Goal: Task Accomplishment & Management: Complete application form

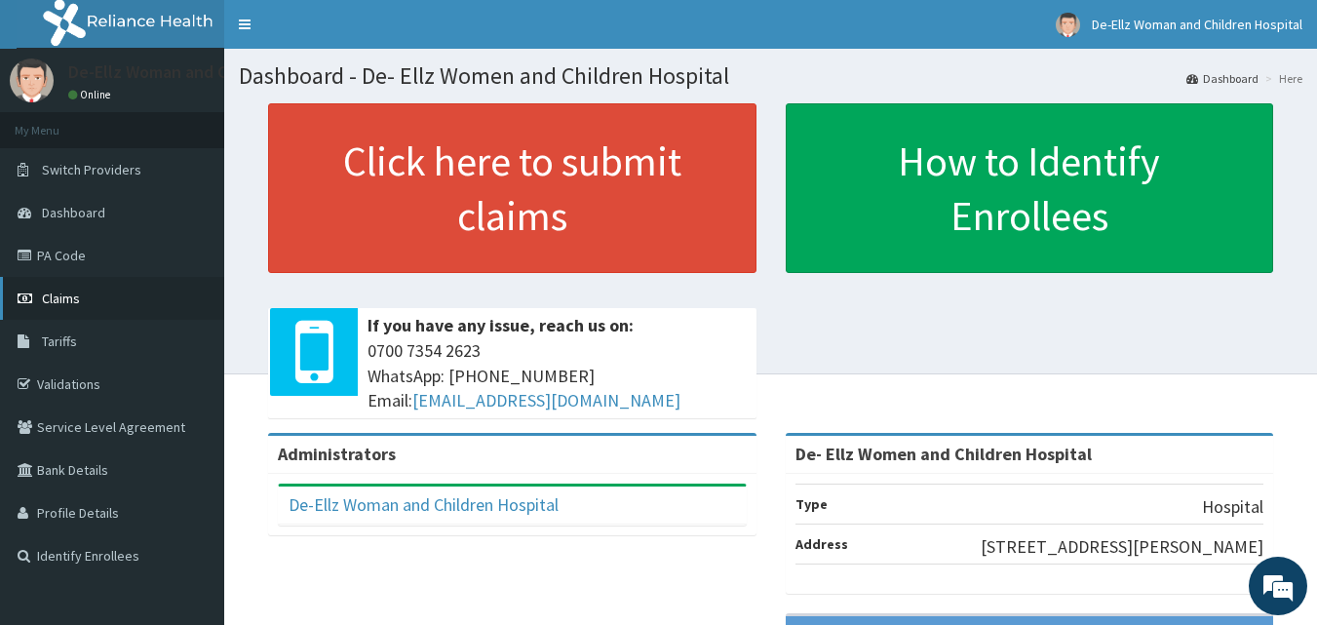
click at [63, 301] on span "Claims" at bounding box center [61, 299] width 38 height 18
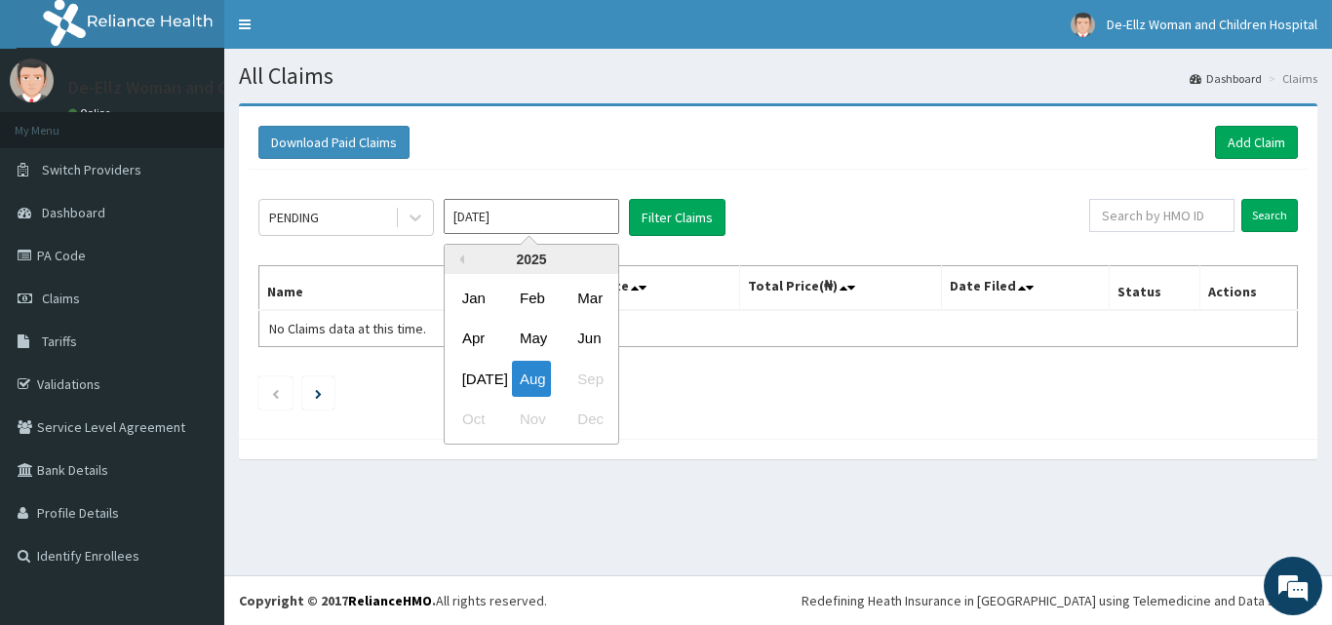
click at [506, 221] on input "[DATE]" at bounding box center [531, 216] width 175 height 35
click at [594, 338] on div "Jun" at bounding box center [588, 339] width 39 height 36
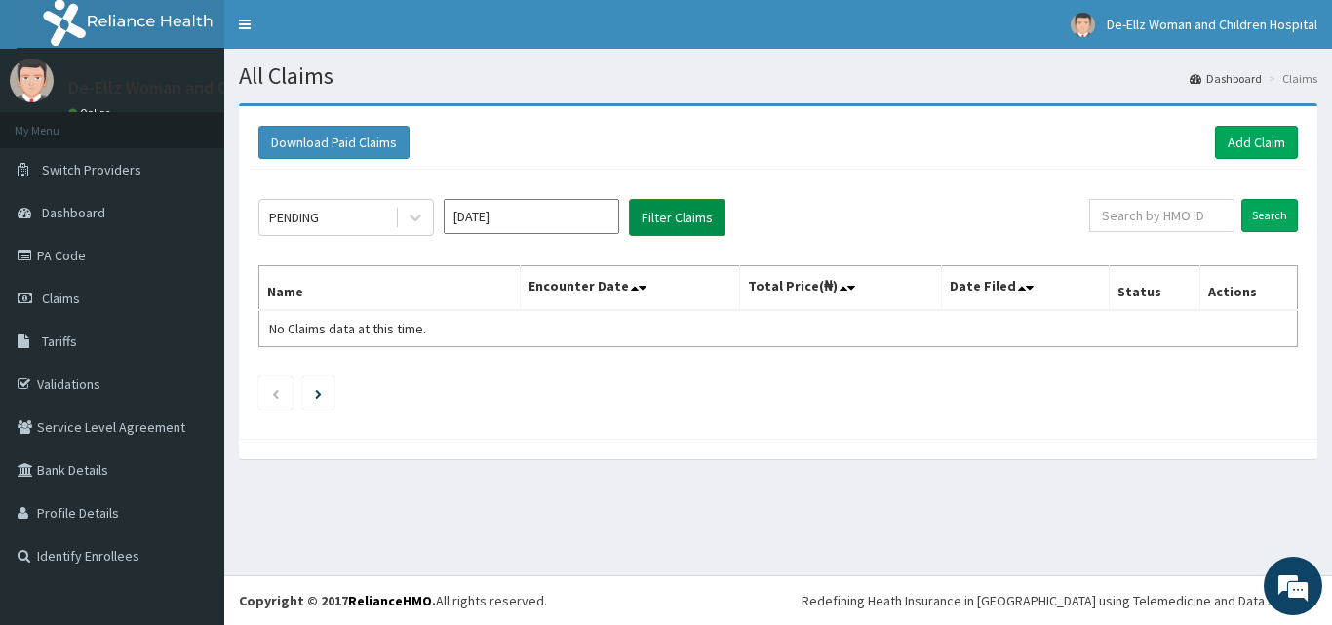
click at [664, 214] on button "Filter Claims" at bounding box center [677, 217] width 97 height 37
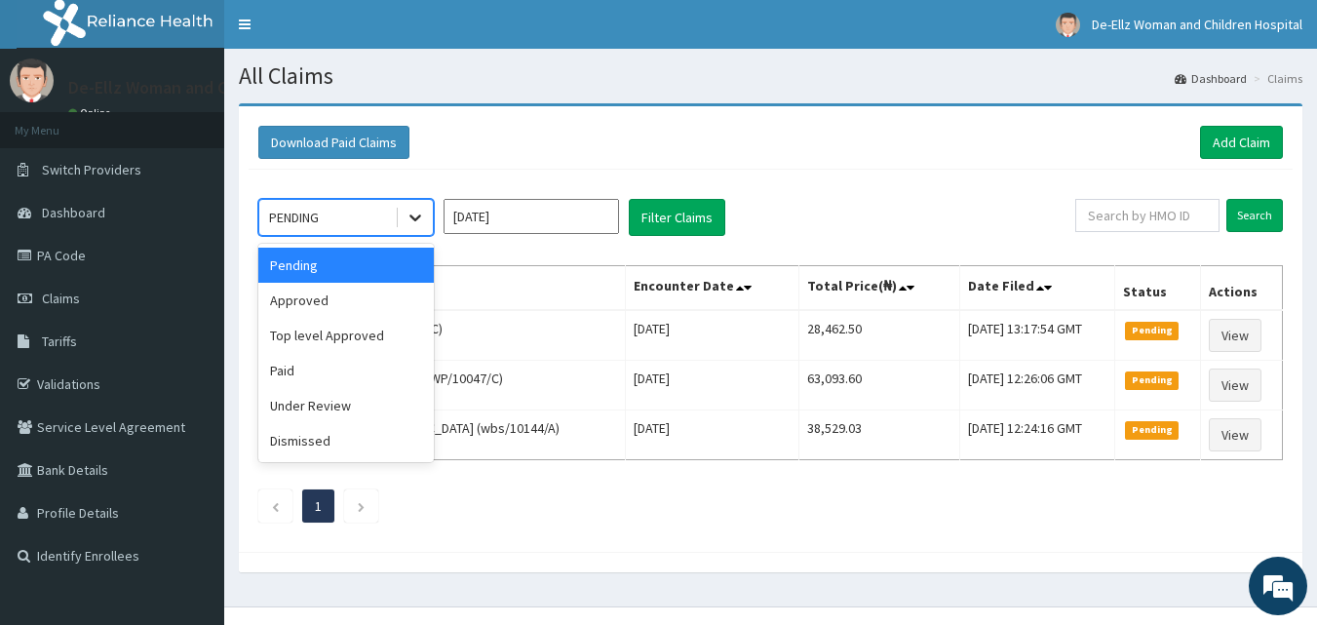
click at [413, 209] on icon at bounding box center [415, 217] width 19 height 19
click at [326, 301] on div "Approved" at bounding box center [345, 300] width 175 height 35
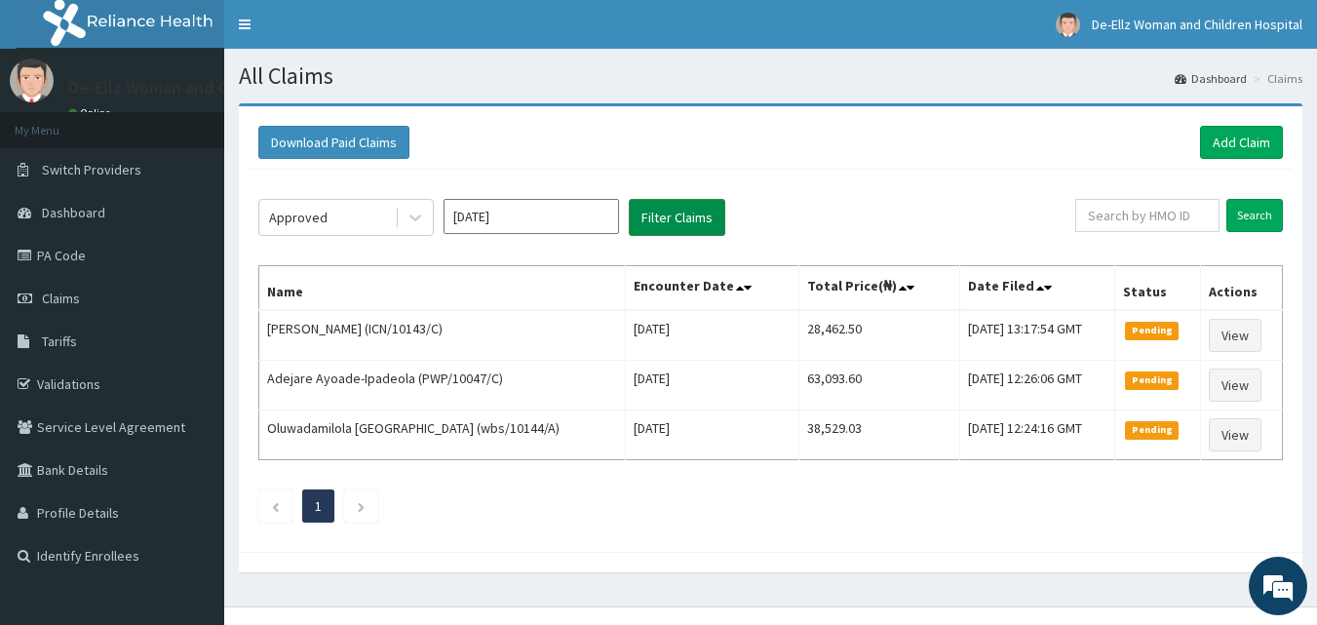
click at [661, 214] on button "Filter Claims" at bounding box center [677, 217] width 97 height 37
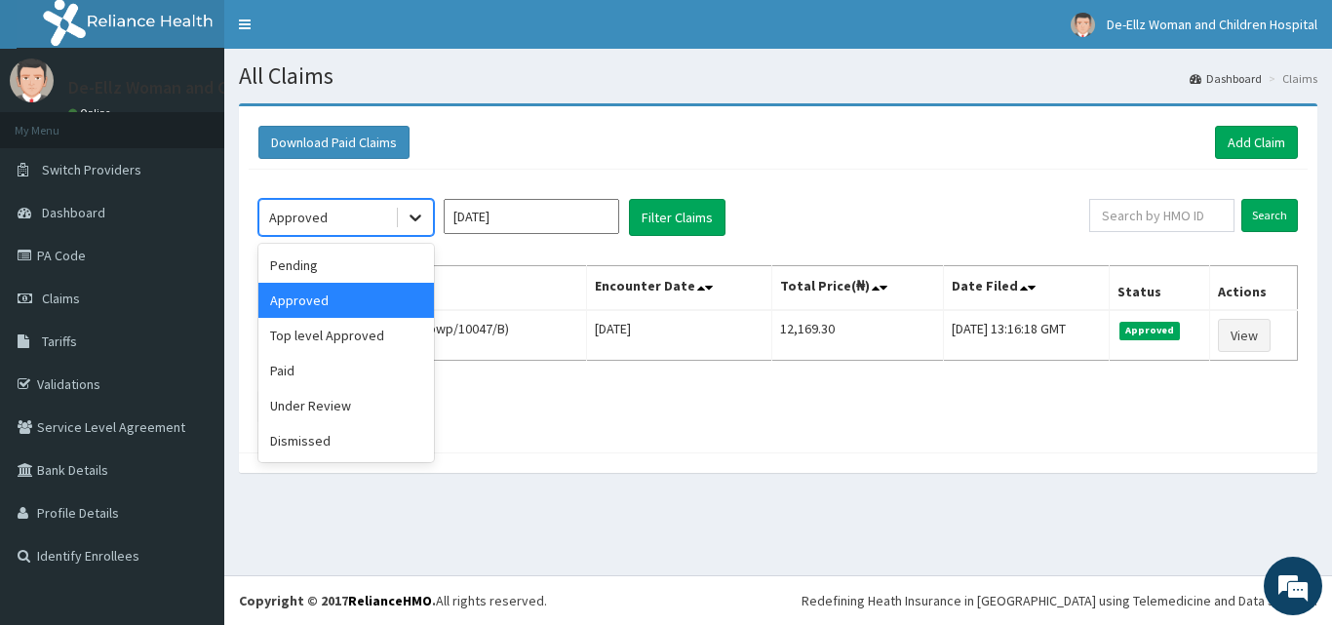
click at [409, 214] on icon at bounding box center [415, 217] width 19 height 19
click at [347, 342] on div "Top level Approved" at bounding box center [345, 335] width 175 height 35
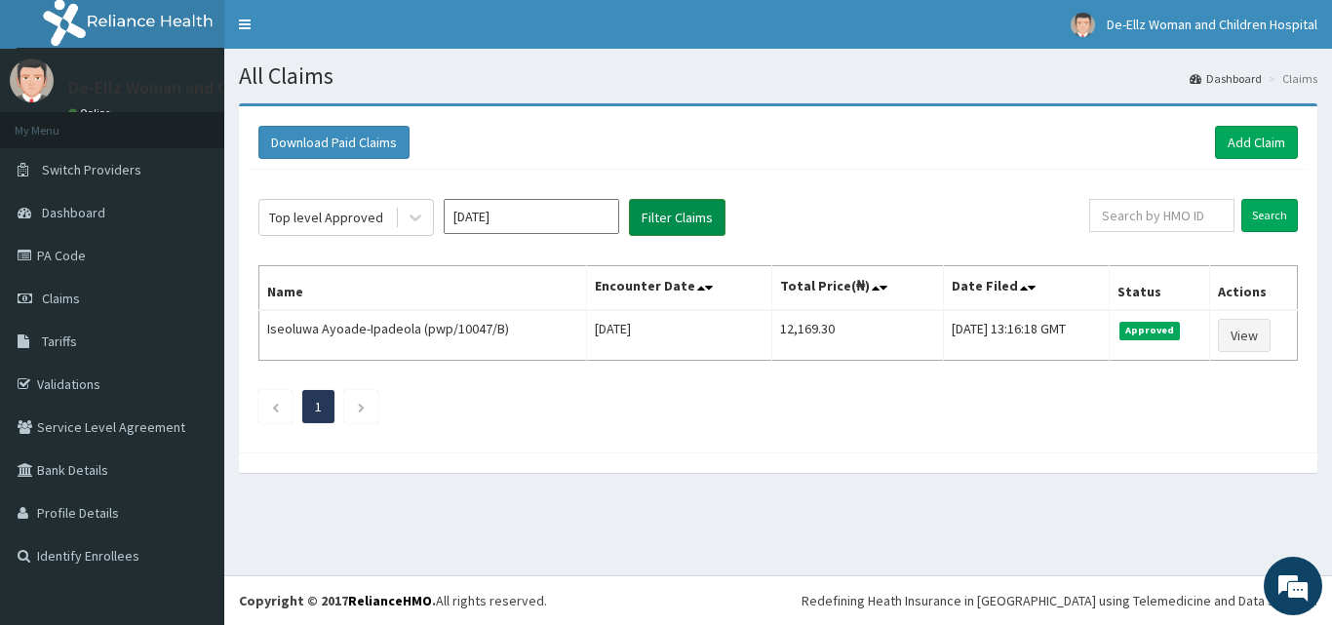
click at [681, 220] on button "Filter Claims" at bounding box center [677, 217] width 97 height 37
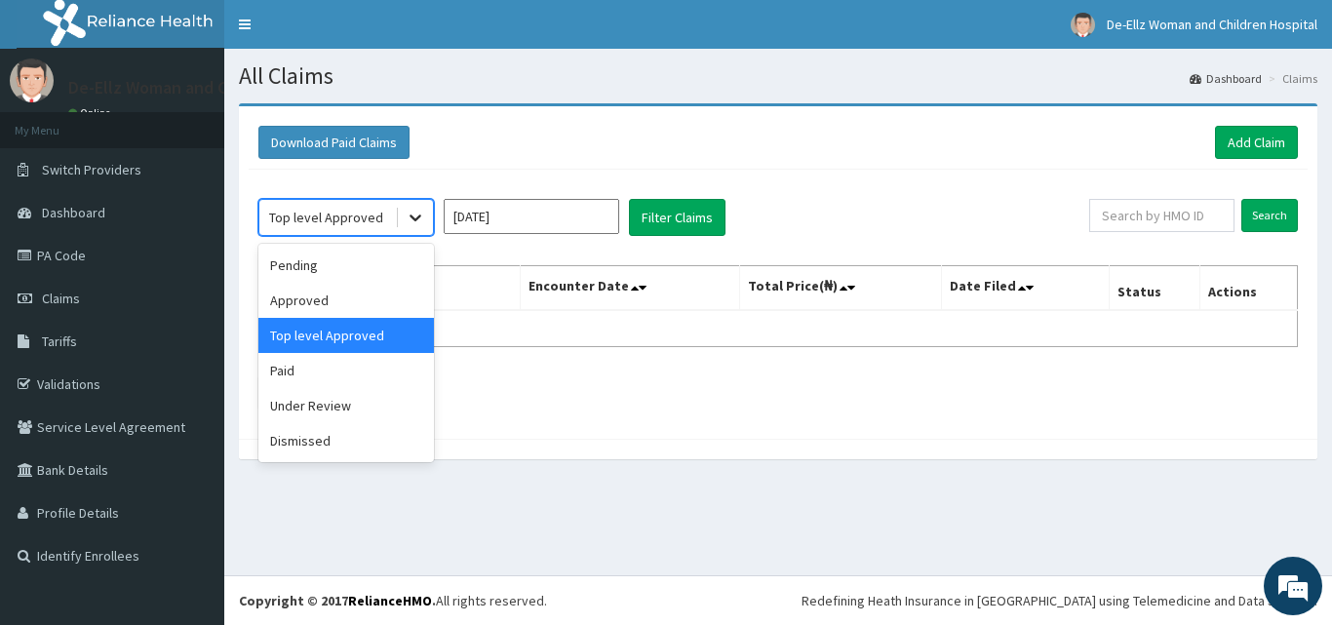
click at [407, 215] on icon at bounding box center [415, 217] width 19 height 19
click at [319, 403] on div "Under Review" at bounding box center [345, 405] width 175 height 35
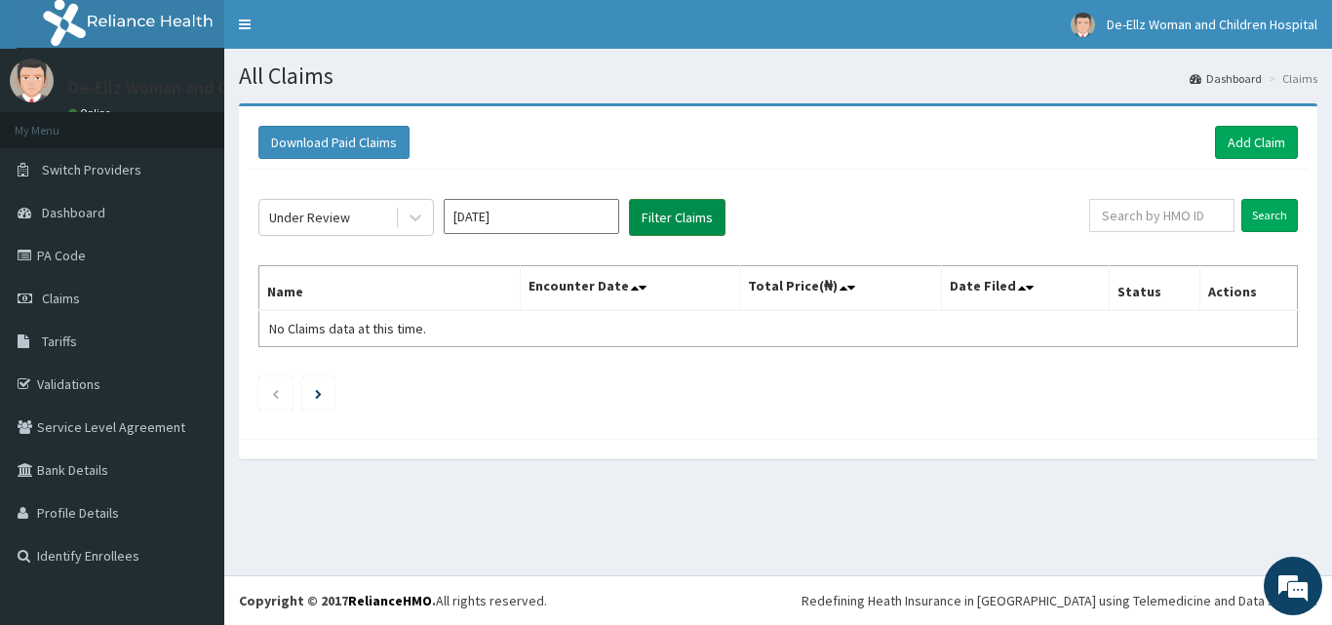
click at [660, 213] on button "Filter Claims" at bounding box center [677, 217] width 97 height 37
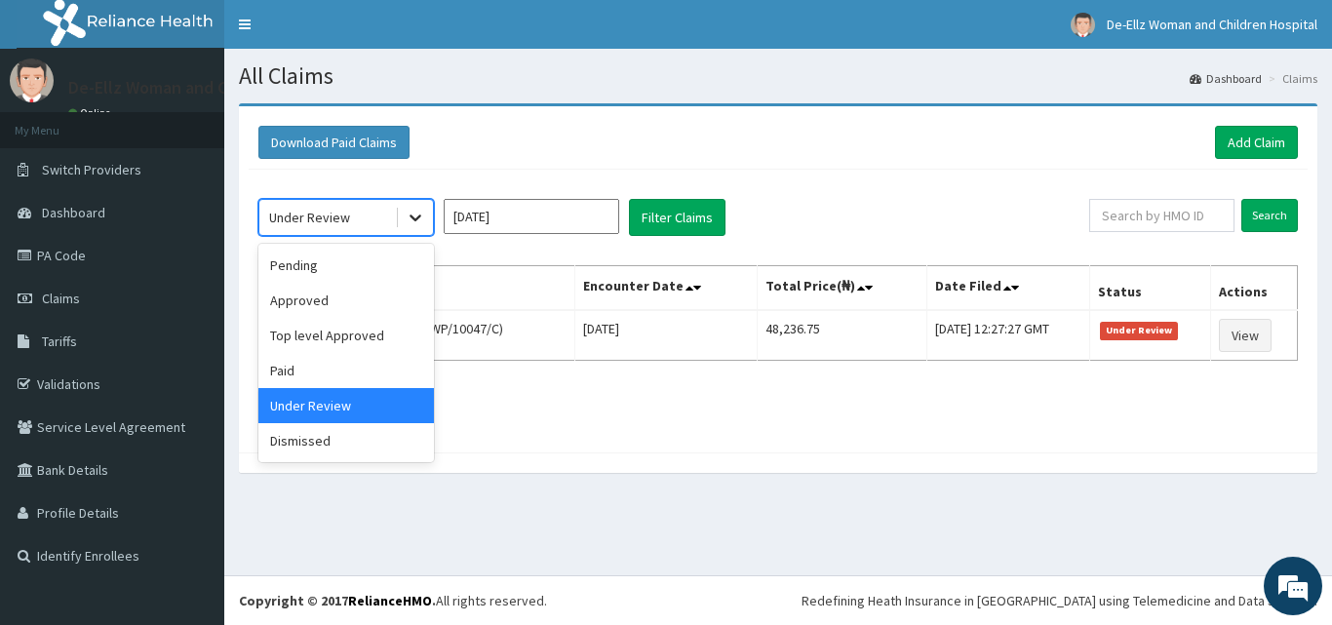
click at [412, 221] on icon at bounding box center [415, 217] width 19 height 19
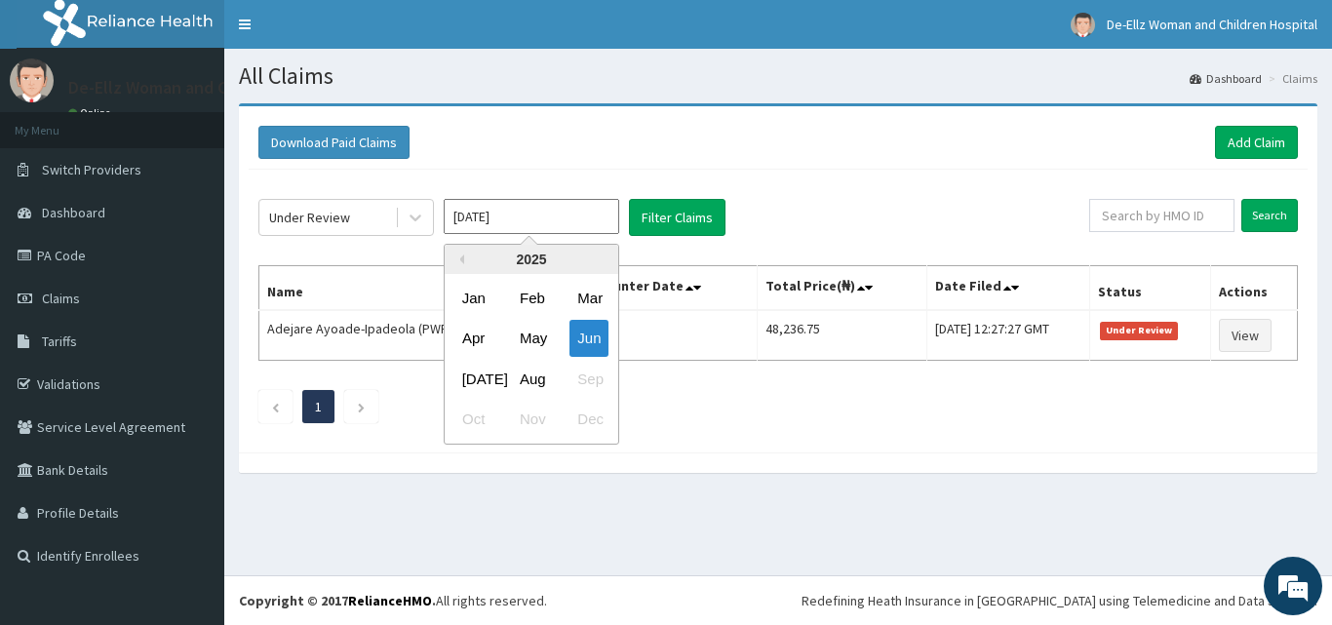
click at [513, 226] on input "Jun 2025" at bounding box center [531, 216] width 175 height 35
click at [474, 382] on div "Jul" at bounding box center [473, 379] width 39 height 36
type input "Jul 2025"
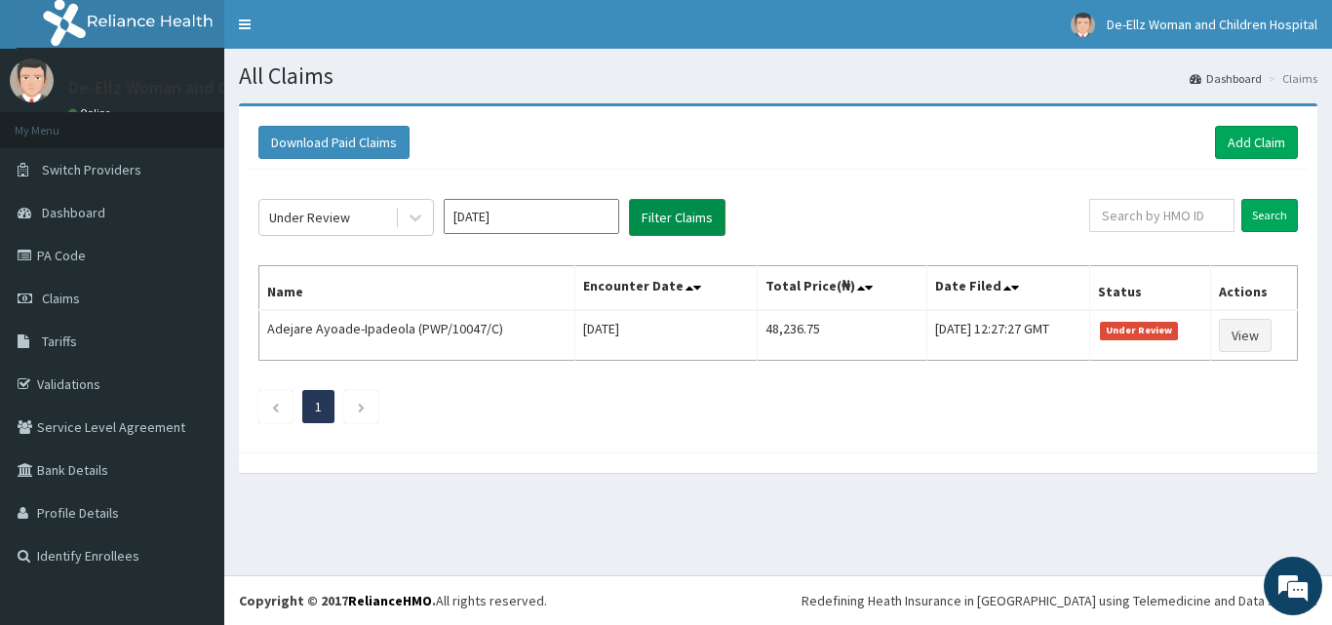
click at [648, 215] on button "Filter Claims" at bounding box center [677, 217] width 97 height 37
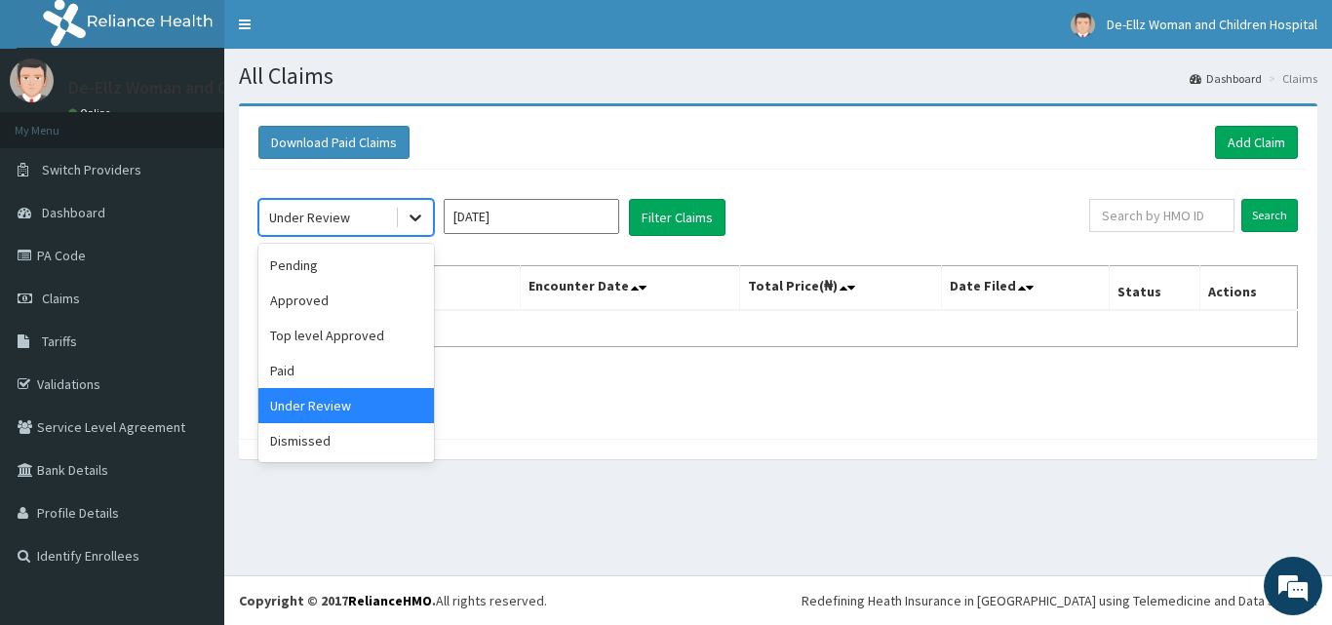
click at [422, 219] on icon at bounding box center [415, 217] width 19 height 19
click at [349, 337] on div "Top level Approved" at bounding box center [345, 335] width 175 height 35
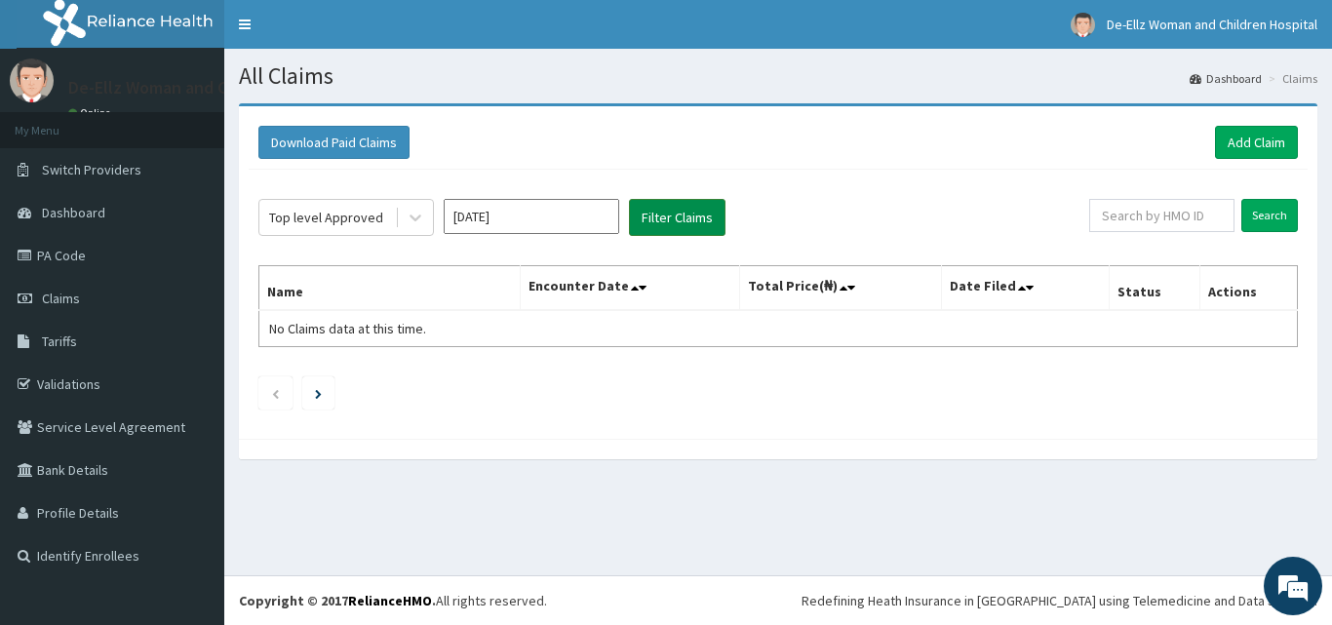
click at [664, 214] on button "Filter Claims" at bounding box center [677, 217] width 97 height 37
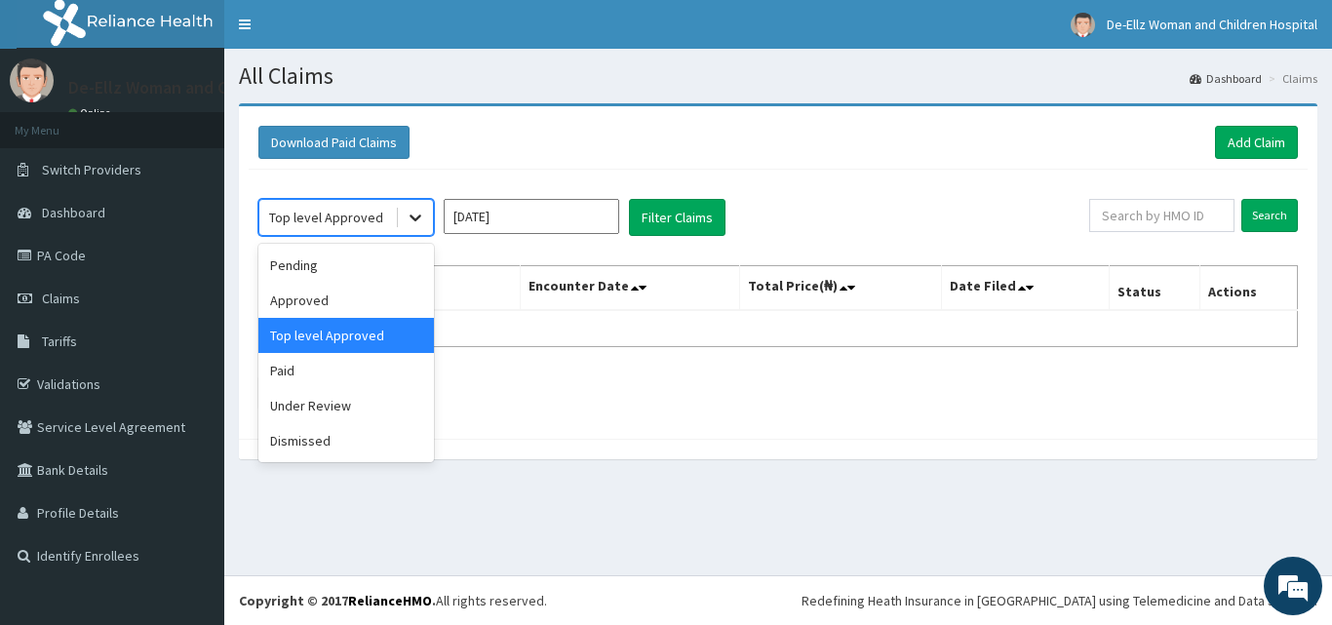
click at [405, 219] on div at bounding box center [415, 217] width 35 height 35
click at [351, 305] on div "Approved" at bounding box center [345, 300] width 175 height 35
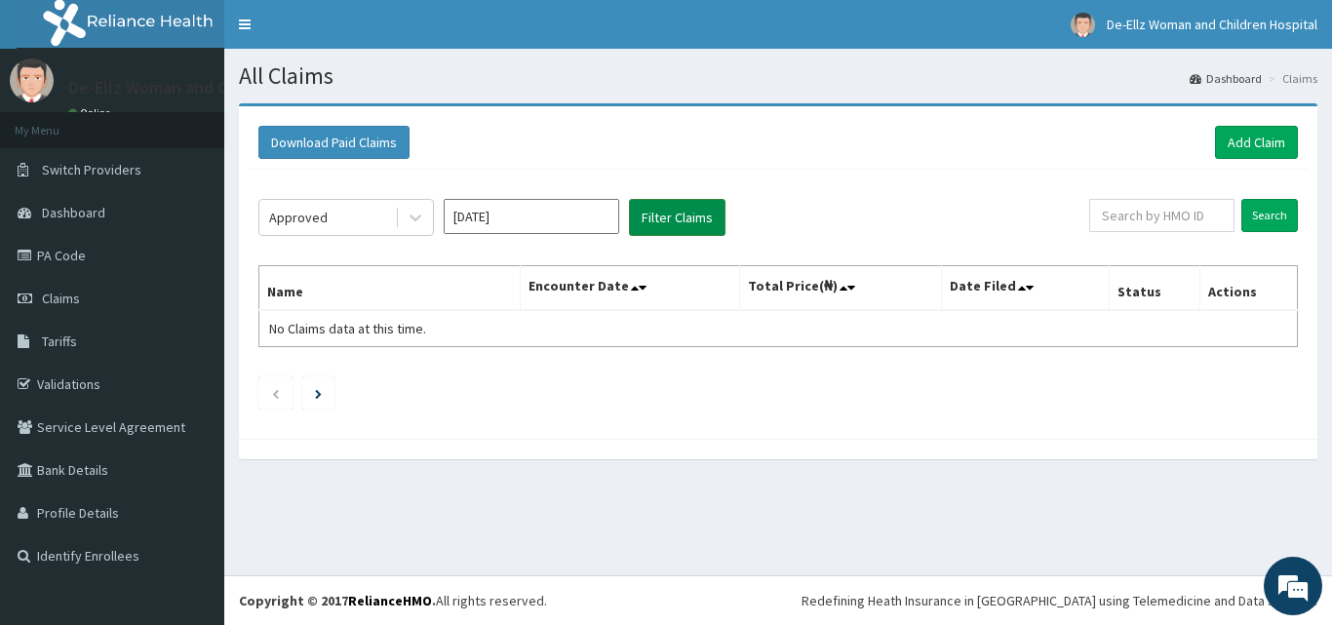
click at [666, 209] on button "Filter Claims" at bounding box center [677, 217] width 97 height 37
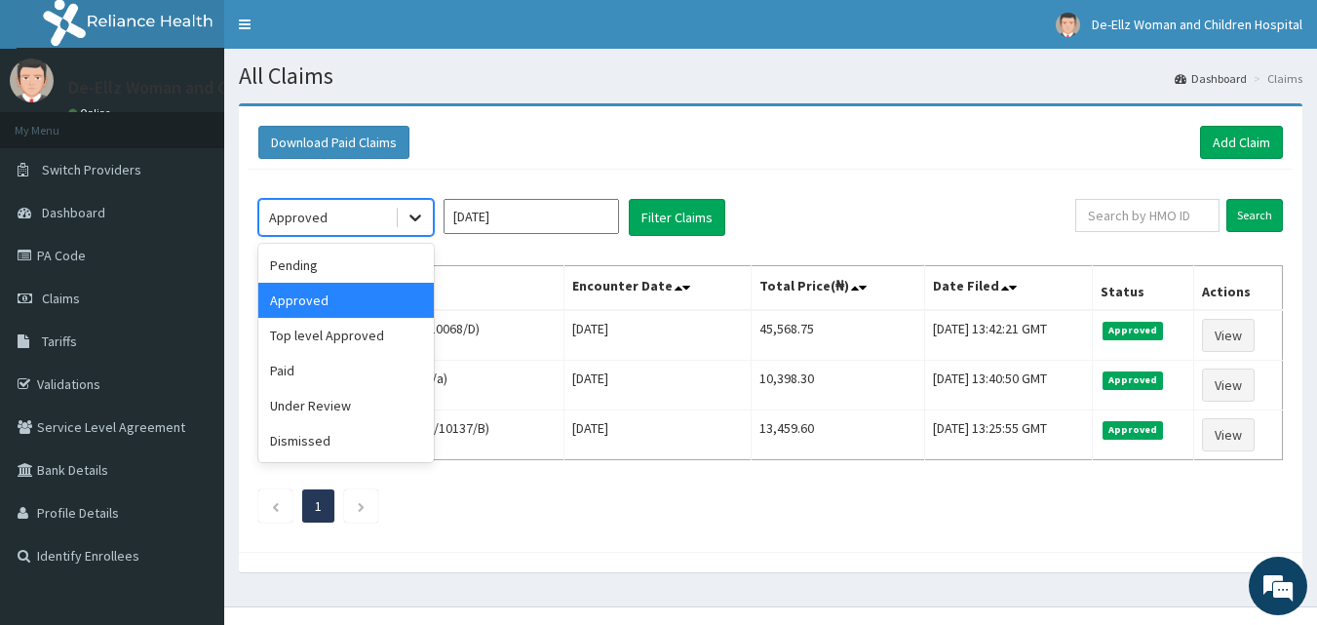
click at [414, 220] on icon at bounding box center [415, 218] width 12 height 7
click at [350, 267] on div "Pending" at bounding box center [345, 265] width 175 height 35
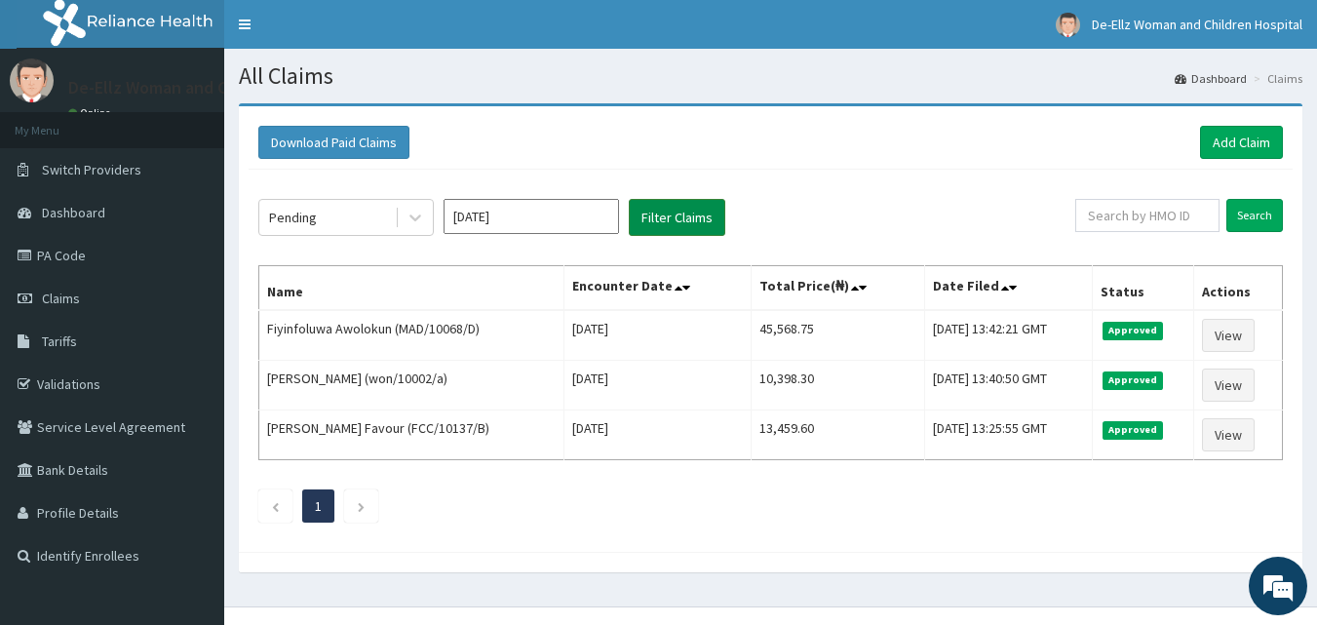
click at [652, 207] on button "Filter Claims" at bounding box center [677, 217] width 97 height 37
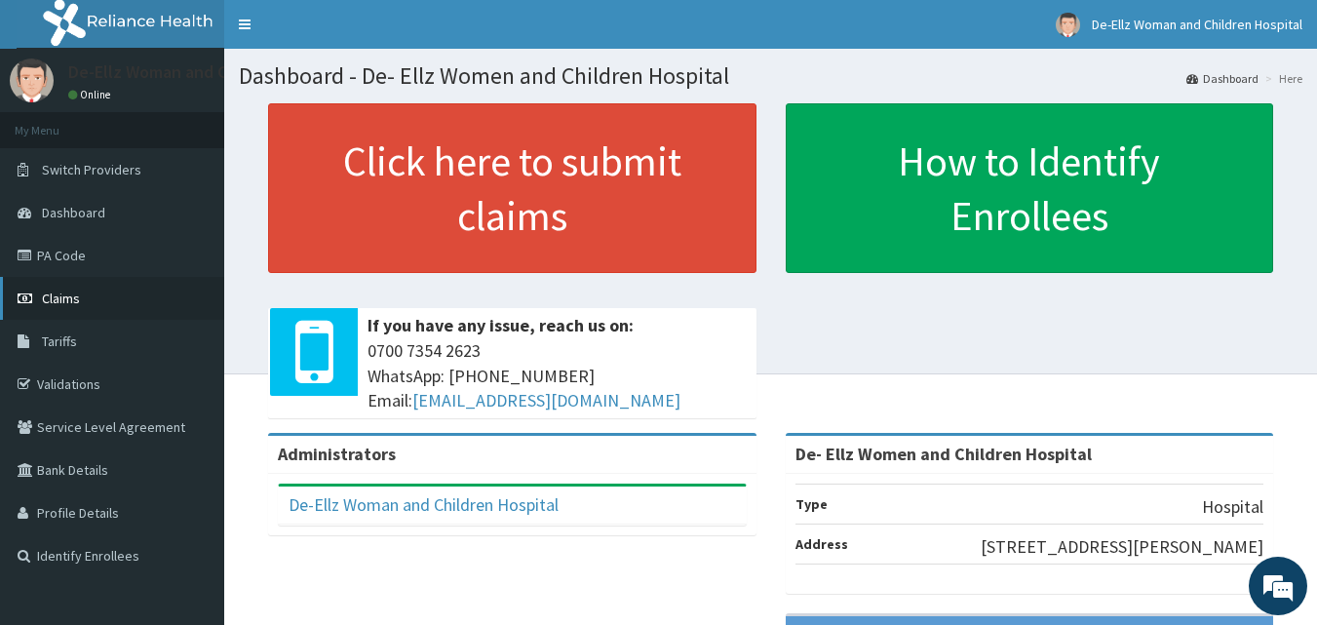
click at [65, 298] on span "Claims" at bounding box center [61, 299] width 38 height 18
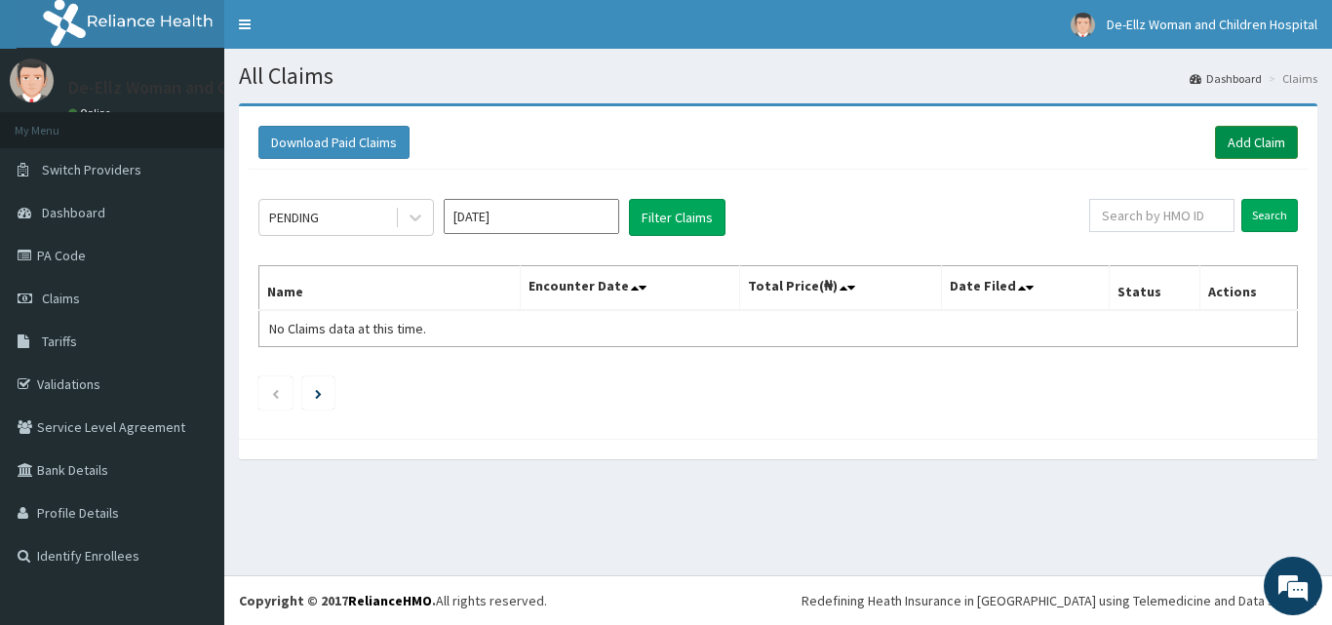
click at [1246, 140] on link "Add Claim" at bounding box center [1256, 142] width 83 height 33
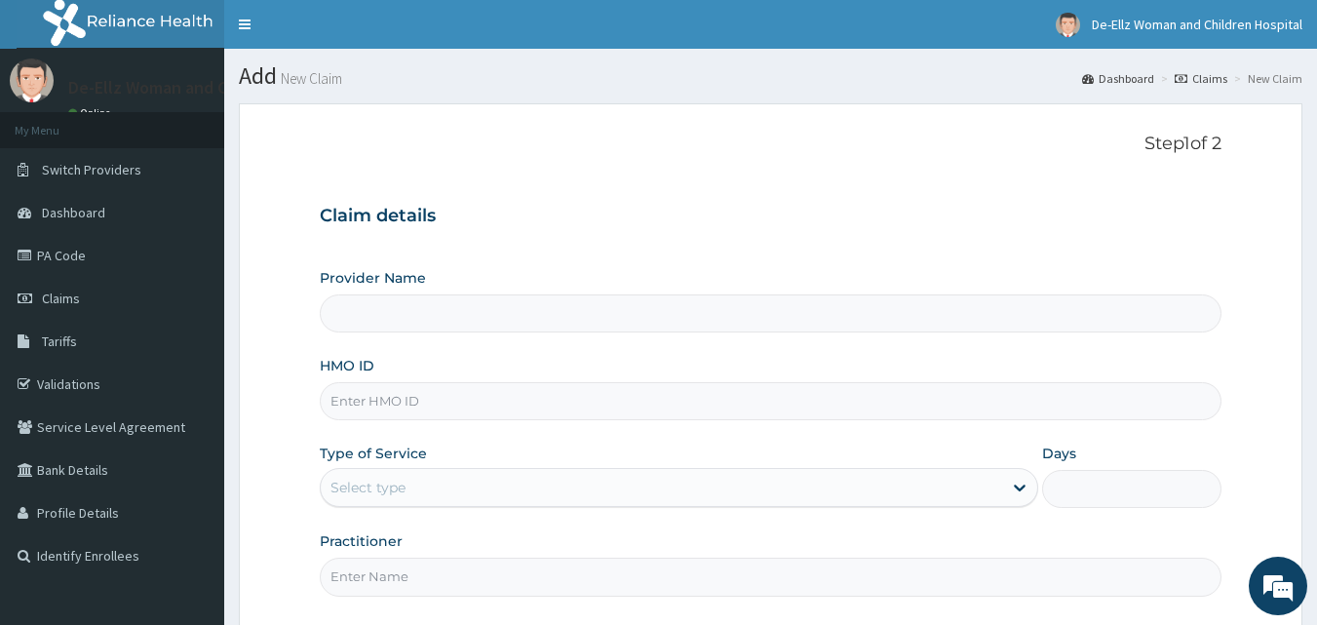
type input "De- Ellz Women and Children Hospital"
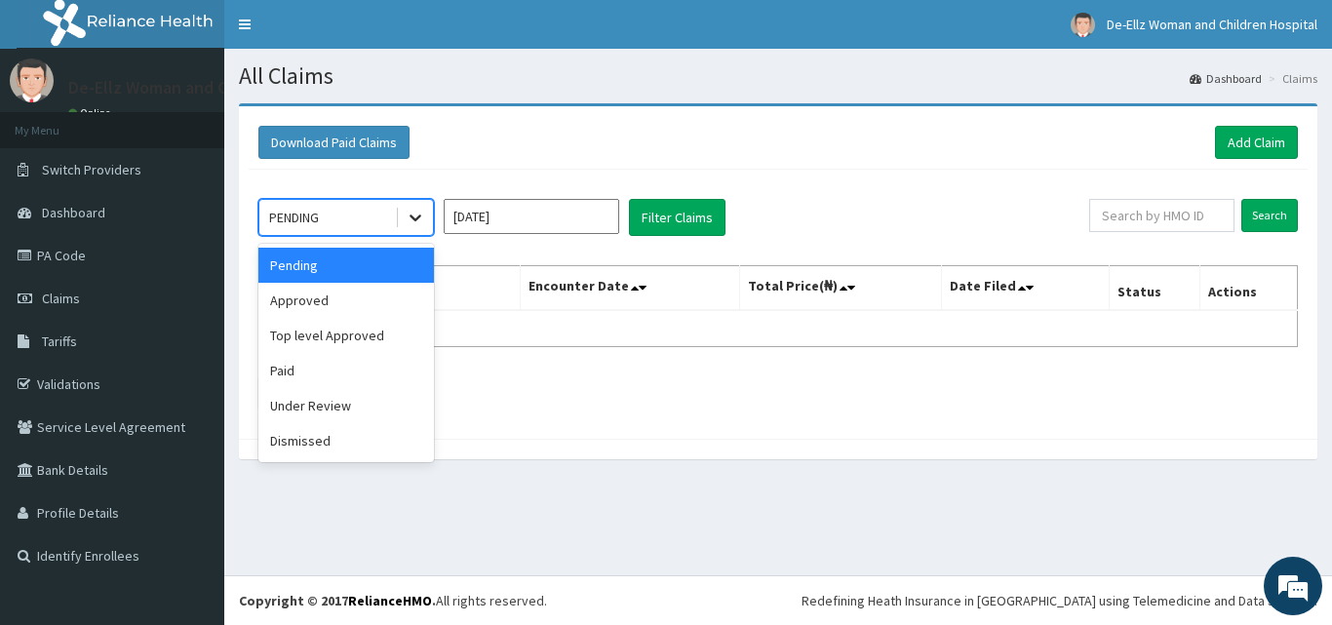
click at [409, 219] on icon at bounding box center [415, 217] width 19 height 19
click at [375, 303] on div "Approved" at bounding box center [345, 300] width 175 height 35
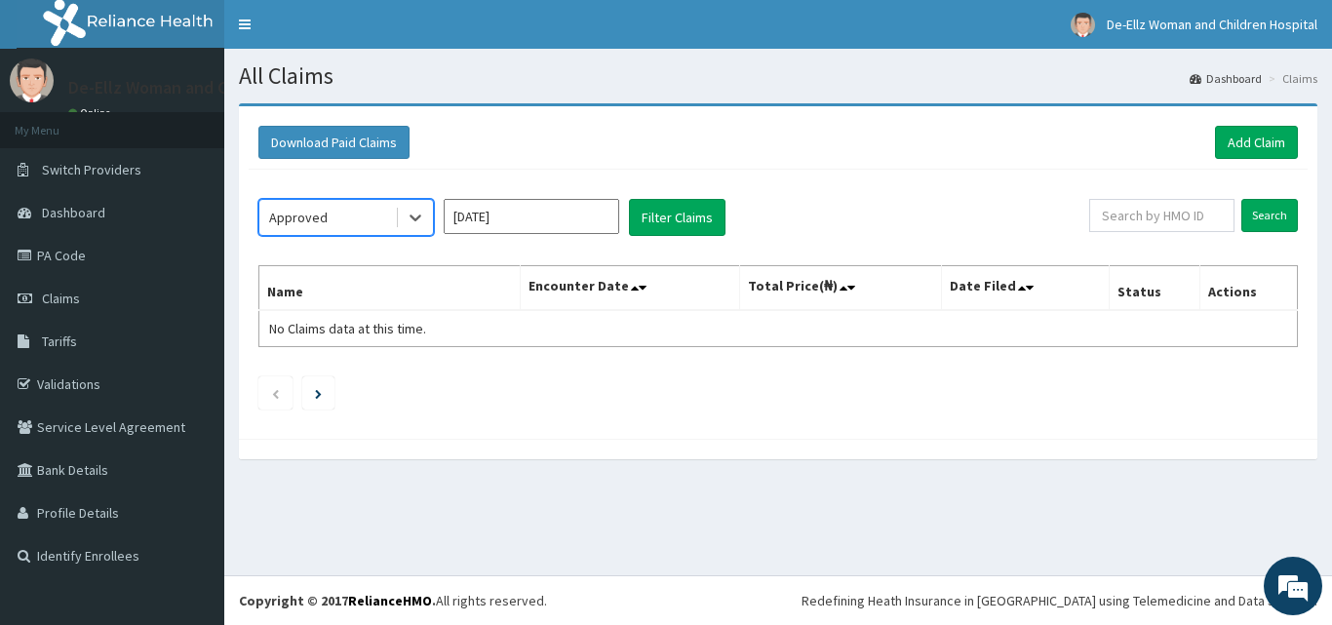
click at [502, 212] on input "Aug 2025" at bounding box center [531, 216] width 175 height 35
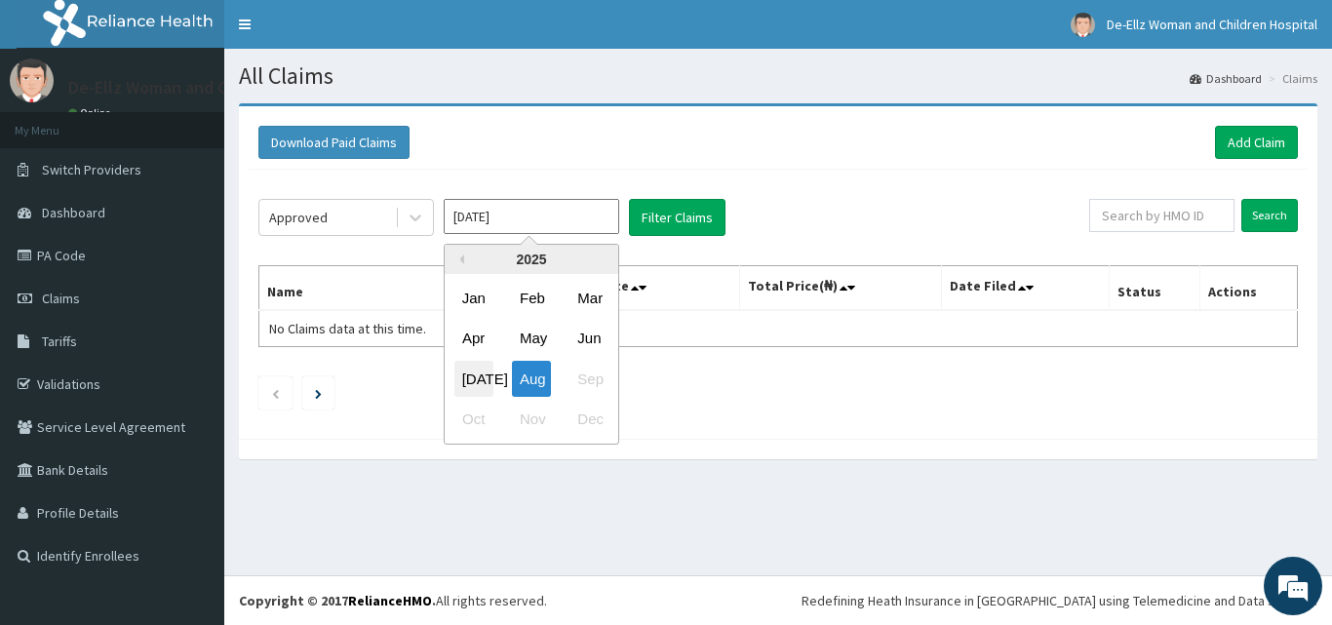
click at [486, 377] on div "Jul" at bounding box center [473, 379] width 39 height 36
type input "Jul 2025"
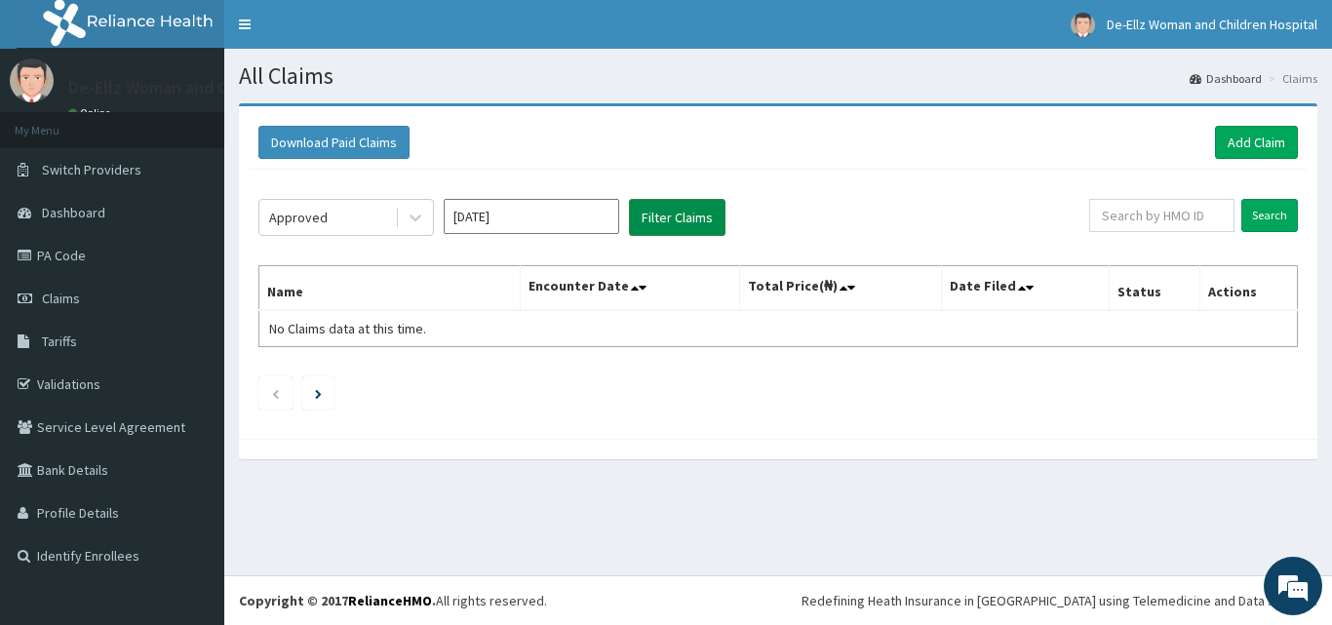
click at [683, 219] on button "Filter Claims" at bounding box center [677, 217] width 97 height 37
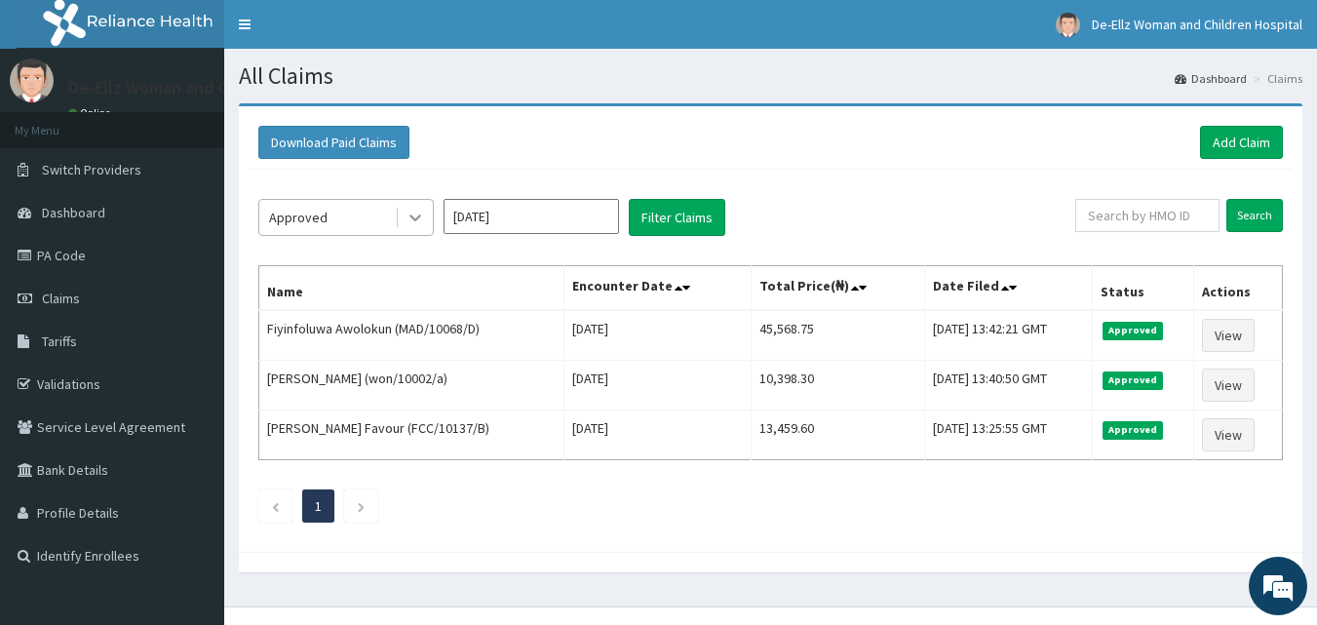
click at [417, 218] on icon at bounding box center [415, 218] width 12 height 7
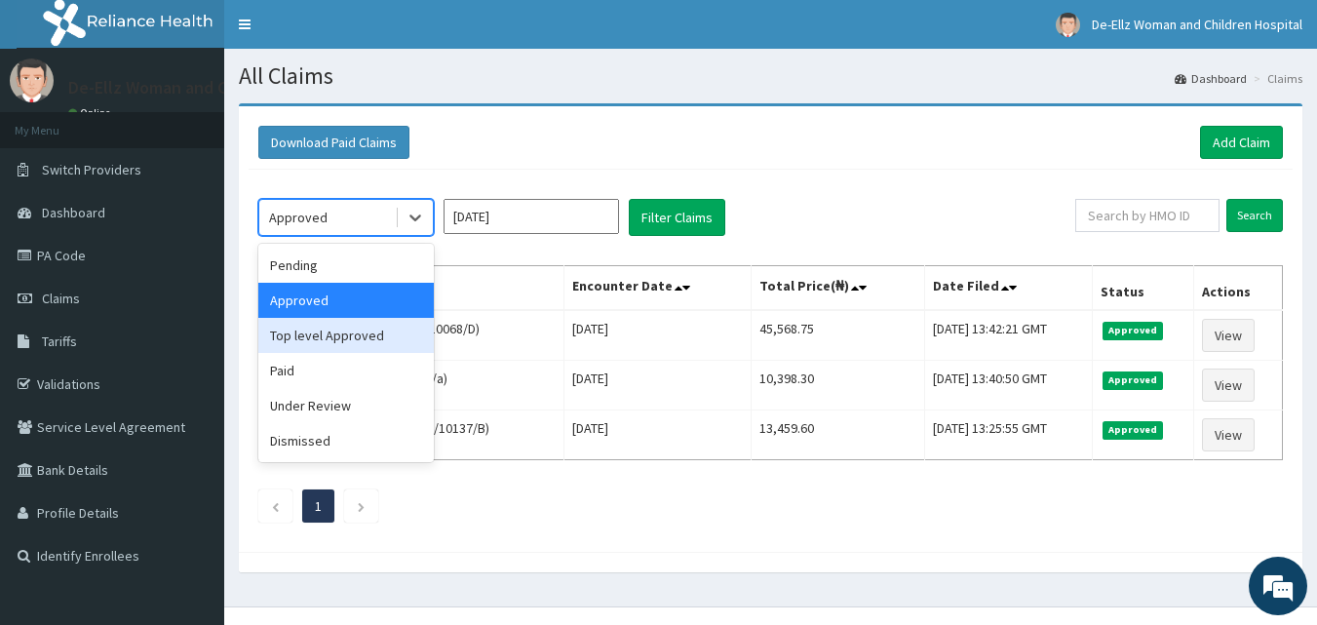
click at [315, 338] on div "Top level Approved" at bounding box center [345, 335] width 175 height 35
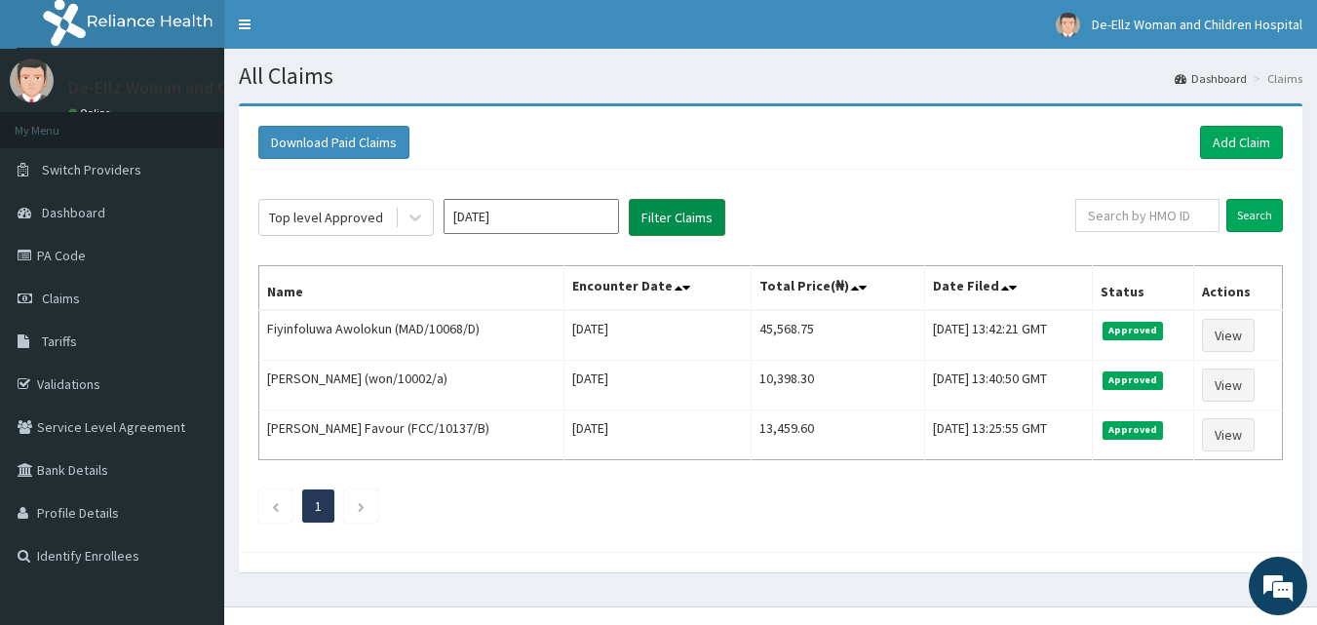
click at [661, 221] on button "Filter Claims" at bounding box center [677, 217] width 97 height 37
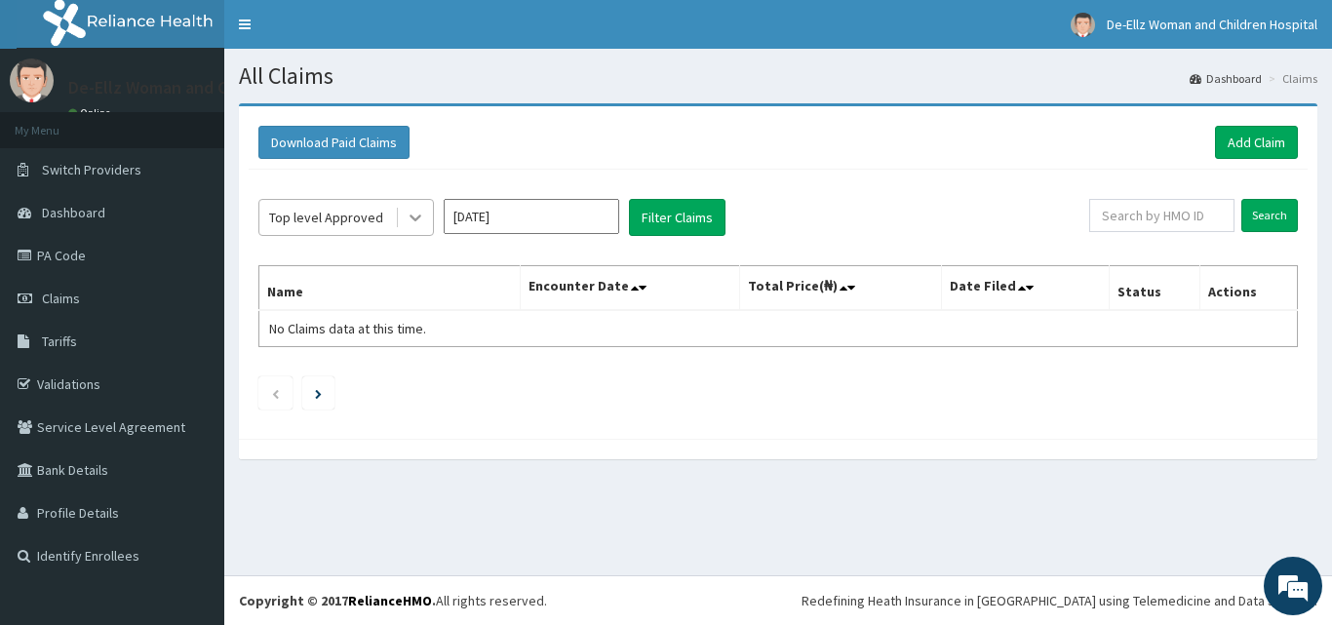
click at [422, 213] on icon at bounding box center [415, 217] width 19 height 19
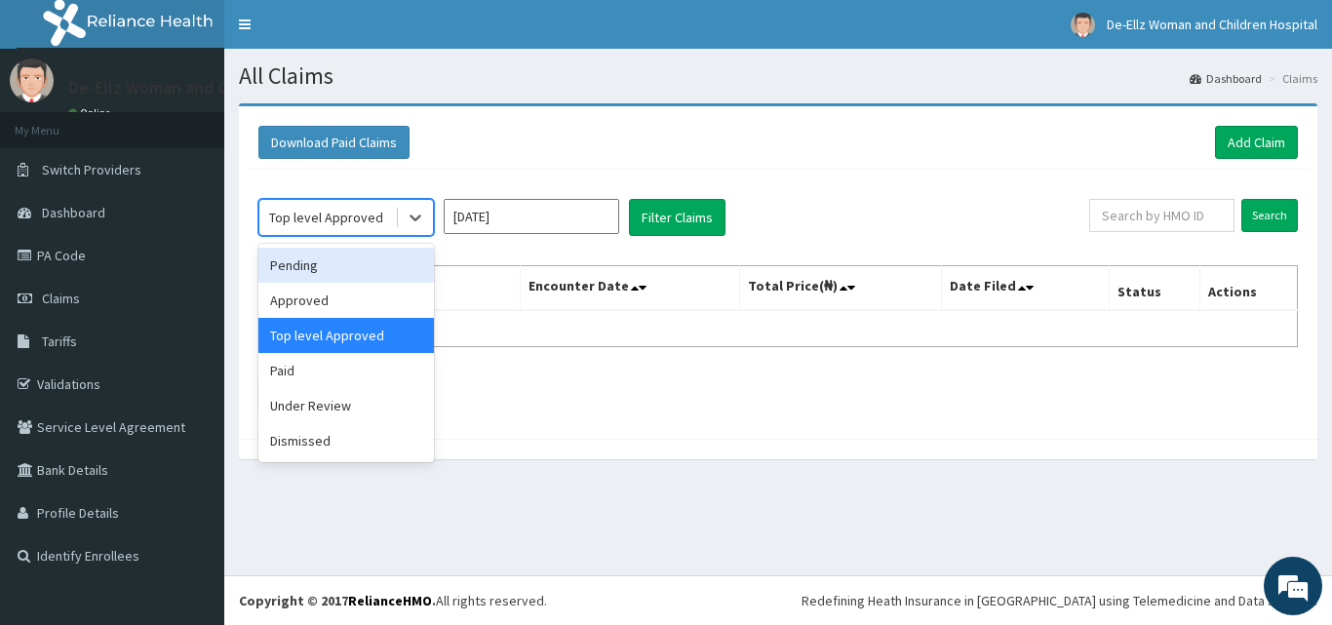
click at [335, 268] on div "Pending" at bounding box center [345, 265] width 175 height 35
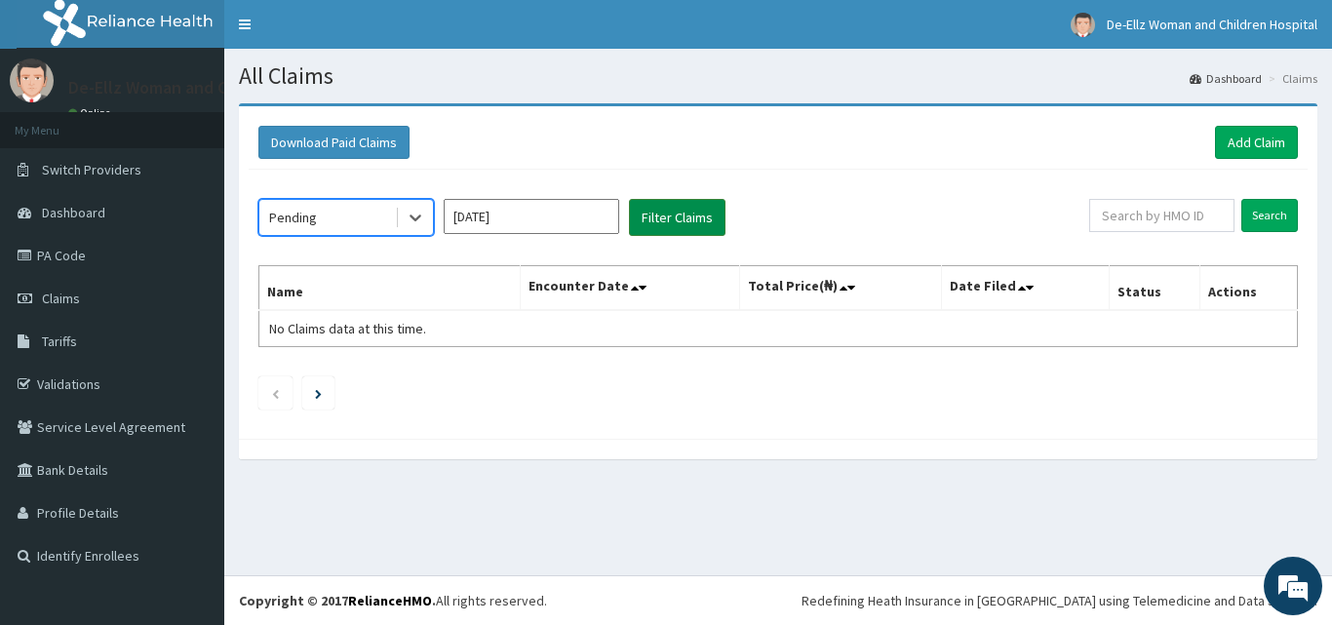
click at [659, 213] on button "Filter Claims" at bounding box center [677, 217] width 97 height 37
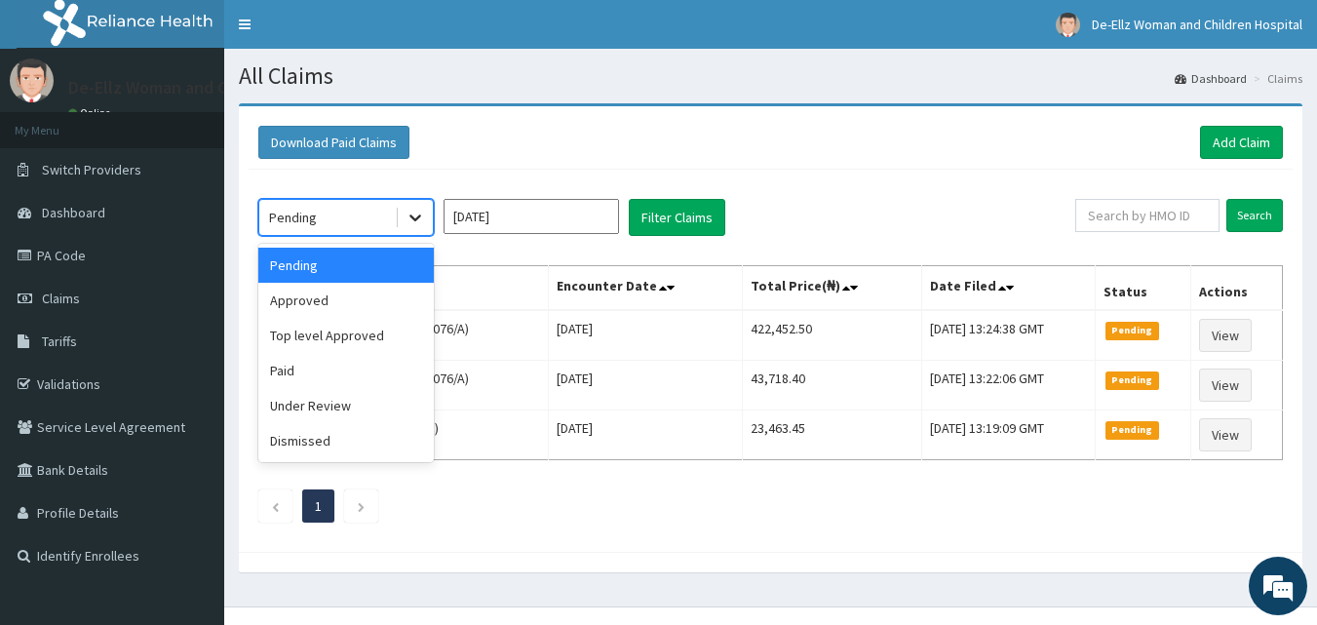
click at [417, 223] on icon at bounding box center [415, 217] width 19 height 19
click at [315, 436] on div "Dismissed" at bounding box center [345, 440] width 175 height 35
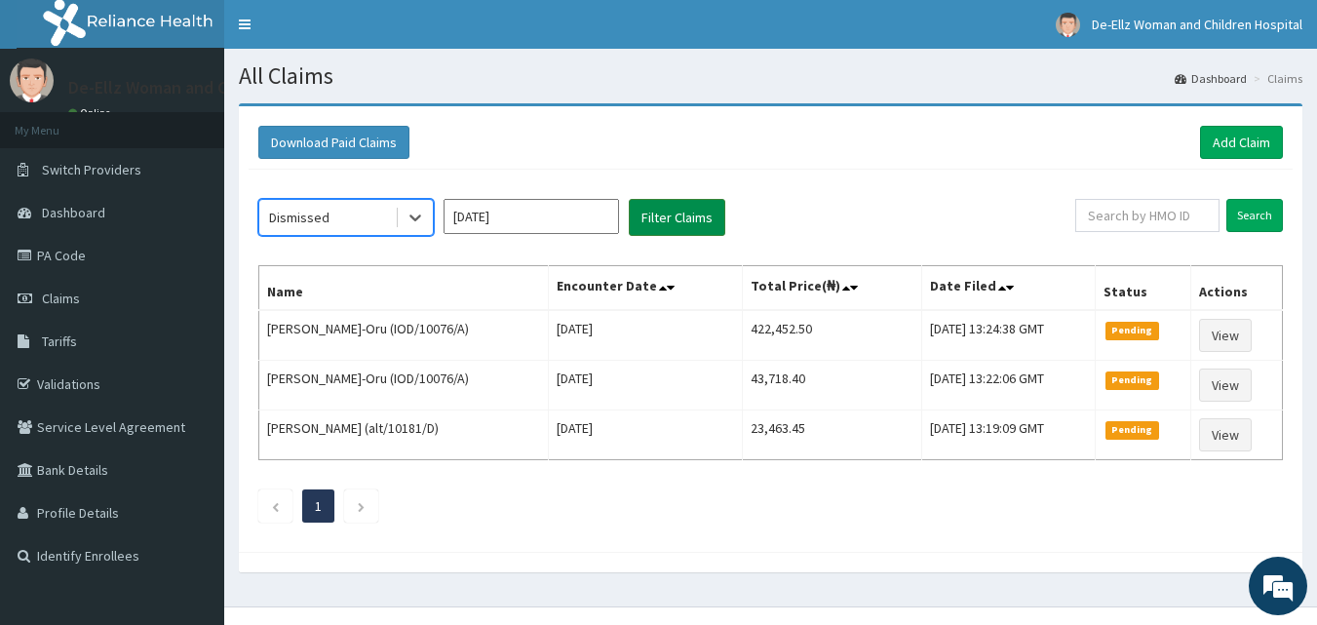
click at [682, 216] on button "Filter Claims" at bounding box center [677, 217] width 97 height 37
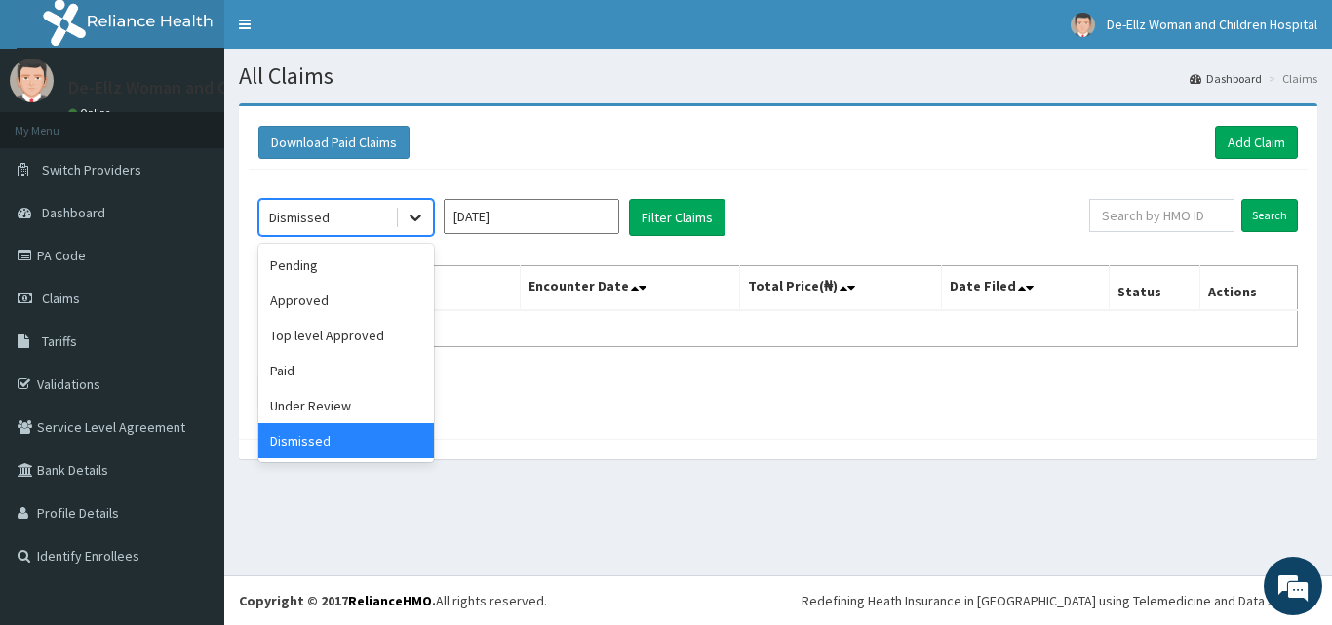
click at [414, 221] on icon at bounding box center [415, 217] width 19 height 19
click at [338, 398] on div "Under Review" at bounding box center [345, 405] width 175 height 35
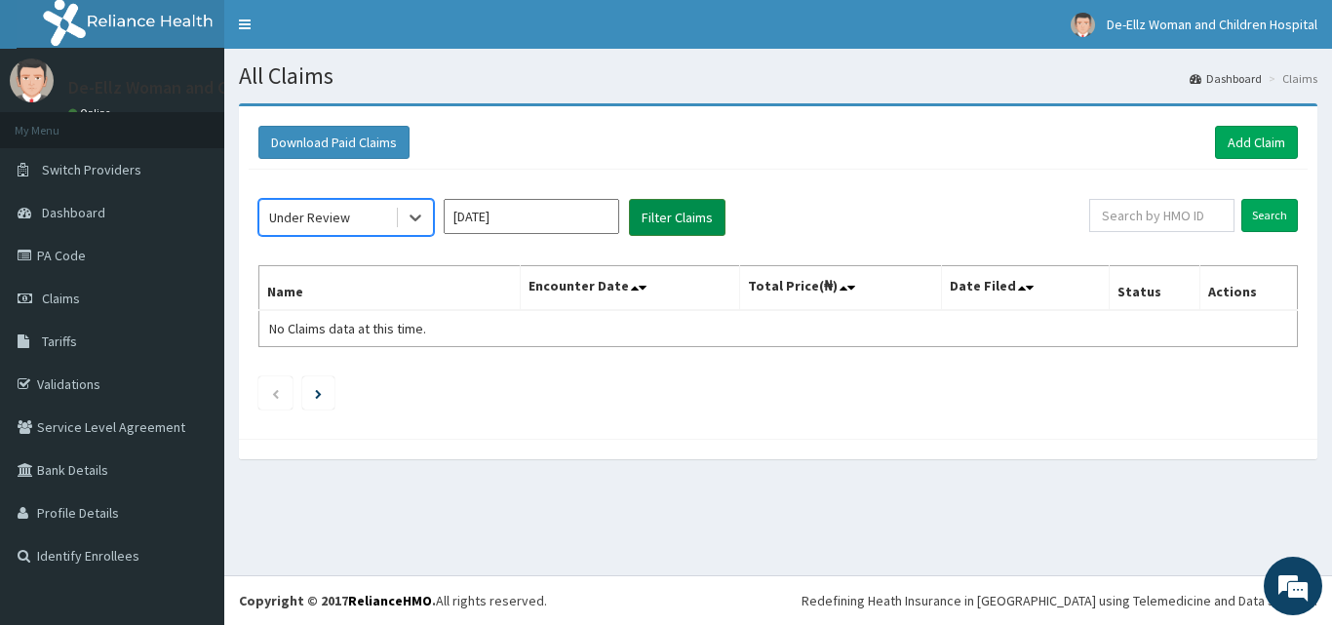
click at [675, 221] on button "Filter Claims" at bounding box center [677, 217] width 97 height 37
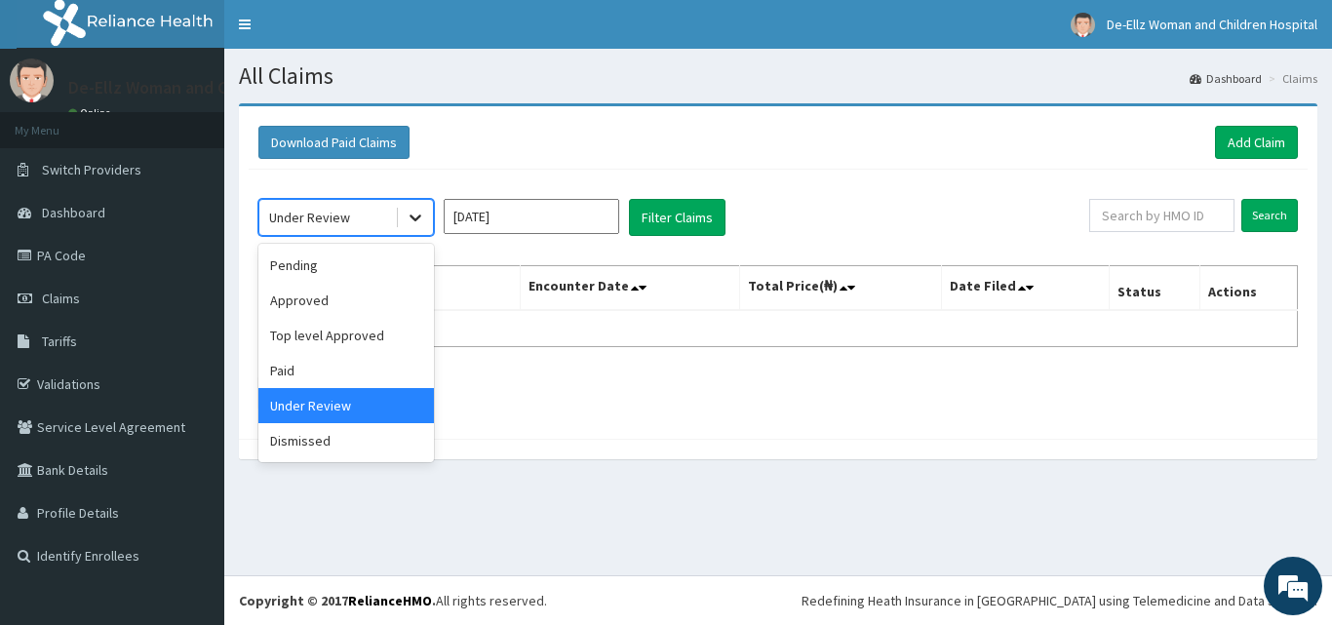
click at [411, 213] on icon at bounding box center [415, 217] width 19 height 19
click at [344, 268] on div "Pending" at bounding box center [345, 265] width 175 height 35
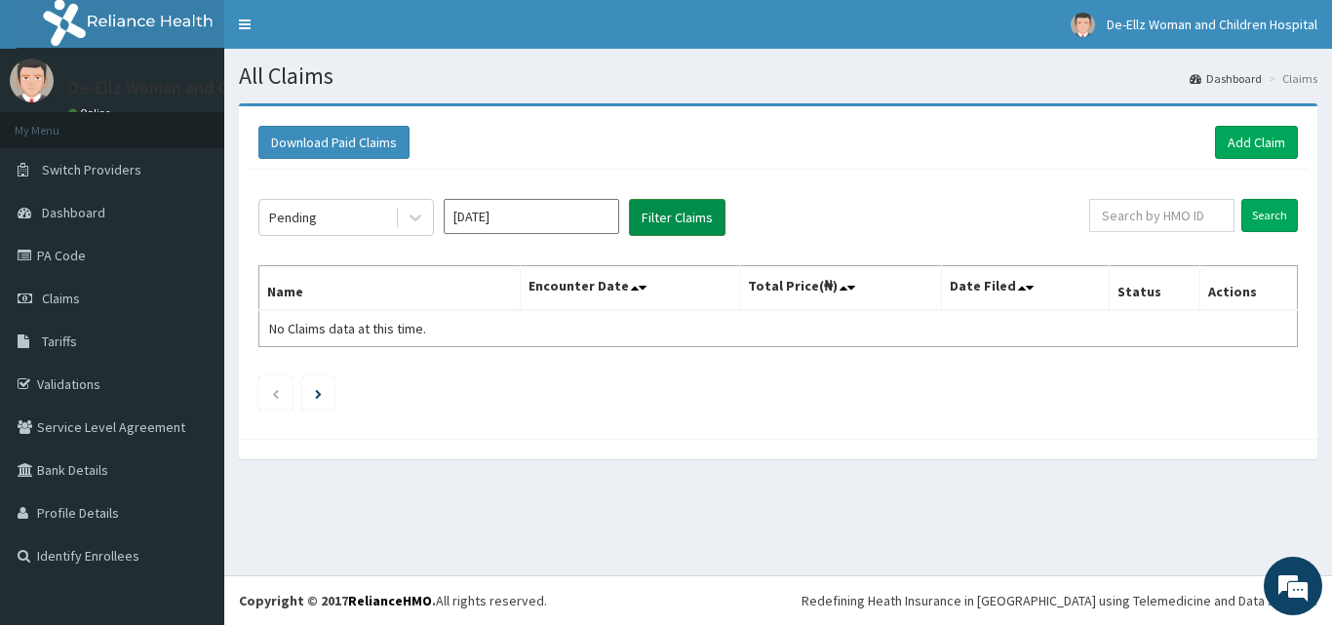
click at [698, 210] on button "Filter Claims" at bounding box center [677, 217] width 97 height 37
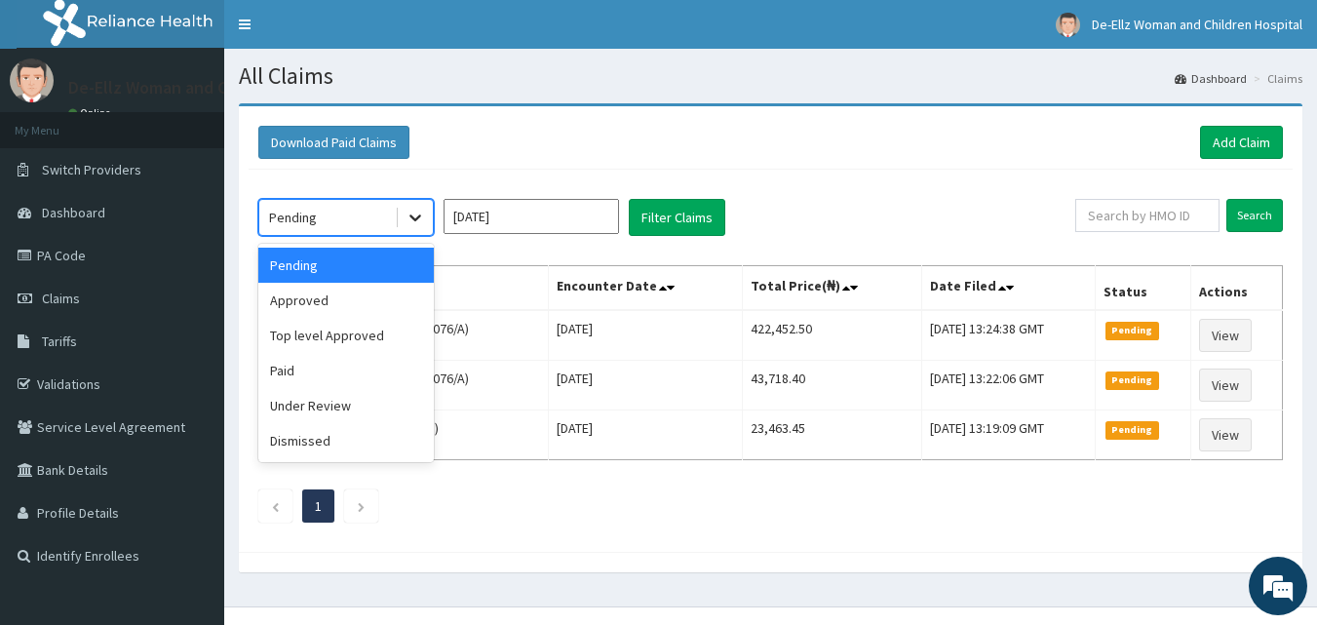
click at [417, 220] on icon at bounding box center [415, 217] width 19 height 19
click at [374, 296] on div "Approved" at bounding box center [345, 300] width 175 height 35
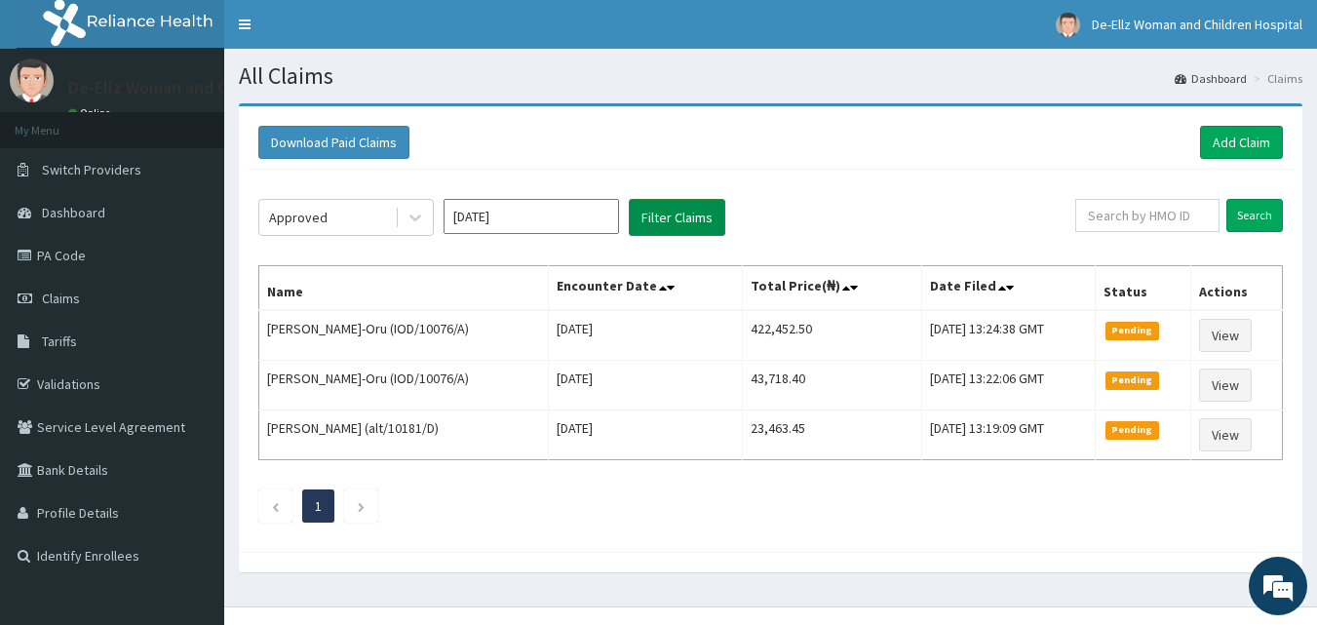
click at [690, 211] on button "Filter Claims" at bounding box center [677, 217] width 97 height 37
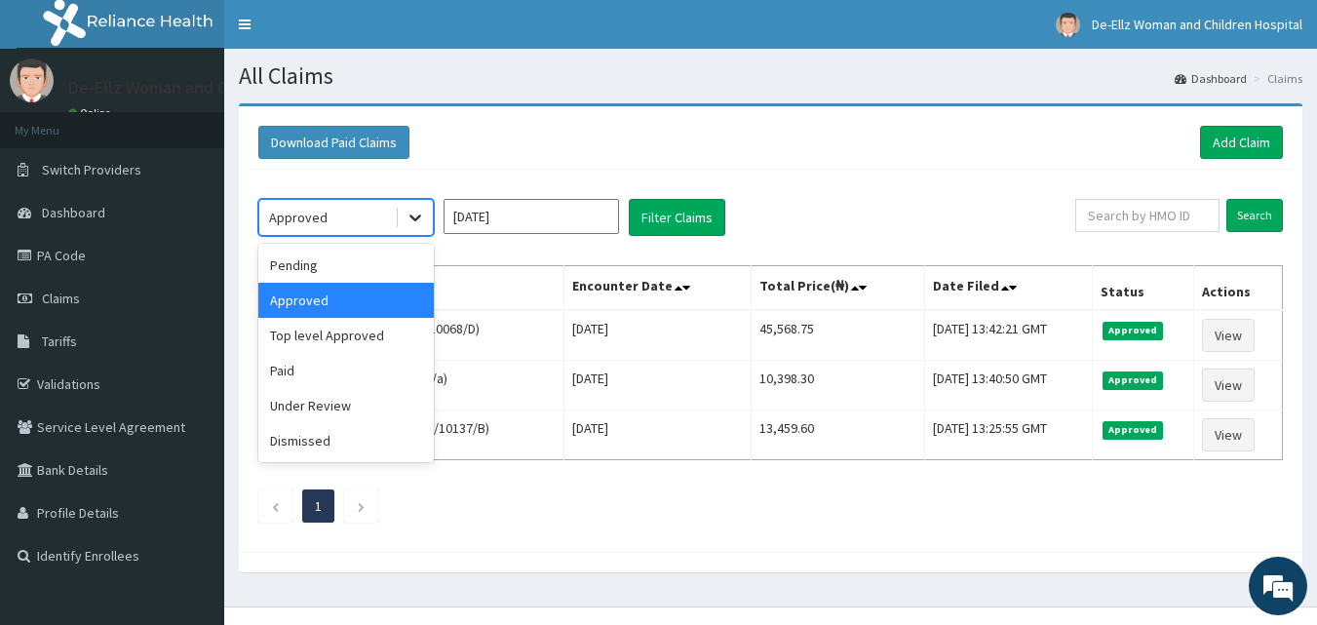
click at [410, 217] on icon at bounding box center [415, 218] width 12 height 7
click at [350, 338] on div "Top level Approved" at bounding box center [345, 335] width 175 height 35
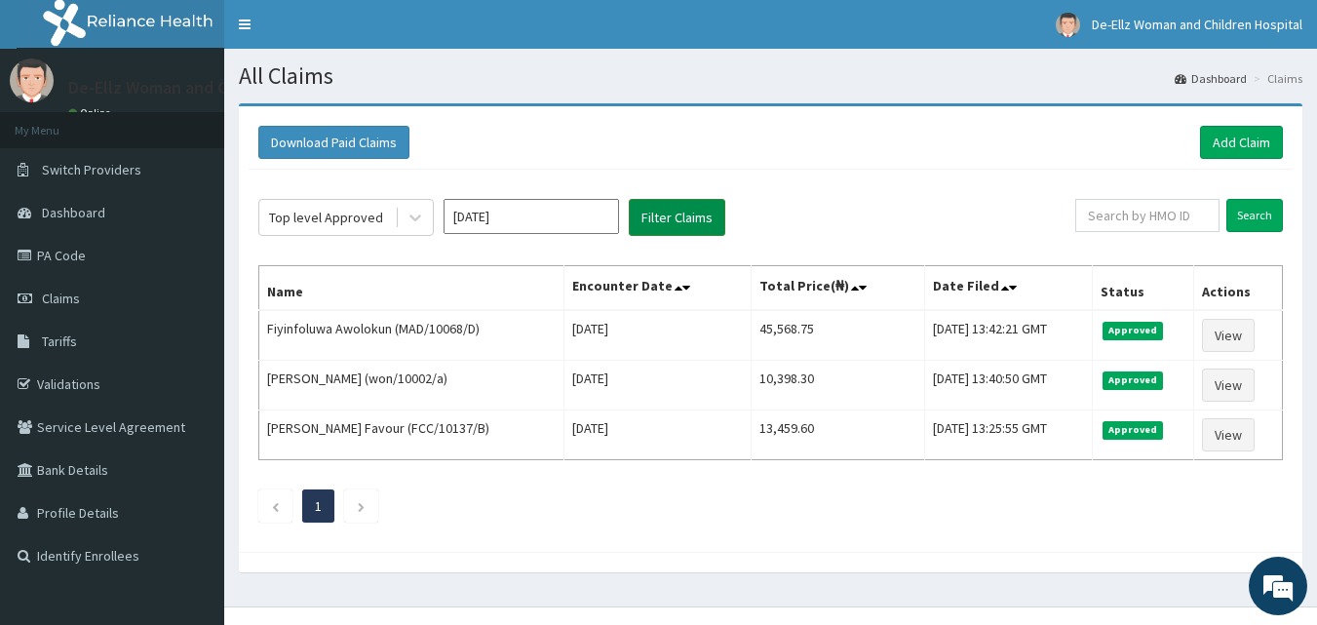
click at [668, 214] on button "Filter Claims" at bounding box center [677, 217] width 97 height 37
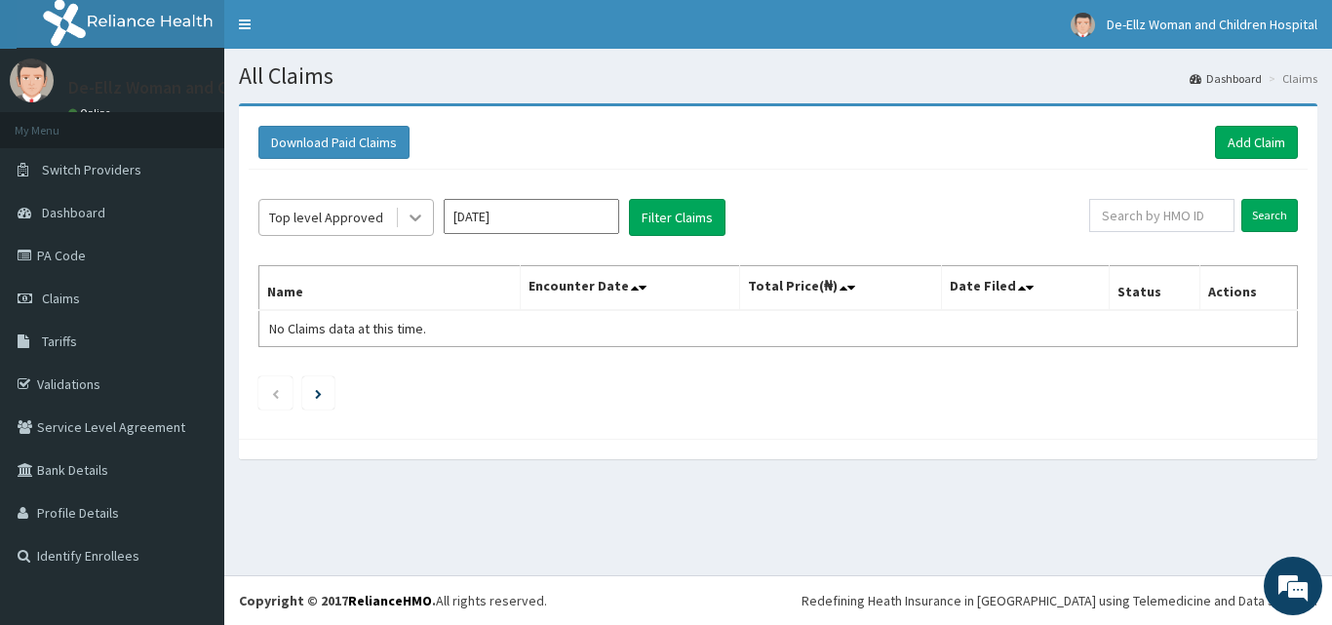
click at [411, 223] on icon at bounding box center [415, 217] width 19 height 19
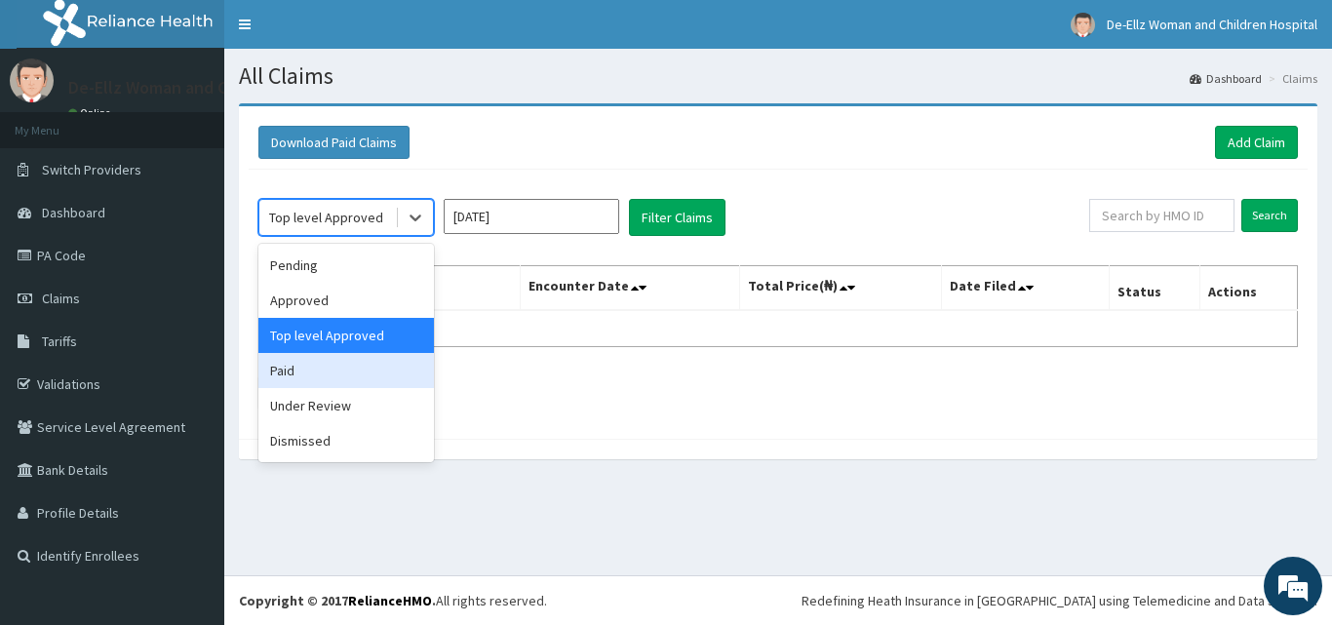
click at [325, 370] on div "Paid" at bounding box center [345, 370] width 175 height 35
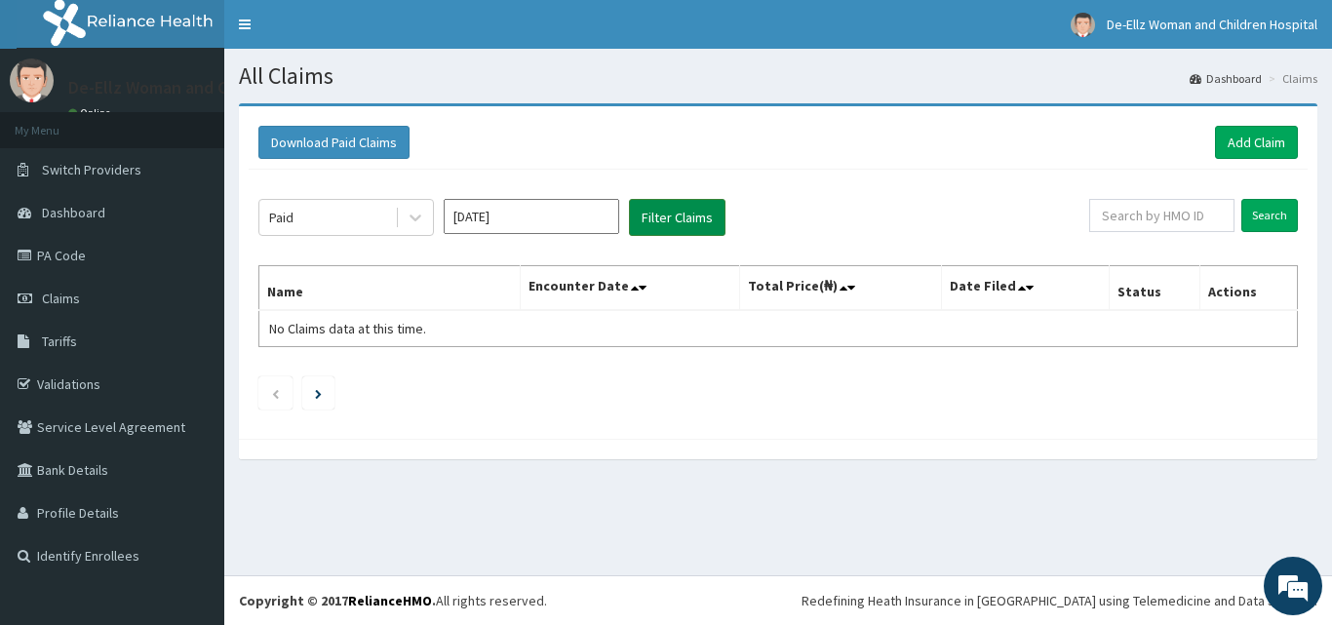
click at [672, 218] on button "Filter Claims" at bounding box center [677, 217] width 97 height 37
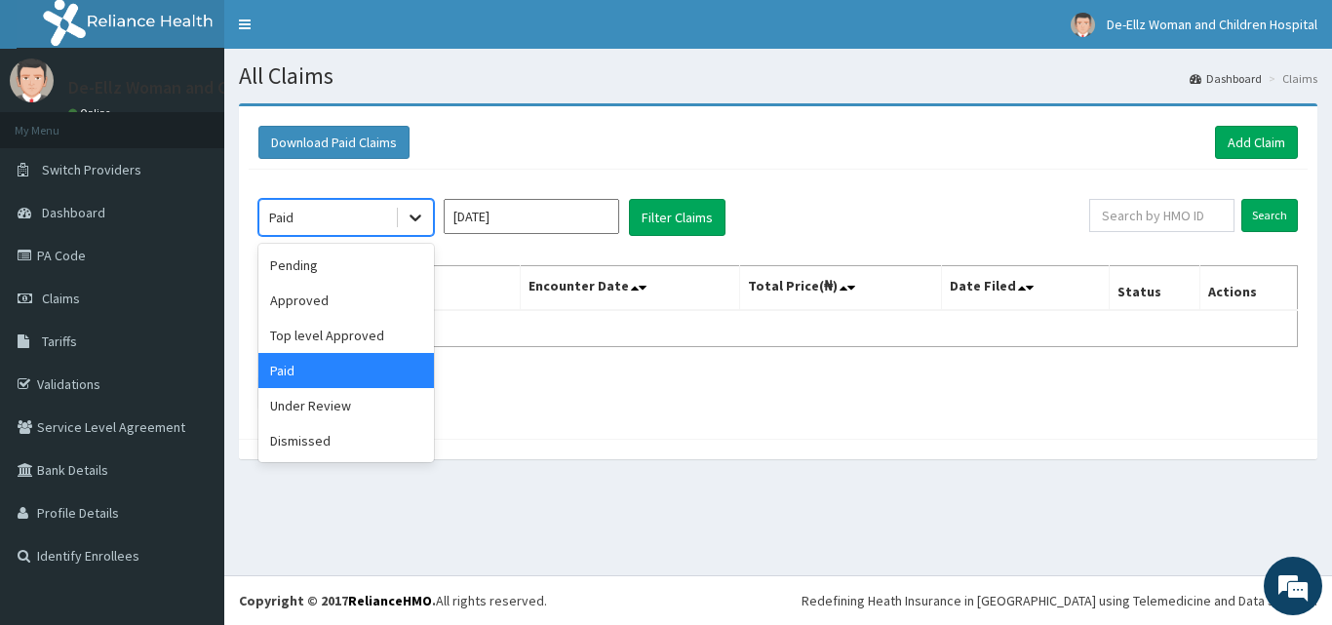
click at [409, 218] on icon at bounding box center [415, 217] width 19 height 19
click at [357, 411] on div "Under Review" at bounding box center [345, 405] width 175 height 35
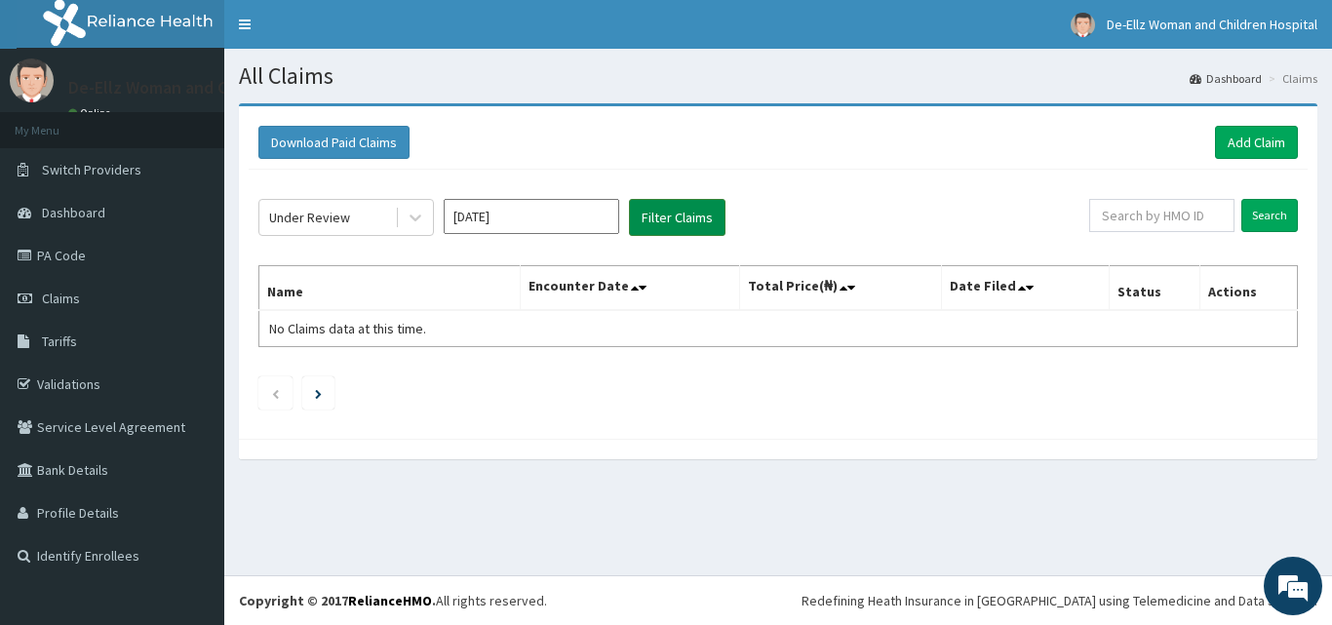
click at [670, 218] on button "Filter Claims" at bounding box center [677, 217] width 97 height 37
click at [408, 218] on icon at bounding box center [415, 217] width 19 height 19
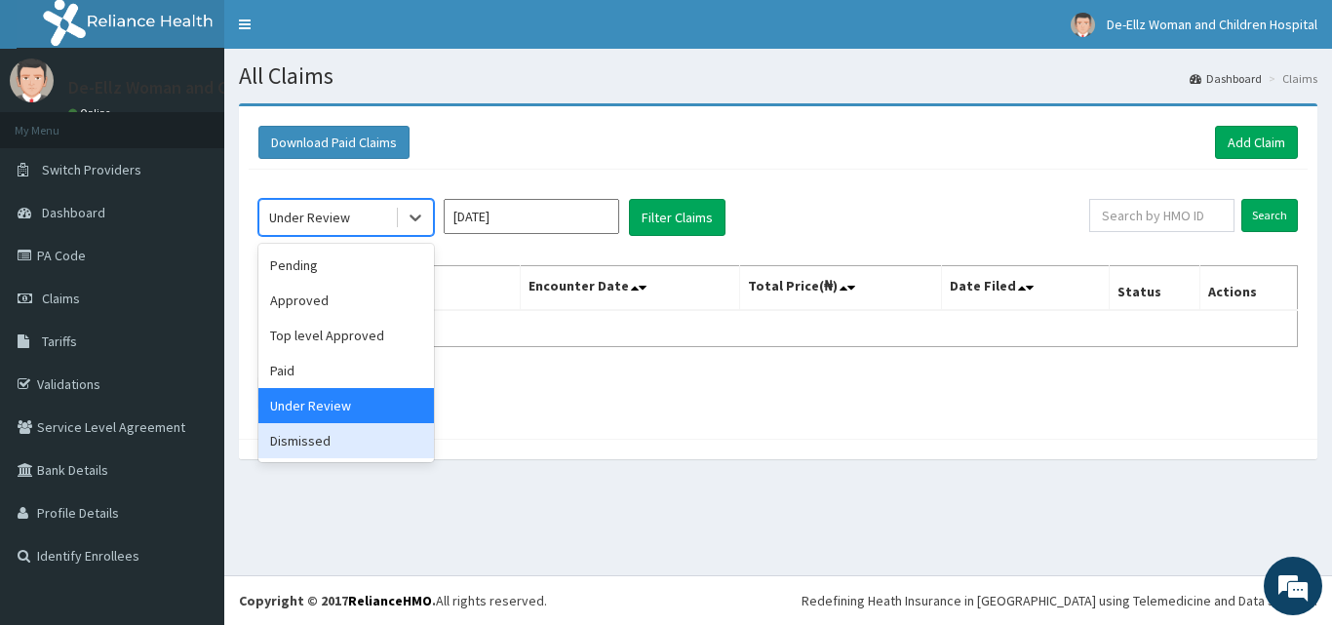
click at [397, 436] on div "Dismissed" at bounding box center [345, 440] width 175 height 35
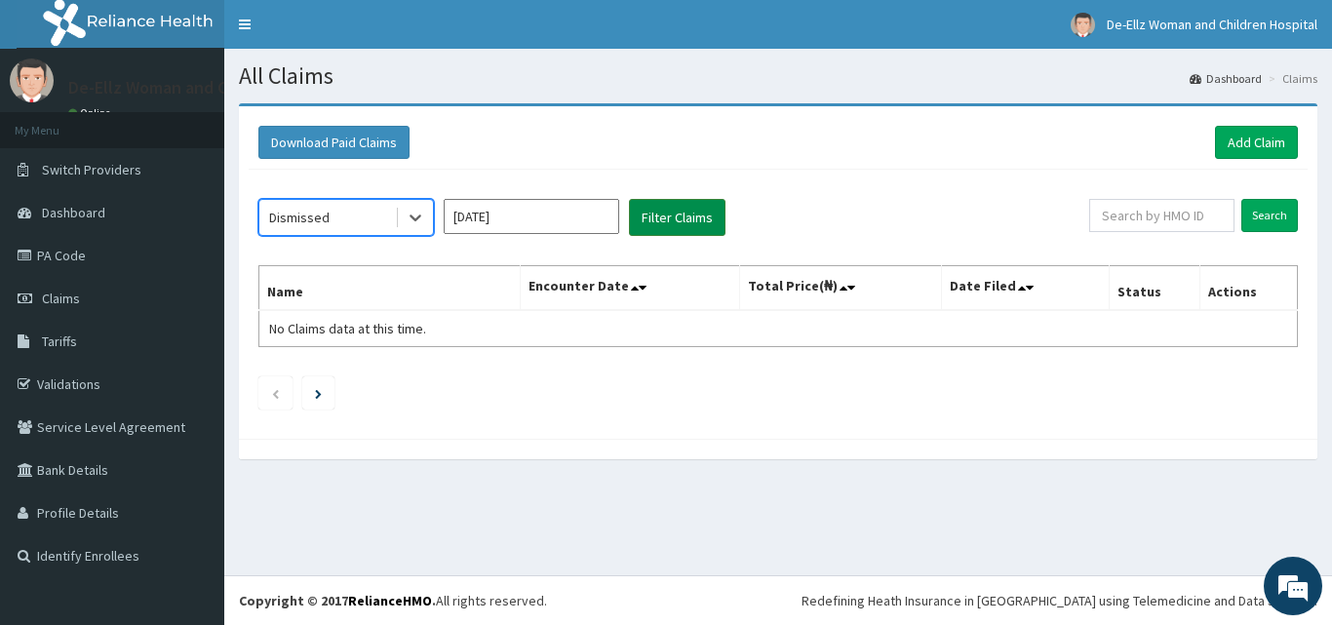
click at [669, 212] on button "Filter Claims" at bounding box center [677, 217] width 97 height 37
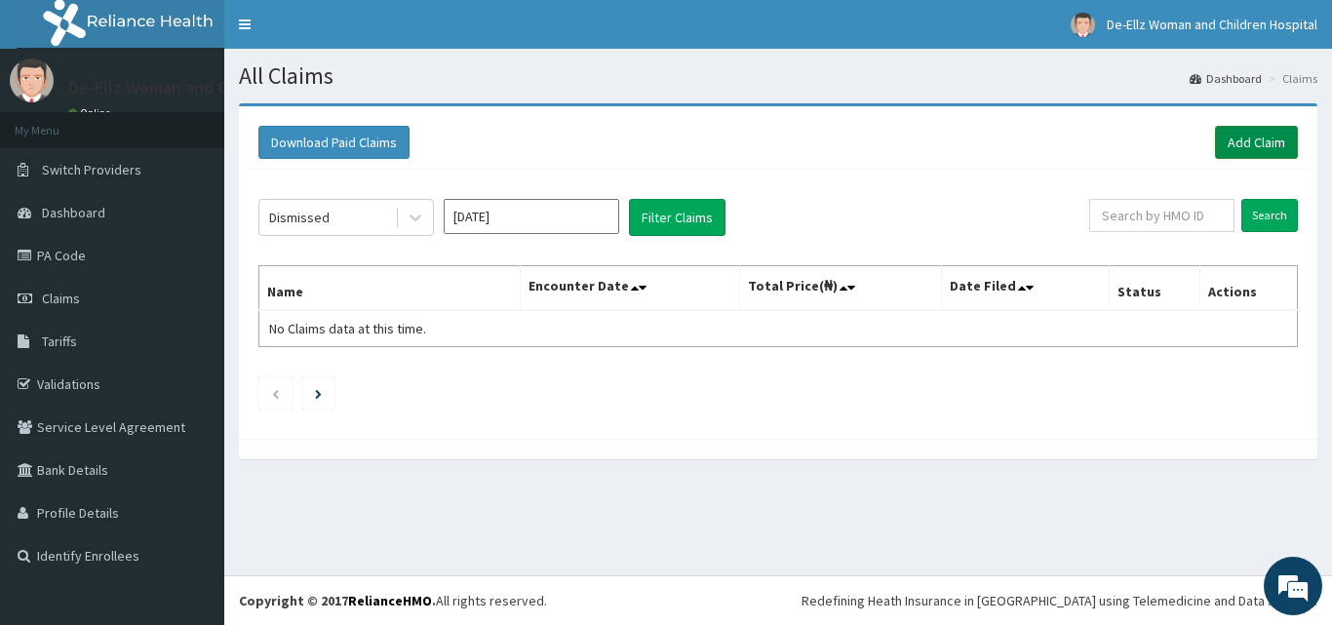
click at [1239, 142] on link "Add Claim" at bounding box center [1256, 142] width 83 height 33
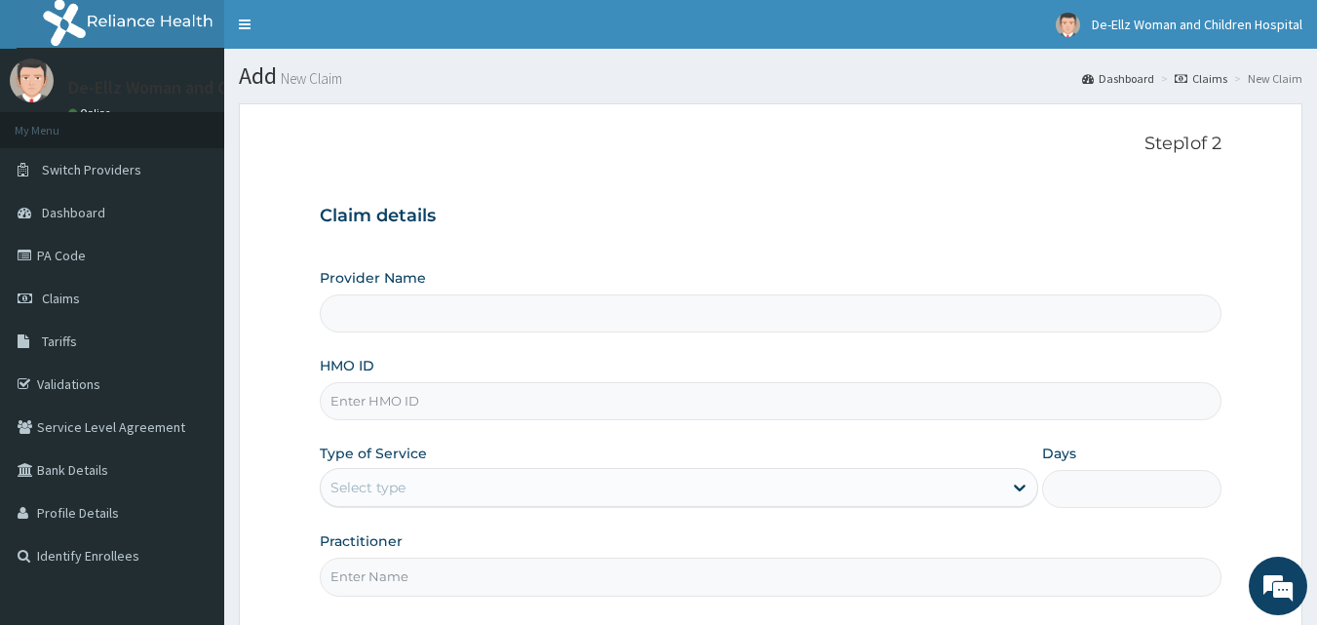
type input "De- Ellz Women and Children Hospital"
click at [448, 400] on input "HMO ID" at bounding box center [771, 401] width 903 height 38
type input "oht/11243/a"
click at [469, 487] on div "Select type" at bounding box center [661, 487] width 681 height 31
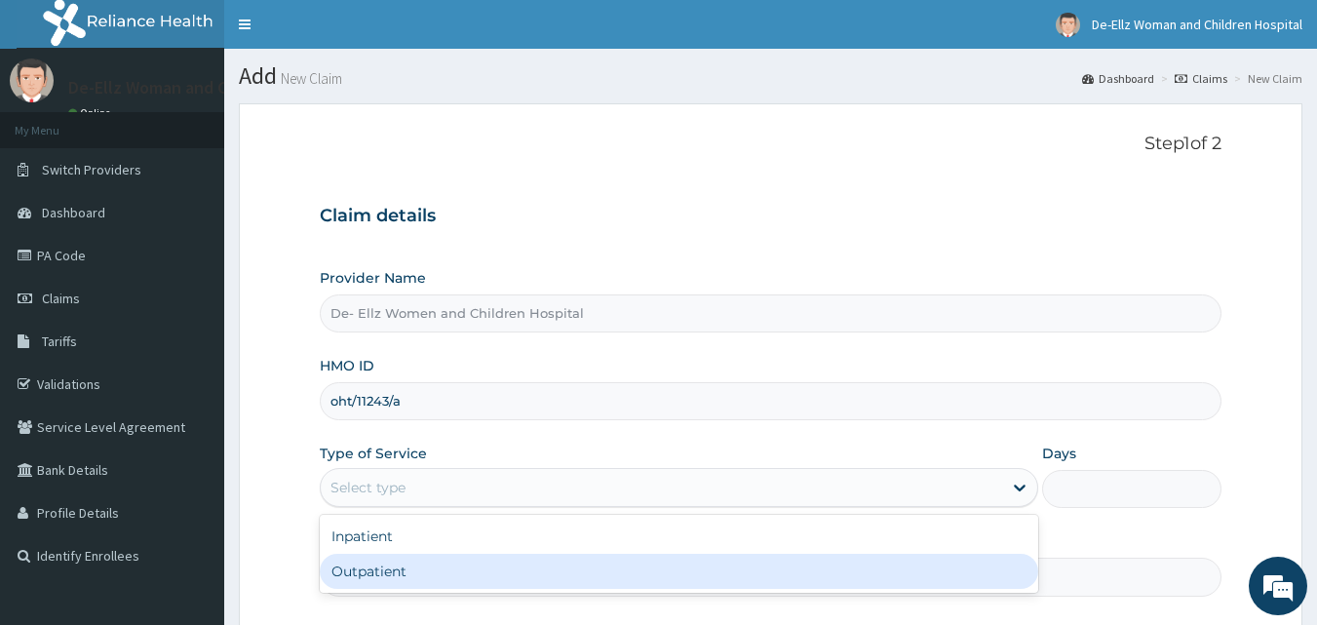
click at [422, 577] on div "Outpatient" at bounding box center [679, 571] width 719 height 35
type input "1"
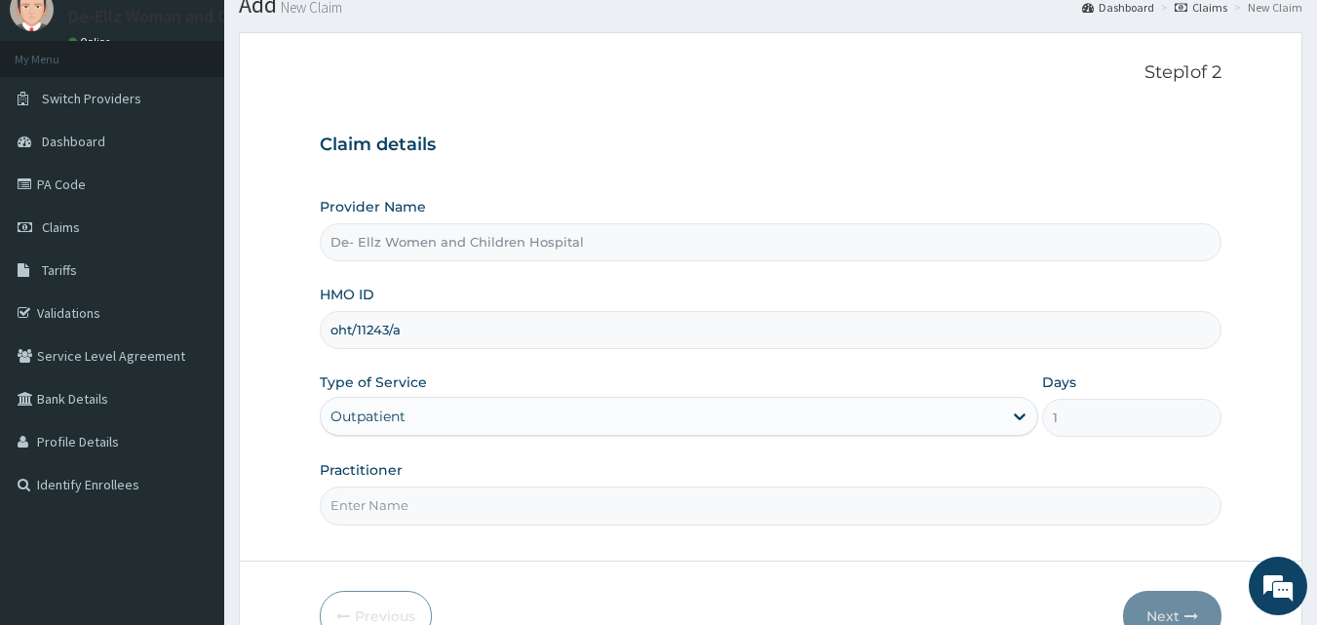
scroll to position [97, 0]
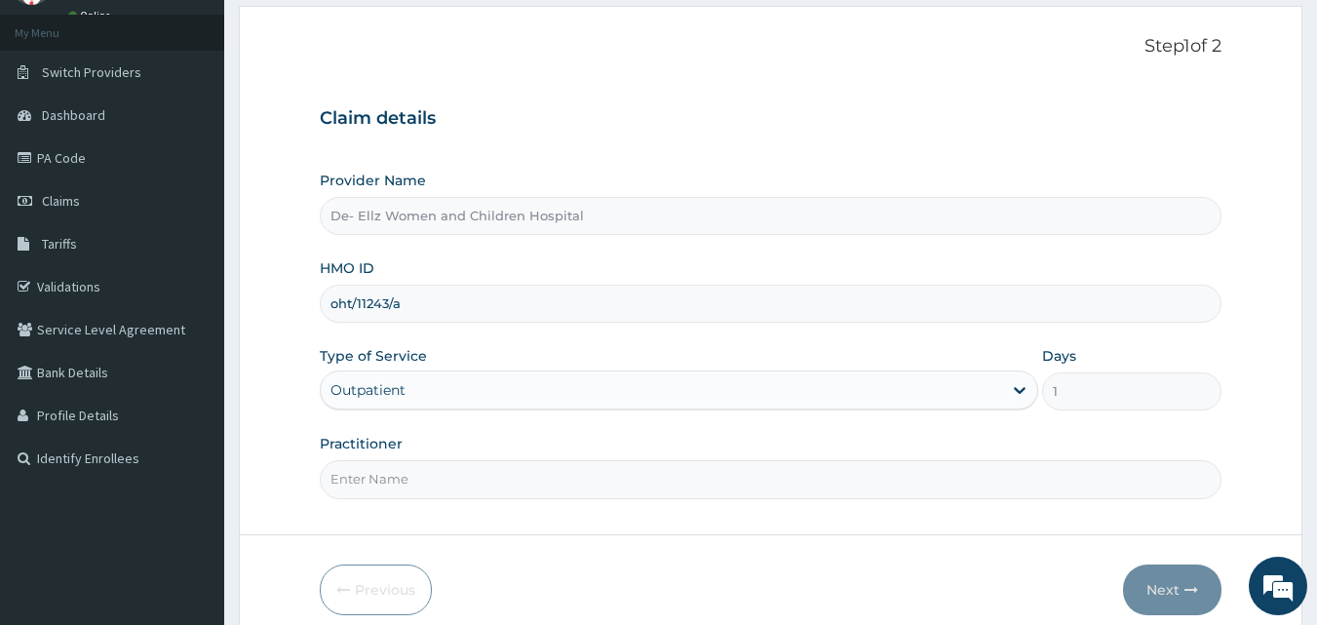
click at [440, 471] on input "Practitioner" at bounding box center [771, 479] width 903 height 38
click at [440, 492] on input "Practitioner" at bounding box center [771, 479] width 903 height 38
drag, startPoint x: 335, startPoint y: 475, endPoint x: 335, endPoint y: 493, distance: 18.5
click at [335, 477] on input "dr ekujumi" at bounding box center [771, 479] width 903 height 38
click at [341, 478] on input "Dr ekujumi" at bounding box center [771, 479] width 903 height 38
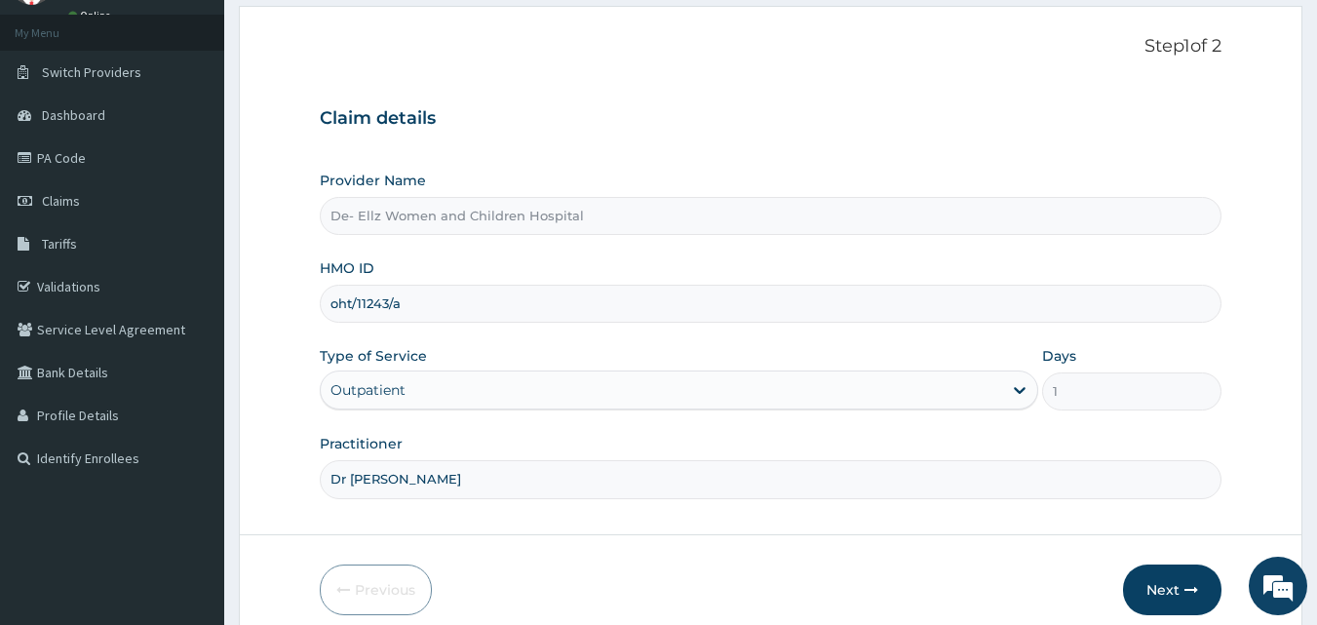
click at [348, 478] on input "Dr ekujumi" at bounding box center [771, 479] width 903 height 38
click at [358, 479] on input "Dr. ekujumi" at bounding box center [771, 479] width 903 height 38
type input "Dr. Ekujumi"
click at [1167, 592] on button "Next" at bounding box center [1172, 590] width 98 height 51
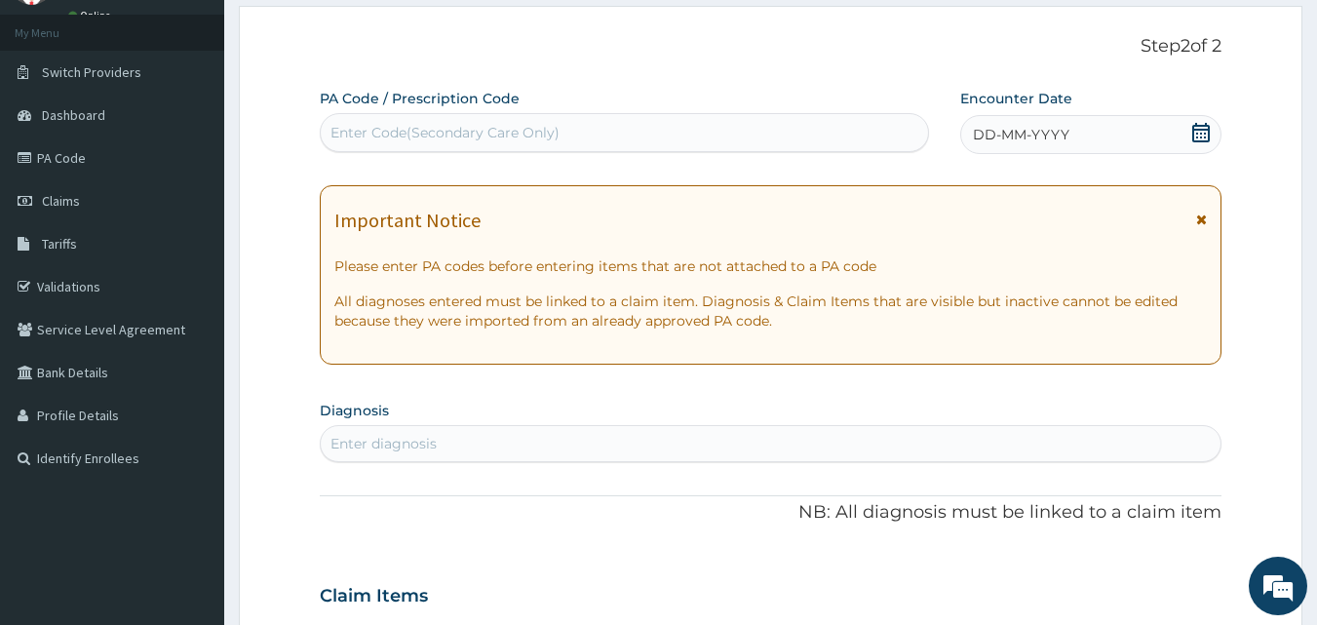
click at [706, 133] on div "Enter Code(Secondary Care Only)" at bounding box center [625, 132] width 608 height 31
type input "PA/5D0B44"
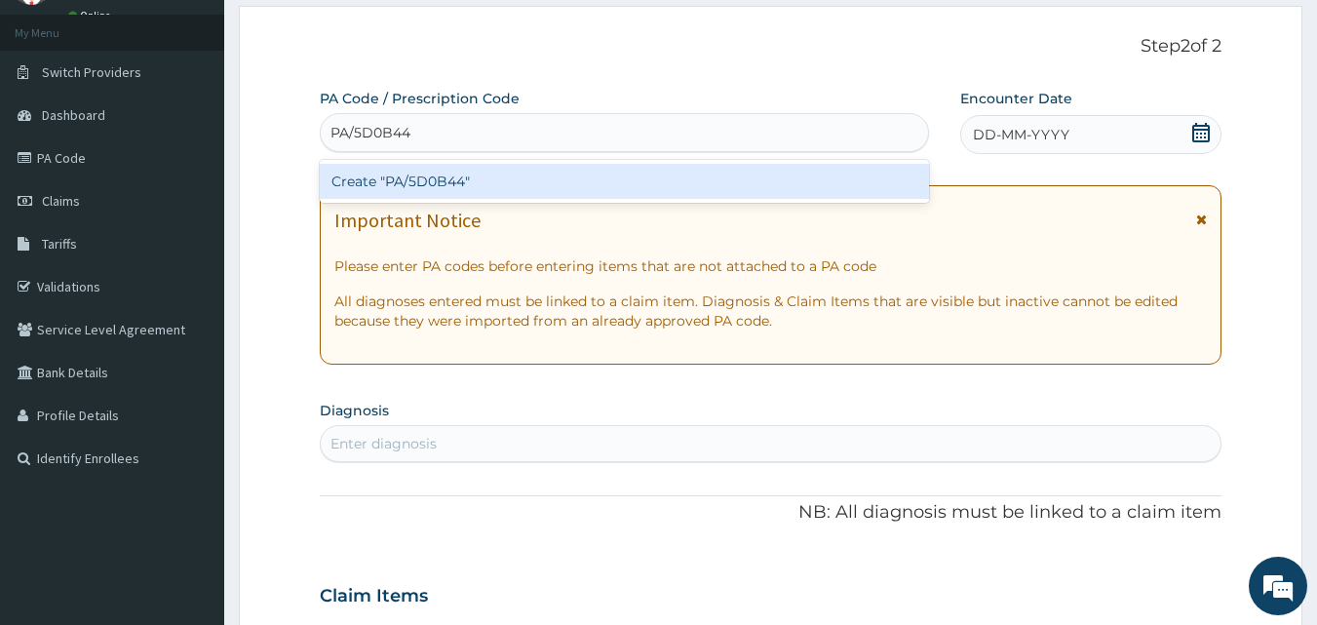
click at [623, 181] on div "Create "PA/5D0B44"" at bounding box center [625, 181] width 610 height 35
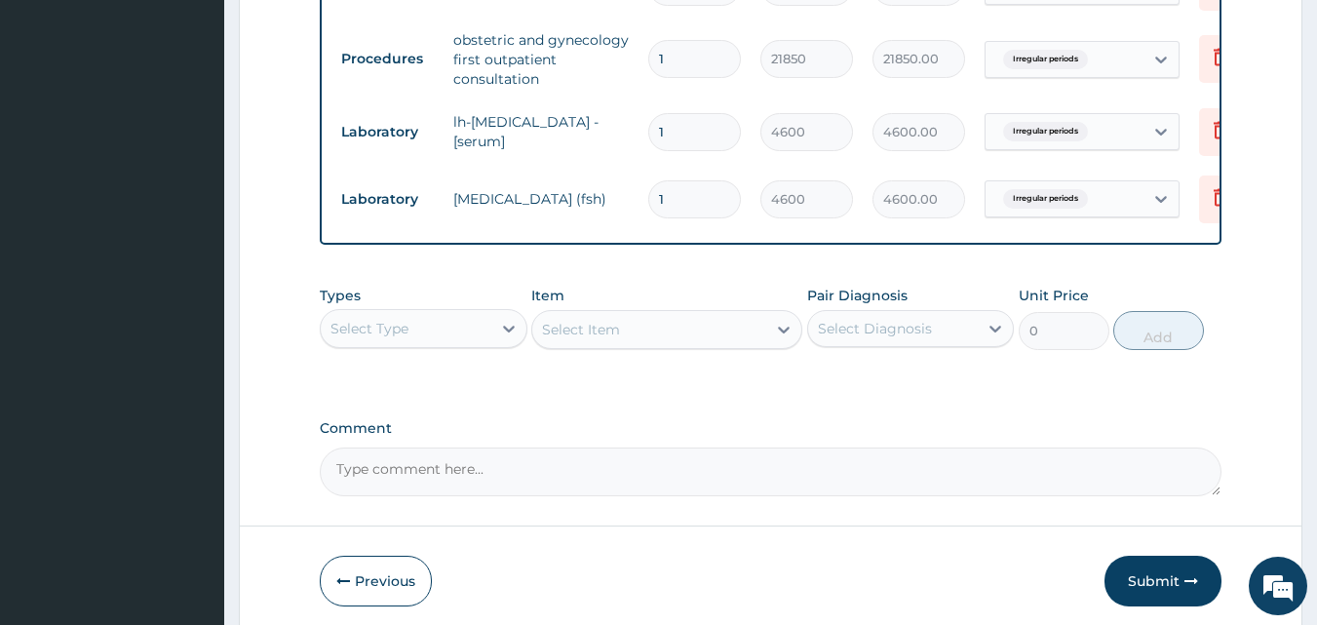
scroll to position [915, 0]
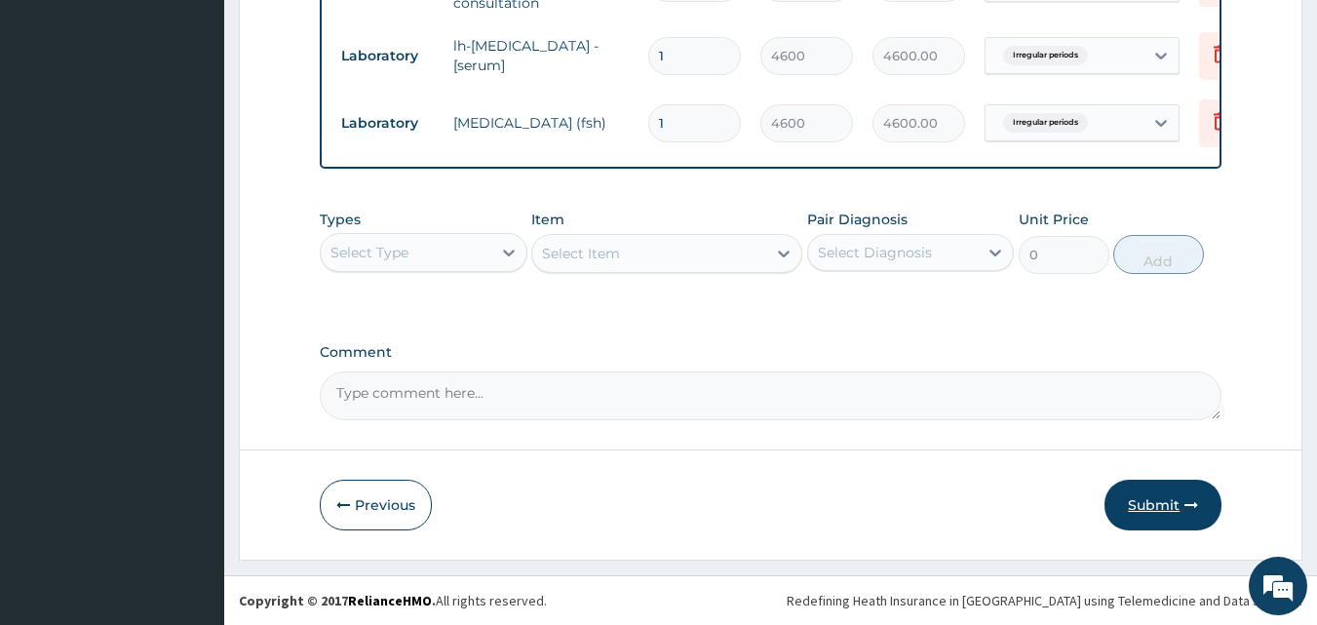
click at [1143, 501] on button "Submit" at bounding box center [1163, 505] width 117 height 51
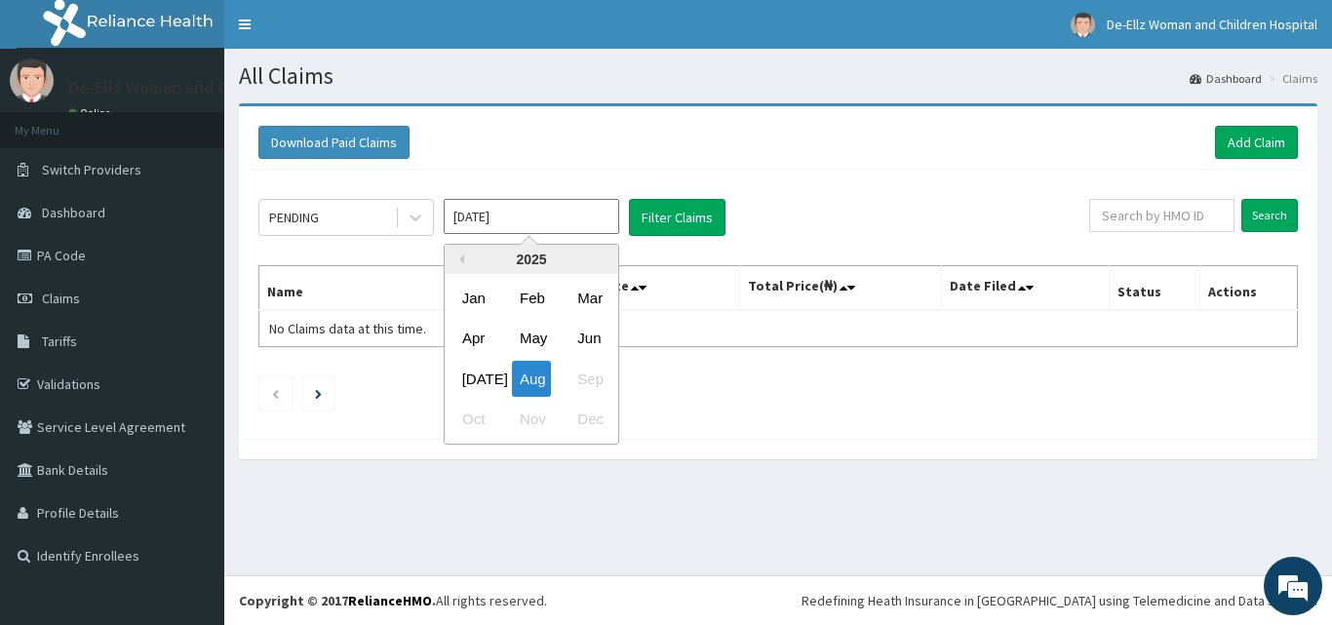
click at [529, 213] on input "Aug 2025" at bounding box center [531, 216] width 175 height 35
click at [480, 381] on div "Jul" at bounding box center [473, 379] width 39 height 36
type input "Jul 2025"
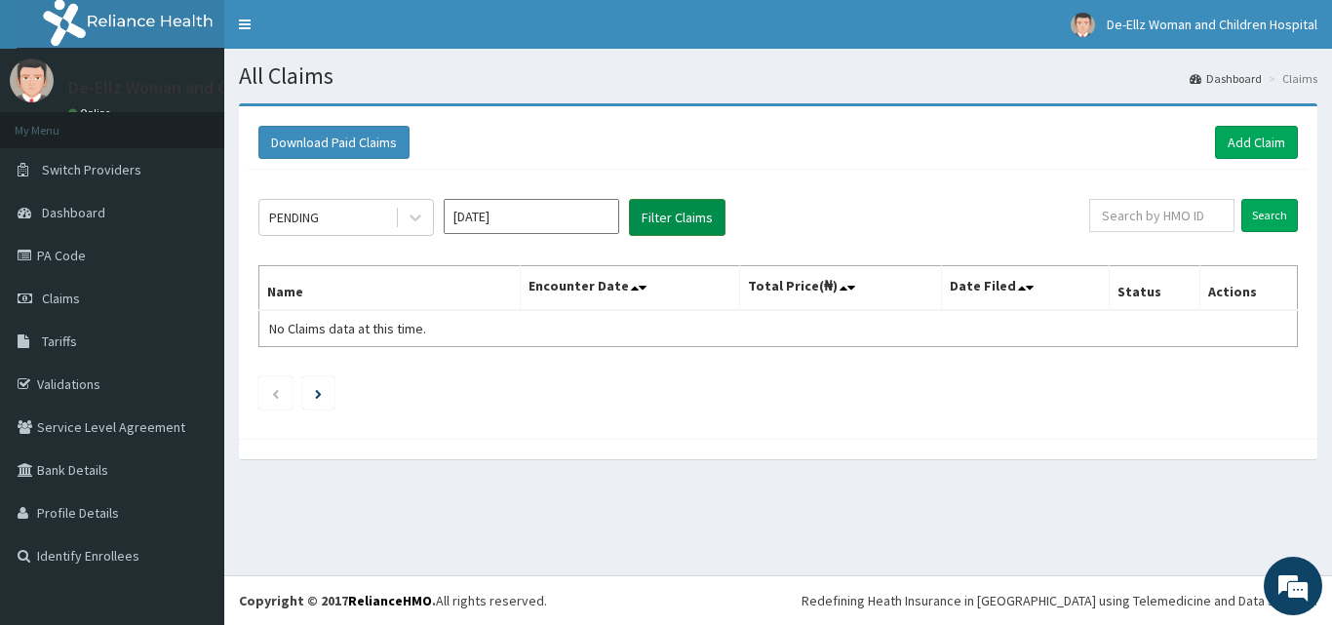
click at [670, 212] on button "Filter Claims" at bounding box center [677, 217] width 97 height 37
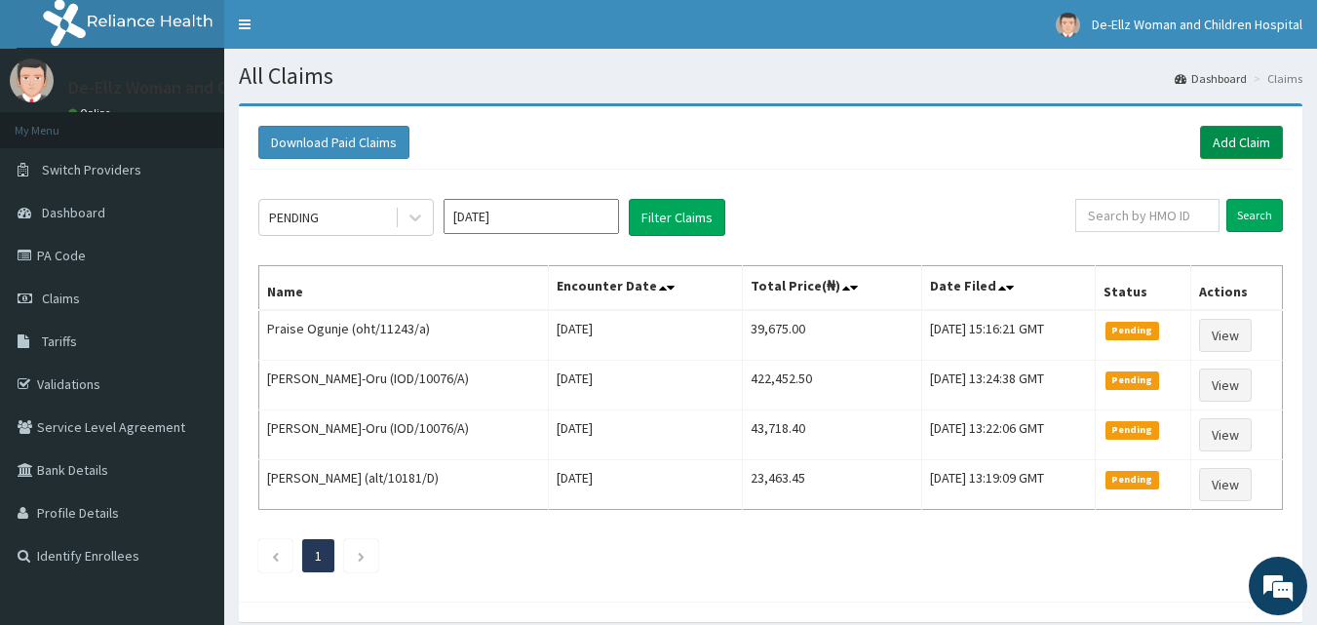
click at [1237, 139] on link "Add Claim" at bounding box center [1241, 142] width 83 height 33
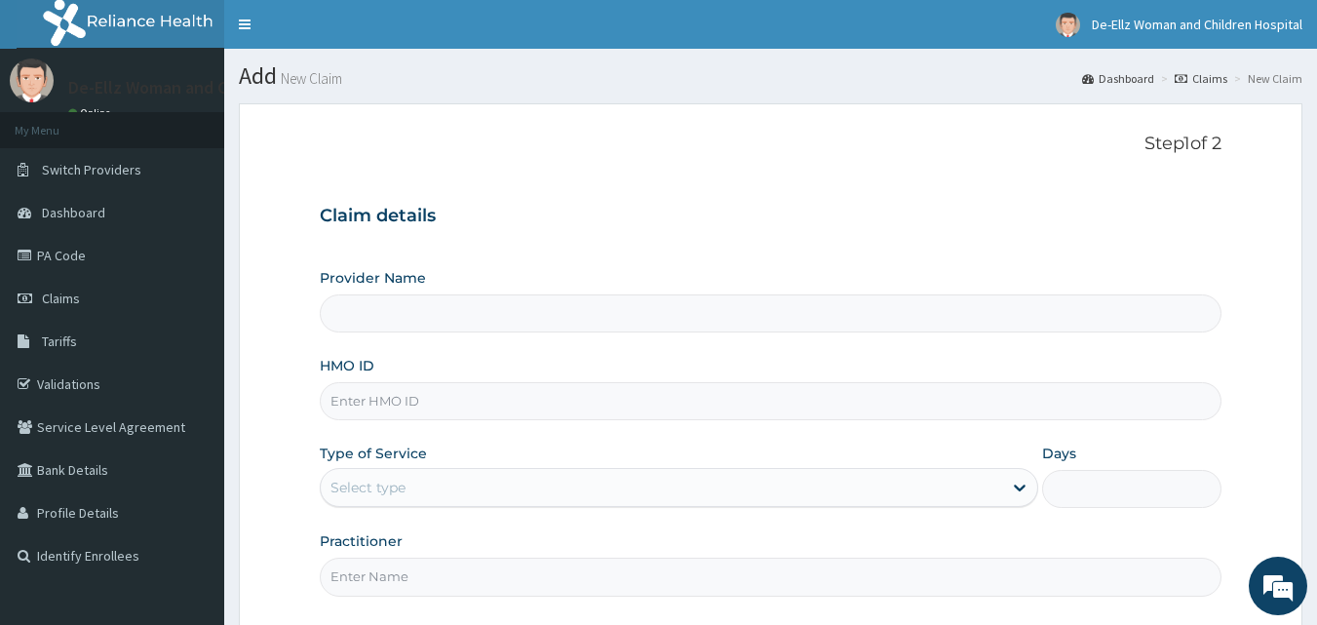
type input "De- Ellz Women and Children Hospital"
click at [783, 400] on input "HMO ID" at bounding box center [771, 401] width 903 height 38
type input "sbl/10445/b"
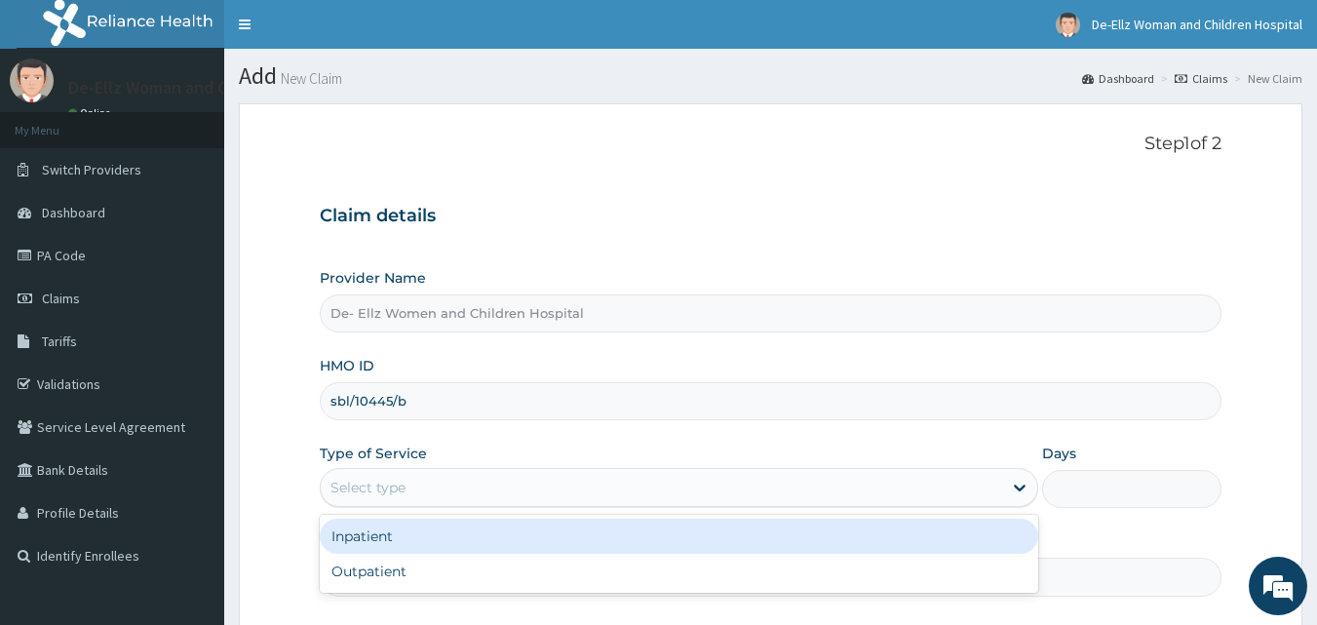
click at [472, 485] on div "Select type" at bounding box center [661, 487] width 681 height 31
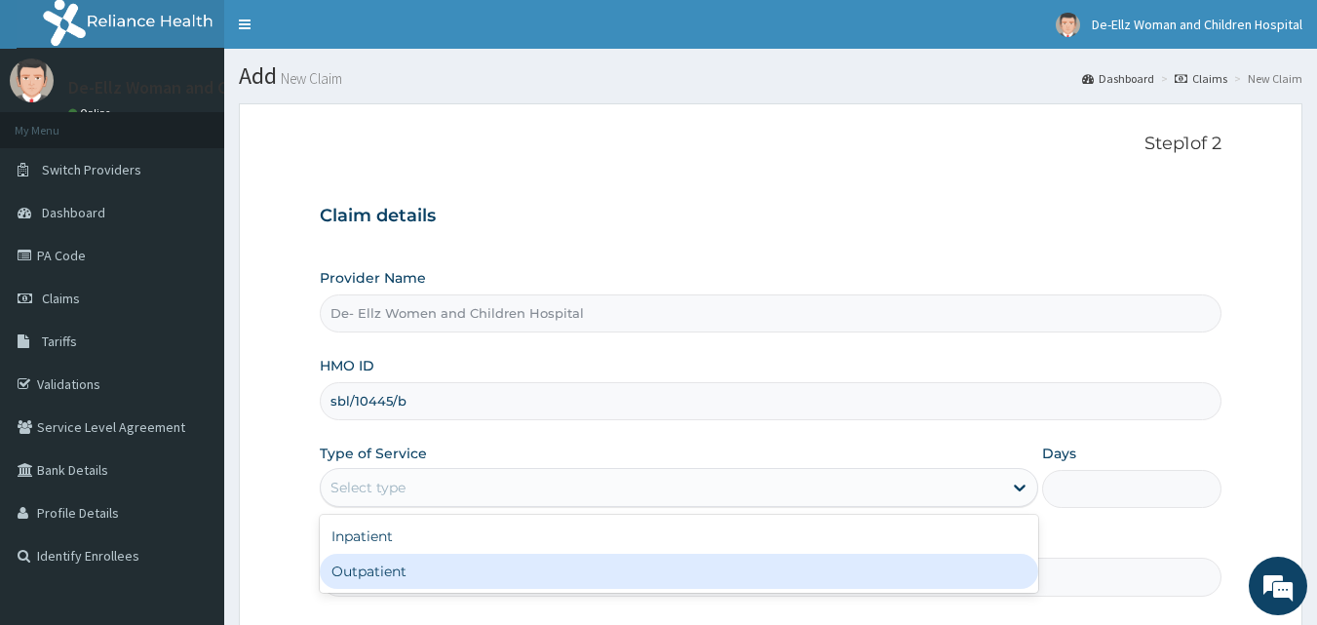
click at [479, 586] on div "Outpatient" at bounding box center [679, 571] width 719 height 35
type input "1"
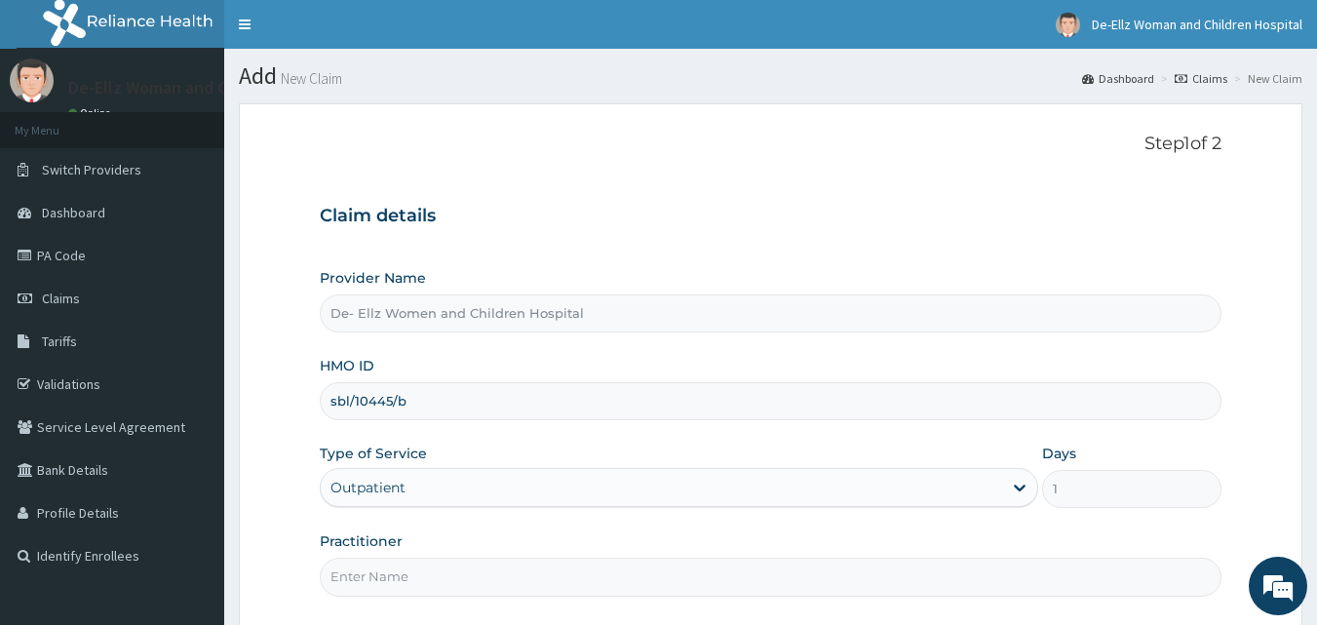
scroll to position [97, 0]
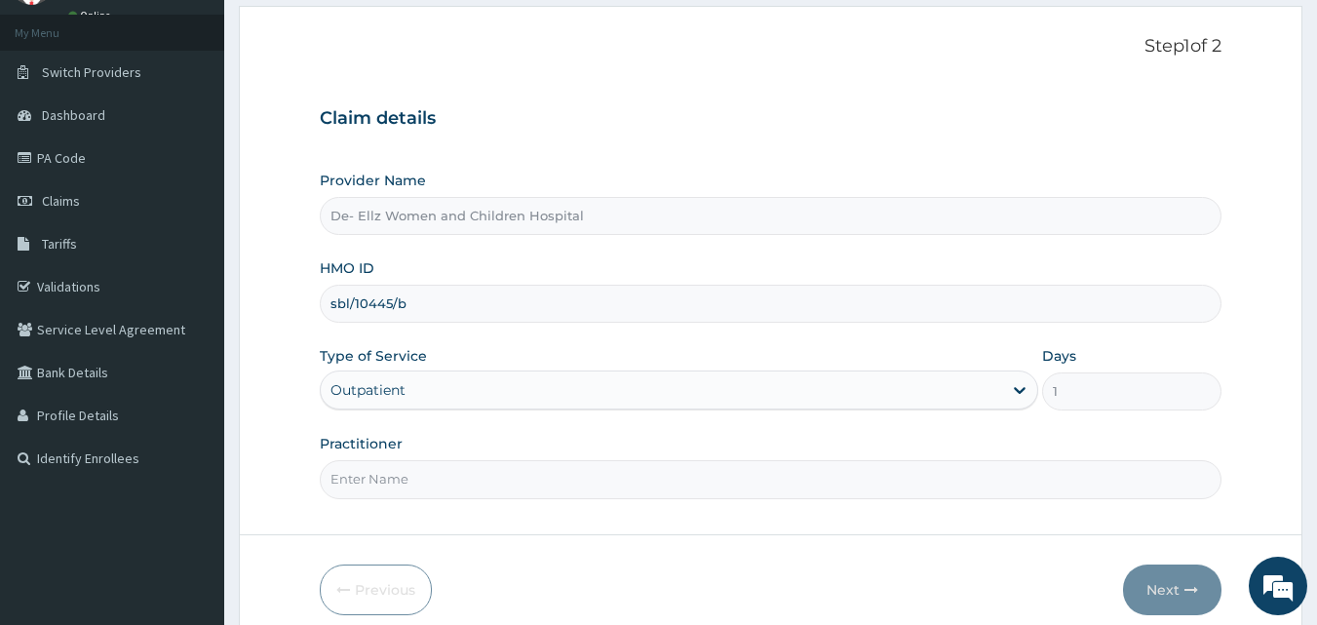
click at [503, 480] on input "Practitioner" at bounding box center [771, 479] width 903 height 38
click at [503, 475] on input "Practitioner" at bounding box center [771, 479] width 903 height 38
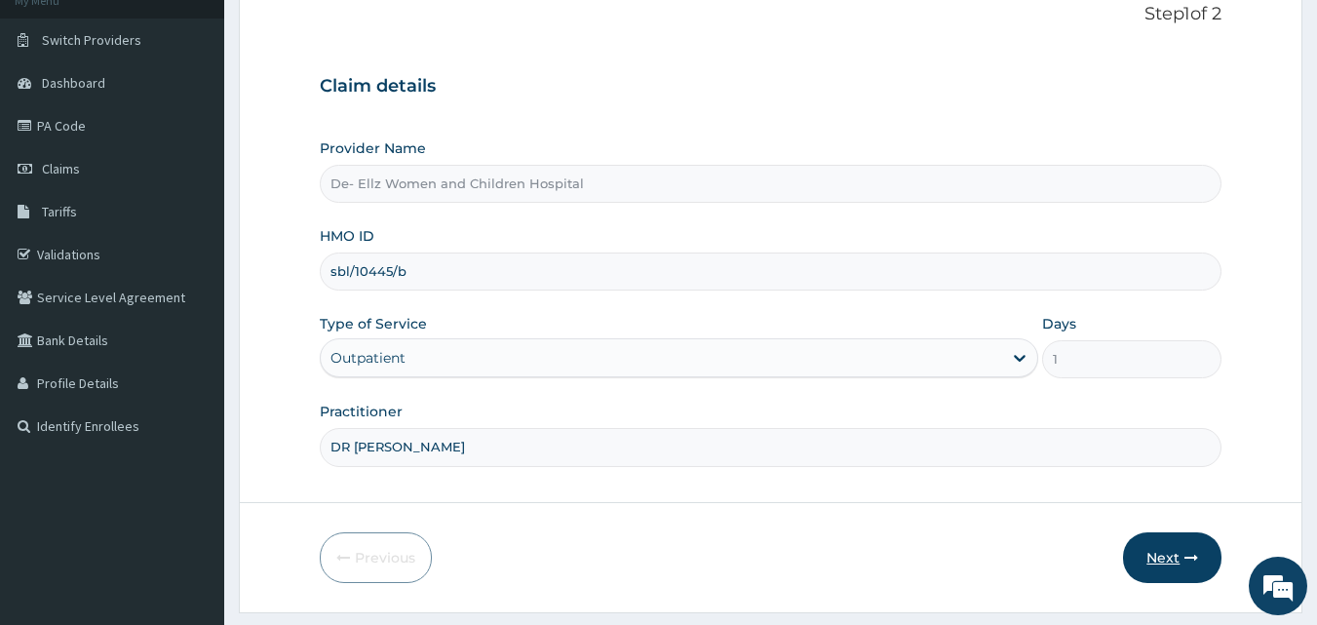
scroll to position [182, 0]
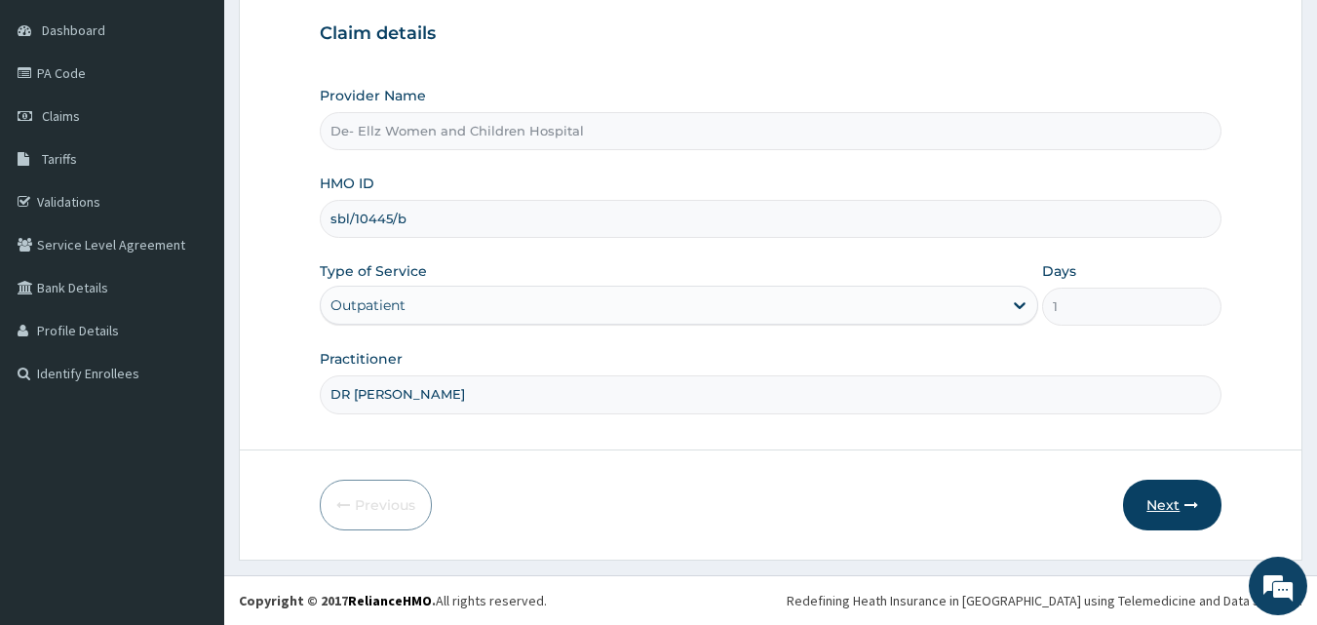
type input "DR [PERSON_NAME]"
click at [1163, 500] on button "Next" at bounding box center [1172, 505] width 98 height 51
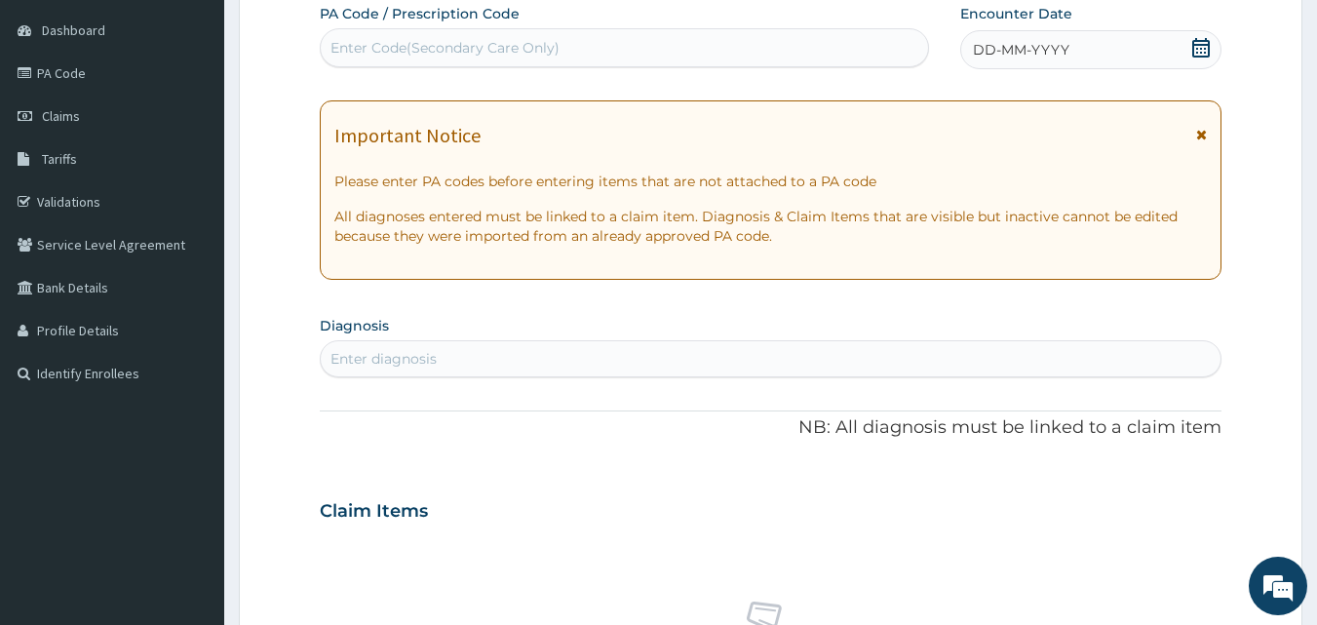
click at [508, 48] on div "Enter Code(Secondary Care Only)" at bounding box center [445, 47] width 229 height 19
type input "PA/E08204"
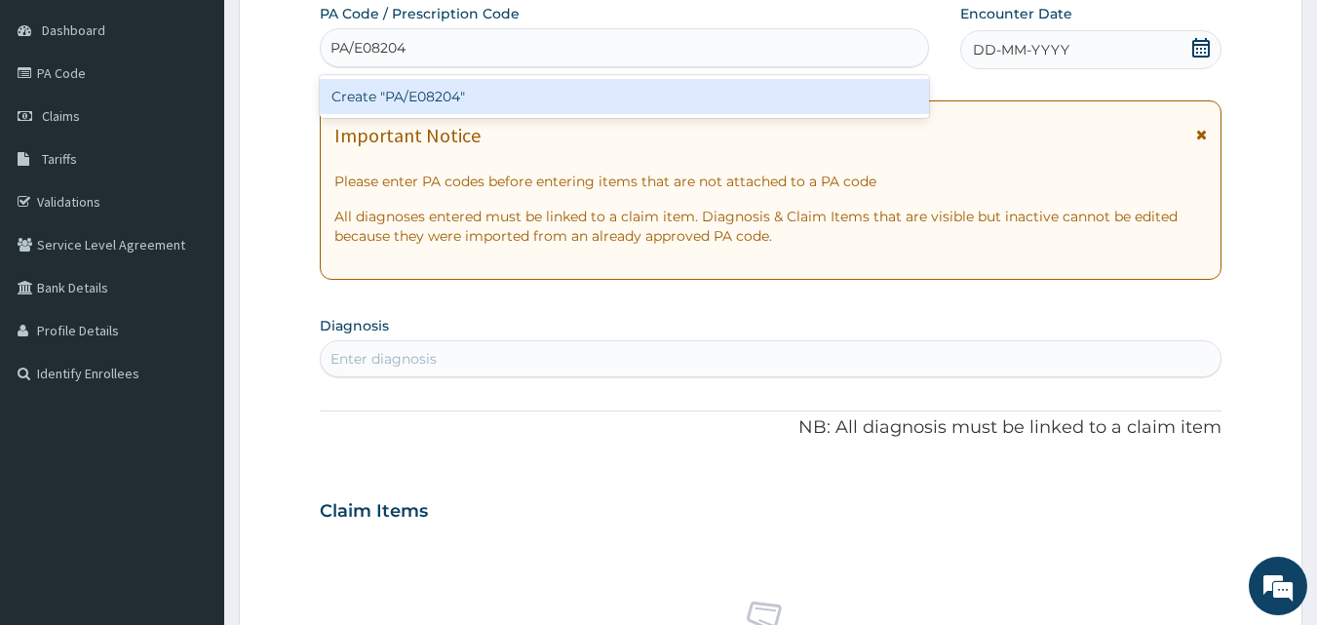
click at [511, 102] on div "Create "PA/E08204"" at bounding box center [625, 96] width 610 height 35
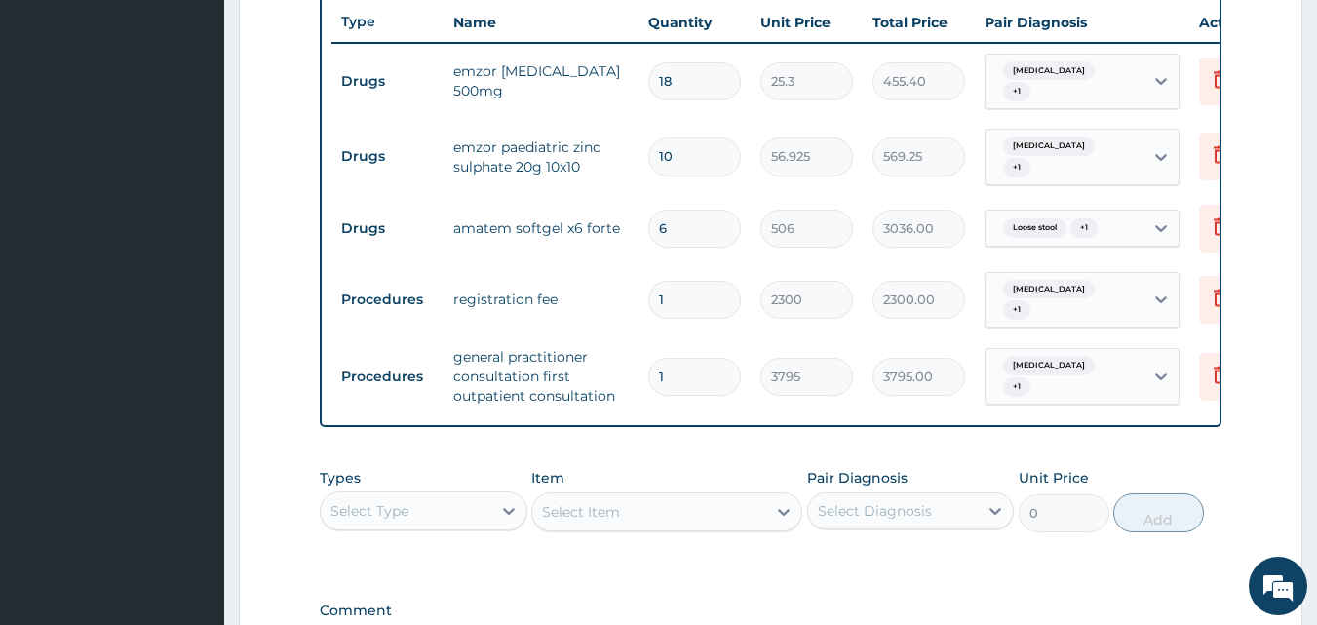
scroll to position [983, 0]
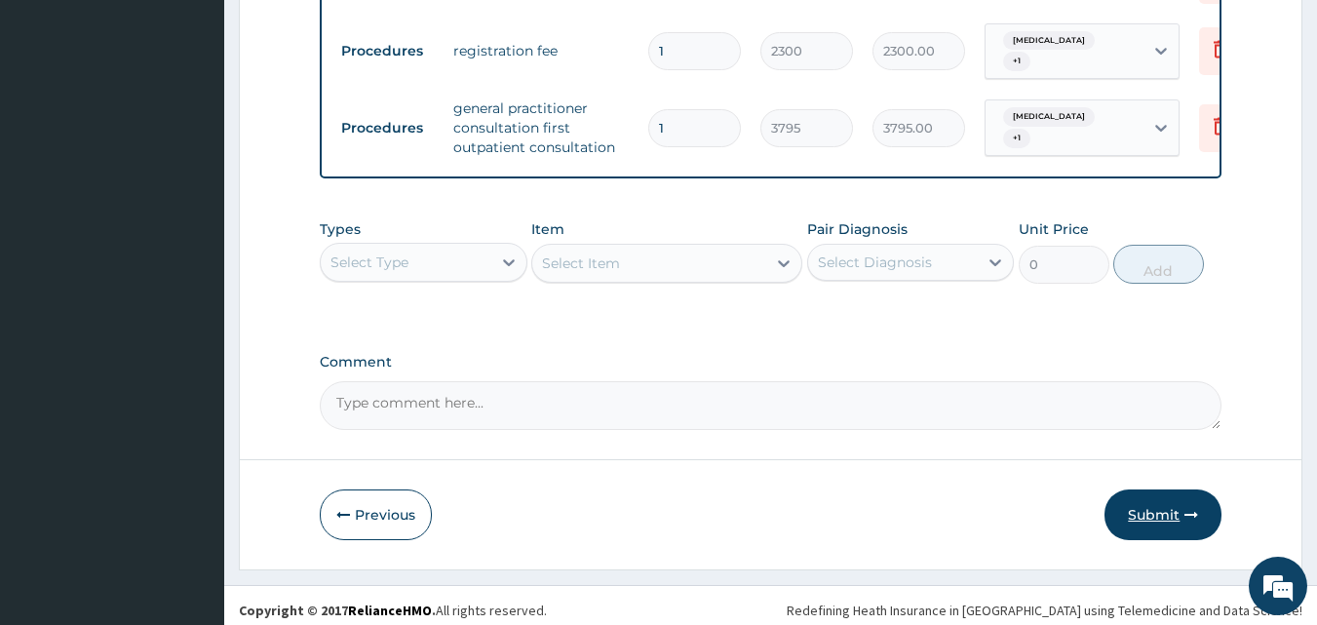
click at [1151, 503] on button "Submit" at bounding box center [1163, 514] width 117 height 51
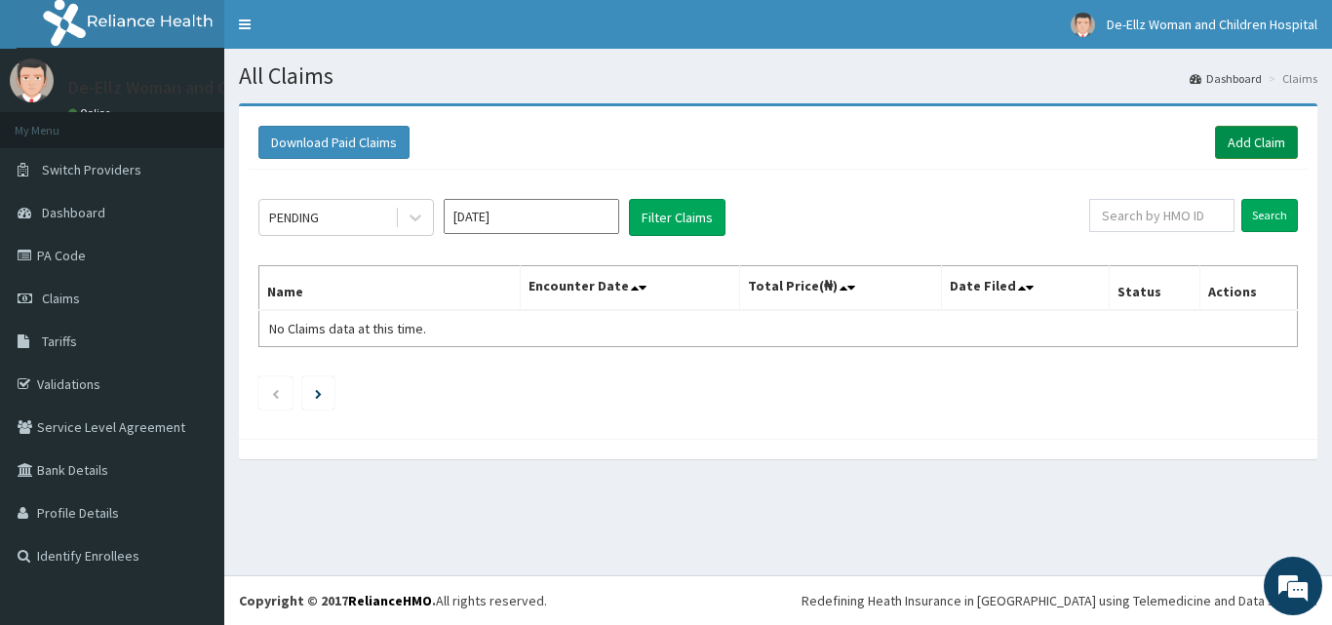
click at [1251, 144] on link "Add Claim" at bounding box center [1256, 142] width 83 height 33
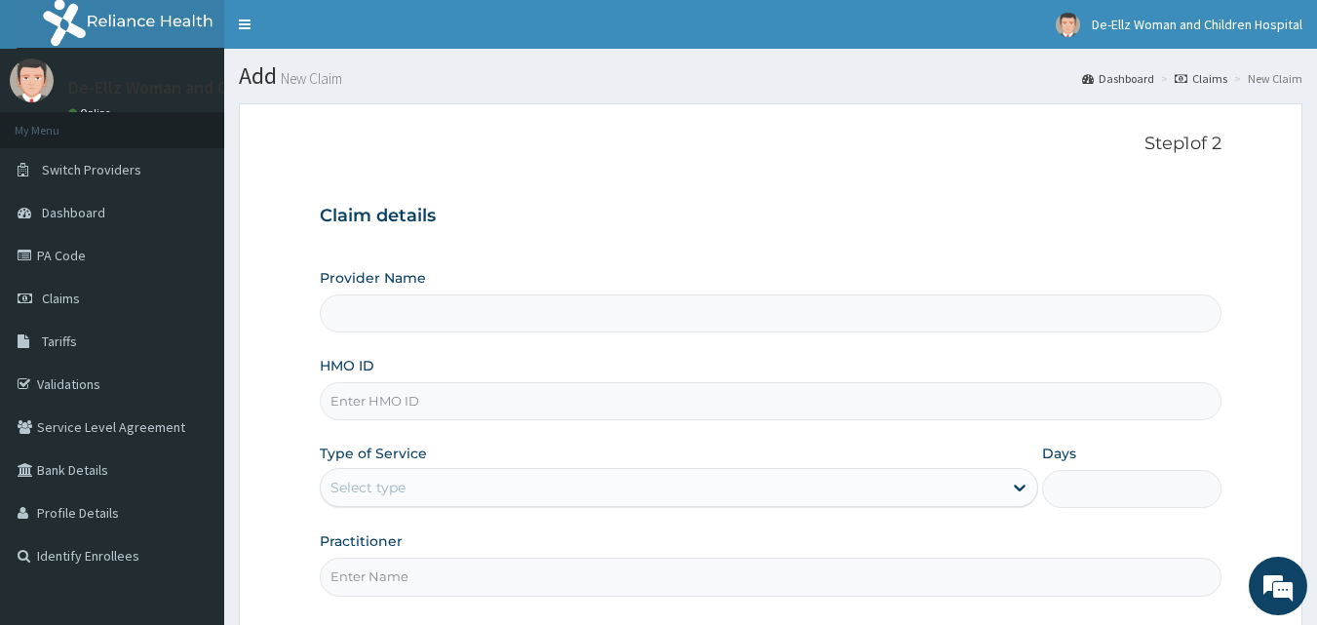
type input "De- Ellz Women and Children Hospital"
click at [641, 404] on input "HMO ID" at bounding box center [771, 401] width 903 height 38
type input "sbl/10445/A"
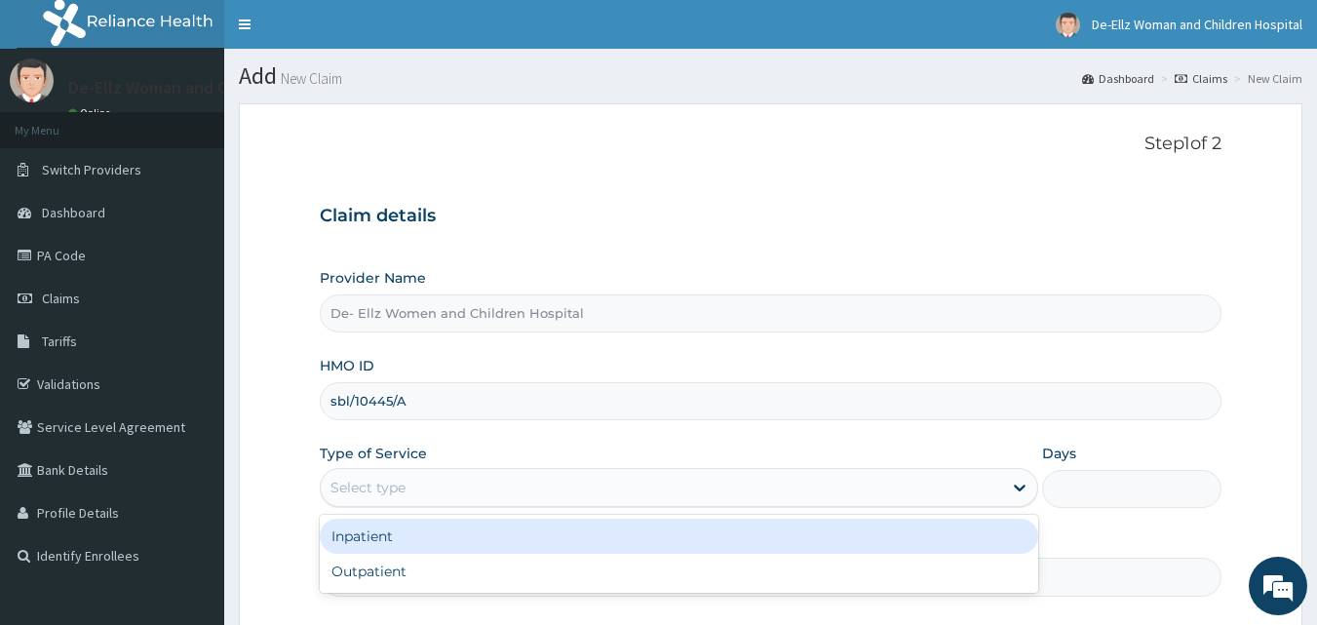
click at [484, 496] on div "Select type" at bounding box center [661, 487] width 681 height 31
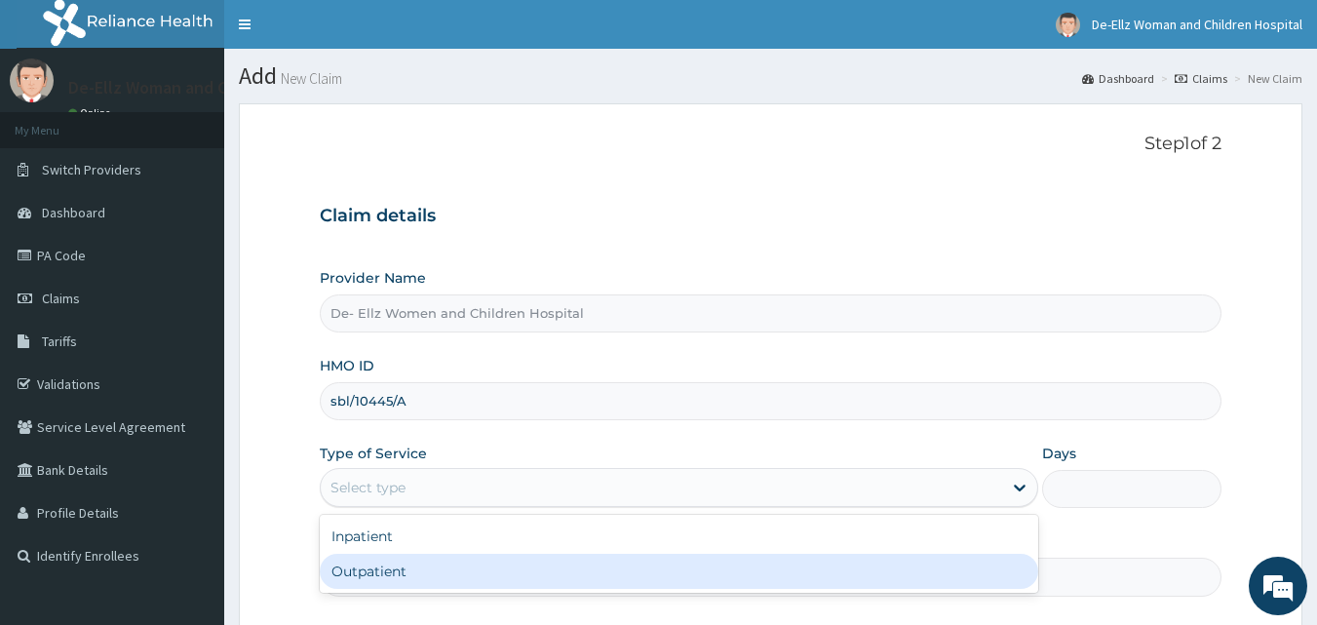
click at [465, 578] on div "Outpatient" at bounding box center [679, 571] width 719 height 35
type input "1"
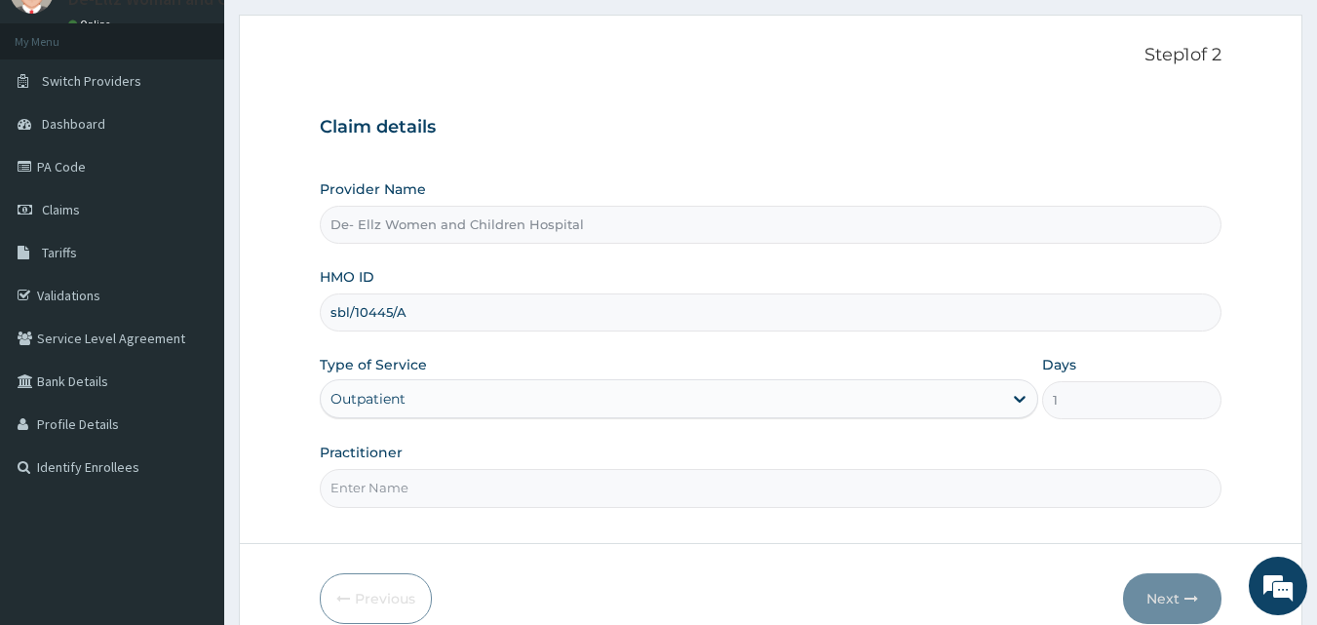
scroll to position [97, 0]
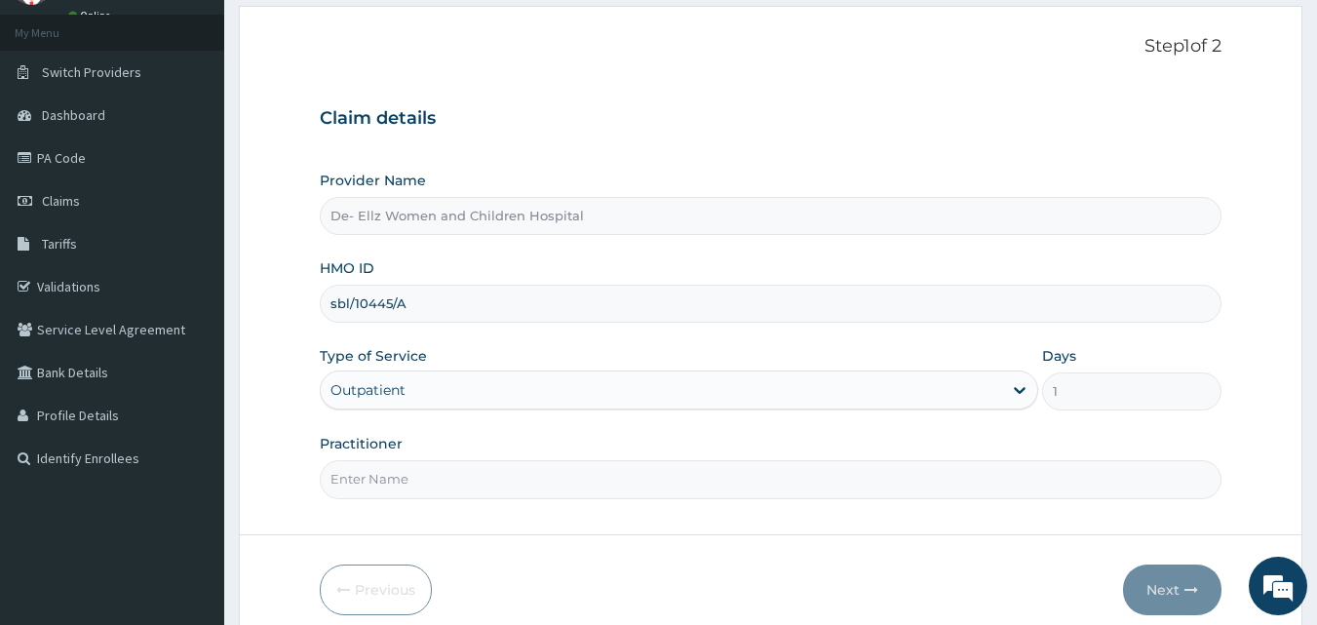
click at [525, 485] on input "Practitioner" at bounding box center [771, 479] width 903 height 38
type input "DR EKUJUMI"
click at [1186, 586] on icon "button" at bounding box center [1192, 590] width 14 height 14
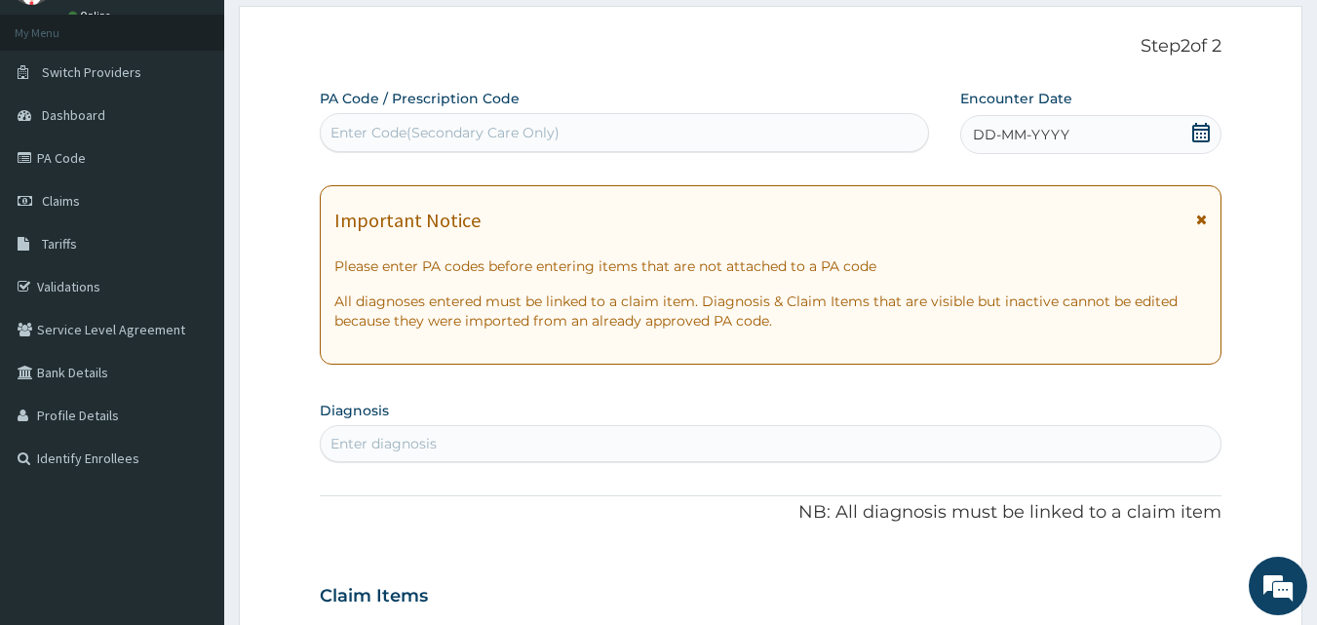
click at [641, 131] on div "Enter Code(Secondary Care Only)" at bounding box center [625, 132] width 608 height 31
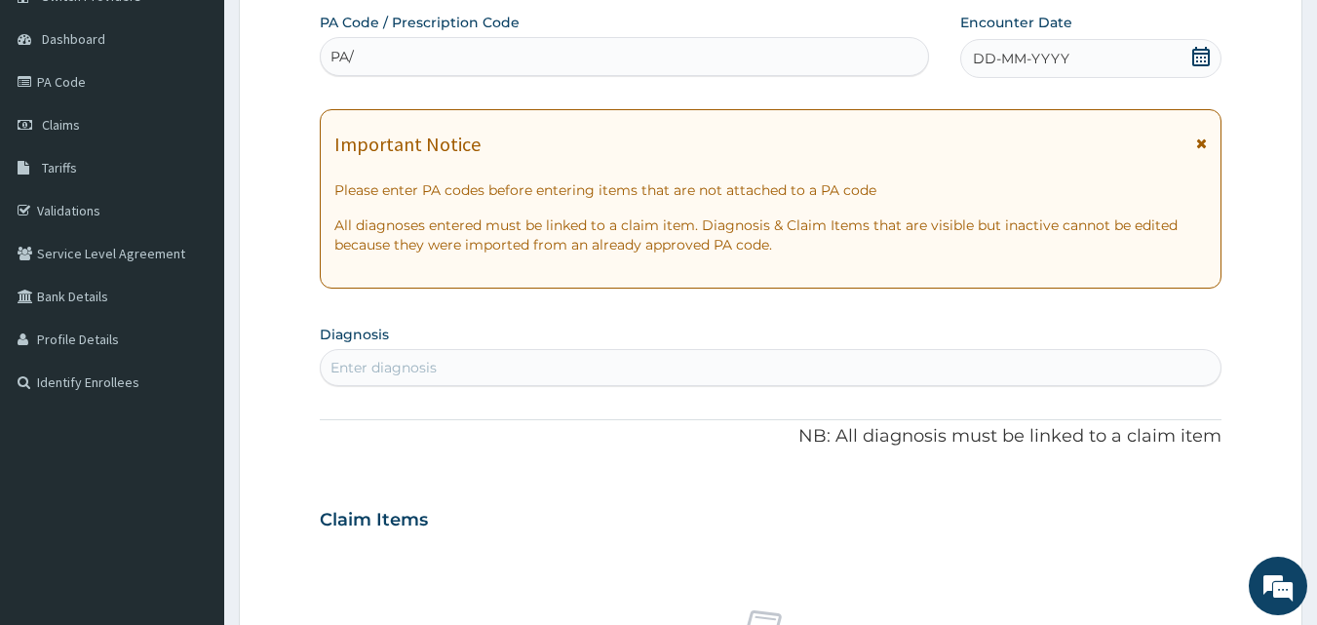
scroll to position [195, 0]
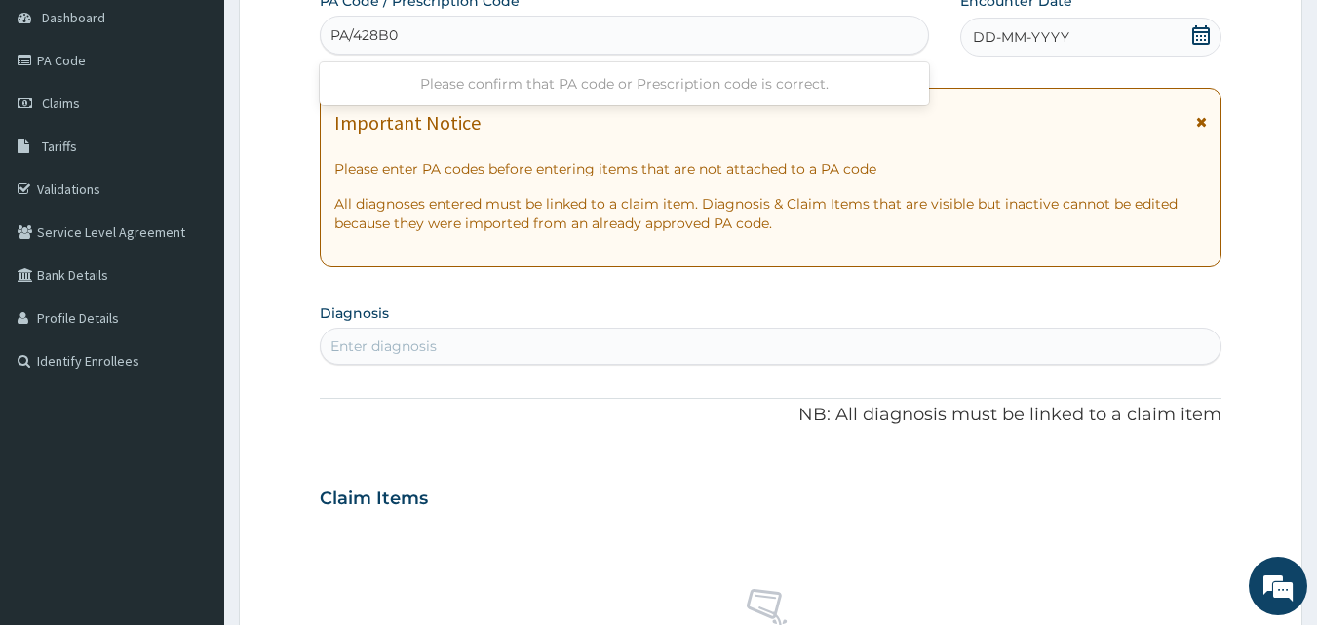
type input "PA/428B0F"
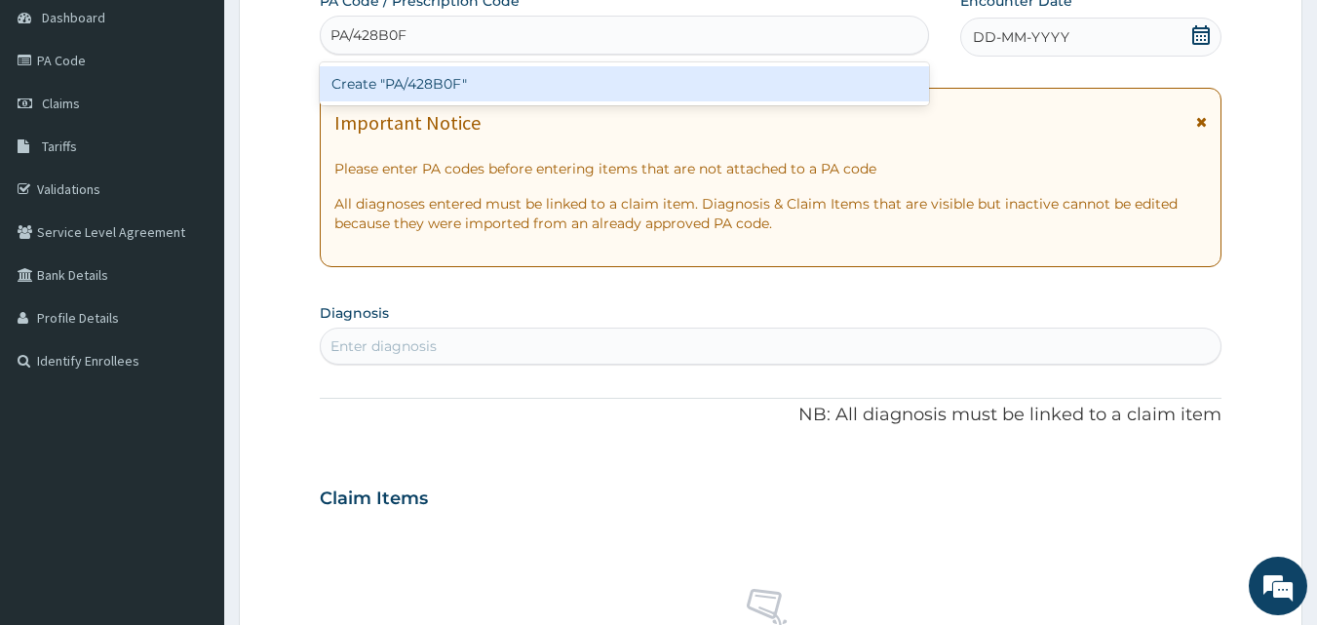
click at [596, 83] on div "Create "PA/428B0F"" at bounding box center [625, 83] width 610 height 35
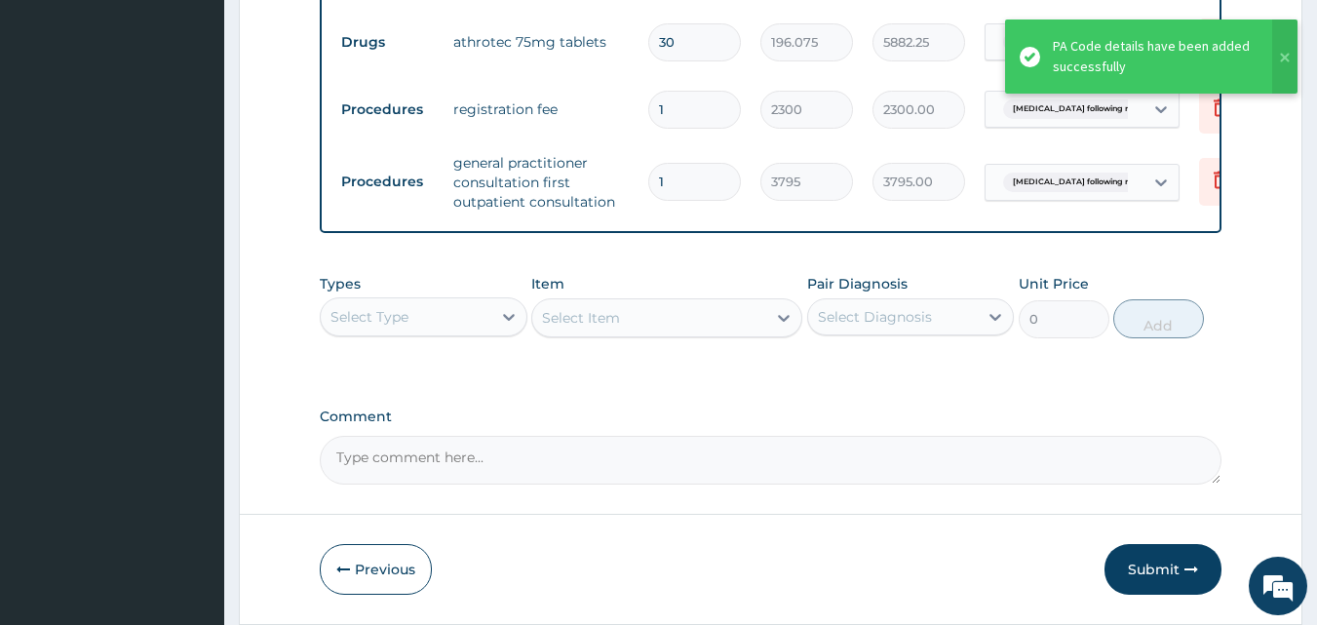
scroll to position [983, 0]
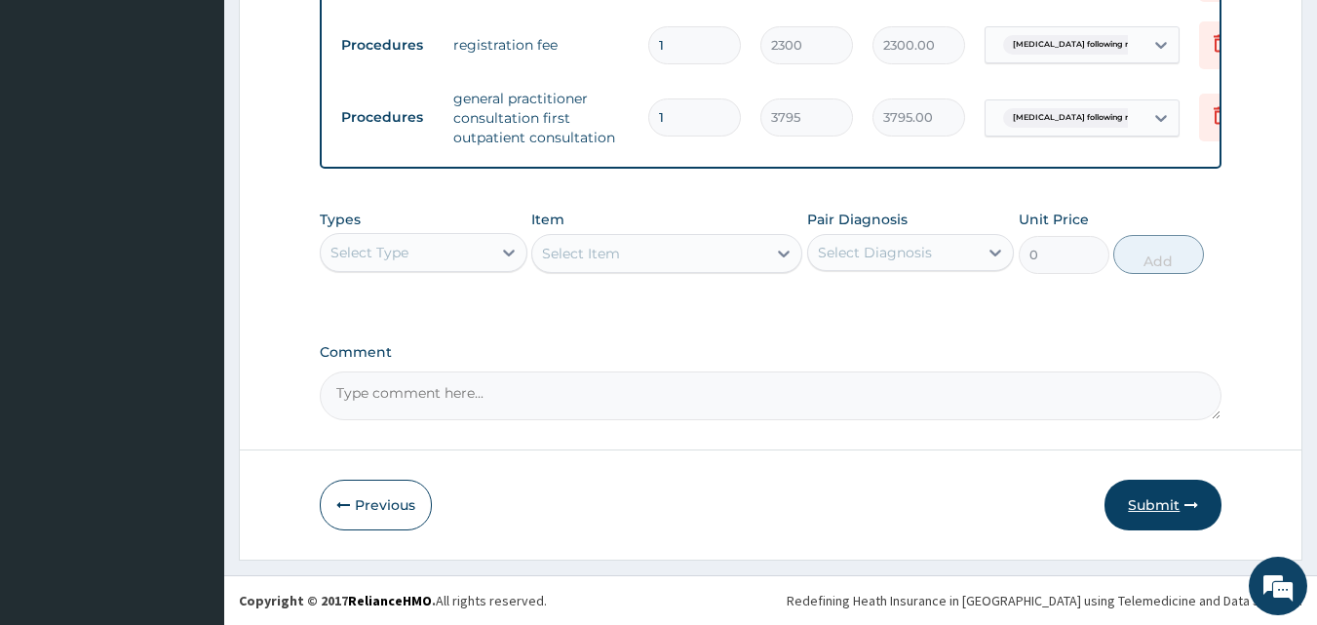
click at [1148, 504] on button "Submit" at bounding box center [1163, 505] width 117 height 51
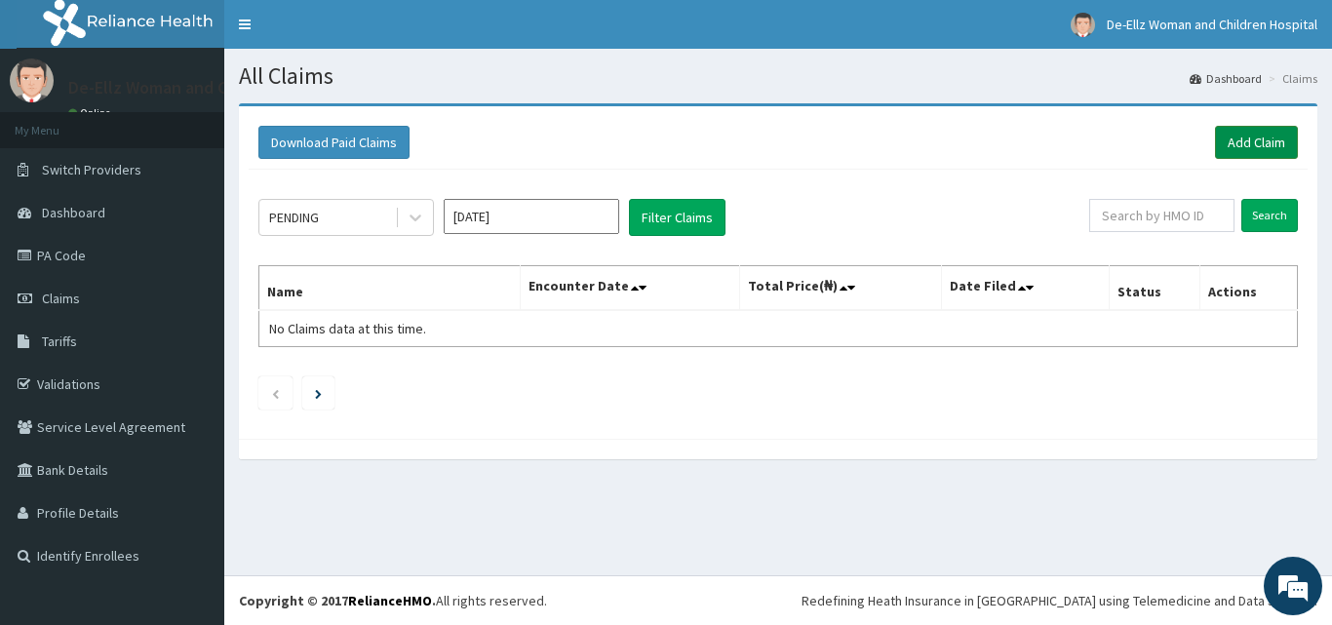
click at [1262, 142] on link "Add Claim" at bounding box center [1256, 142] width 83 height 33
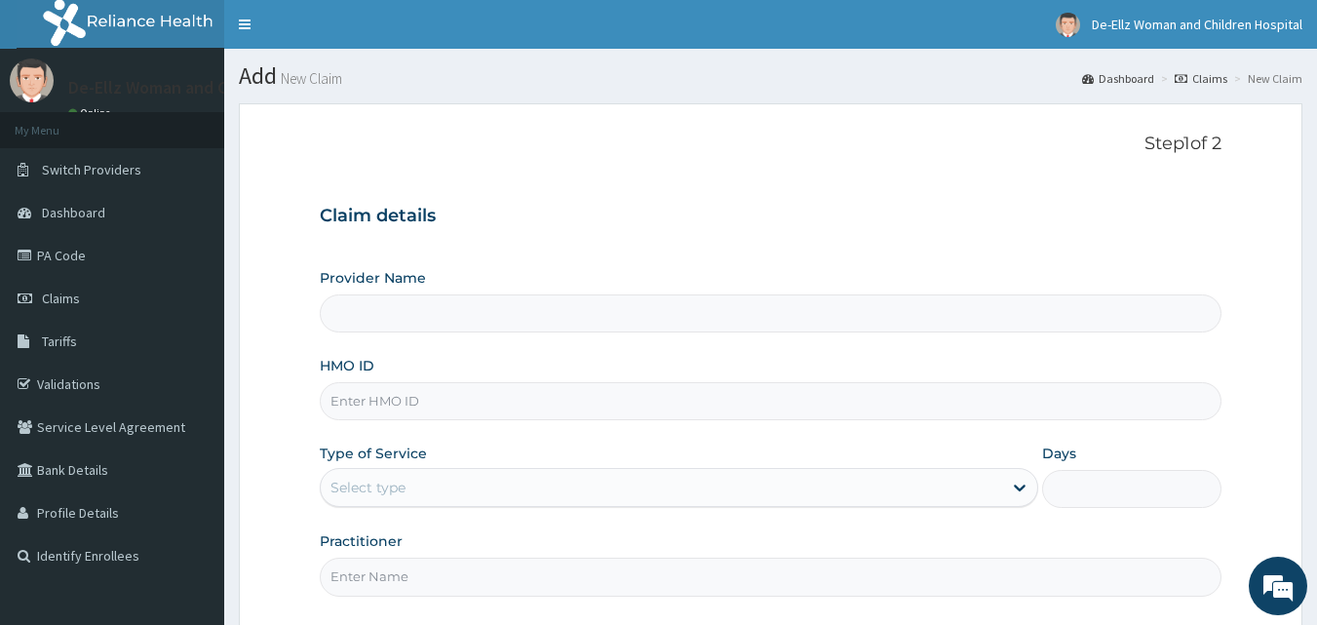
type input "De- Ellz Women and Children Hospital"
click at [566, 401] on input "HMO ID" at bounding box center [771, 401] width 903 height 38
type input "FCC/10137/B"
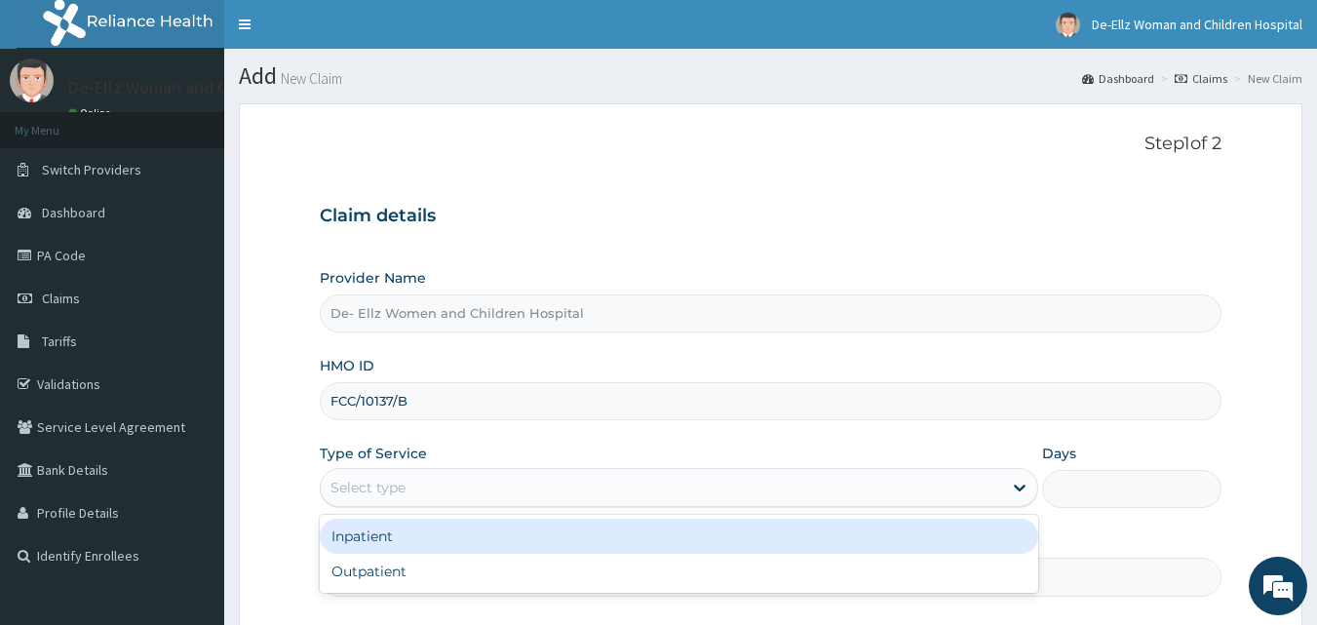
click at [456, 487] on div "Select type" at bounding box center [661, 487] width 681 height 31
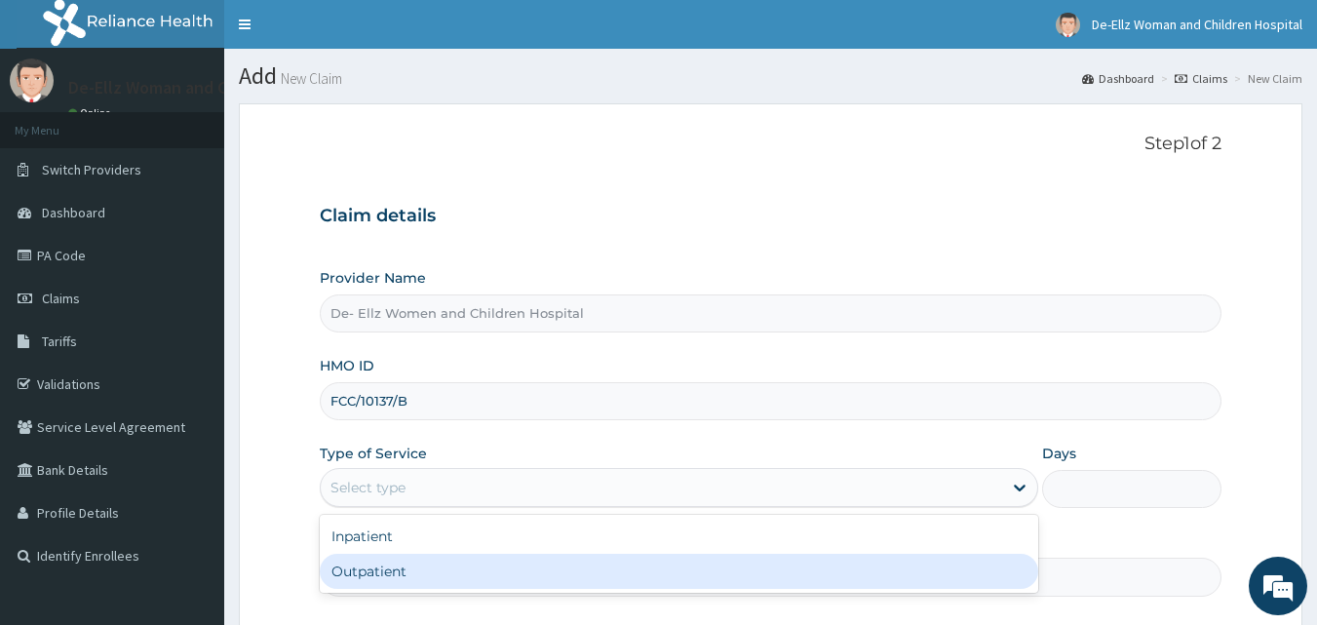
click at [445, 567] on div "Outpatient" at bounding box center [679, 571] width 719 height 35
type input "1"
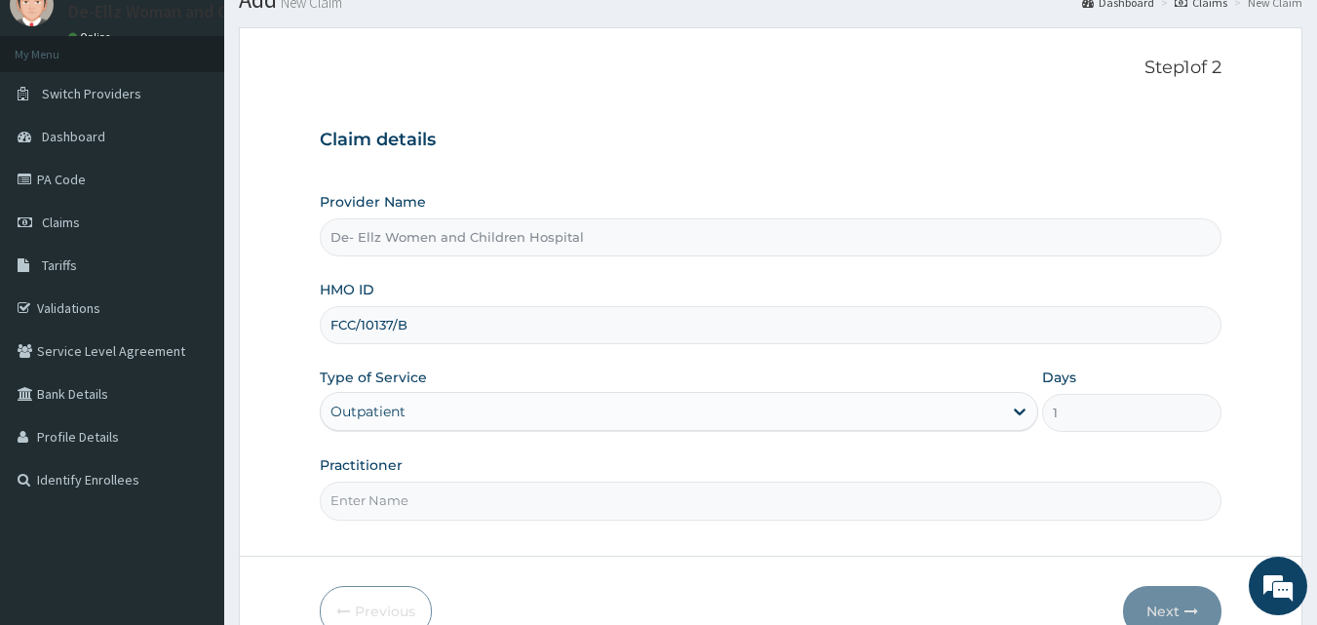
scroll to position [182, 0]
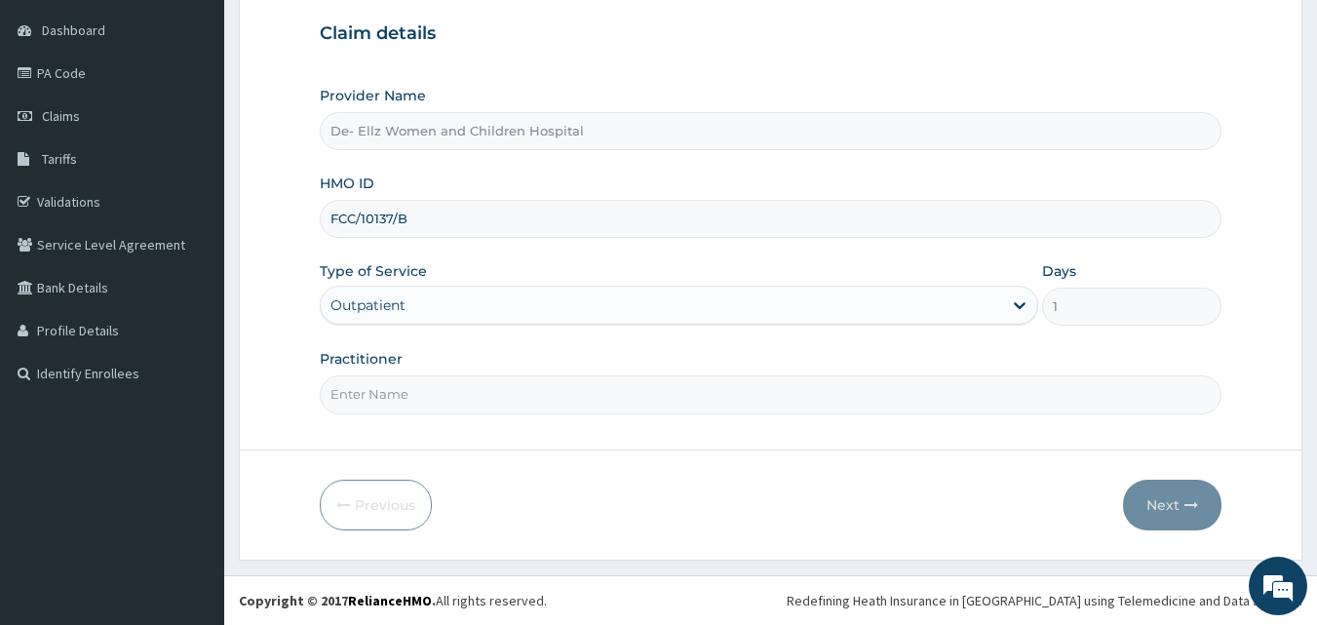
click at [427, 396] on input "Practitioner" at bounding box center [771, 394] width 903 height 38
type input "DR EKUJUMI"
click at [1149, 503] on button "Next" at bounding box center [1172, 505] width 98 height 51
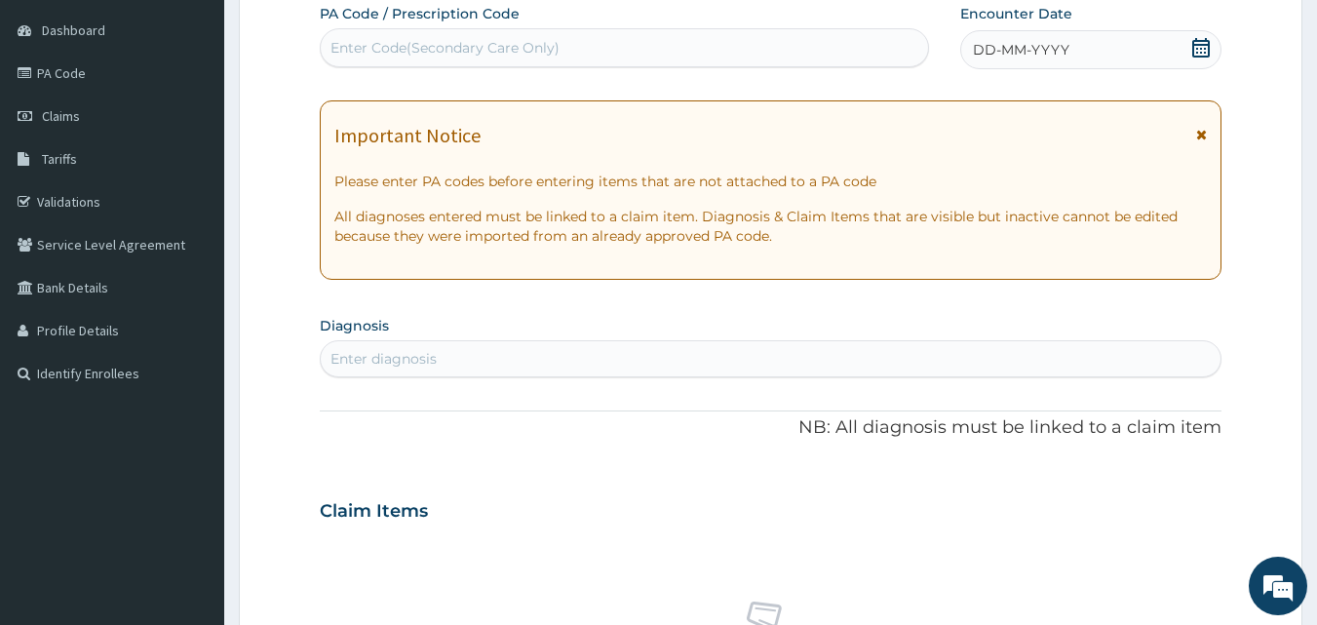
click at [658, 47] on div "Enter Code(Secondary Care Only)" at bounding box center [625, 47] width 608 height 31
click at [643, 42] on div "Enter Code(Secondary Care Only)" at bounding box center [625, 47] width 608 height 31
type input "PA/136E70"
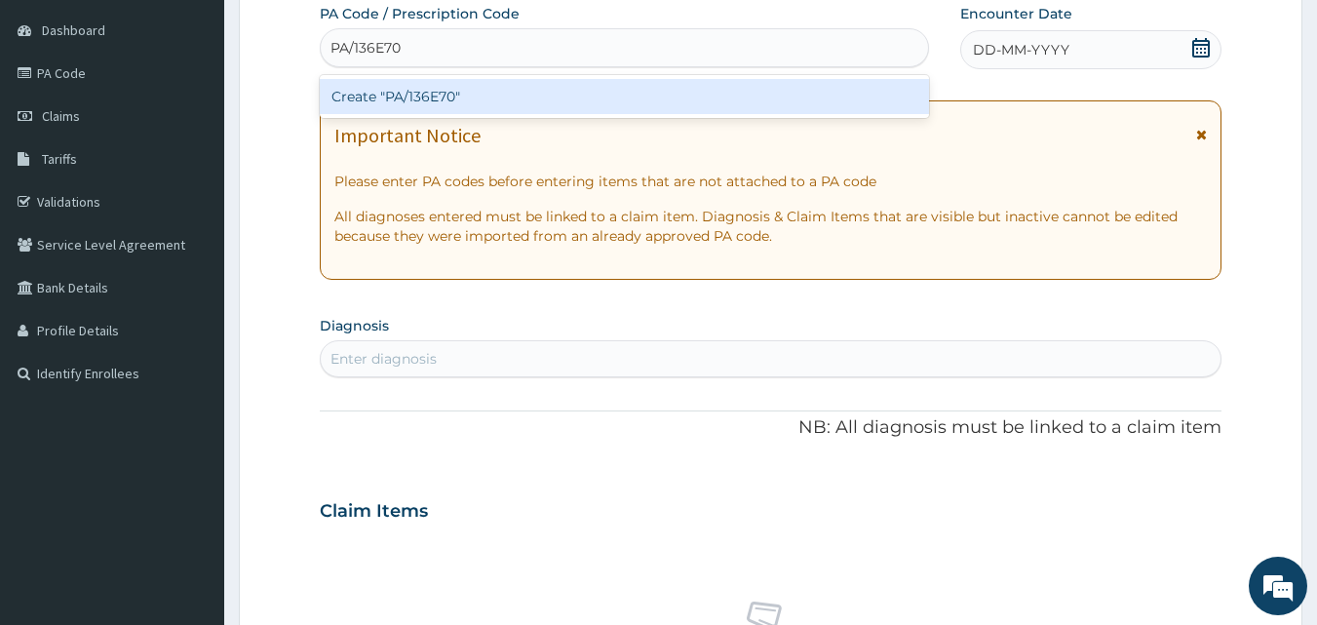
click at [603, 96] on div "Create "PA/136E70"" at bounding box center [625, 96] width 610 height 35
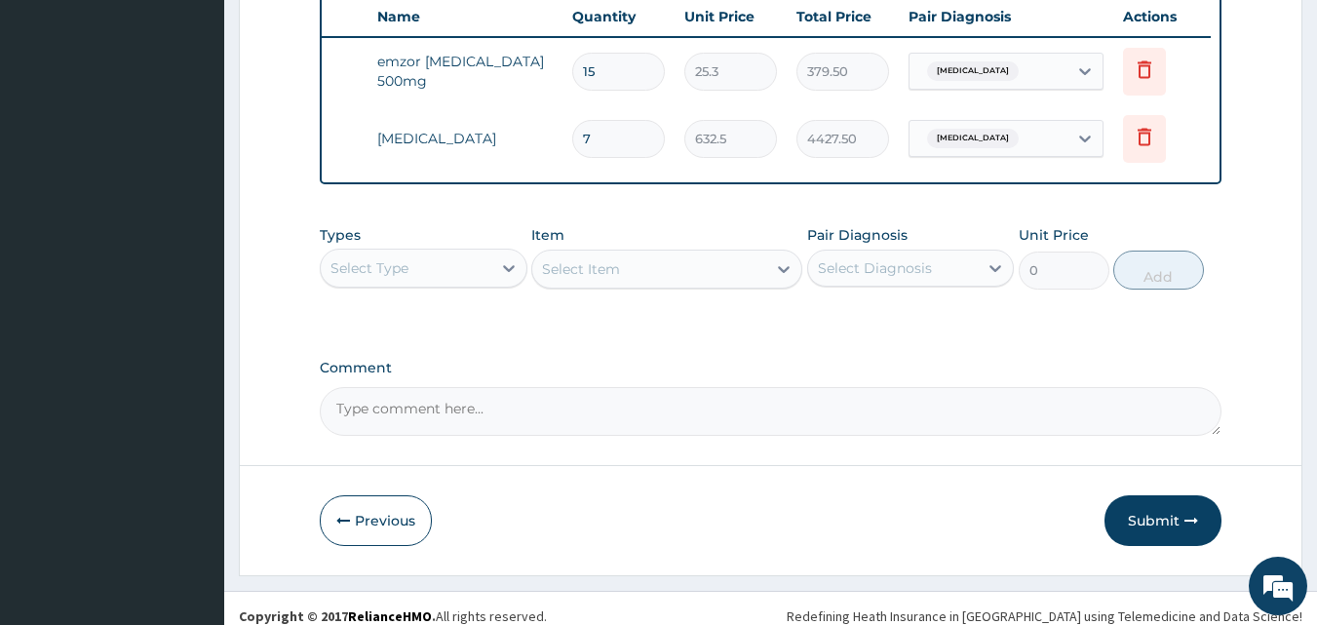
scroll to position [770, 0]
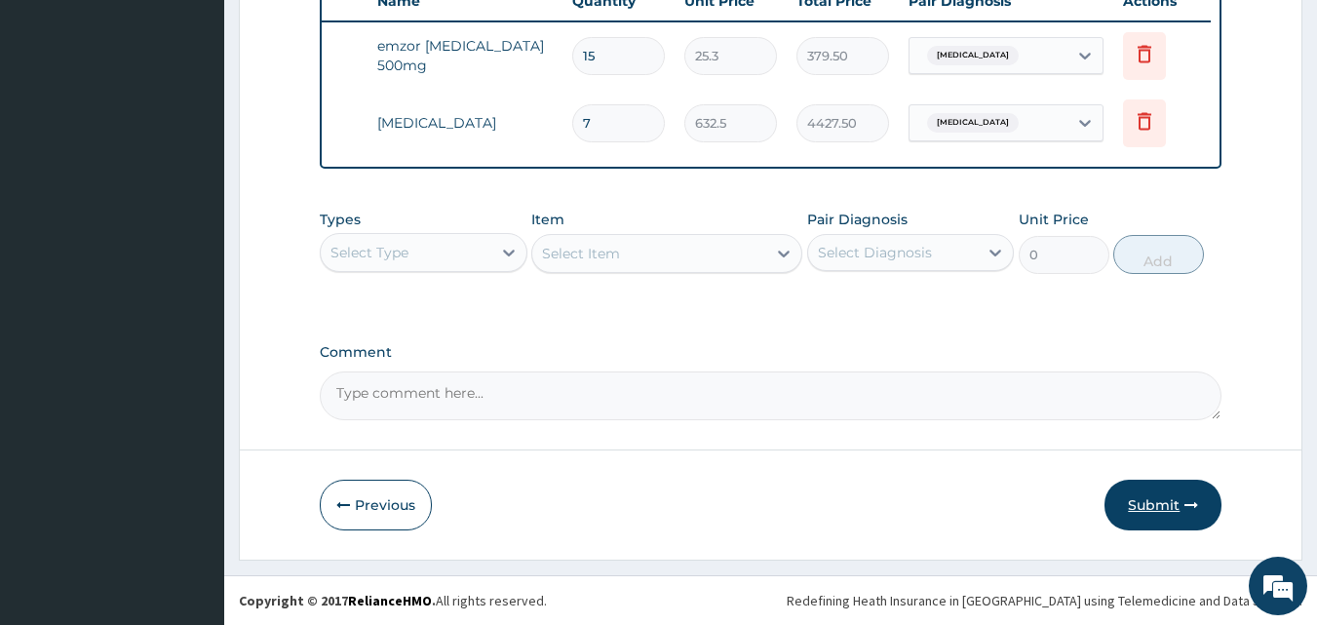
click at [1152, 501] on button "Submit" at bounding box center [1163, 505] width 117 height 51
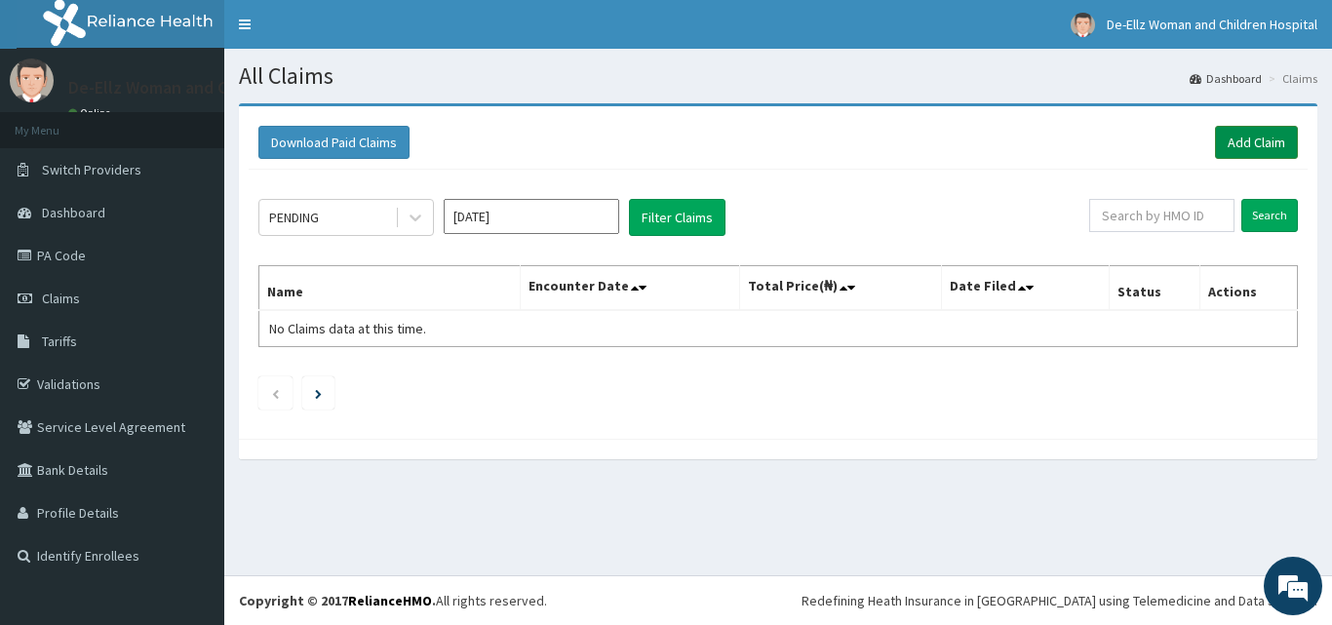
click at [1246, 132] on link "Add Claim" at bounding box center [1256, 142] width 83 height 33
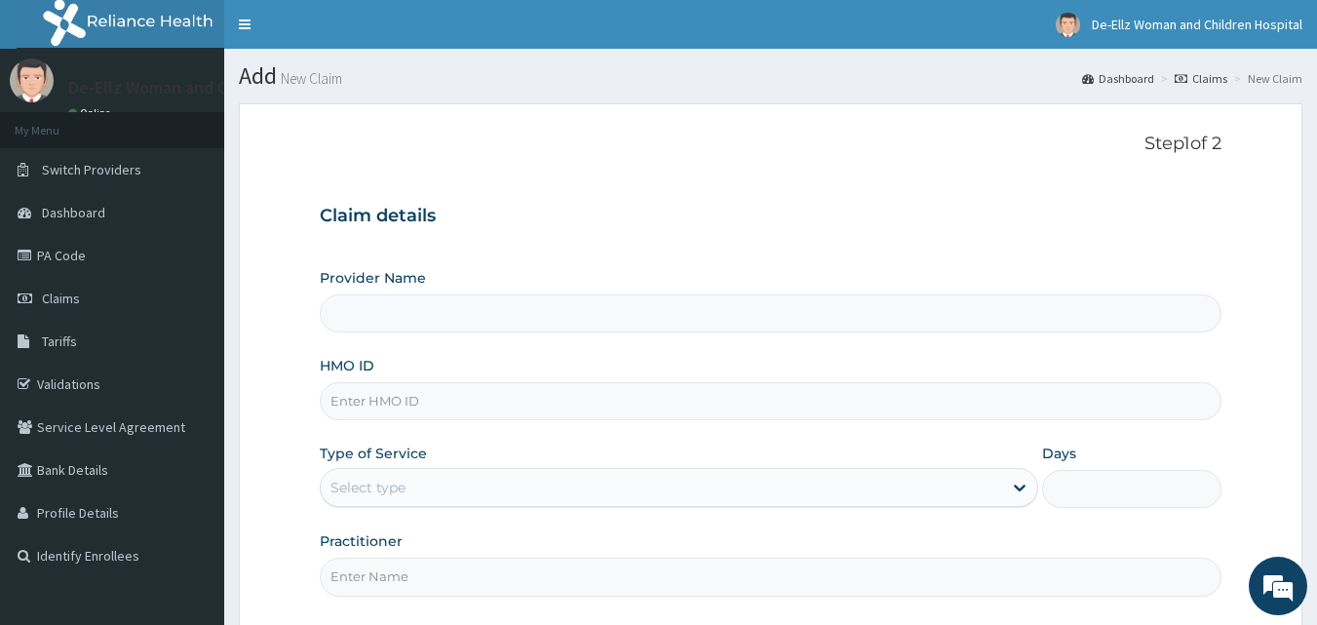
type input "De- Ellz Women and Children Hospital"
click at [464, 403] on input "HMO ID" at bounding box center [771, 401] width 903 height 38
type input "XCR/10030/C"
click at [432, 492] on div "Select type" at bounding box center [661, 487] width 681 height 31
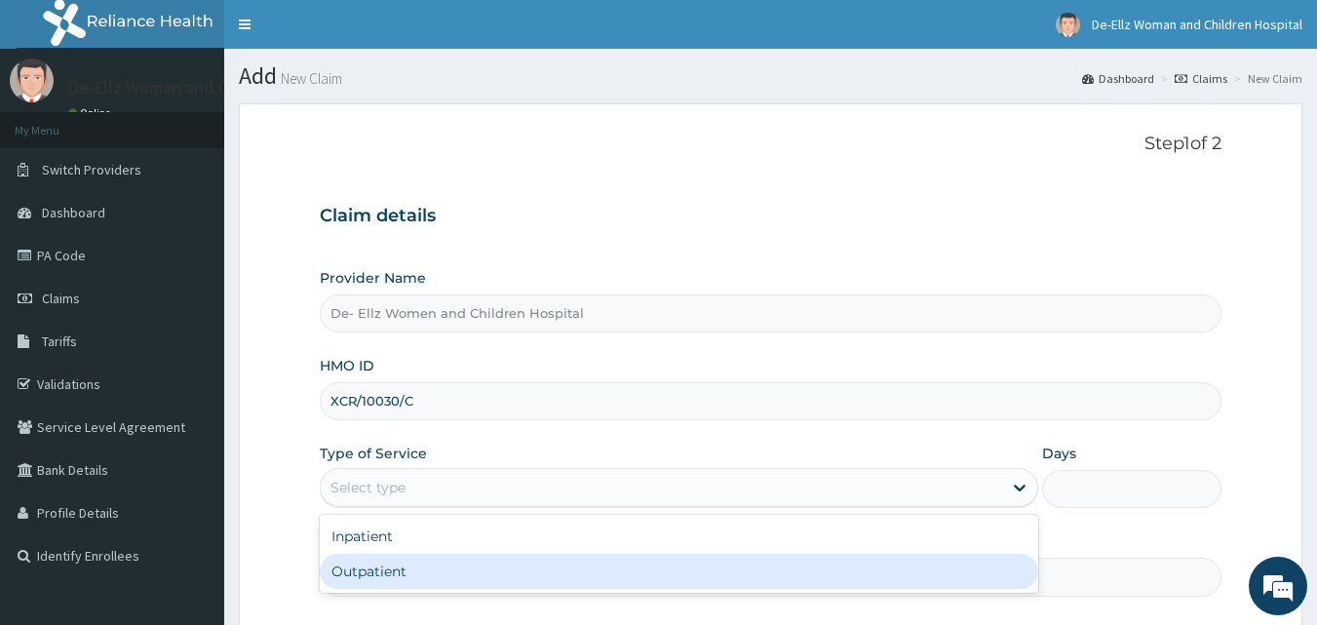
click at [418, 568] on div "Outpatient" at bounding box center [679, 571] width 719 height 35
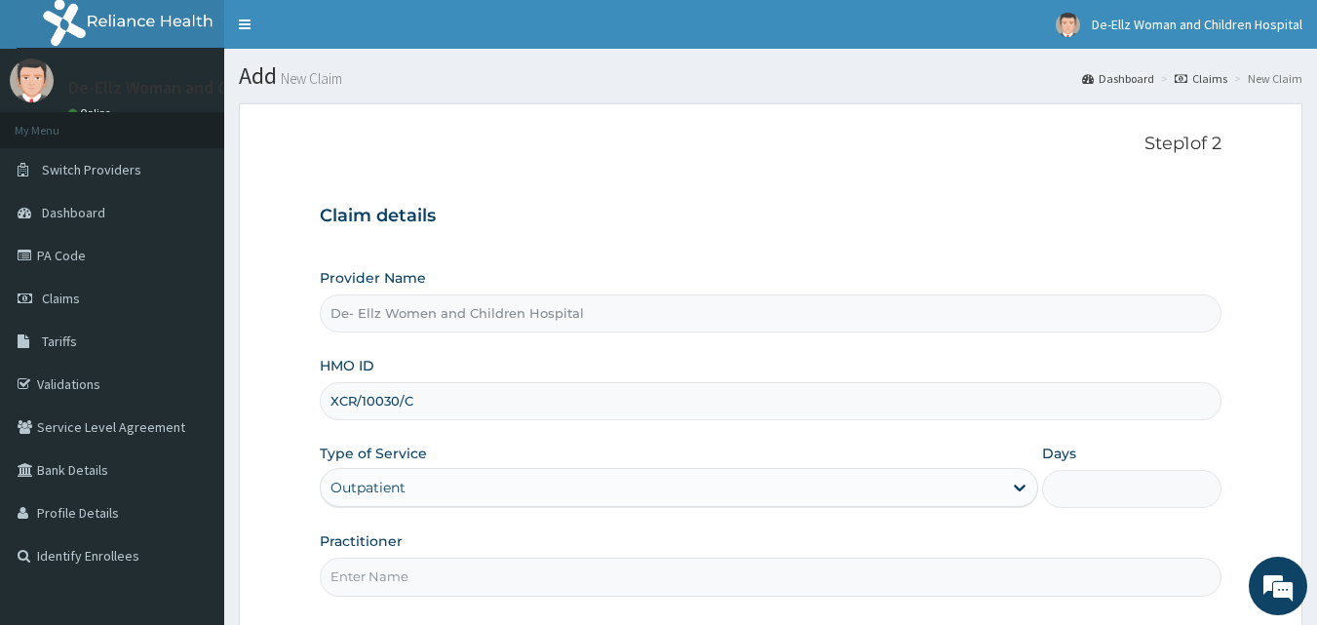
type input "1"
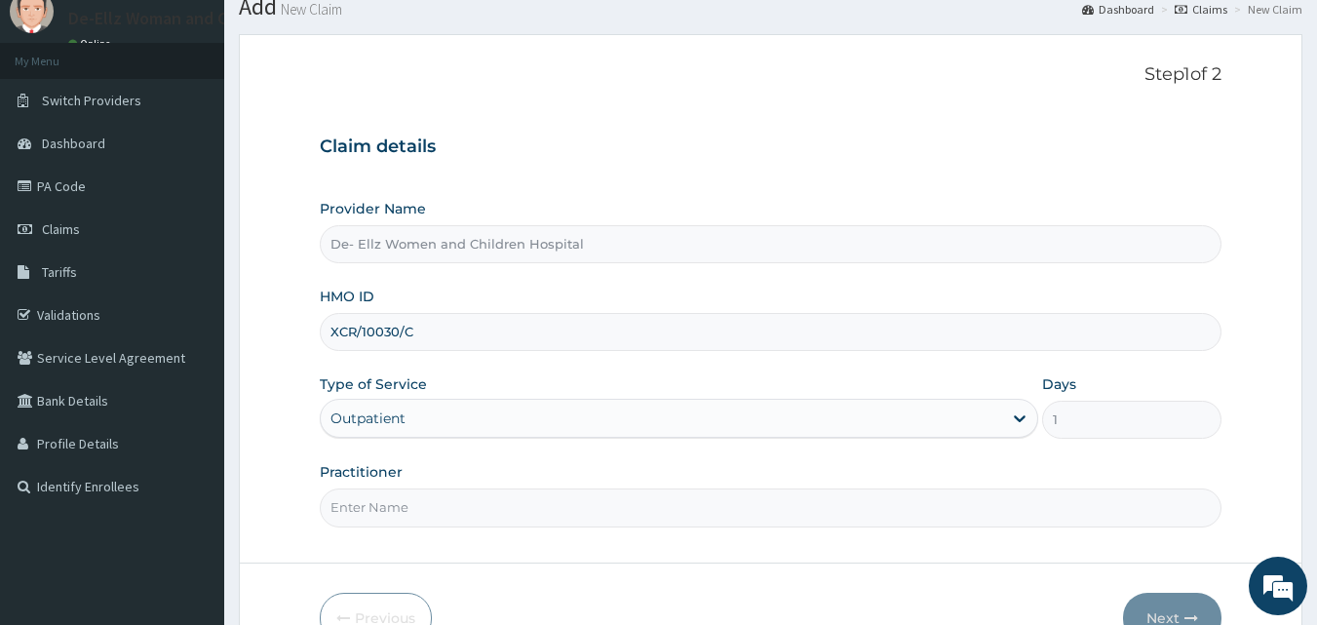
scroll to position [97, 0]
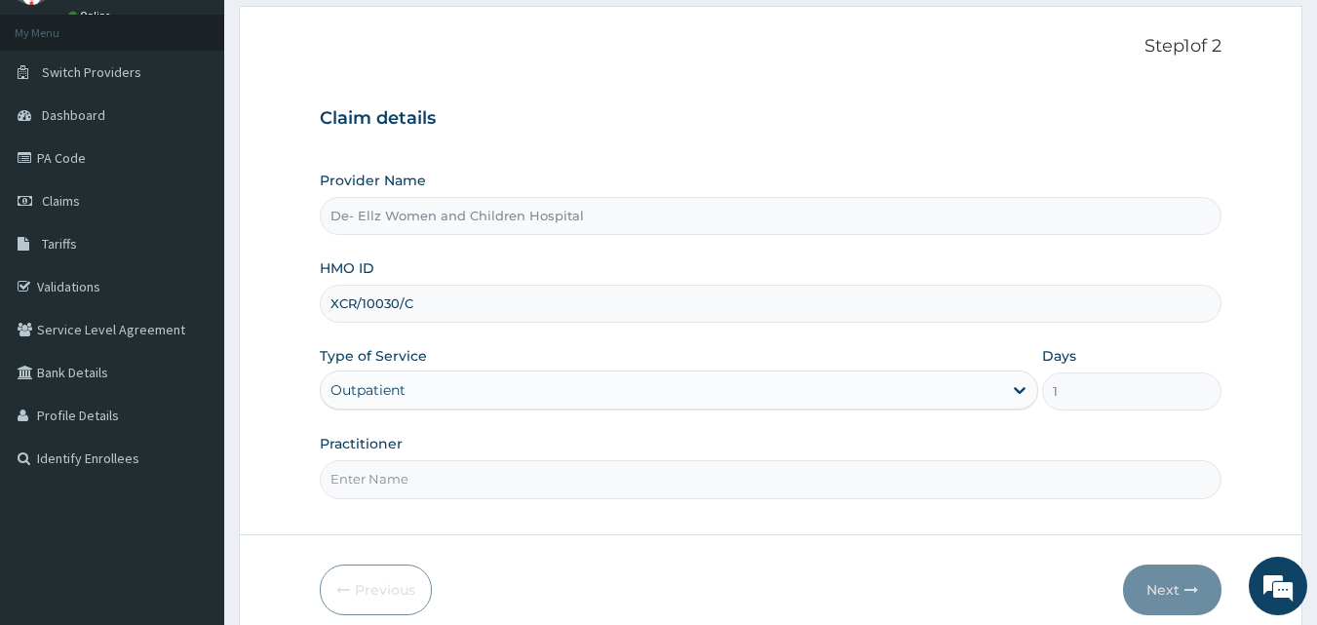
click at [397, 472] on input "Practitioner" at bounding box center [771, 479] width 903 height 38
type input "DR [PERSON_NAME]"
click at [1167, 590] on button "Next" at bounding box center [1172, 590] width 98 height 51
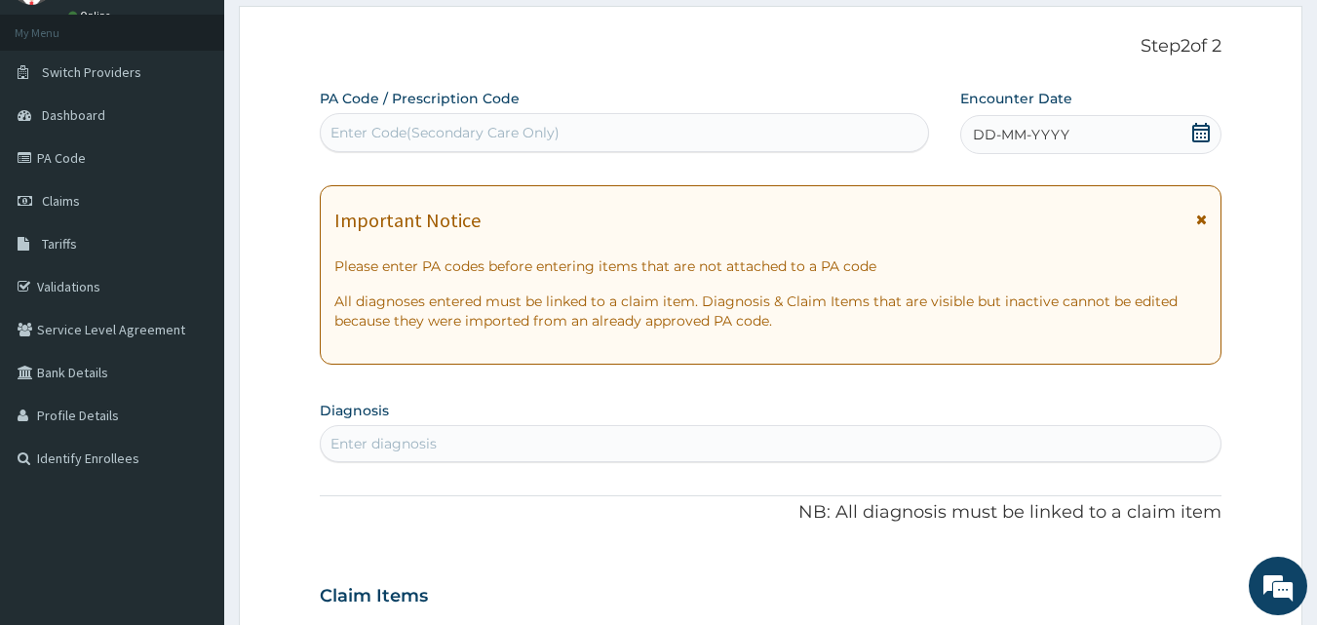
click at [518, 132] on div "Enter Code(Secondary Care Only)" at bounding box center [445, 132] width 229 height 19
click at [518, 134] on div "Enter Code(Secondary Care Only)" at bounding box center [445, 132] width 229 height 19
type input "PA/30A712"
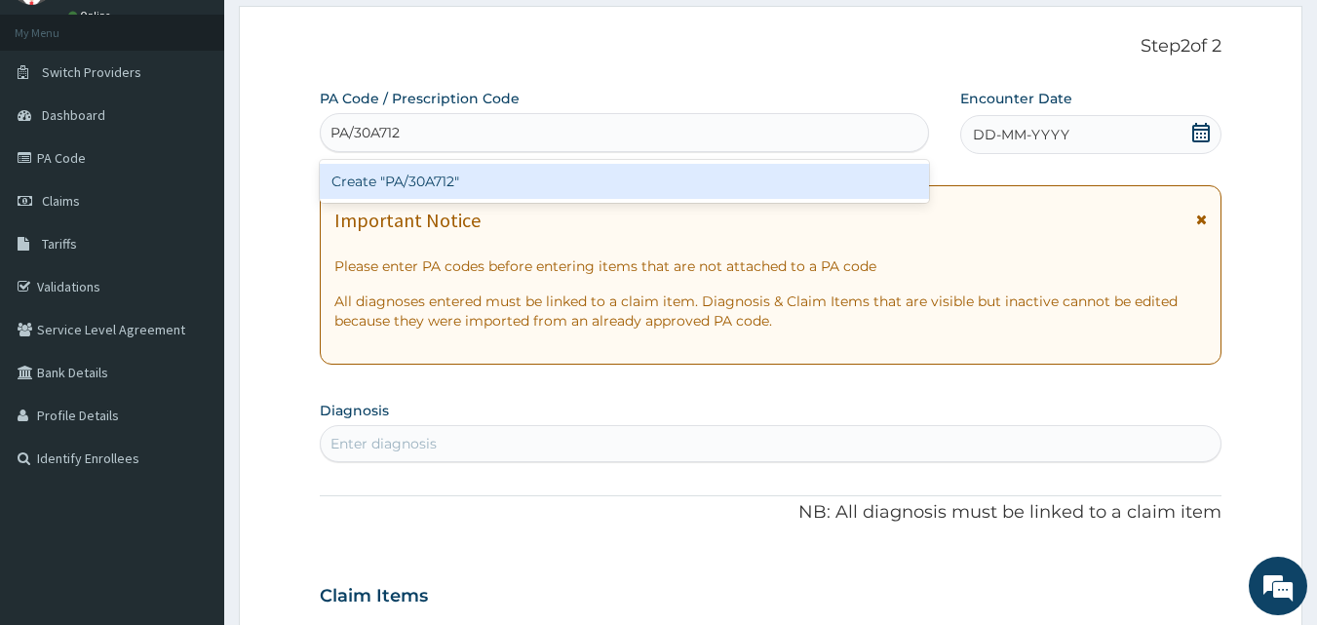
click at [523, 184] on div "Create "PA/30A712"" at bounding box center [625, 181] width 610 height 35
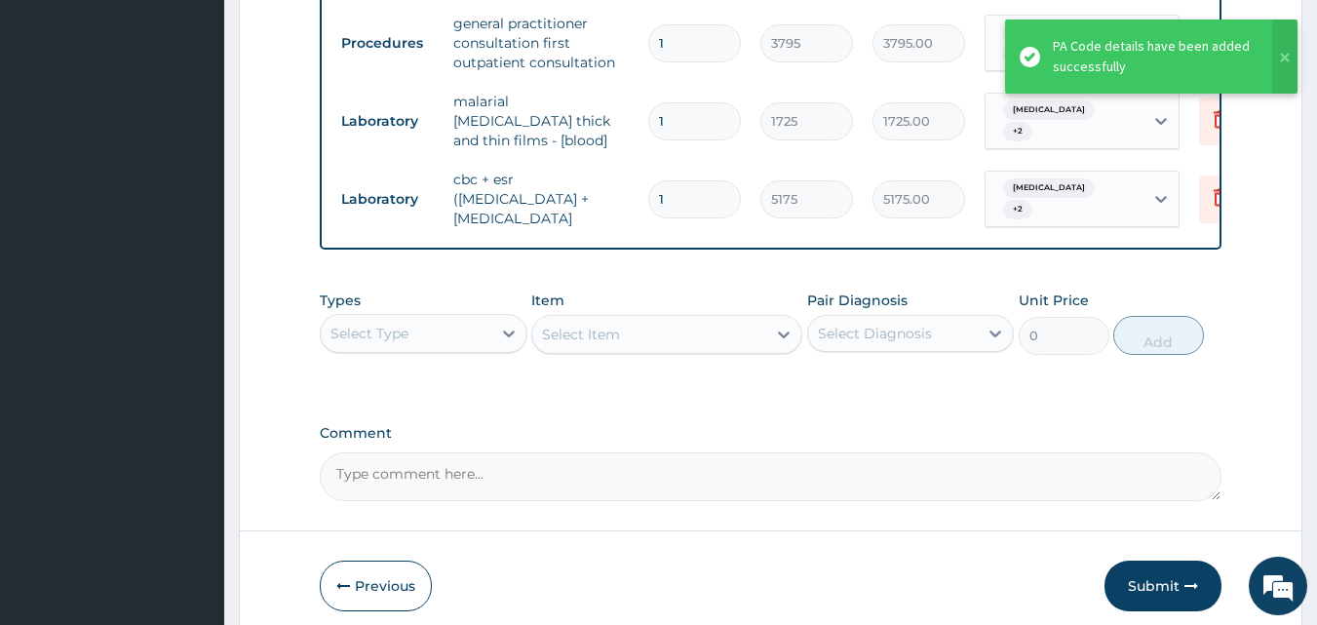
scroll to position [1290, 0]
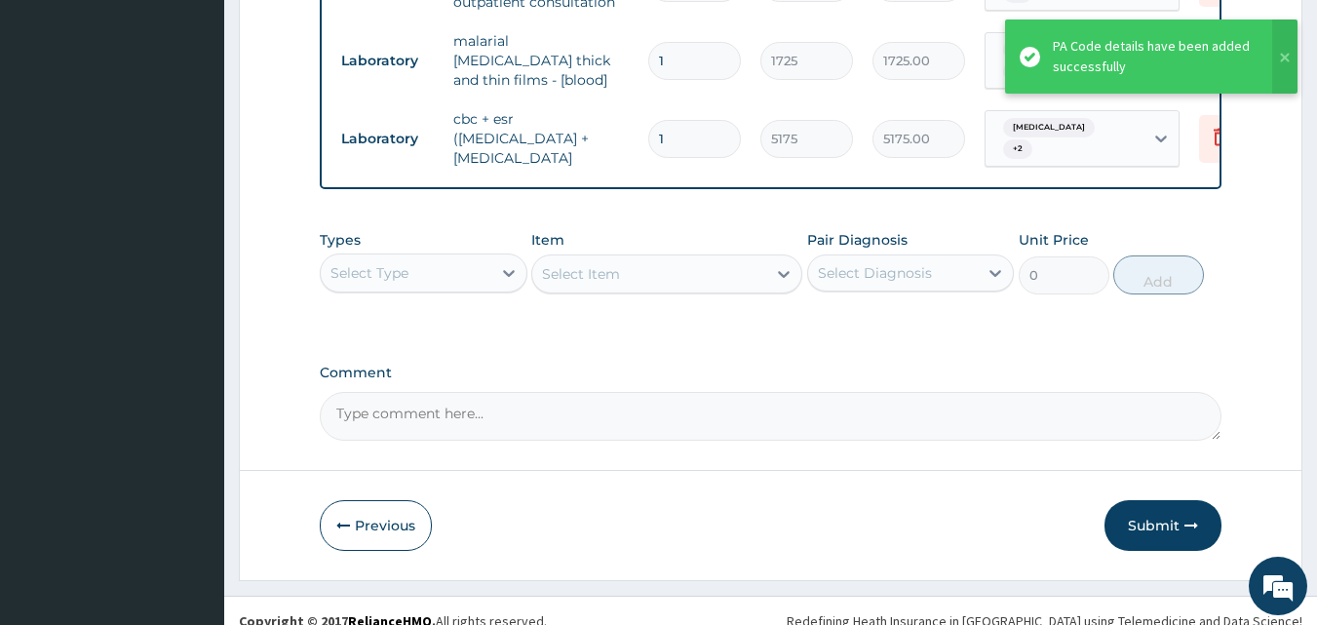
click at [1167, 501] on button "Submit" at bounding box center [1163, 525] width 117 height 51
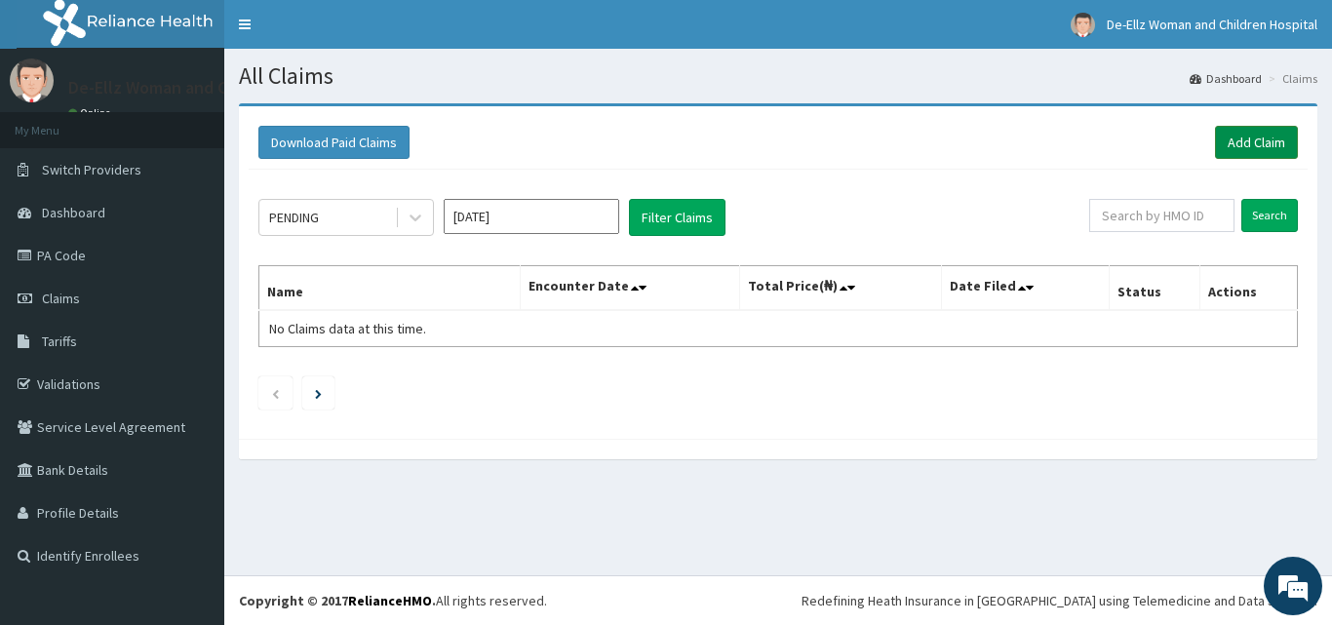
click at [1253, 140] on link "Add Claim" at bounding box center [1256, 142] width 83 height 33
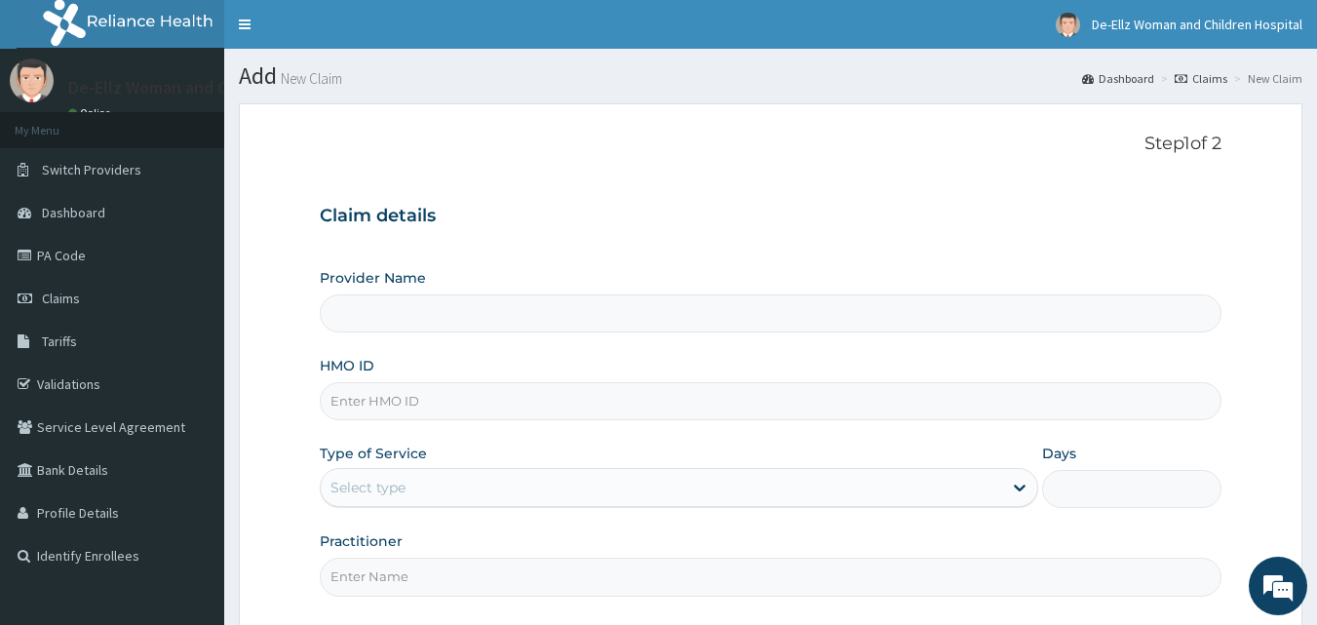
type input "De- Ellz Women and Children Hospital"
click at [558, 398] on input "HMO ID" at bounding box center [771, 401] width 903 height 38
type input "XCR/10030/B"
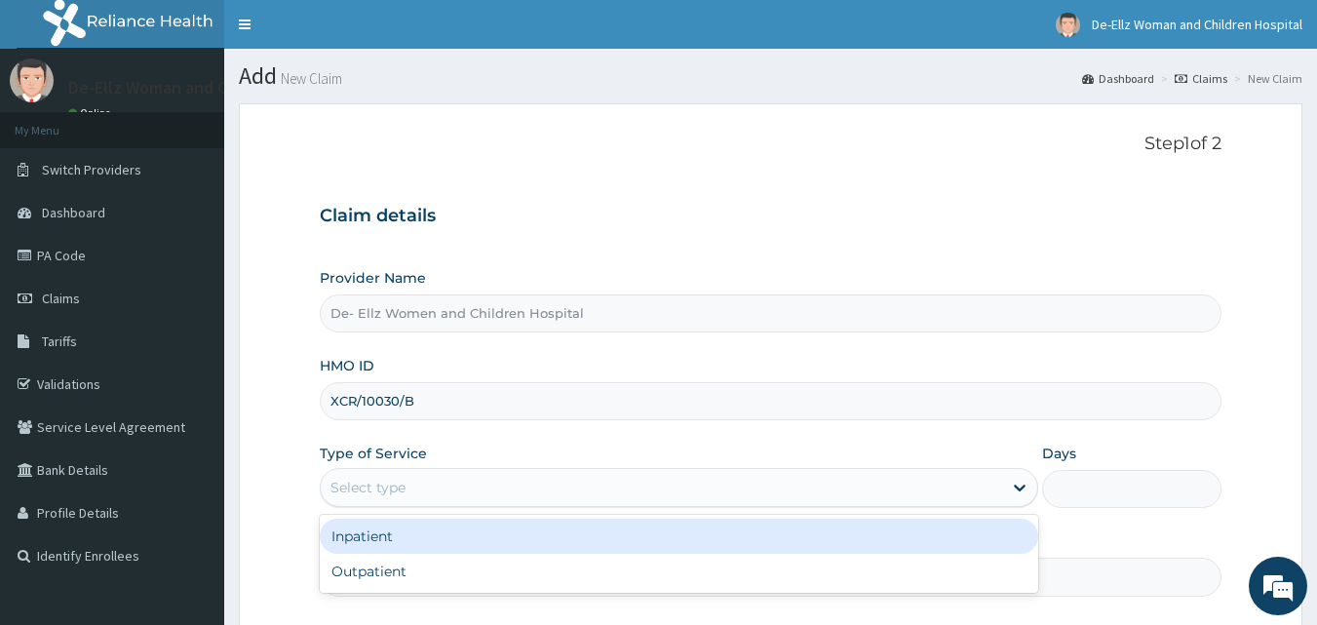
click at [475, 488] on div "Select type" at bounding box center [661, 487] width 681 height 31
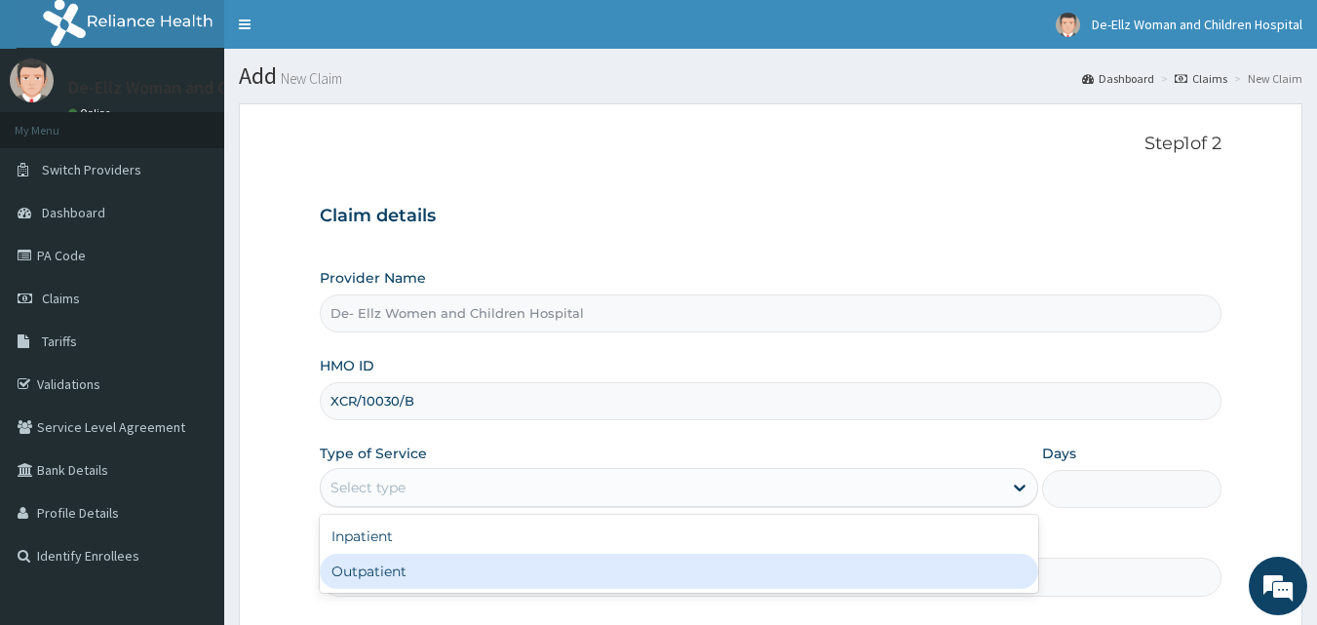
click at [440, 578] on div "Outpatient" at bounding box center [679, 571] width 719 height 35
type input "1"
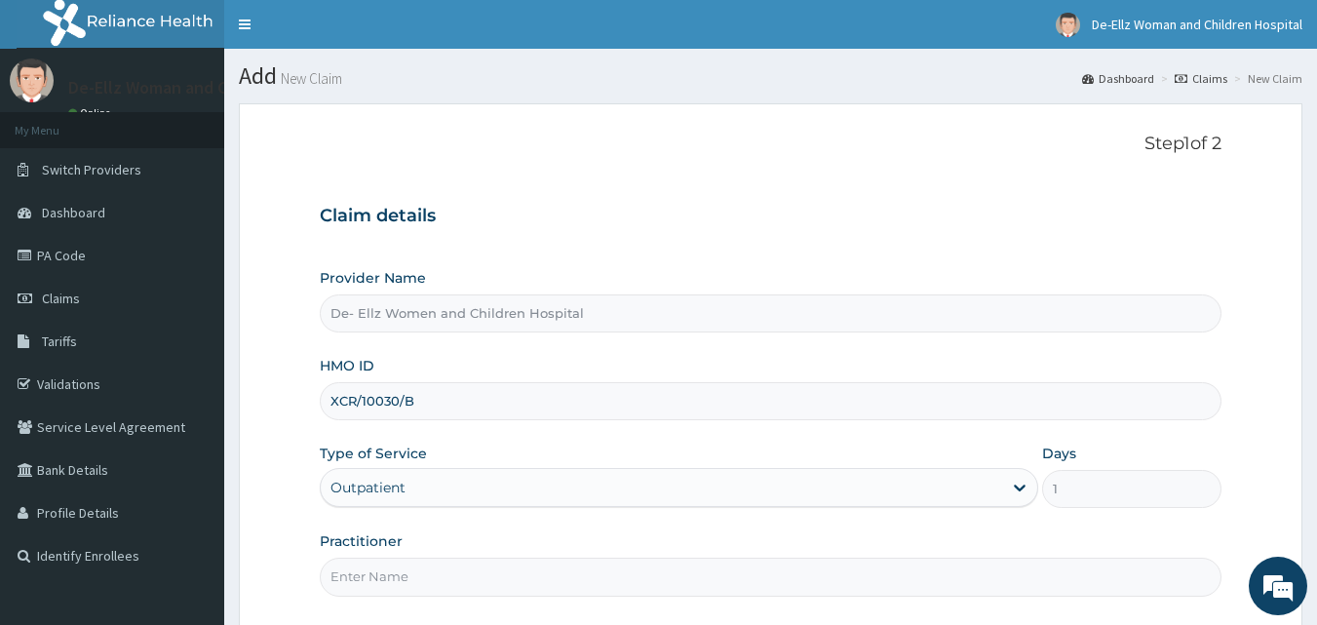
click at [442, 564] on input "Practitioner" at bounding box center [771, 577] width 903 height 38
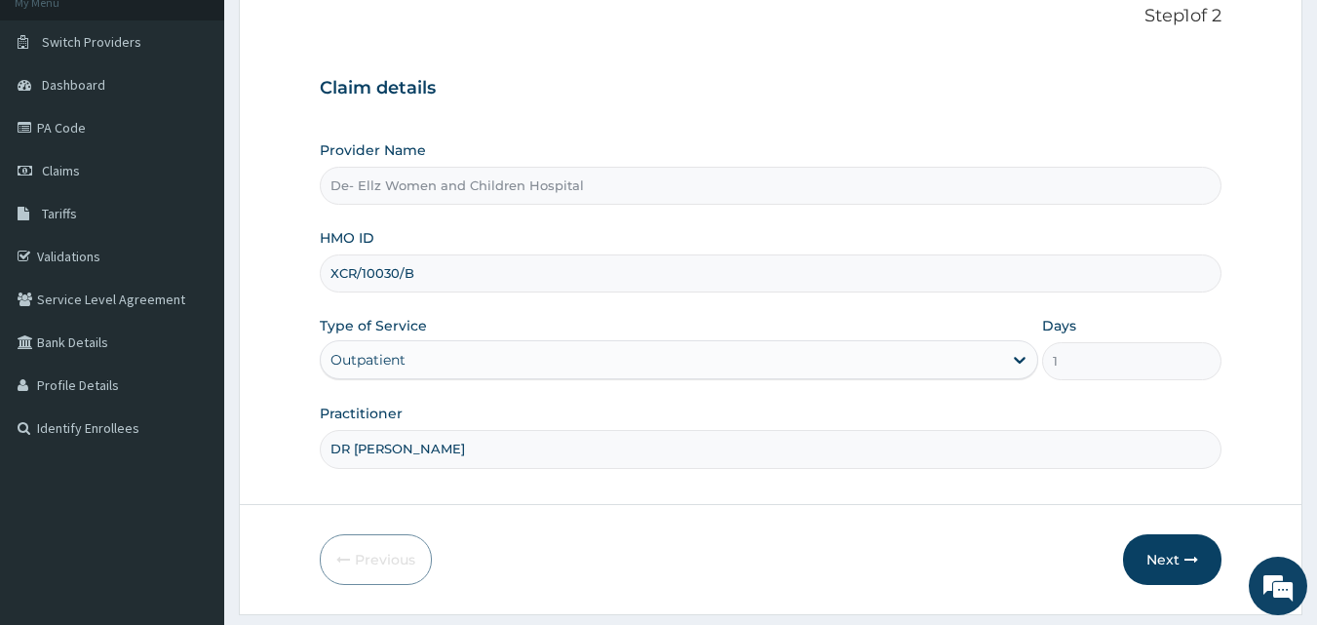
scroll to position [182, 0]
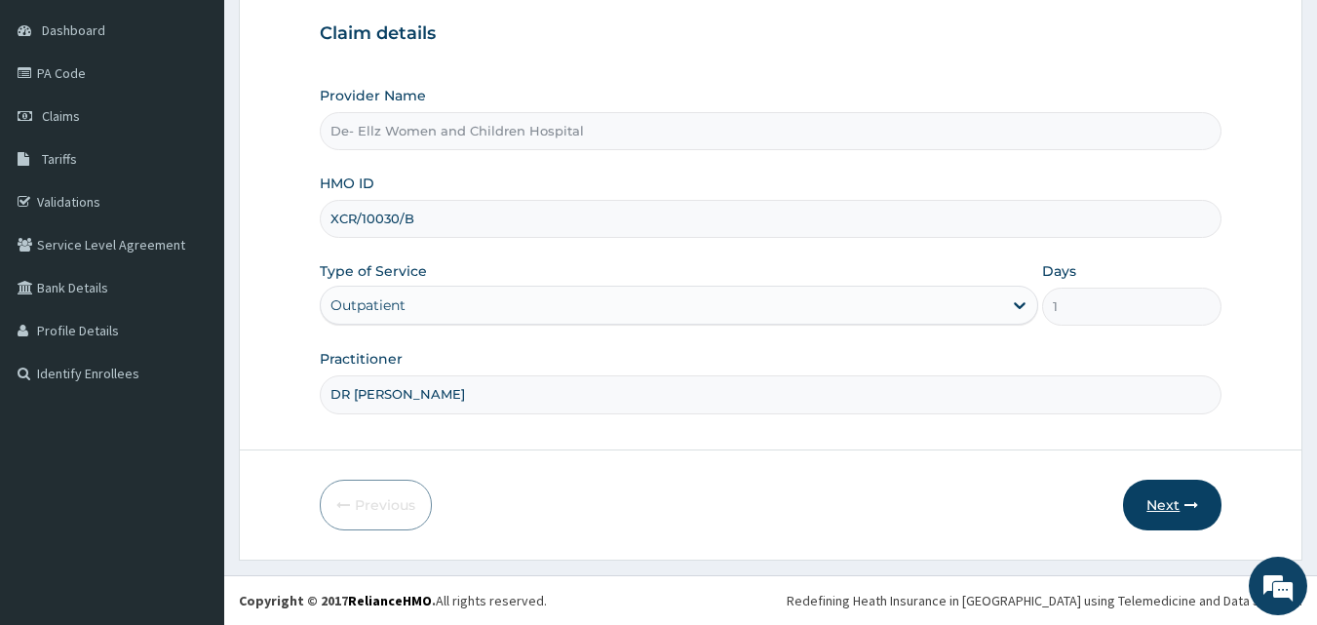
type input "DR EKUJUMI"
click at [1169, 509] on button "Next" at bounding box center [1172, 505] width 98 height 51
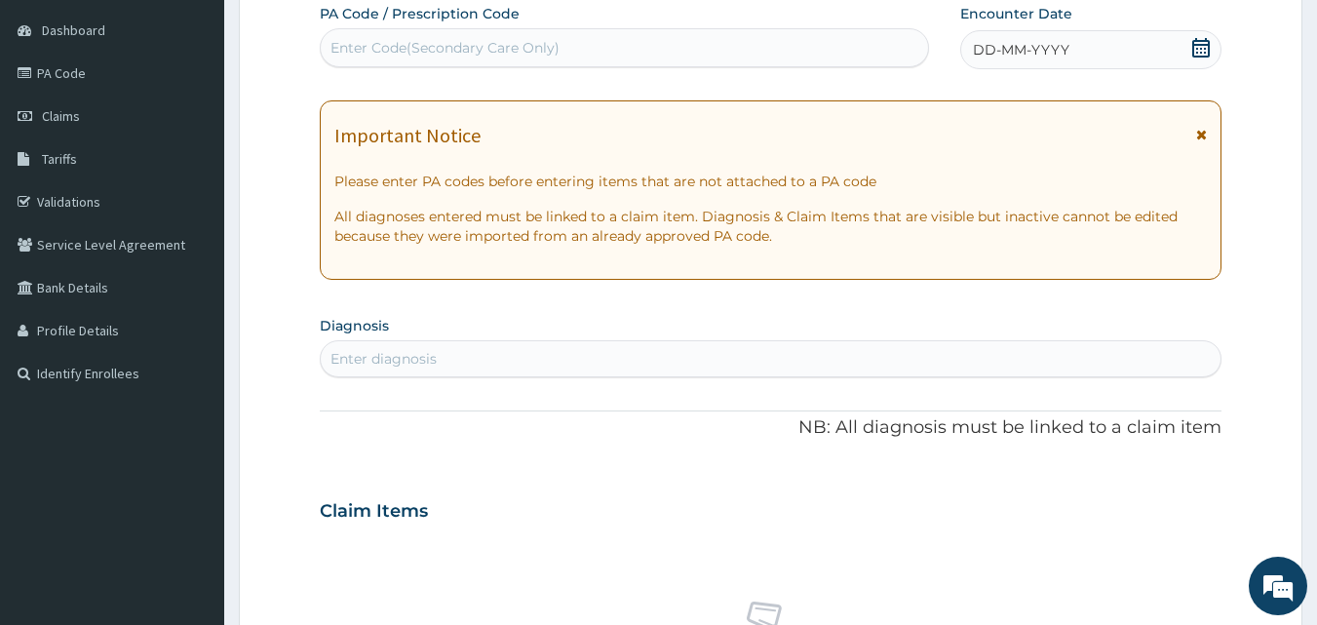
click at [415, 39] on div "Enter Code(Secondary Care Only)" at bounding box center [445, 47] width 229 height 19
type input "PA/EFE51F"
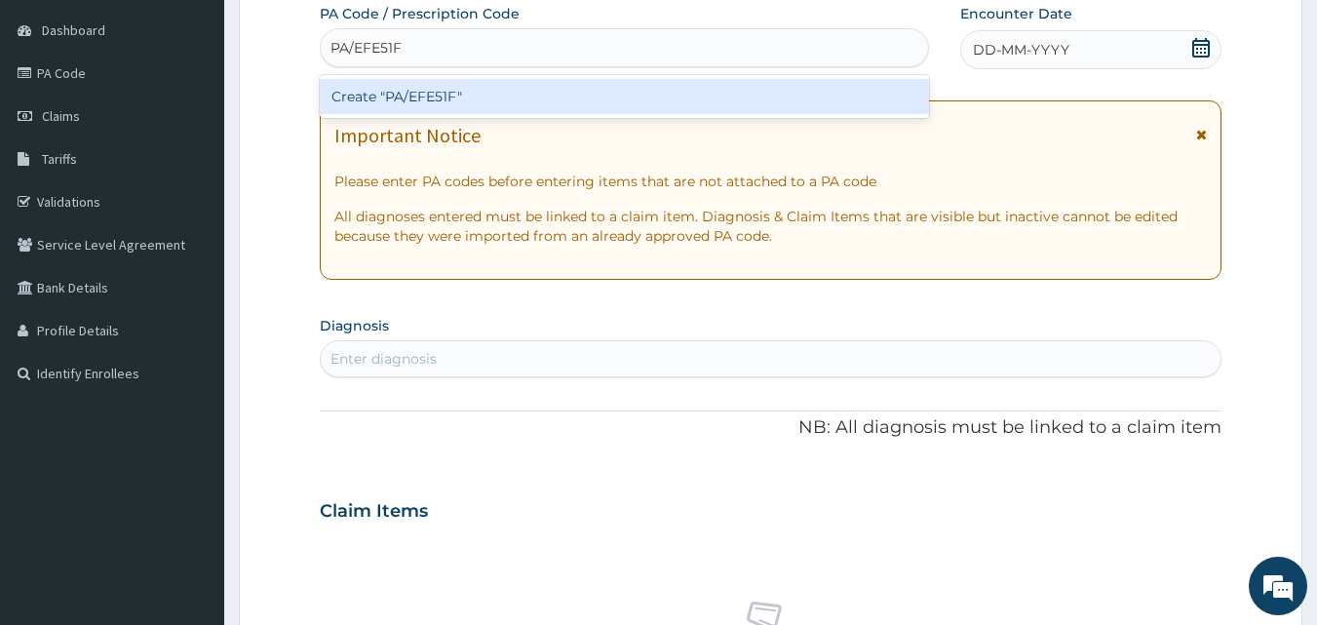
click at [387, 92] on div "Create "PA/EFE51F"" at bounding box center [625, 96] width 610 height 35
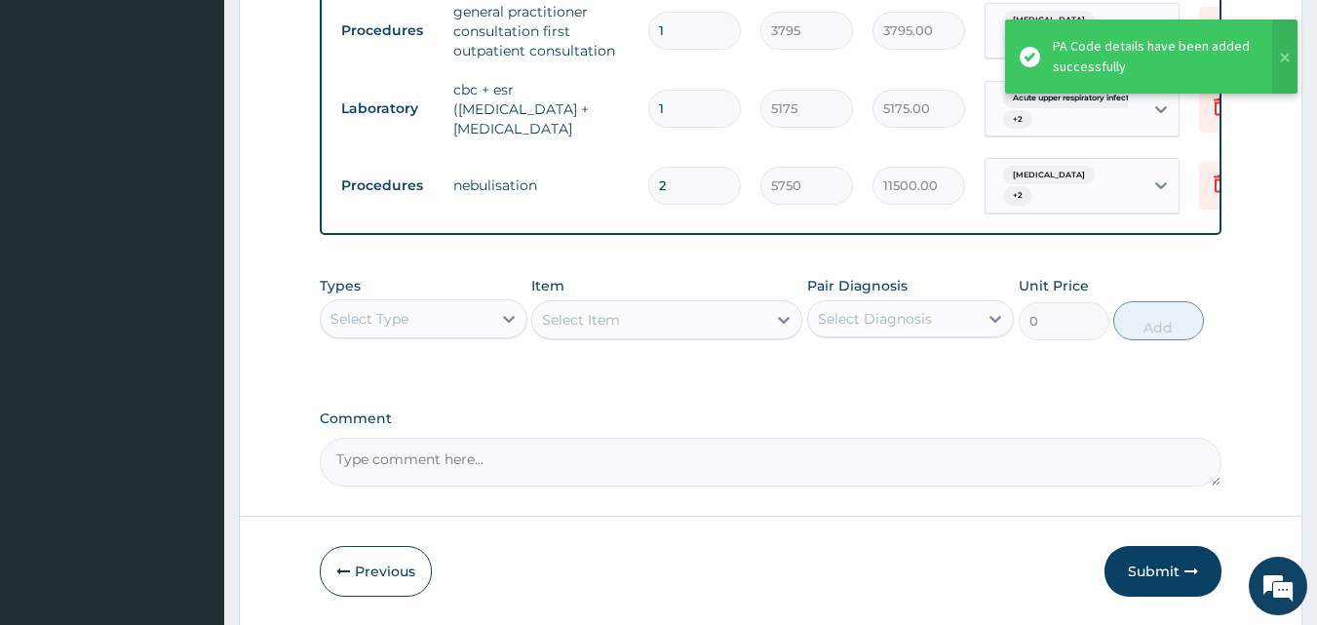
scroll to position [1239, 0]
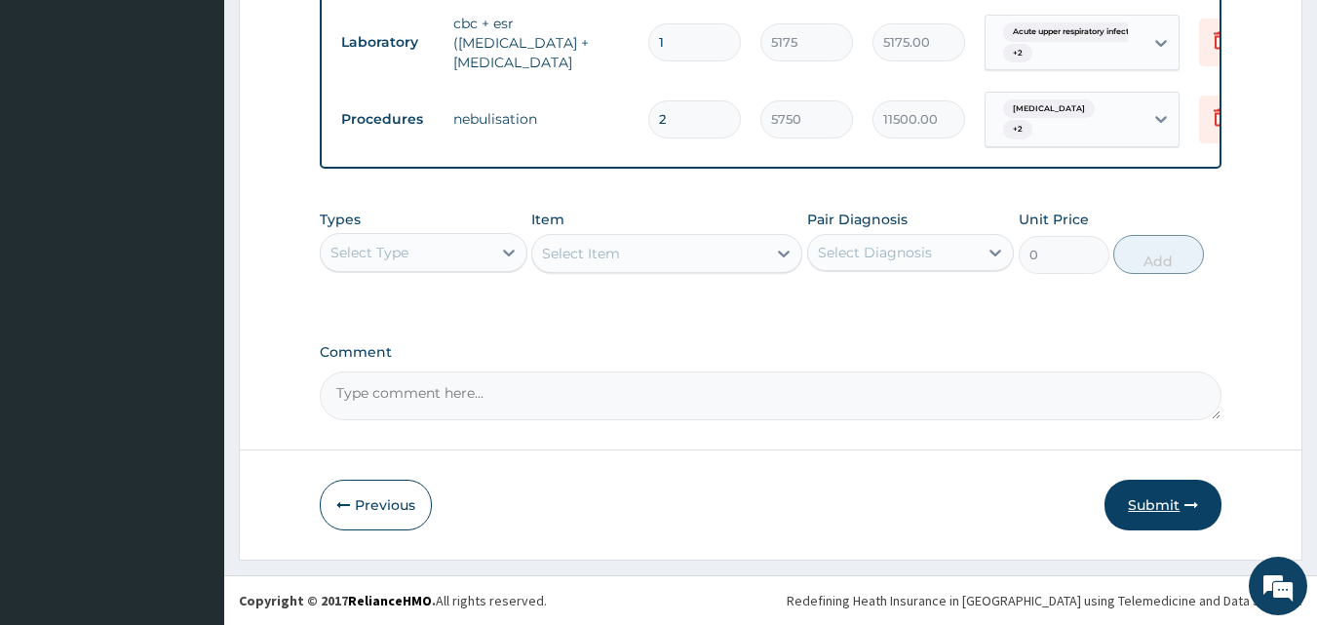
click at [1140, 503] on button "Submit" at bounding box center [1163, 505] width 117 height 51
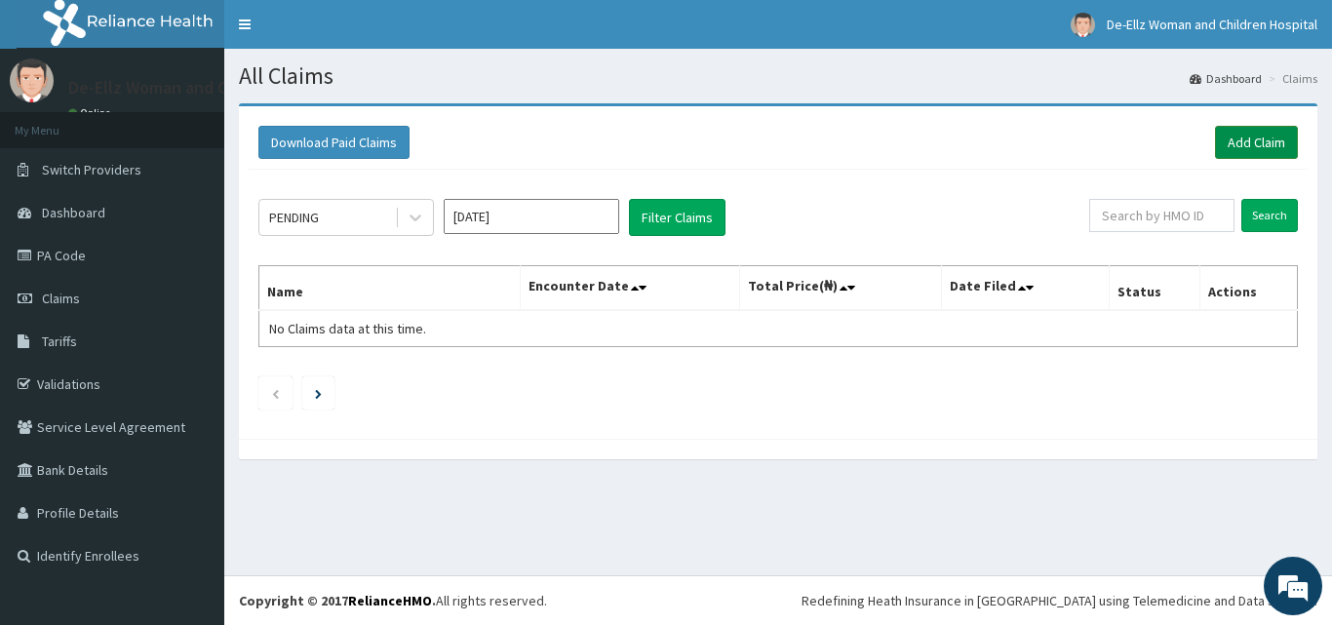
click at [1256, 137] on link "Add Claim" at bounding box center [1256, 142] width 83 height 33
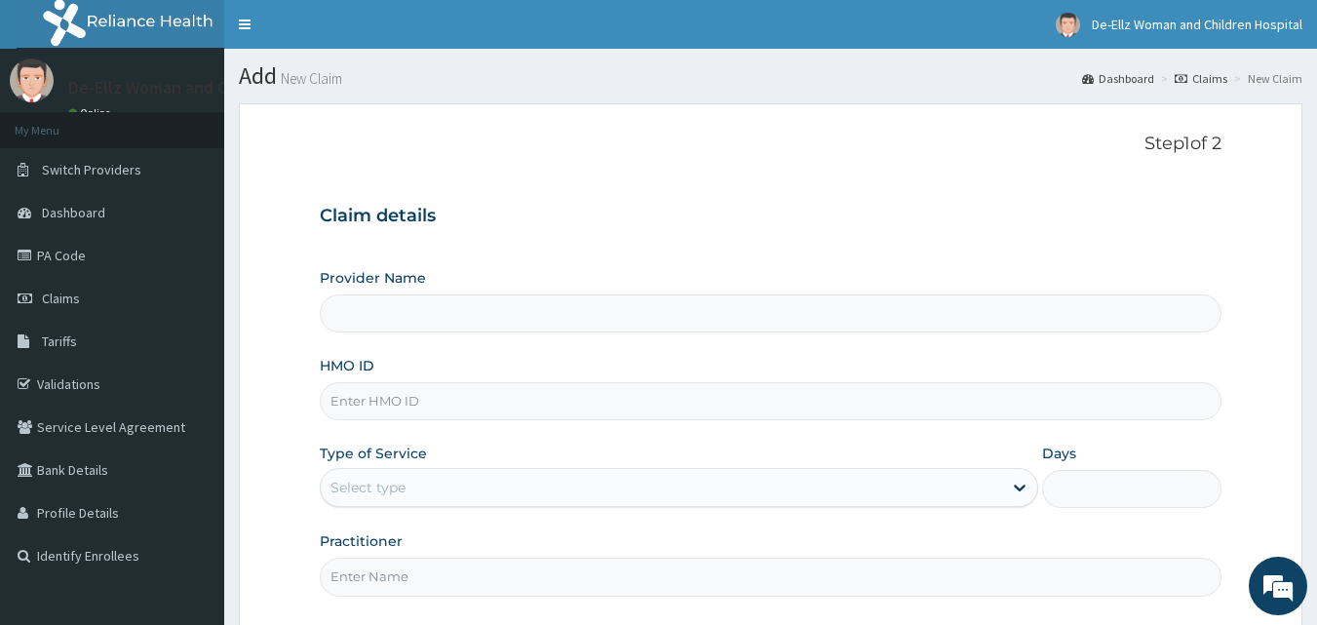
click at [472, 305] on input "Provider Name" at bounding box center [771, 313] width 903 height 38
type input "De- Ellz Women and Children Hospital"
click at [455, 401] on input "HMO ID" at bounding box center [771, 401] width 903 height 38
type input "TZA/10037/D"
click at [496, 493] on div "Select type" at bounding box center [661, 487] width 681 height 31
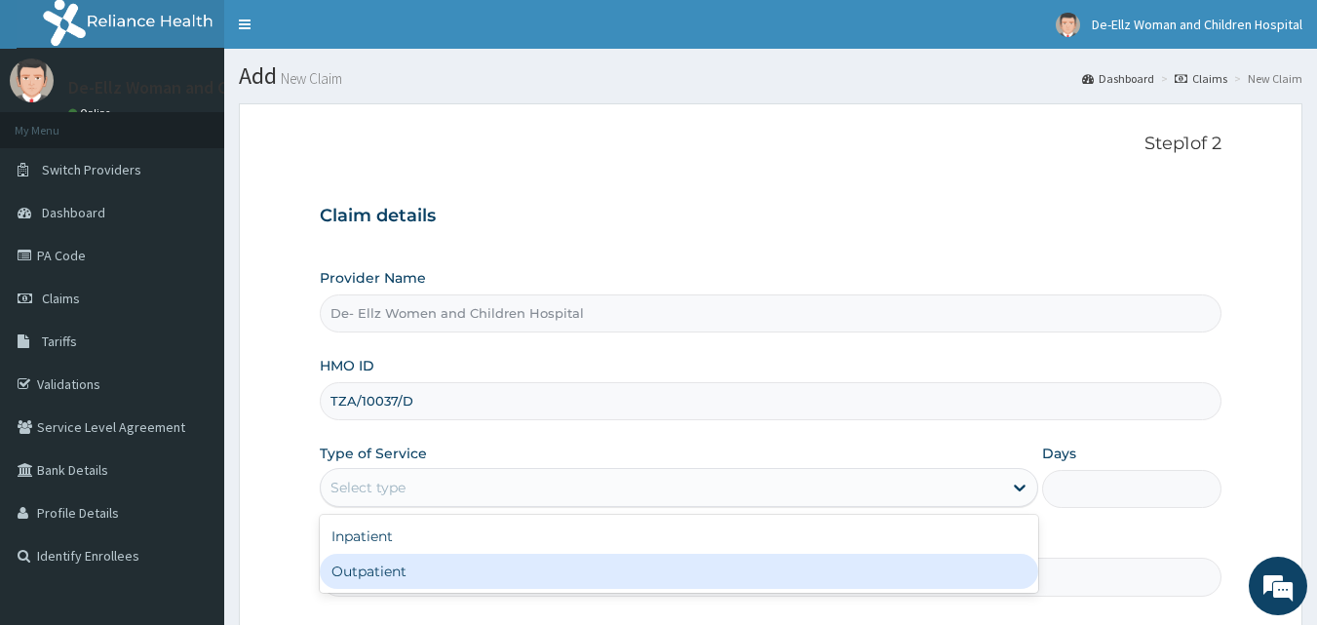
click at [481, 586] on div "Outpatient" at bounding box center [679, 571] width 719 height 35
type input "1"
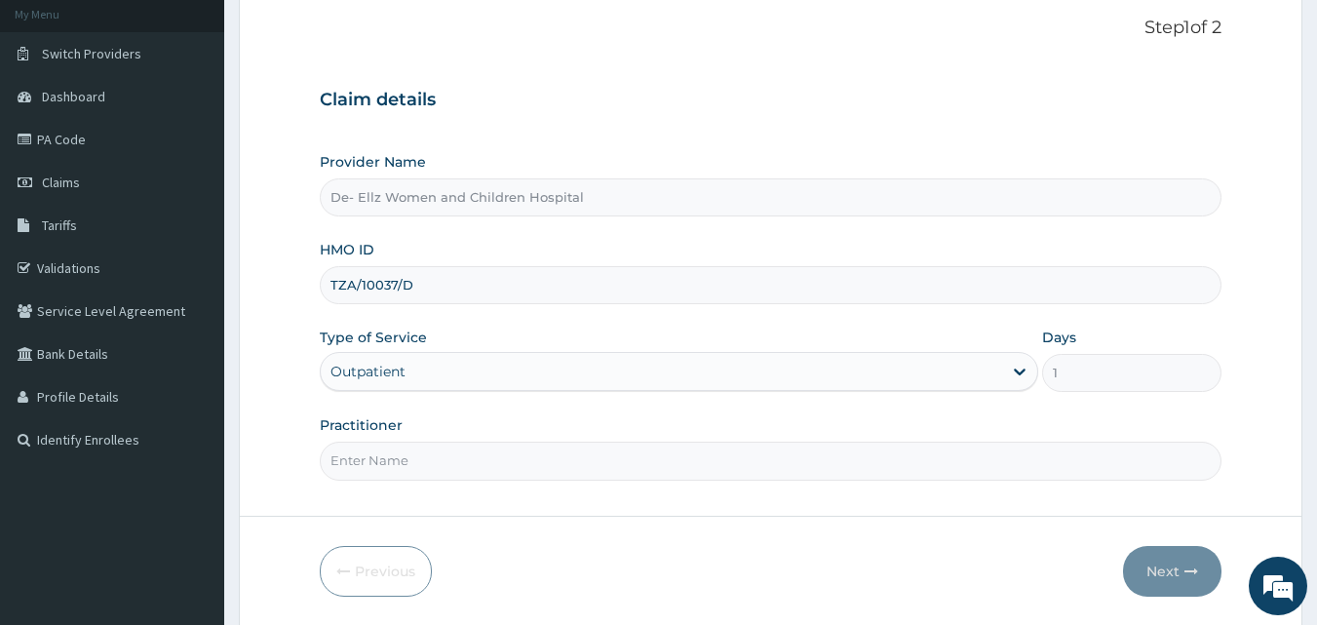
scroll to position [182, 0]
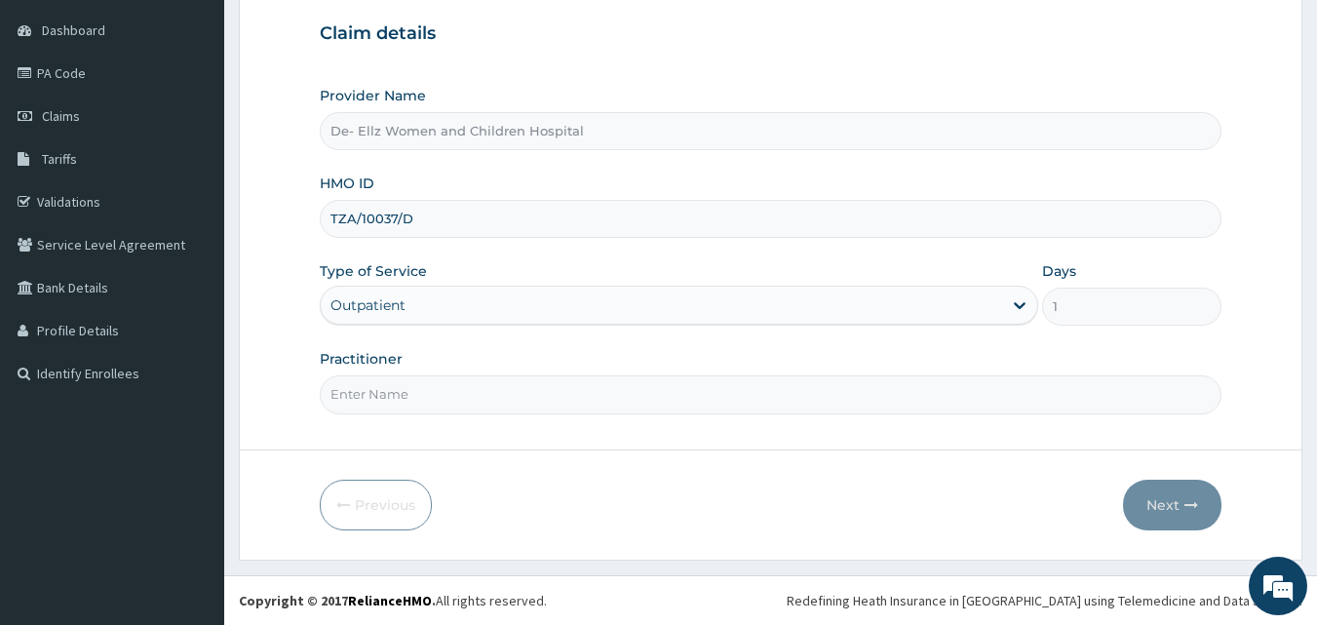
click at [471, 395] on input "Practitioner" at bounding box center [771, 394] width 903 height 38
type input "DR EKUJUMI"
click at [1167, 504] on button "Next" at bounding box center [1172, 505] width 98 height 51
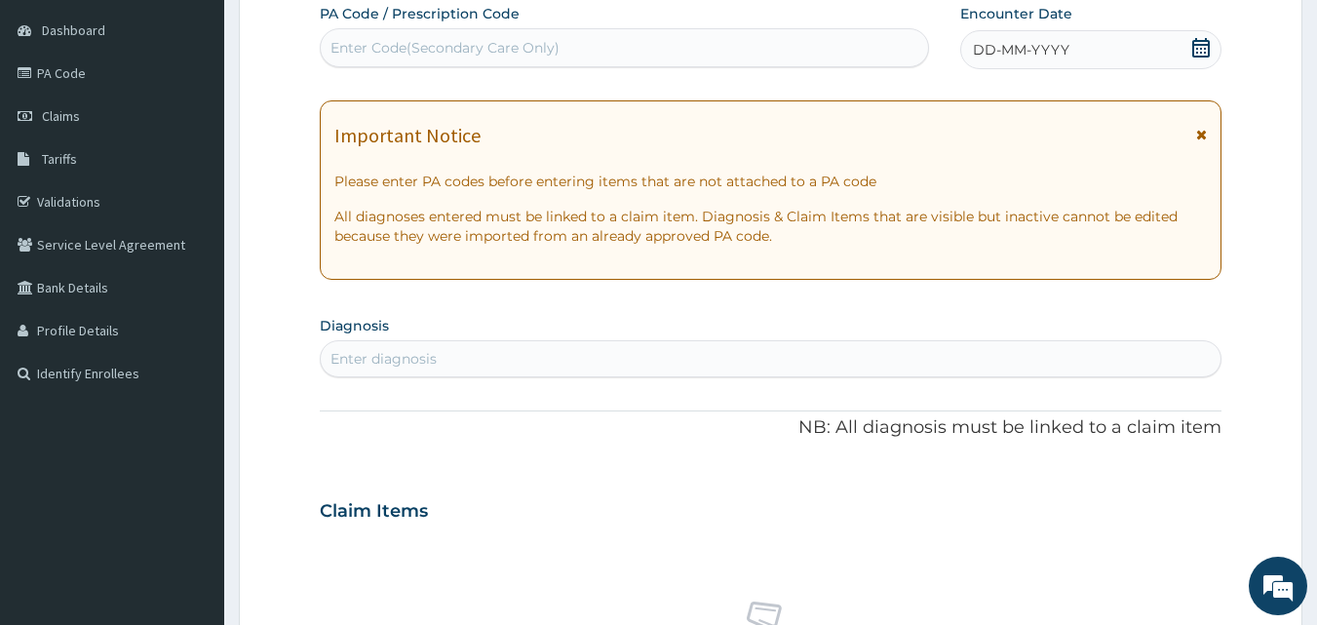
click at [464, 44] on div "Enter Code(Secondary Care Only)" at bounding box center [445, 47] width 229 height 19
type input "PA/FDB55A"
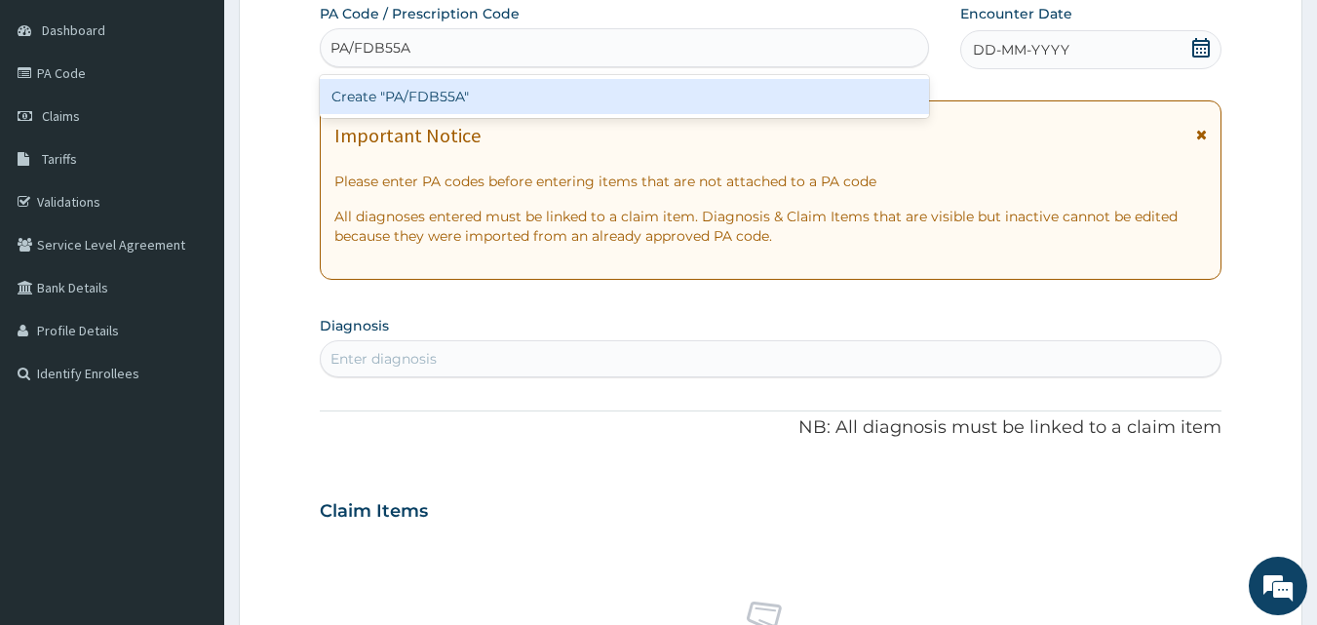
click at [441, 106] on div "Create "PA/FDB55A"" at bounding box center [625, 96] width 610 height 35
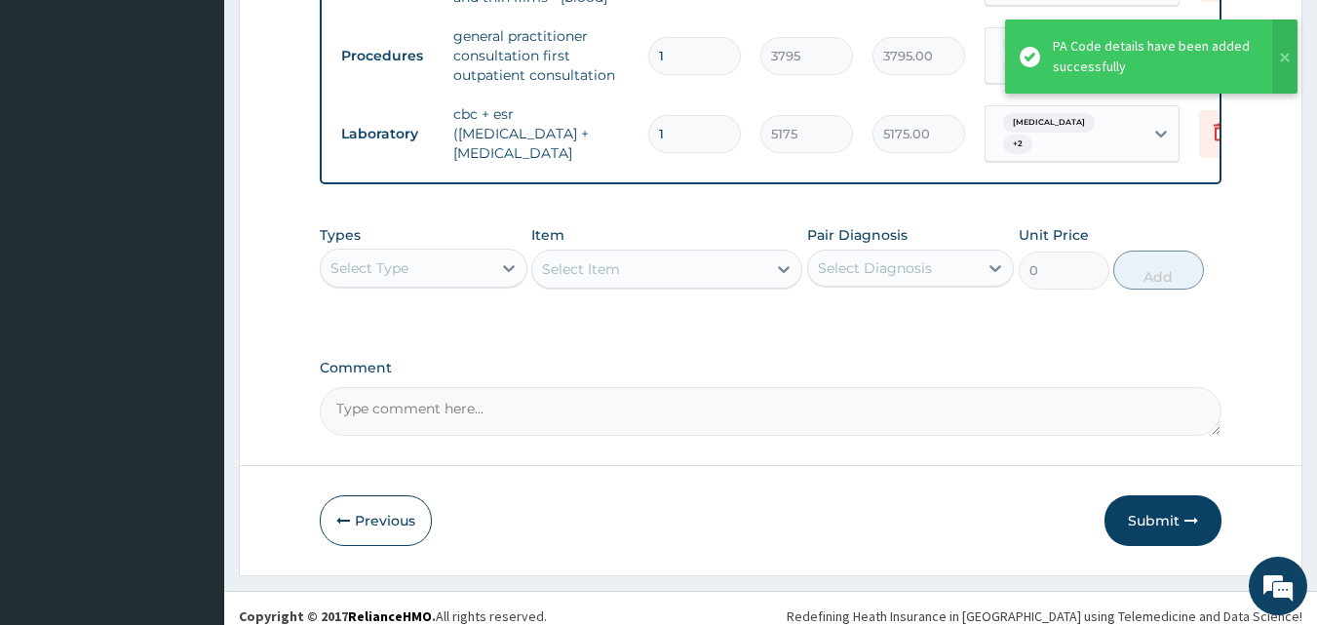
scroll to position [1223, 0]
click at [1143, 505] on button "Submit" at bounding box center [1163, 519] width 117 height 51
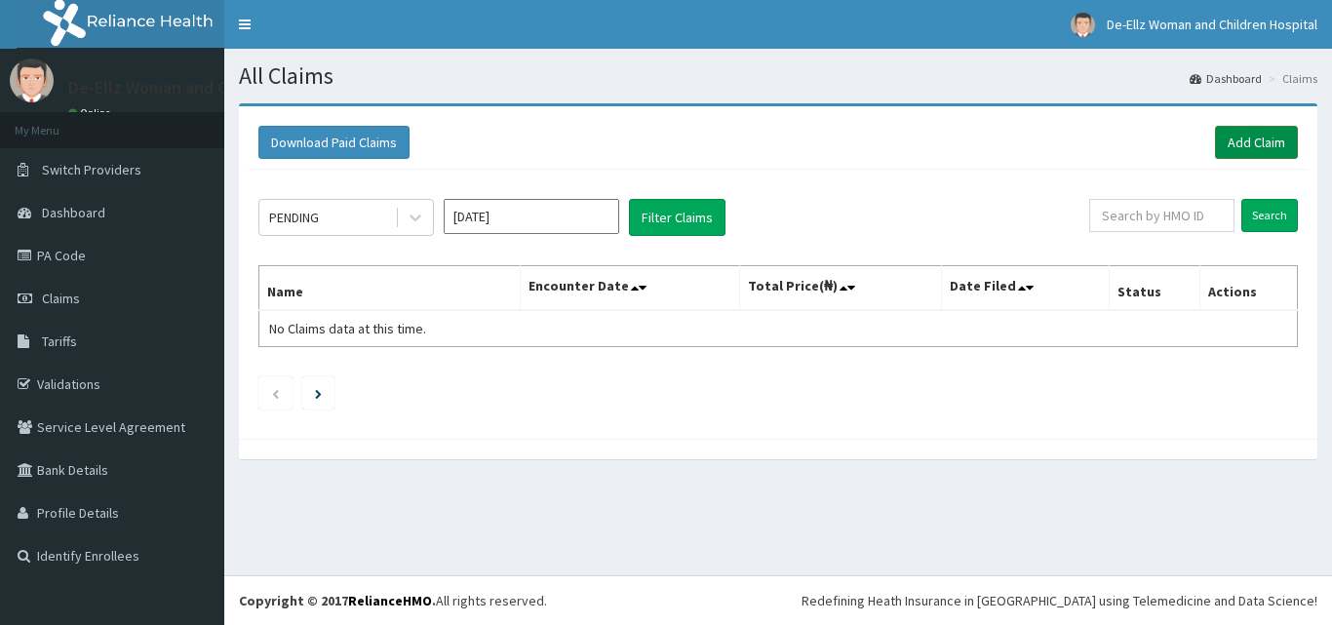
click at [1237, 138] on link "Add Claim" at bounding box center [1256, 142] width 83 height 33
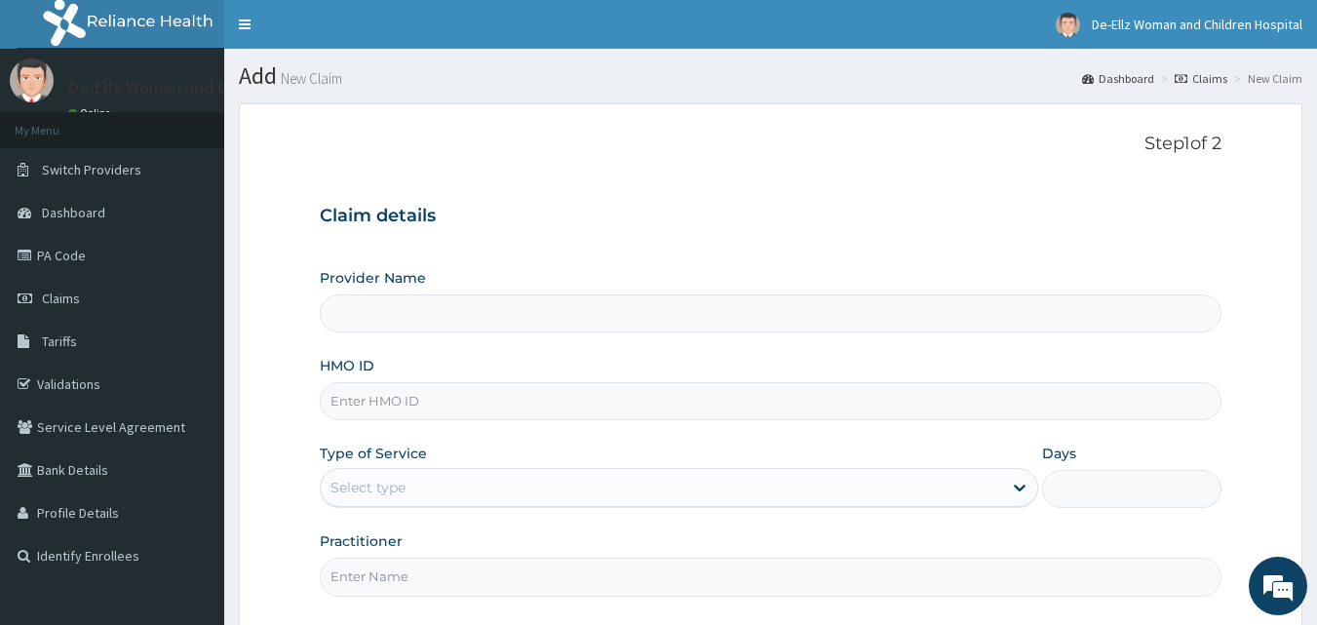
type input "De- Ellz Women and Children Hospital"
click at [634, 401] on input "HMO ID" at bounding box center [771, 401] width 903 height 38
type input "TZA/10037/c"
click at [604, 479] on div "Select type" at bounding box center [661, 487] width 681 height 31
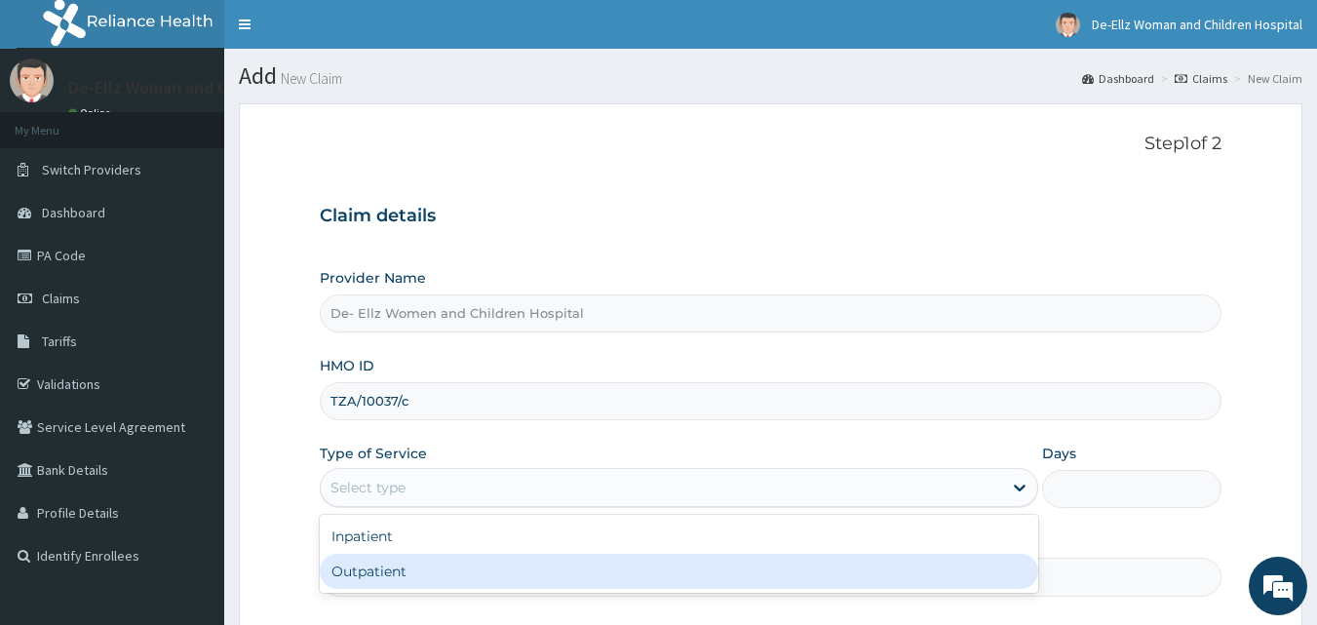
click at [535, 568] on div "Outpatient" at bounding box center [679, 571] width 719 height 35
type input "1"
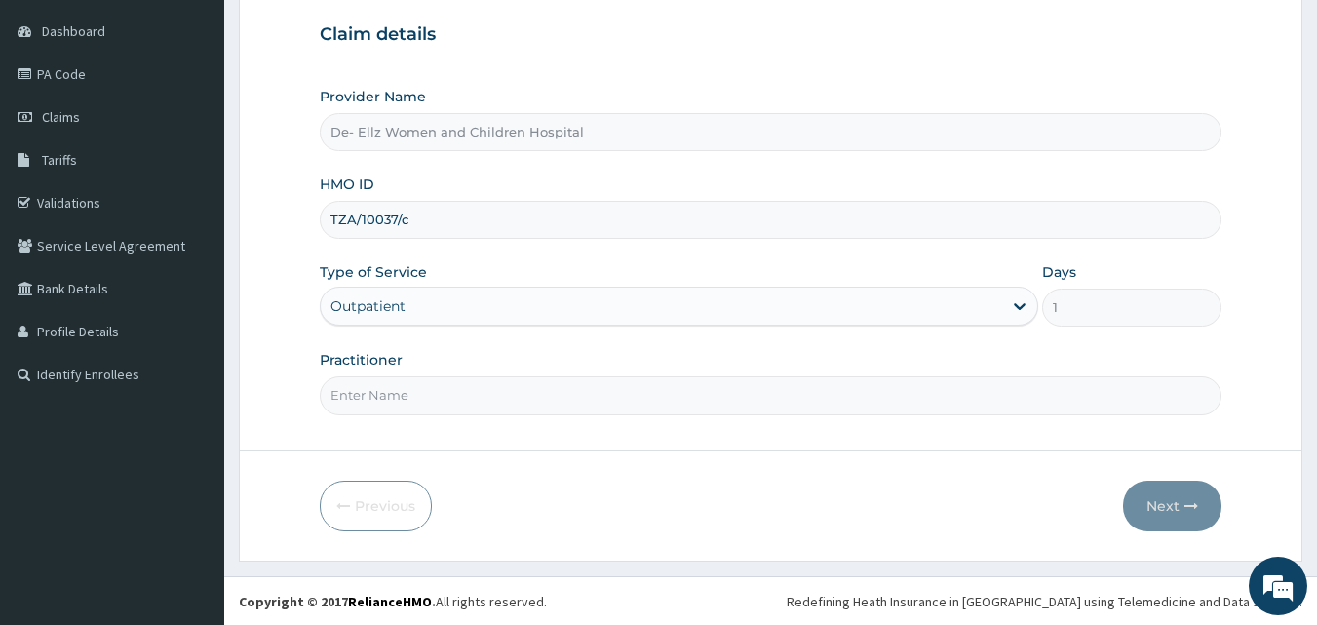
scroll to position [182, 0]
click at [516, 394] on input "Practitioner" at bounding box center [771, 394] width 903 height 38
type input "DR EKUJUMI"
click at [1164, 497] on button "Next" at bounding box center [1172, 505] width 98 height 51
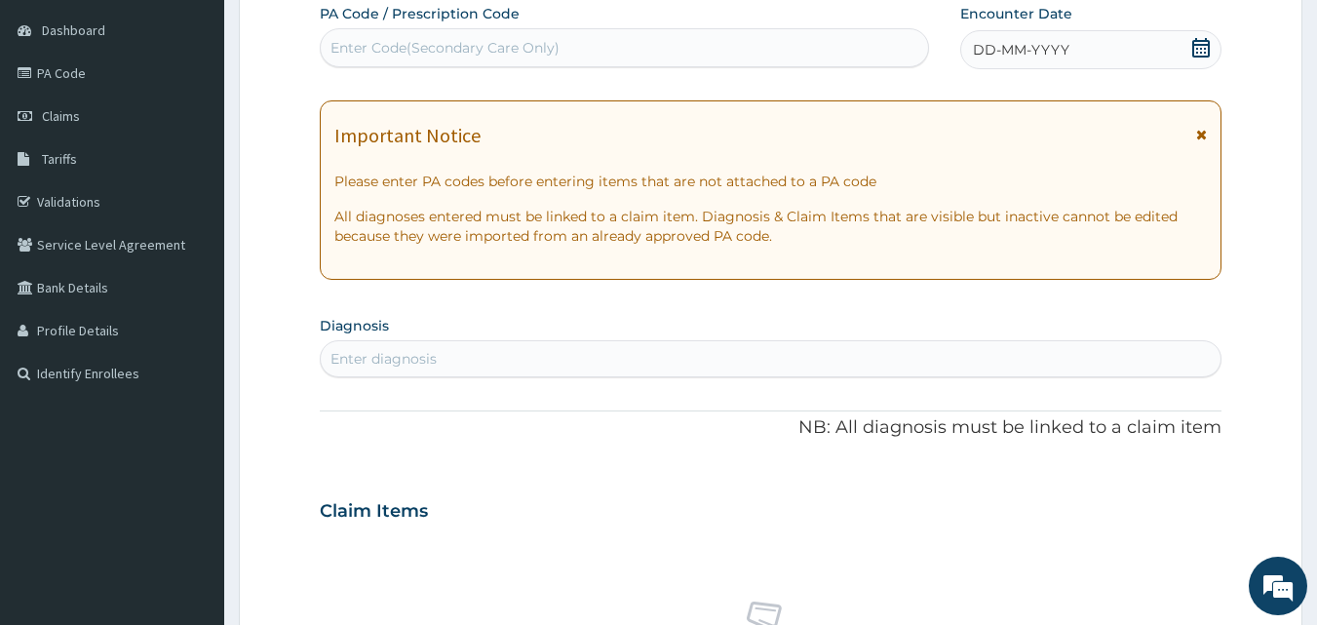
click at [570, 45] on div "Enter Code(Secondary Care Only)" at bounding box center [625, 47] width 608 height 31
type input "PA/A8BE79"
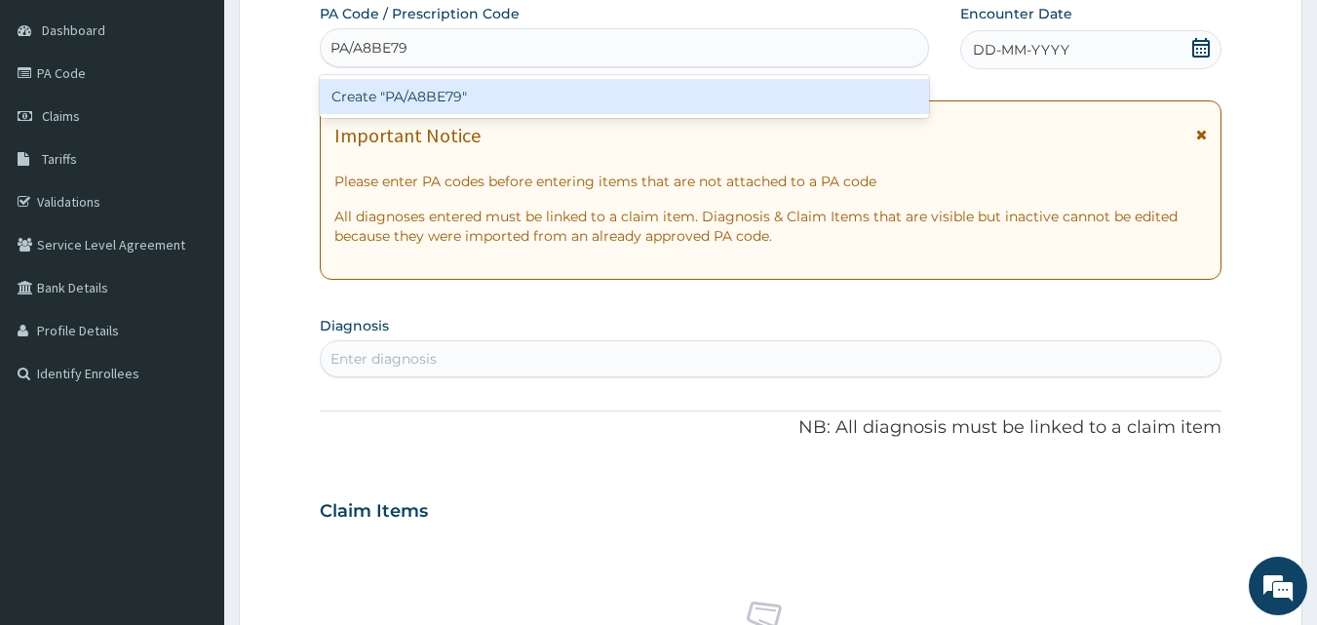
click at [517, 97] on div "Create "PA/A8BE79"" at bounding box center [625, 96] width 610 height 35
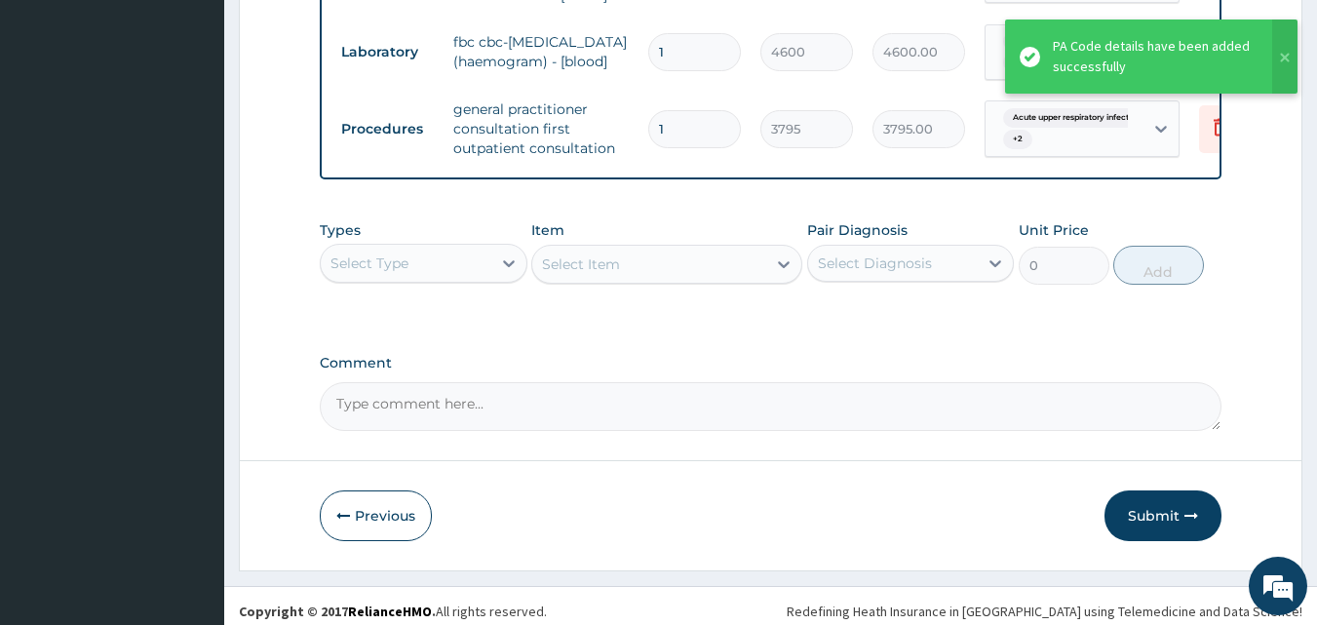
scroll to position [993, 0]
click at [1133, 501] on button "Submit" at bounding box center [1163, 514] width 117 height 51
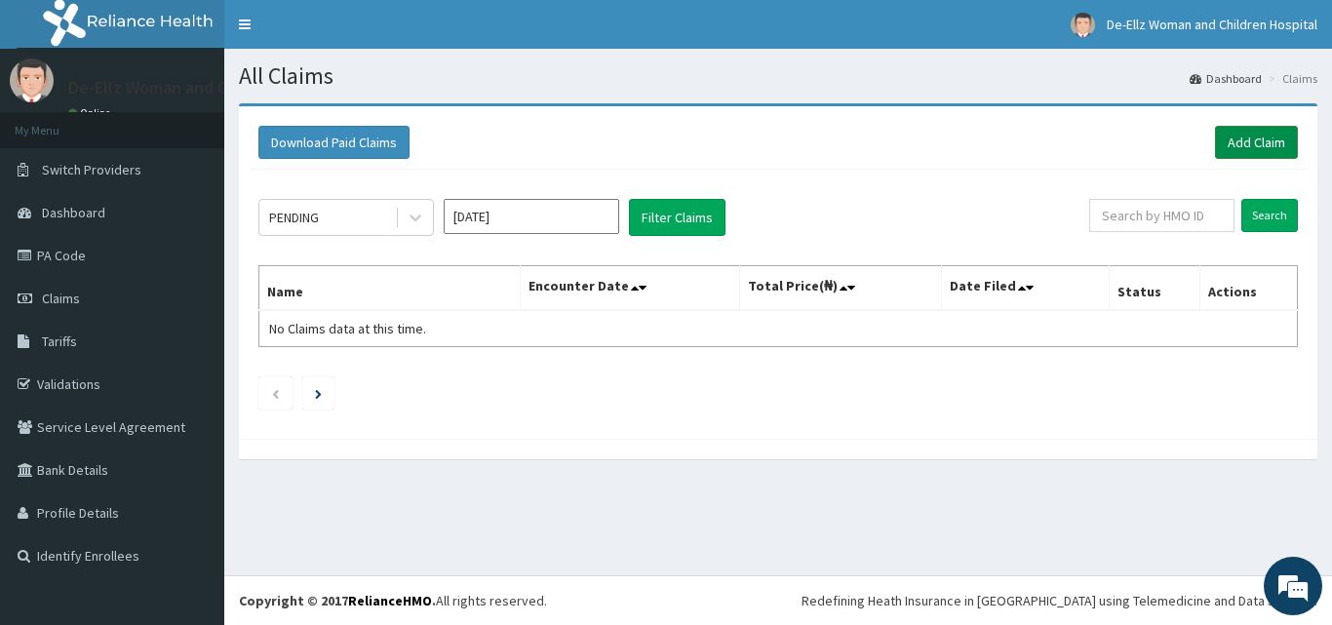
click at [1272, 141] on link "Add Claim" at bounding box center [1256, 142] width 83 height 33
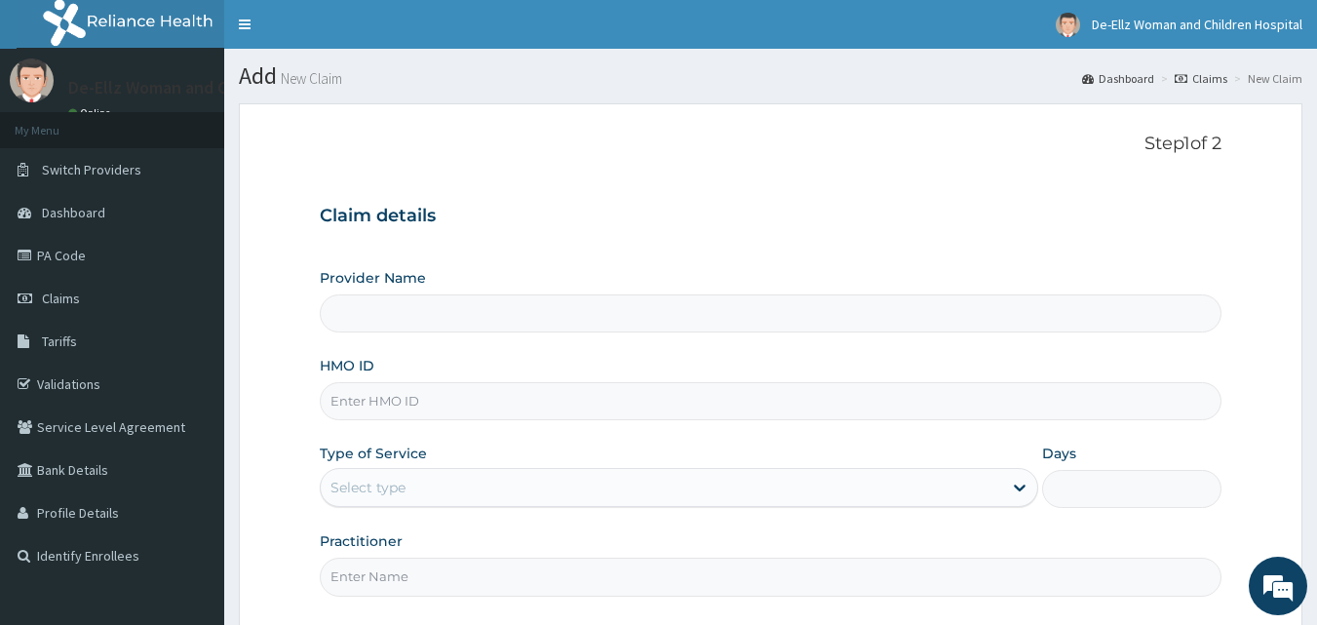
type input "De- Ellz Women and Children Hospital"
click at [648, 409] on input "HMO ID" at bounding box center [771, 401] width 903 height 38
type input "TZA/10037/B"
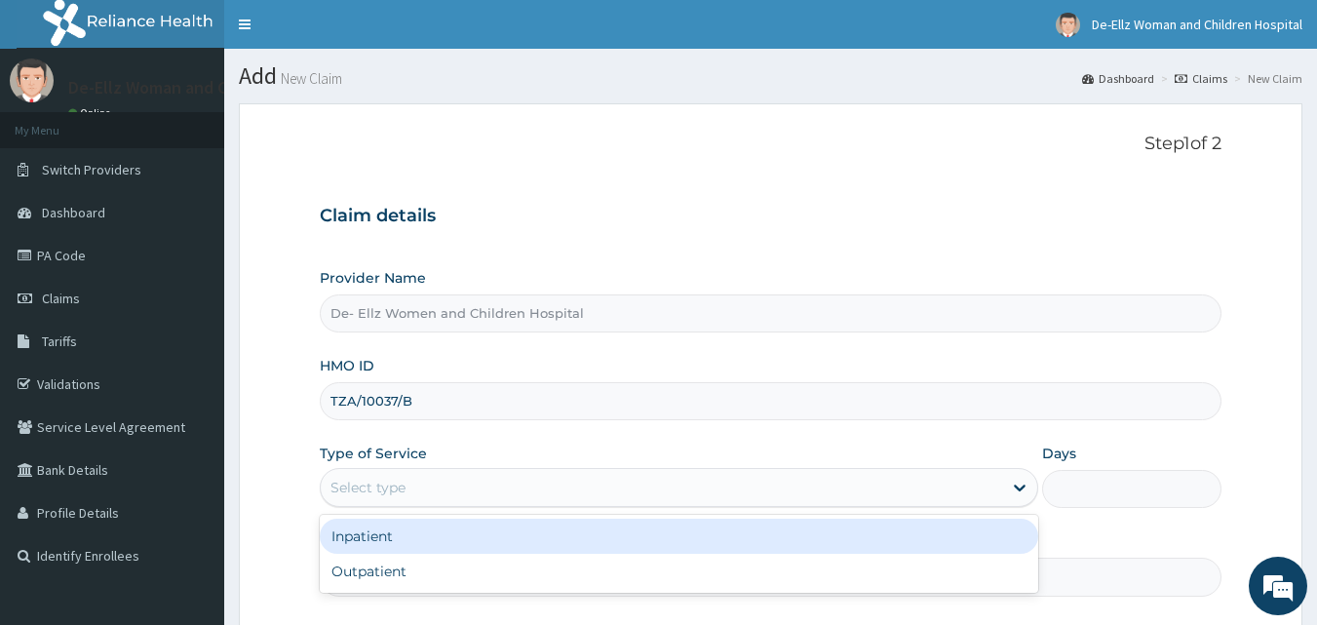
click at [466, 480] on div "Select type" at bounding box center [661, 487] width 681 height 31
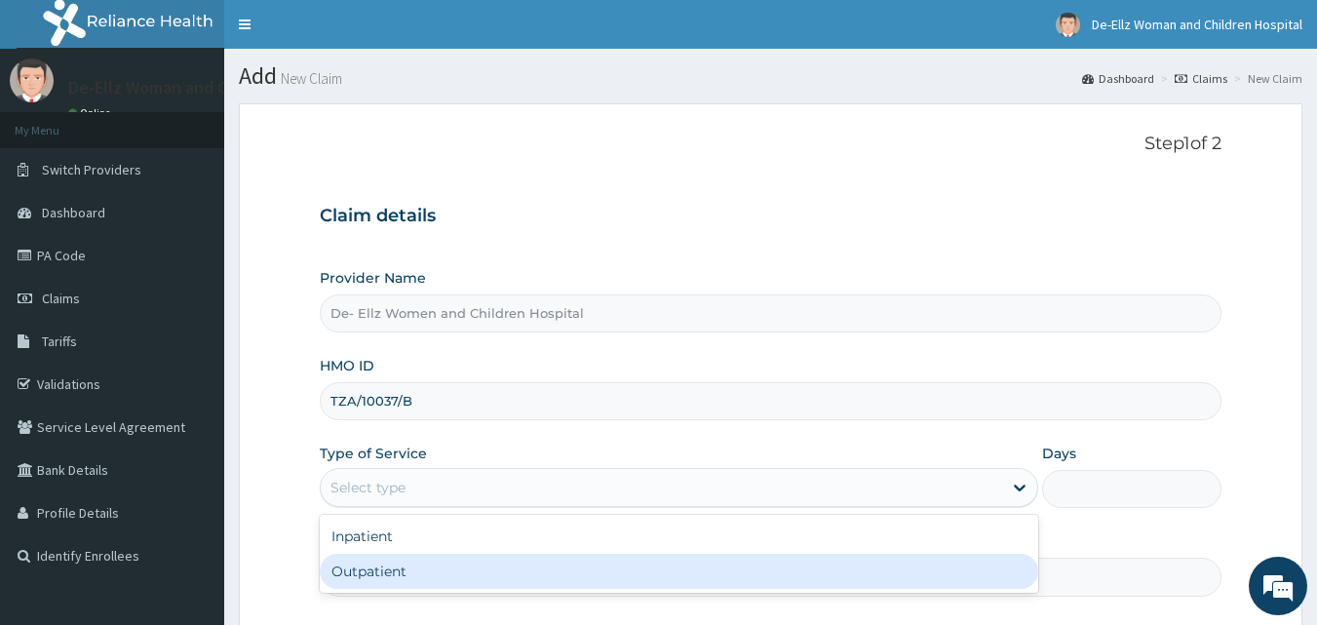
click at [451, 577] on div "Outpatient" at bounding box center [679, 571] width 719 height 35
type input "1"
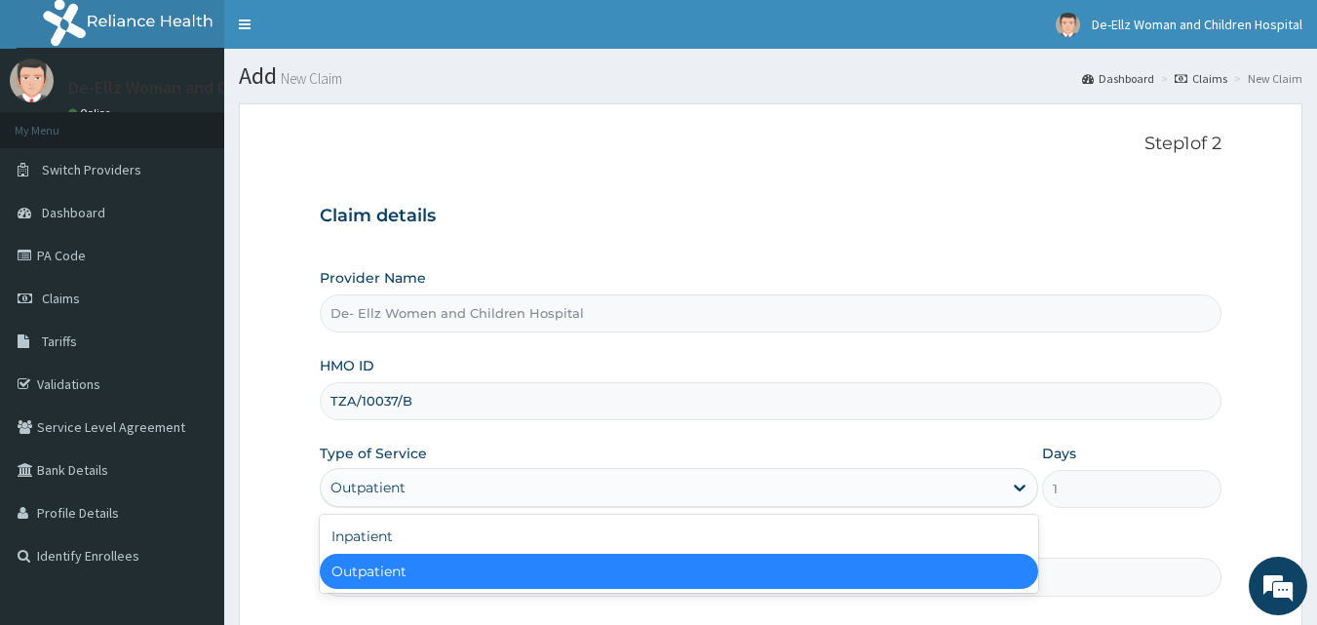
click at [449, 502] on div "Outpatient" at bounding box center [661, 487] width 681 height 31
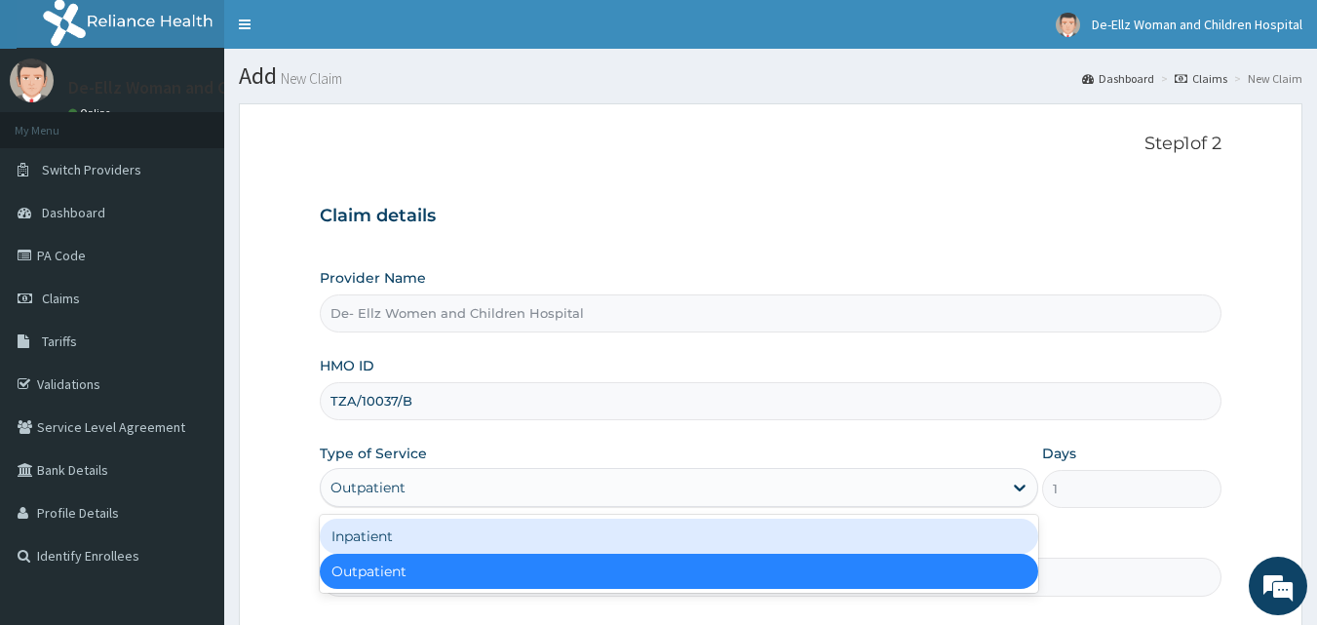
click at [407, 546] on div "Inpatient" at bounding box center [679, 536] width 719 height 35
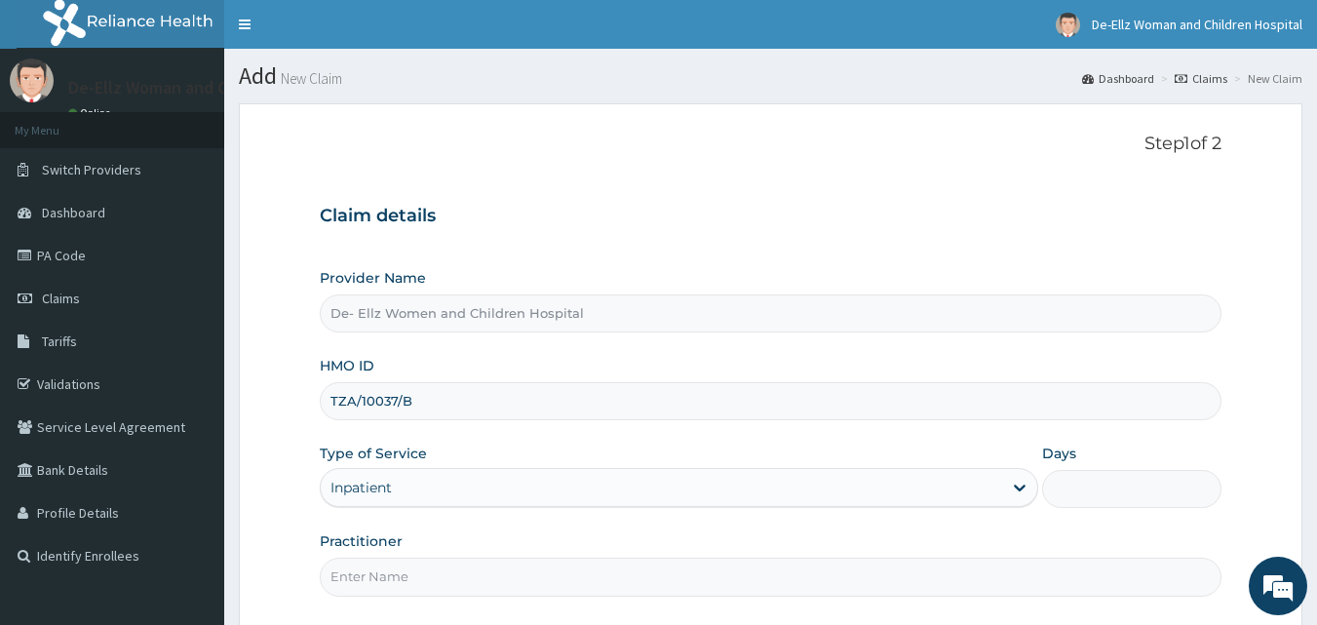
click at [1097, 493] on input "Days" at bounding box center [1131, 489] width 179 height 38
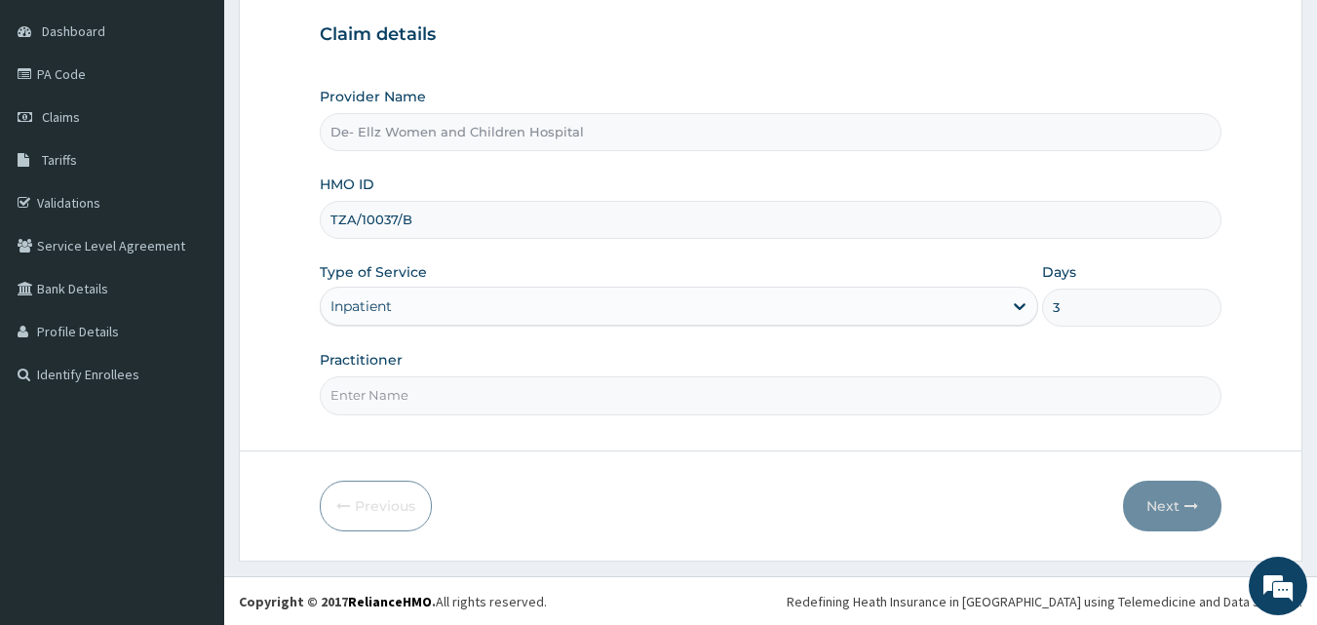
scroll to position [182, 0]
type input "3"
click at [463, 382] on input "Practitioner" at bounding box center [771, 394] width 903 height 38
type input "DR [PERSON_NAME]"
click at [1163, 500] on button "Next" at bounding box center [1172, 505] width 98 height 51
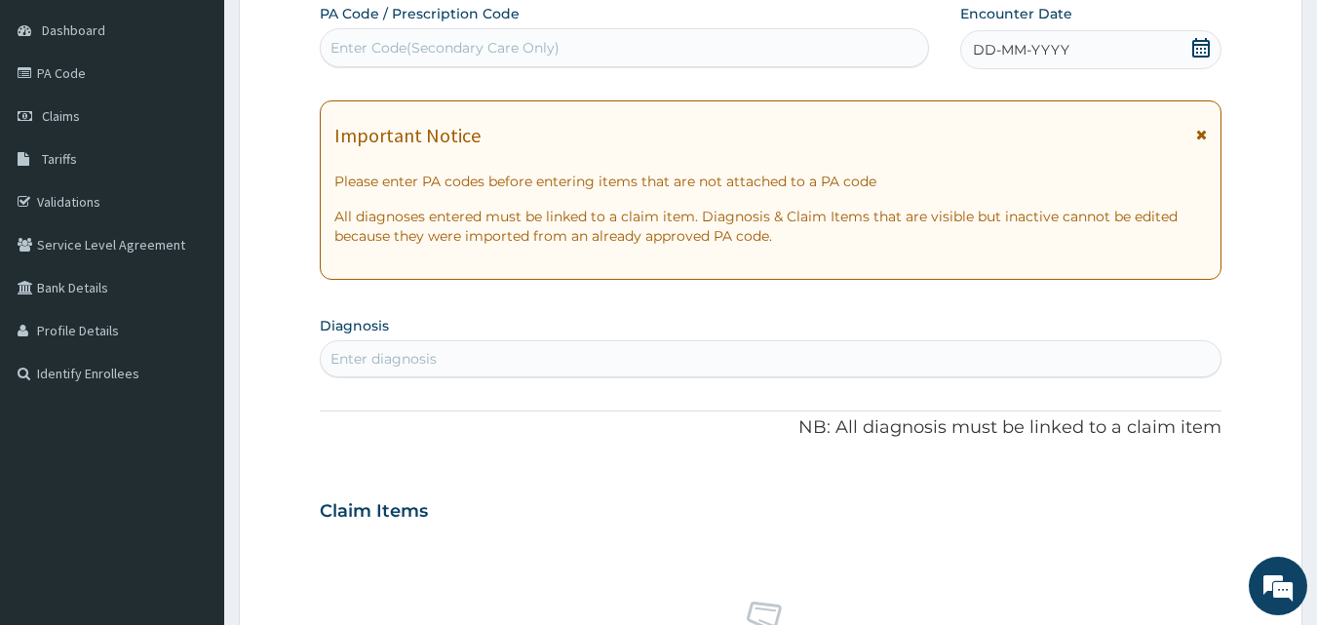
click at [468, 52] on div "Enter Code(Secondary Care Only)" at bounding box center [445, 47] width 229 height 19
type input "PA/8E6D27"
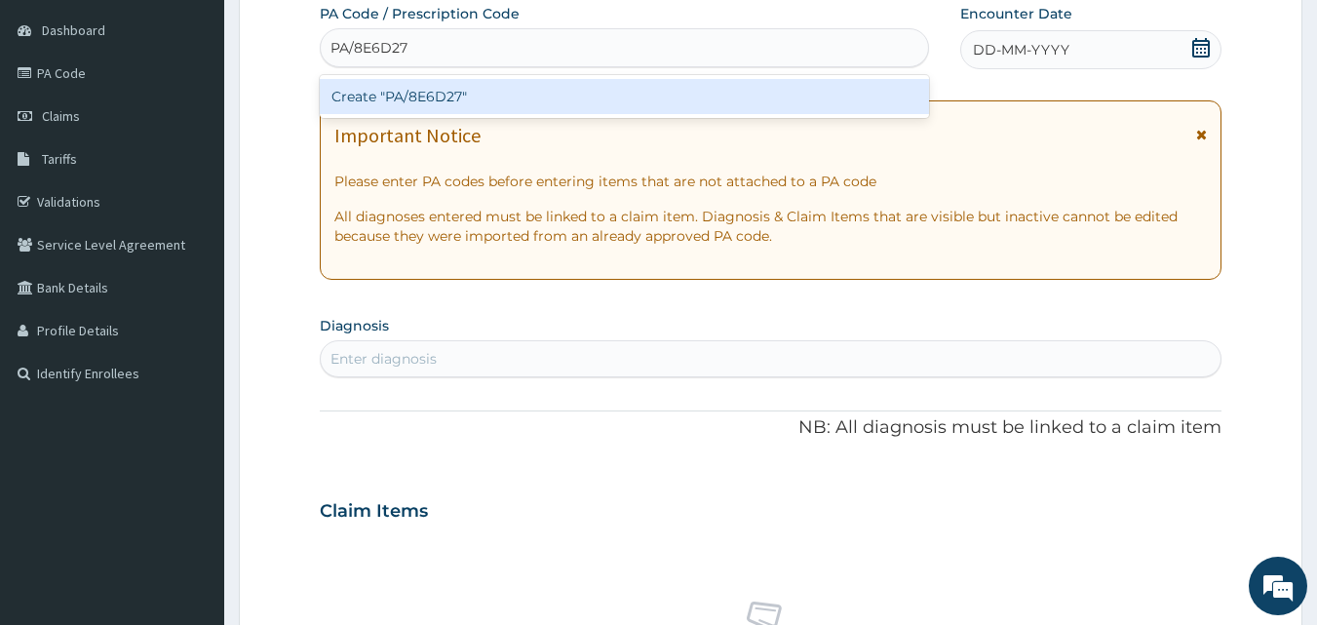
click at [446, 89] on div "Create "PA/8E6D27"" at bounding box center [625, 96] width 610 height 35
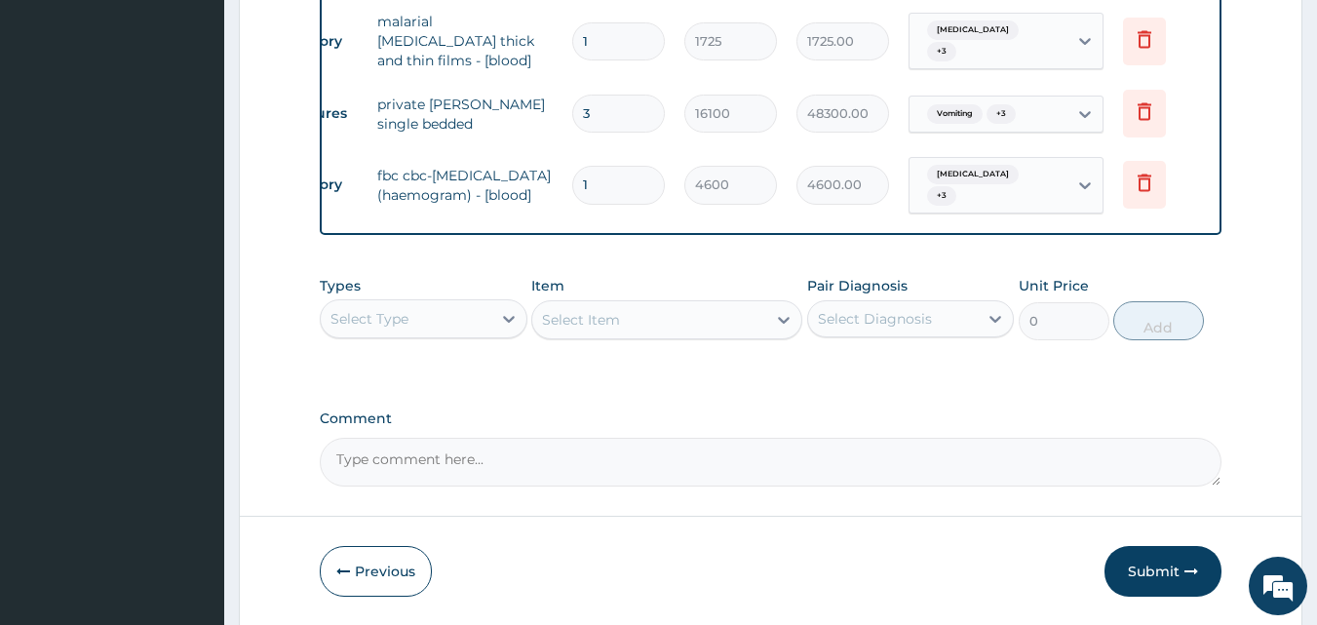
scroll to position [1801, 0]
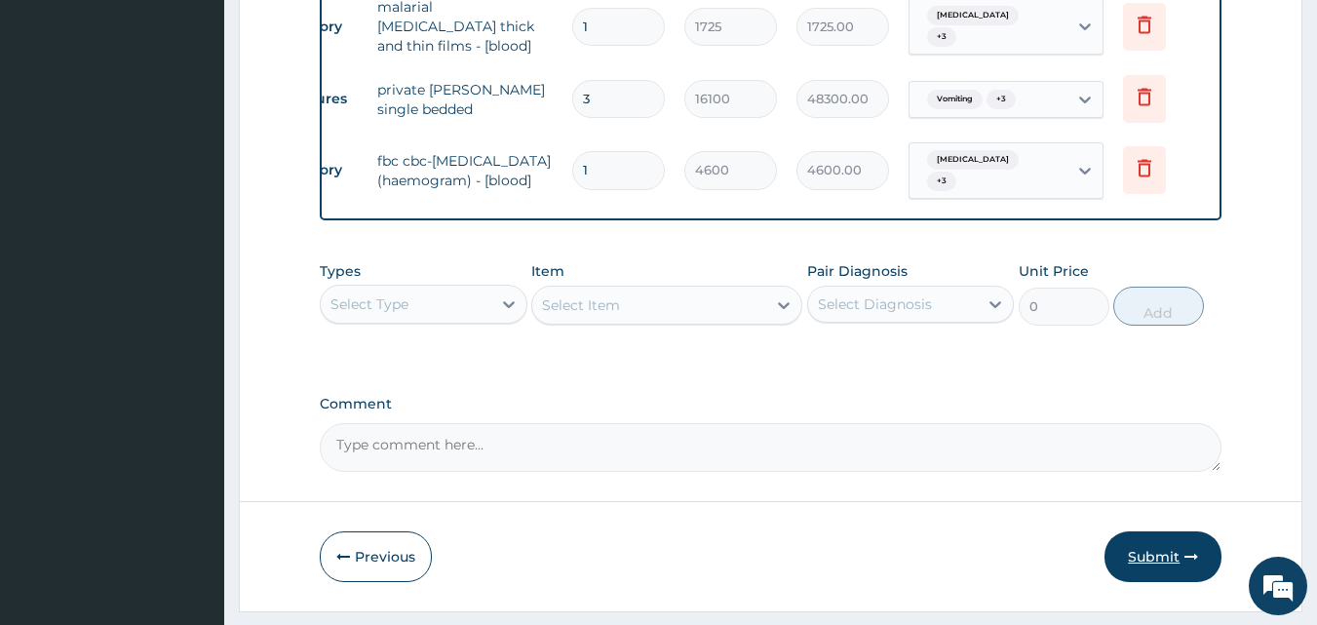
click at [1170, 531] on button "Submit" at bounding box center [1163, 556] width 117 height 51
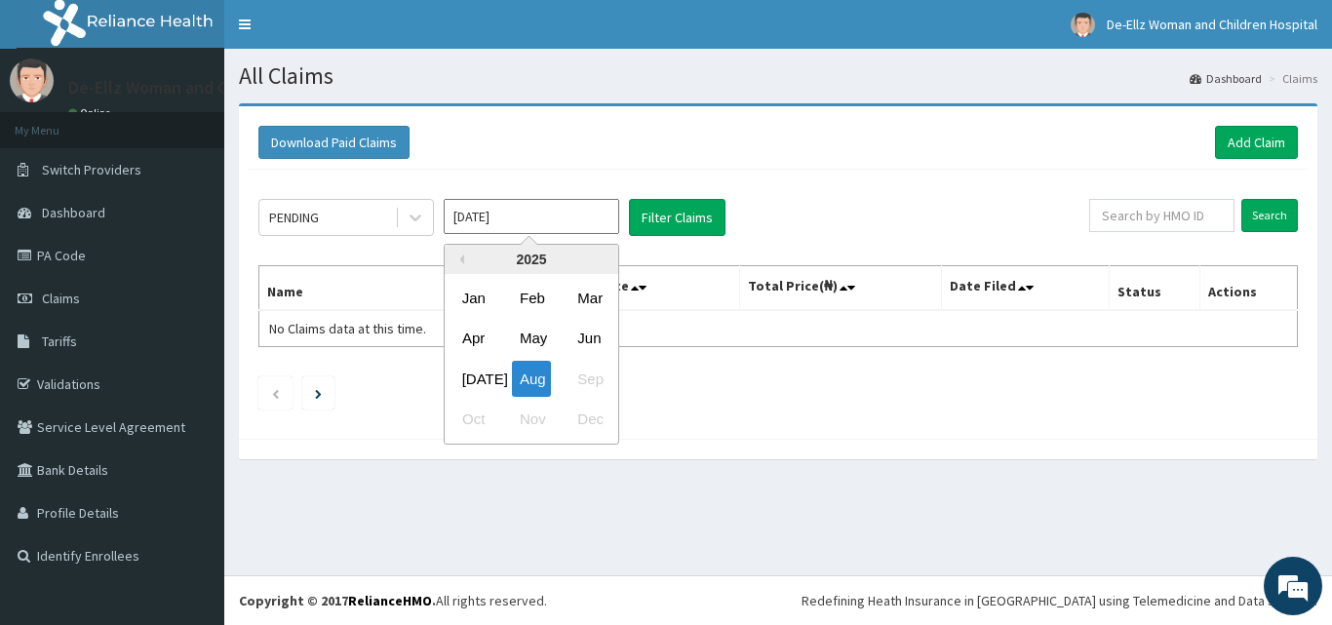
click at [576, 211] on input "[DATE]" at bounding box center [531, 216] width 175 height 35
click at [475, 379] on div "Jul" at bounding box center [473, 379] width 39 height 36
type input "Jul 2025"
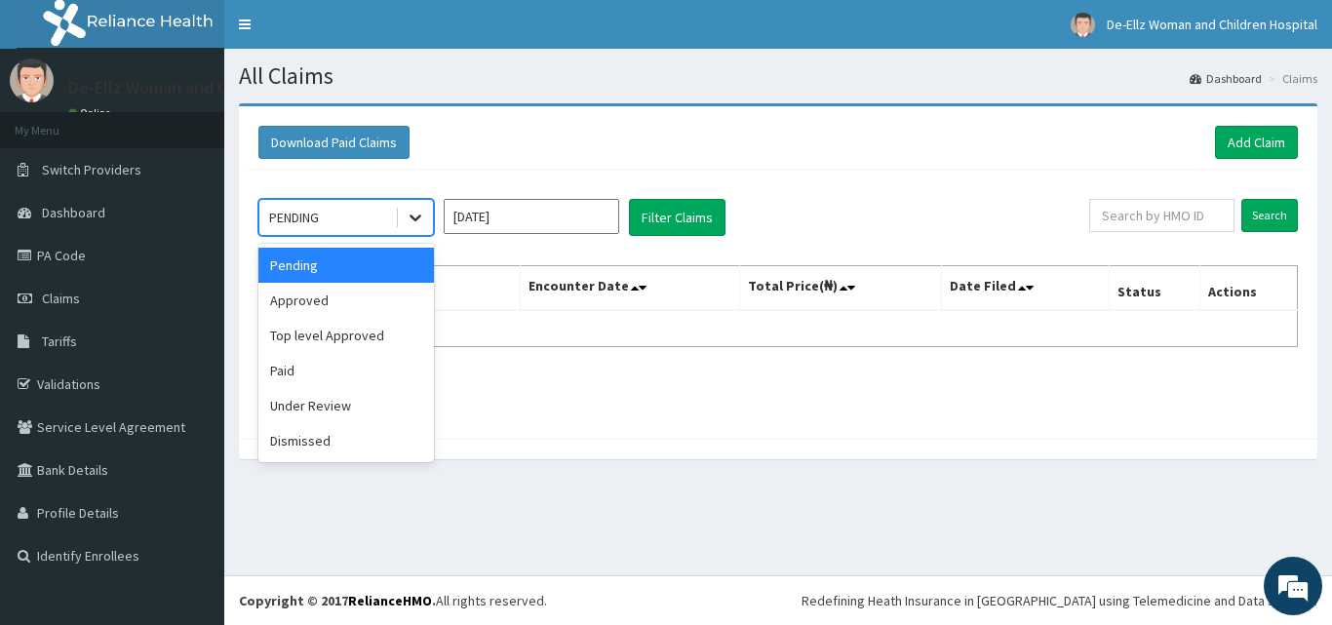
click at [411, 215] on icon at bounding box center [415, 218] width 12 height 7
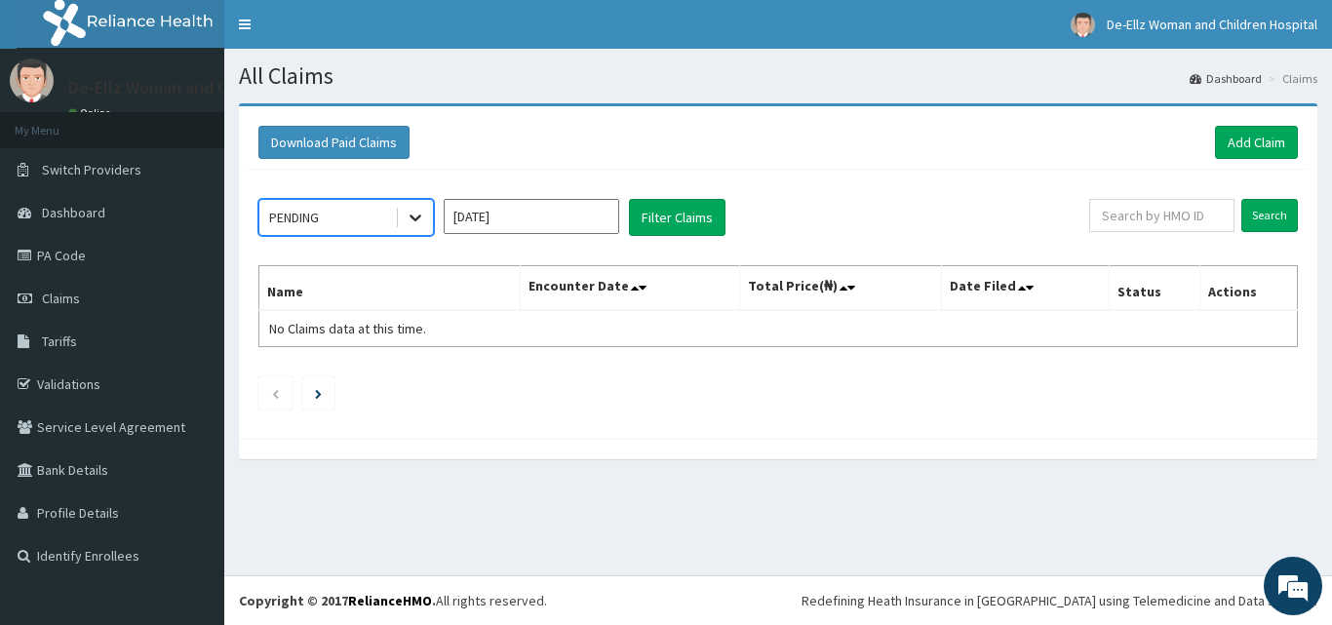
click at [411, 215] on icon at bounding box center [415, 218] width 12 height 7
click at [668, 218] on button "Filter Claims" at bounding box center [677, 217] width 97 height 37
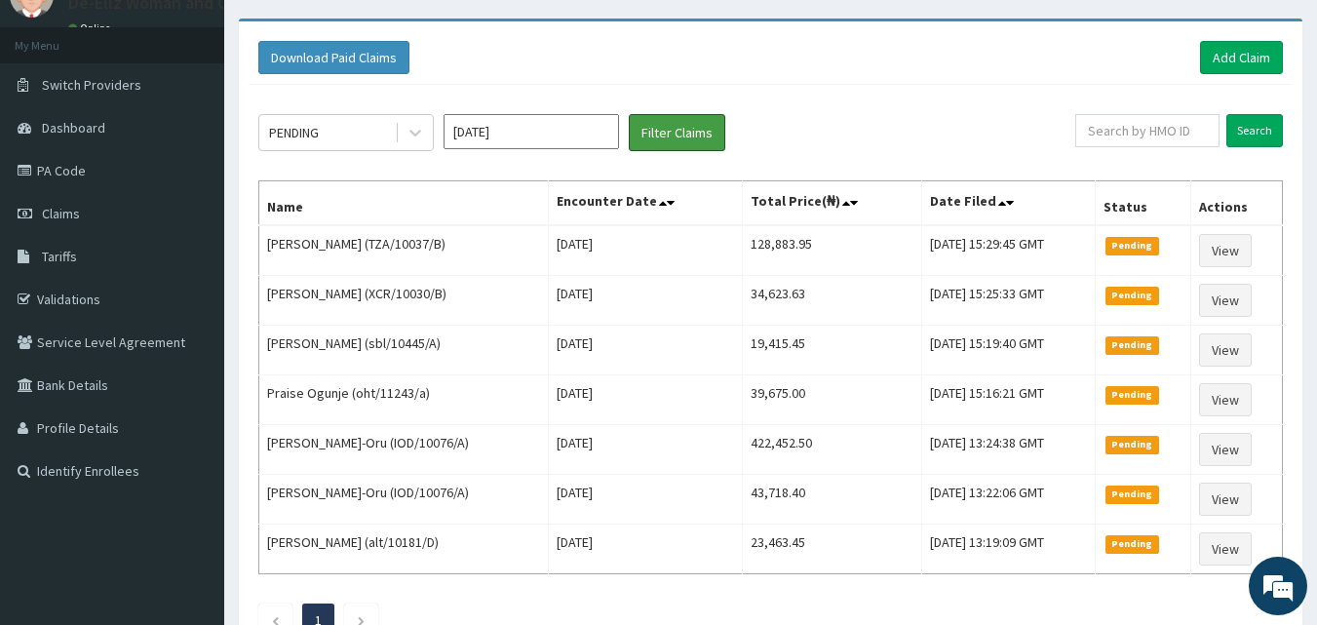
scroll to position [97, 0]
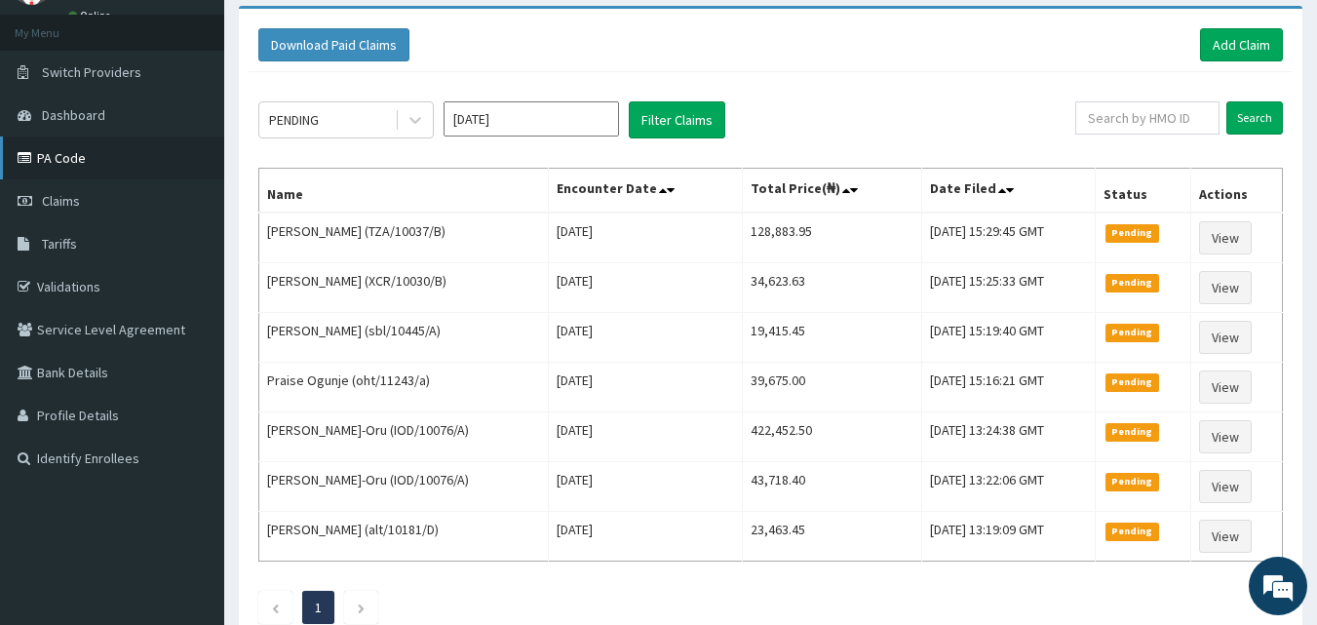
click at [60, 157] on link "PA Code" at bounding box center [112, 157] width 224 height 43
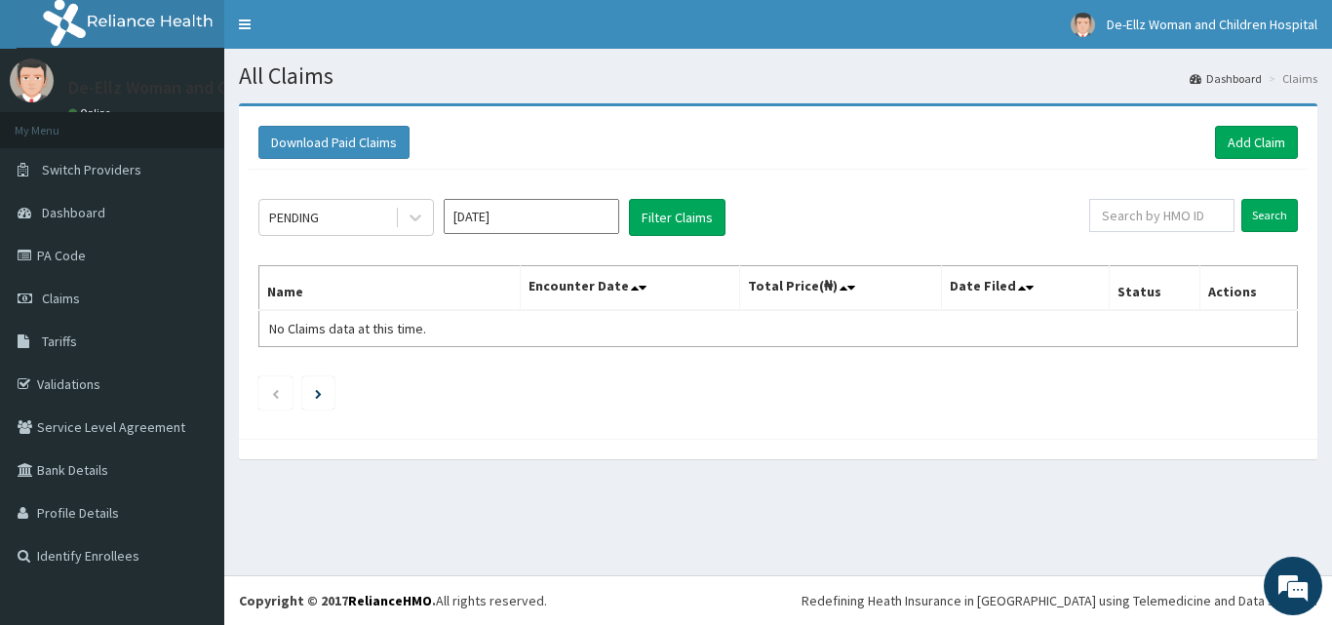
click at [59, 297] on span "Claims" at bounding box center [61, 299] width 38 height 18
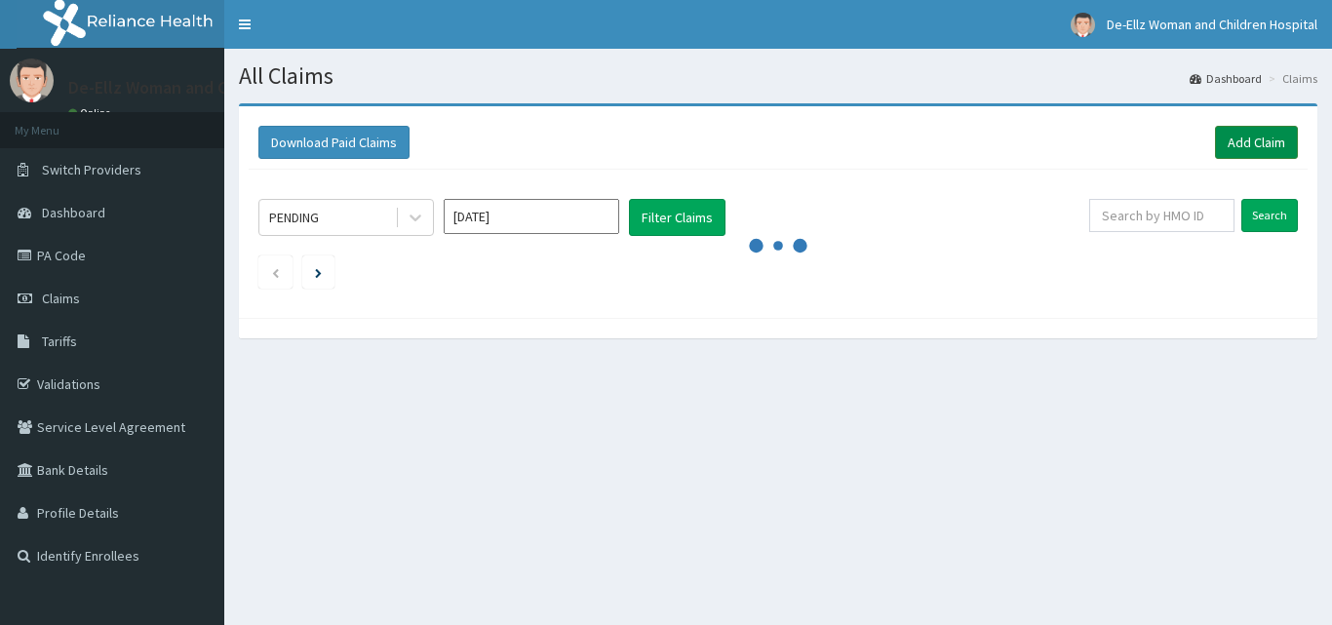
click at [1239, 134] on link "Add Claim" at bounding box center [1256, 142] width 83 height 33
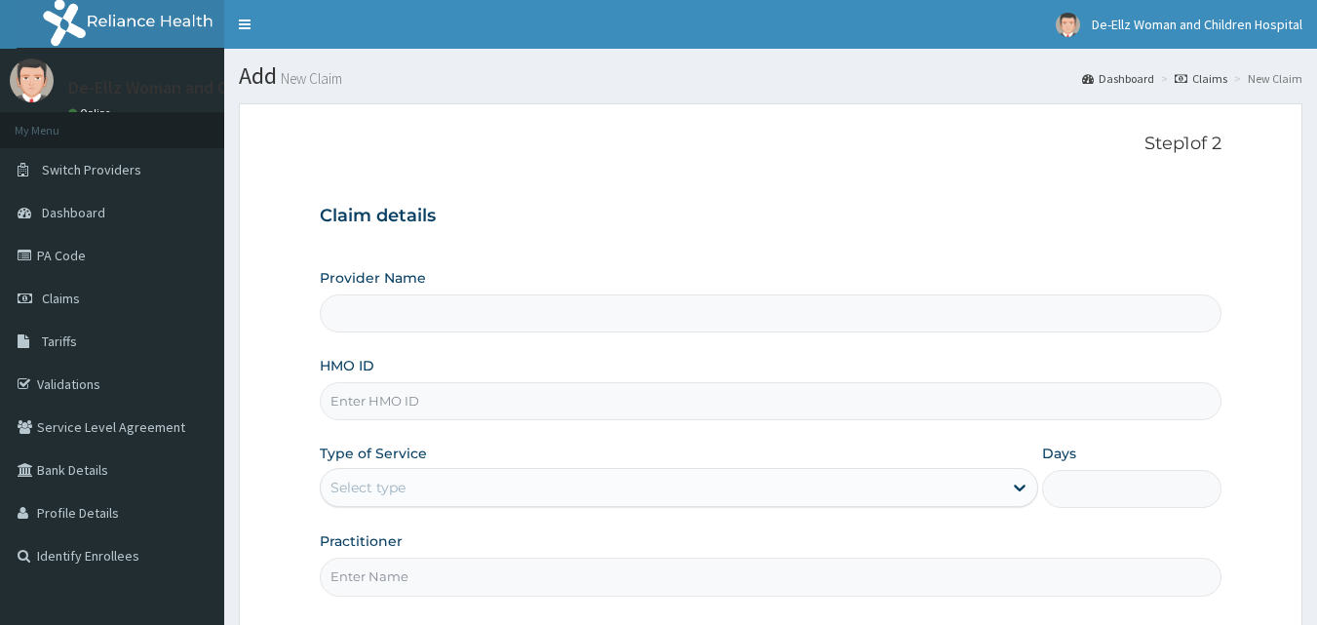
click at [668, 312] on input "Provider Name" at bounding box center [771, 313] width 903 height 38
type input "De- Ellz Women and Children Hospital"
click at [656, 412] on input "HMO ID" at bounding box center [771, 401] width 903 height 38
type input "IOD/10076/A"
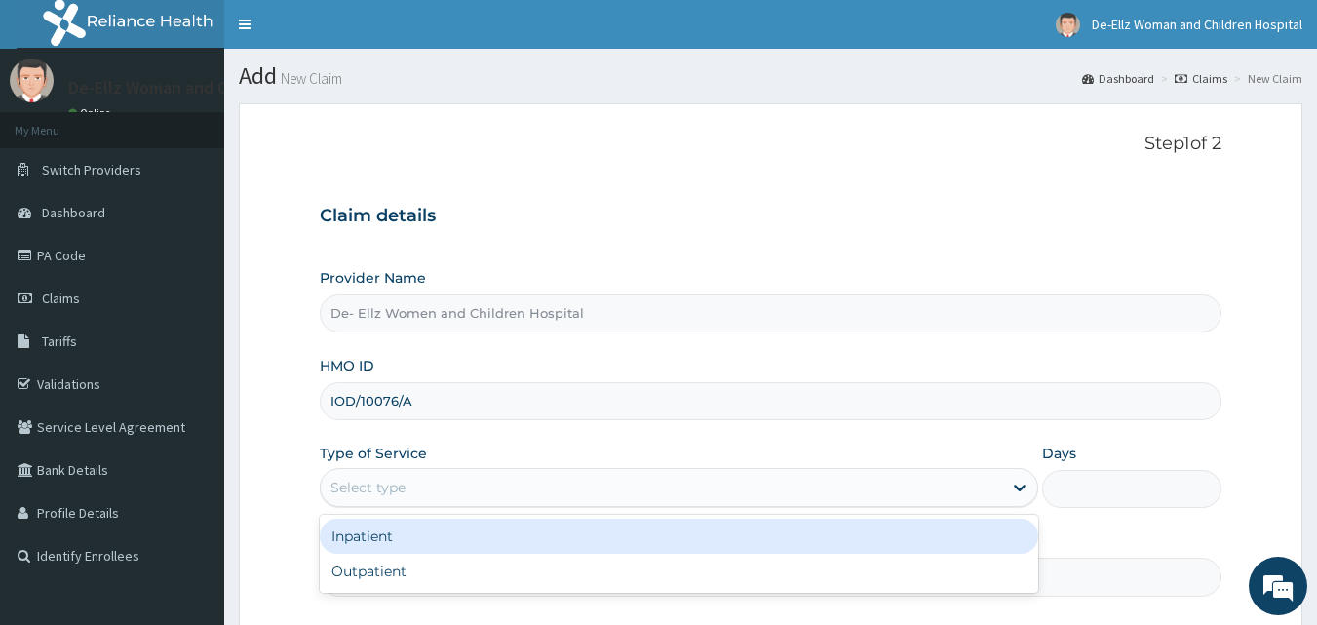
click at [459, 496] on div "Select type" at bounding box center [661, 487] width 681 height 31
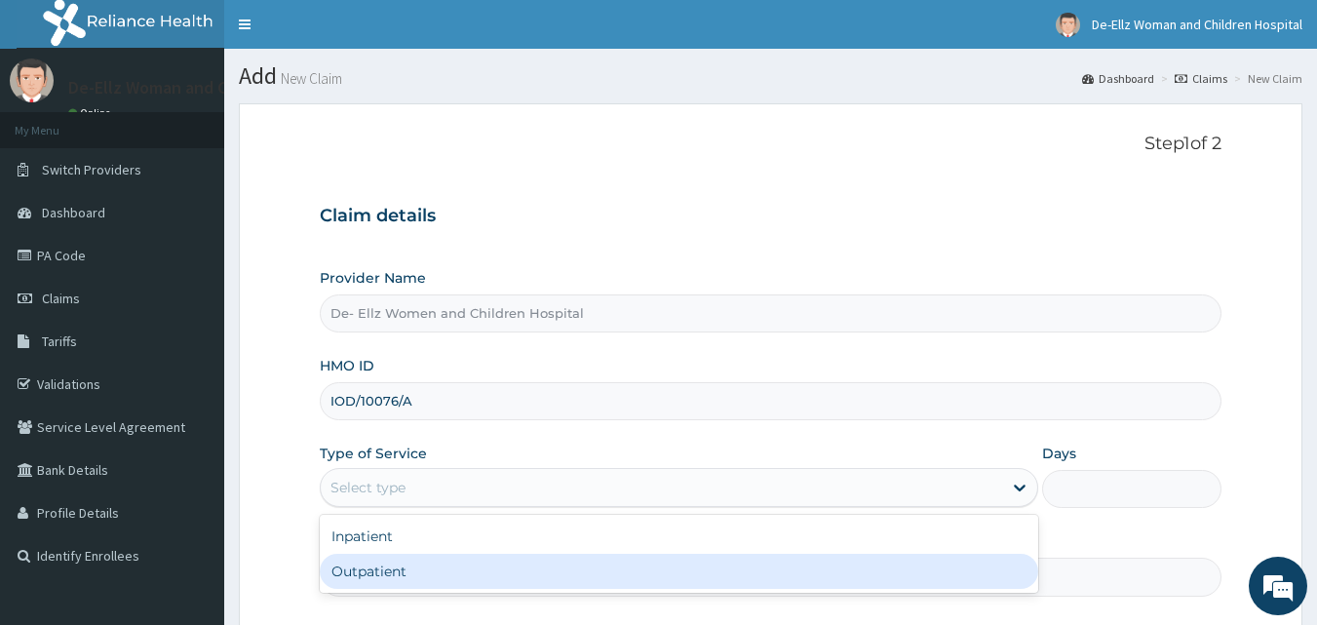
click at [432, 584] on div "Outpatient" at bounding box center [679, 571] width 719 height 35
type input "1"
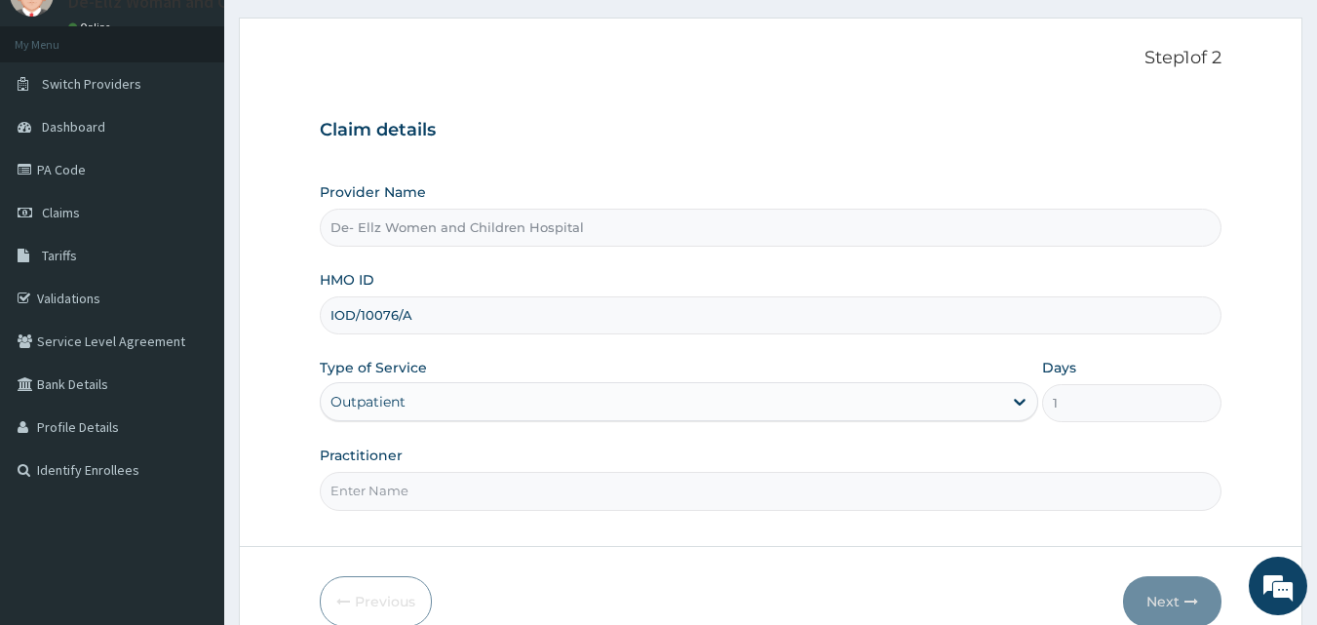
scroll to position [97, 0]
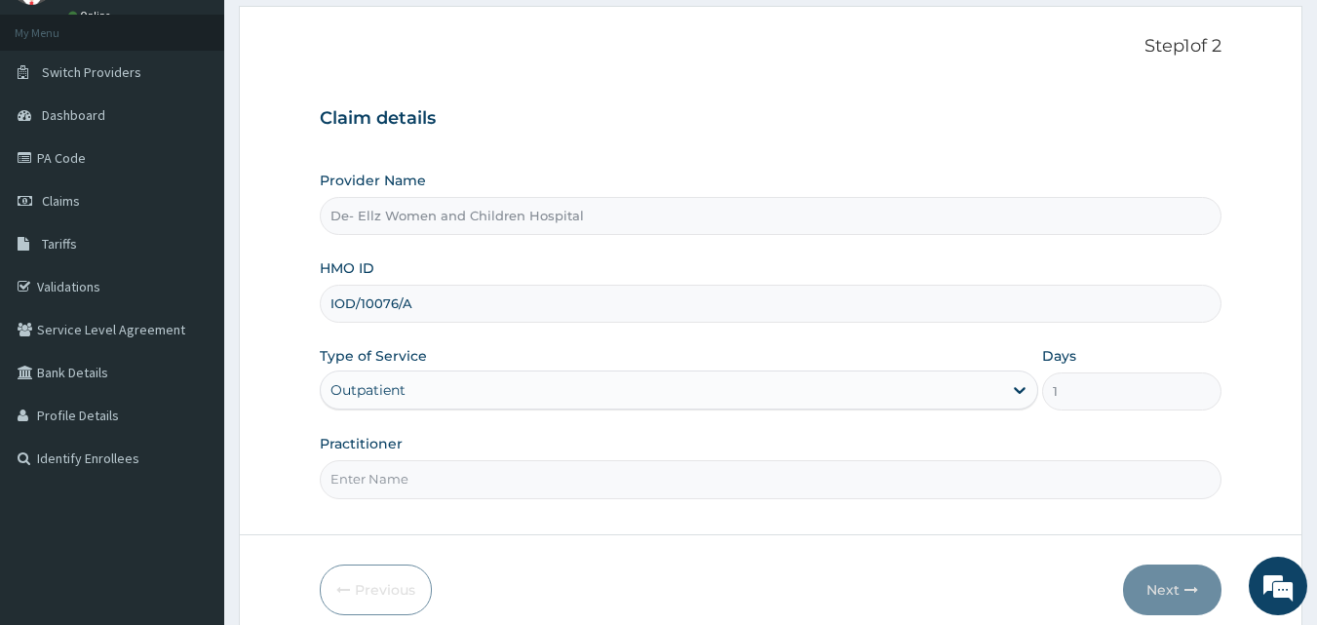
click at [416, 480] on input "Practitioner" at bounding box center [771, 479] width 903 height 38
drag, startPoint x: 434, startPoint y: 469, endPoint x: 319, endPoint y: 487, distance: 116.5
click at [320, 487] on div "PA/5EF376" at bounding box center [771, 479] width 903 height 38
type input "DR [PERSON_NAME]"
click at [1173, 595] on button "Next" at bounding box center [1172, 590] width 98 height 51
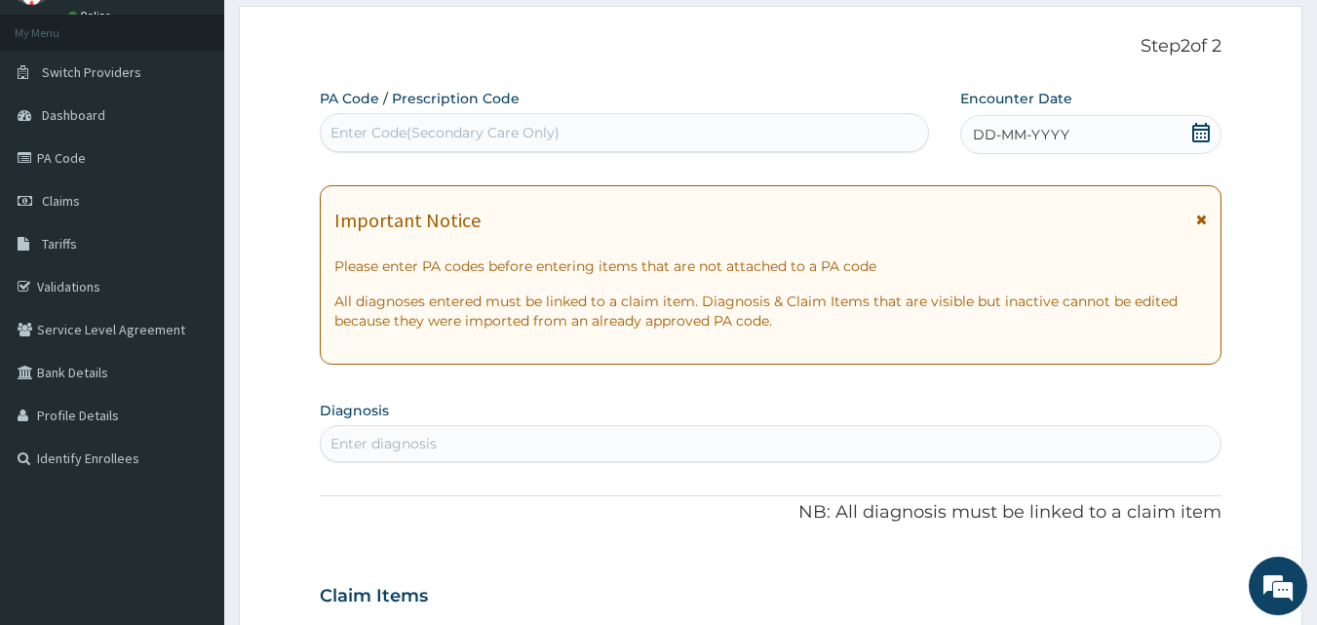
drag, startPoint x: 384, startPoint y: 125, endPoint x: 355, endPoint y: 132, distance: 30.0
click at [355, 132] on div "Enter Code(Secondary Care Only)" at bounding box center [445, 132] width 229 height 19
type input "PA/5EF376"
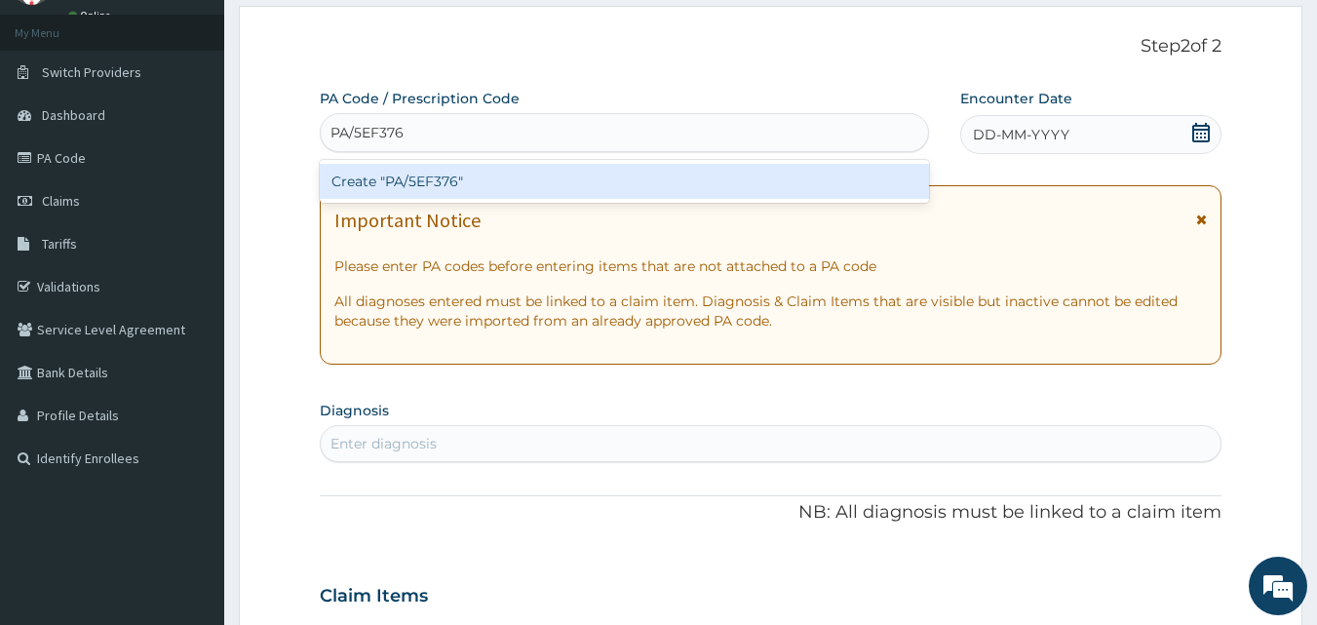
click at [381, 184] on div "Create "PA/5EF376"" at bounding box center [625, 181] width 610 height 35
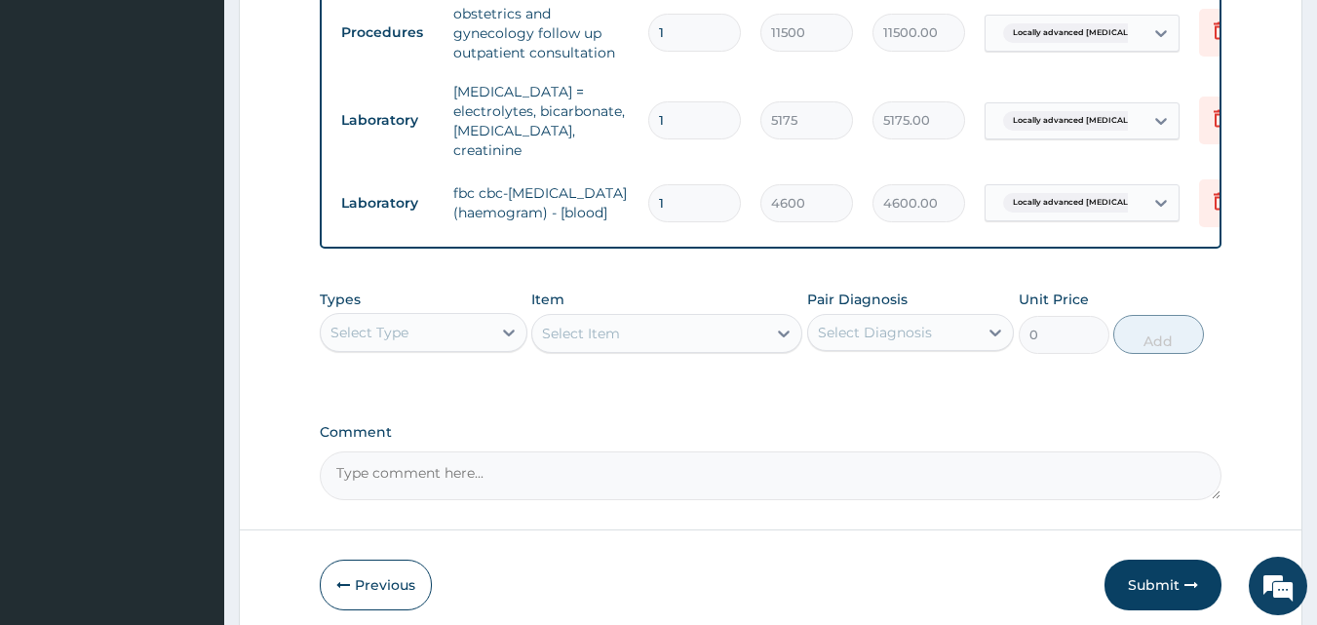
scroll to position [1206, 0]
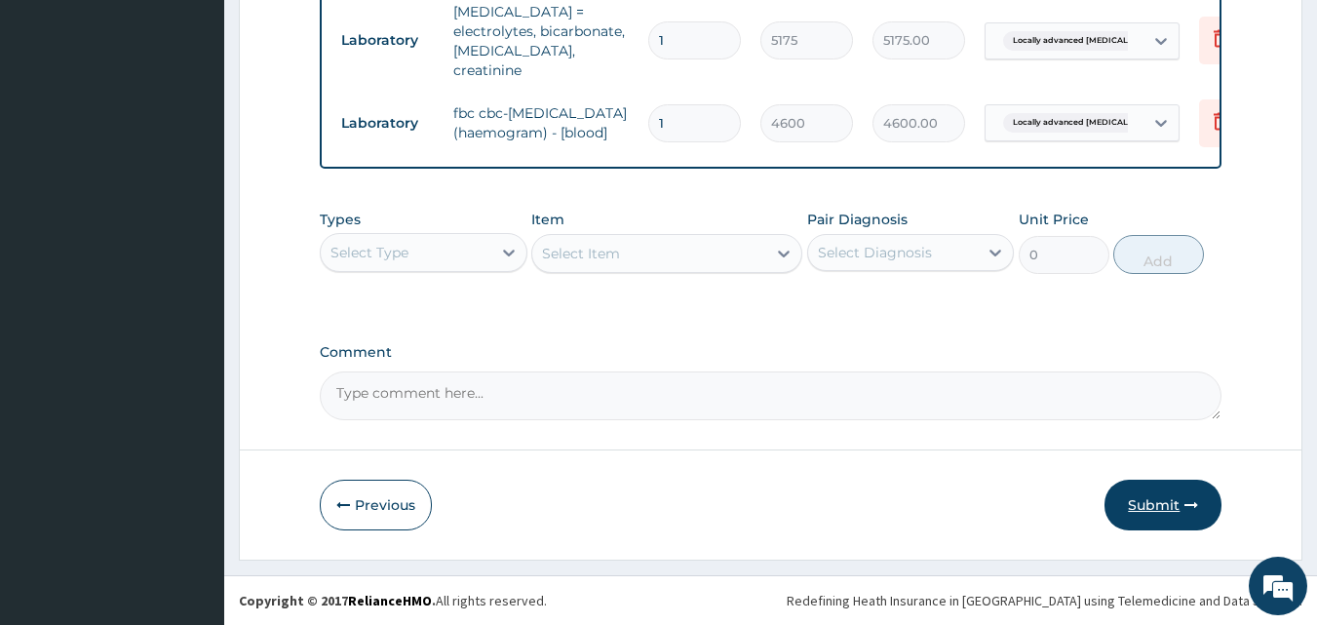
click at [1146, 500] on button "Submit" at bounding box center [1163, 505] width 117 height 51
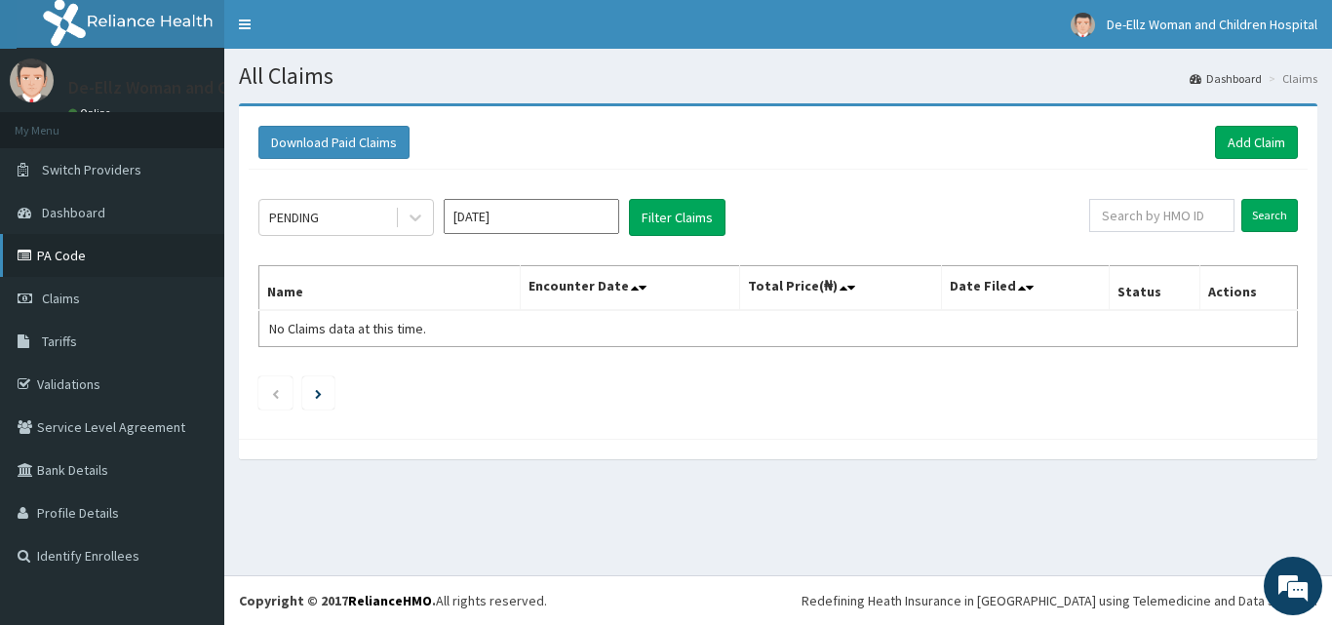
click at [55, 255] on link "PA Code" at bounding box center [112, 255] width 224 height 43
click at [1243, 127] on link "Add Claim" at bounding box center [1256, 142] width 83 height 33
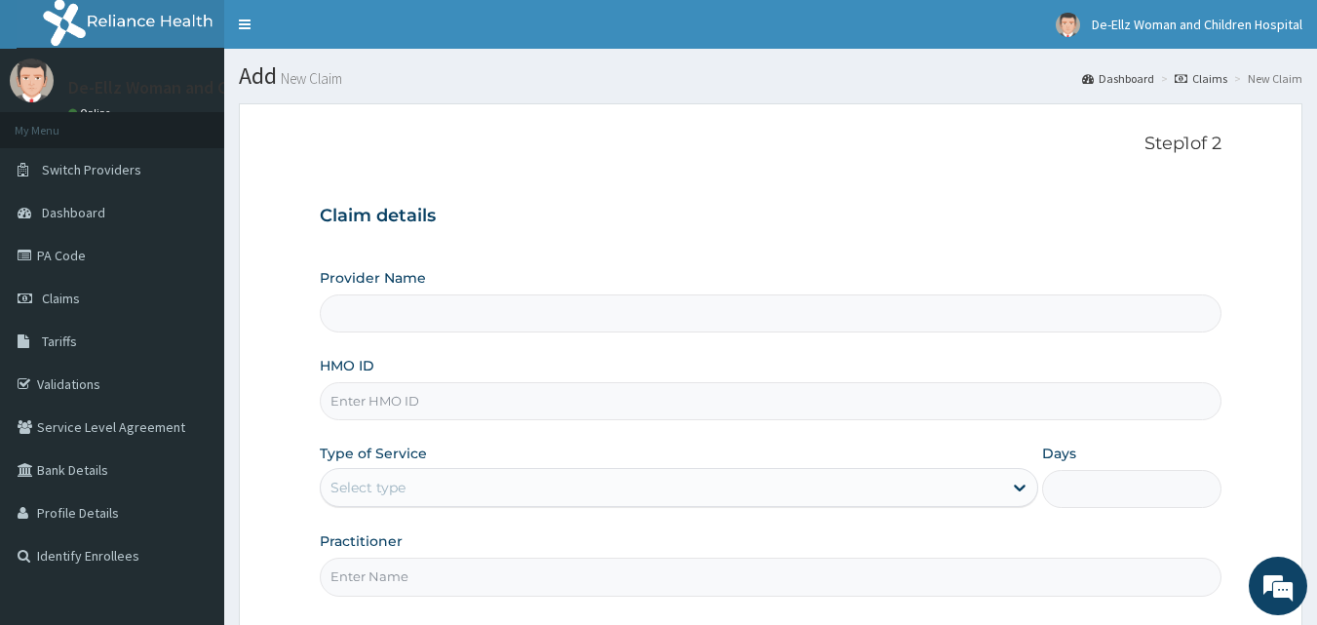
type input "De- Ellz Women and Children Hospital"
click at [803, 410] on input "HMO ID" at bounding box center [771, 401] width 903 height 38
type input "wbs/10144/A"
click at [432, 488] on div "Select type" at bounding box center [661, 487] width 681 height 31
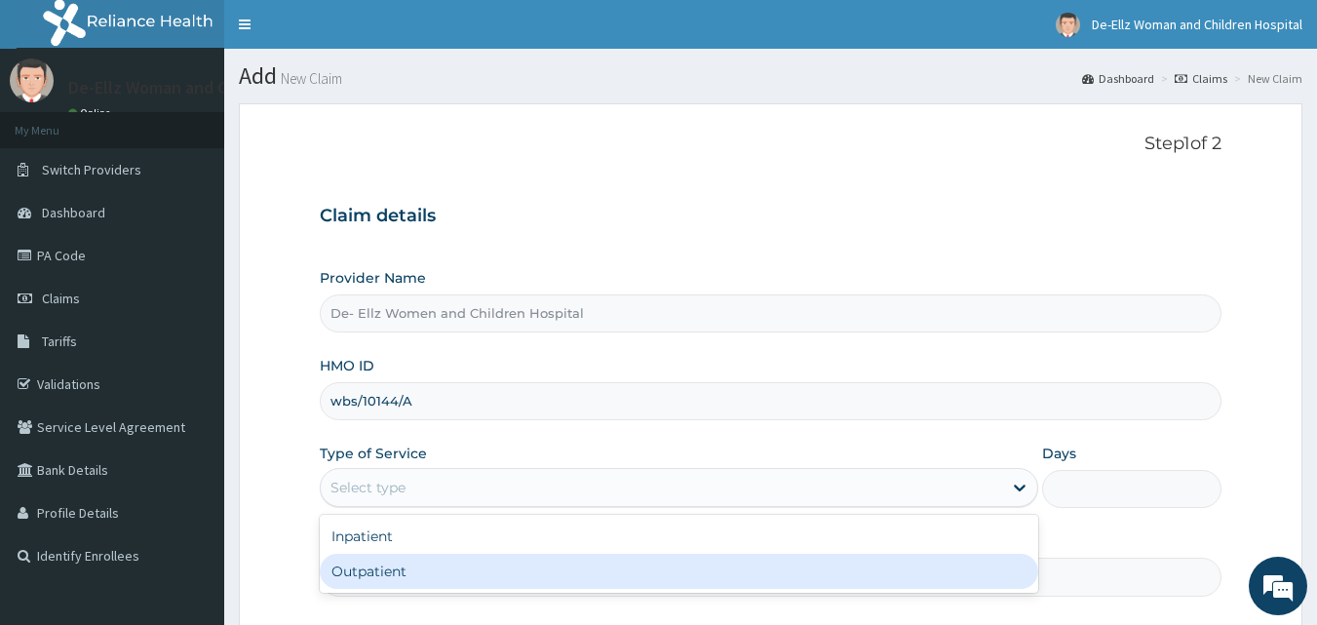
click at [398, 574] on div "Outpatient" at bounding box center [679, 571] width 719 height 35
type input "1"
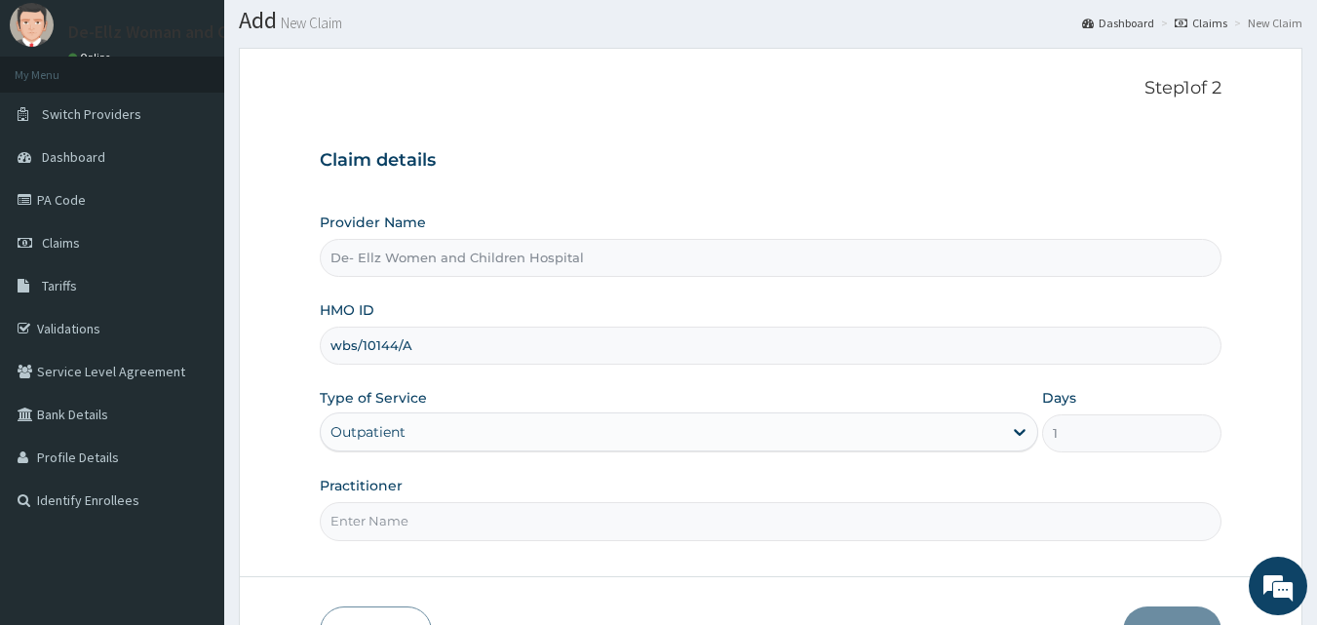
scroll to position [182, 0]
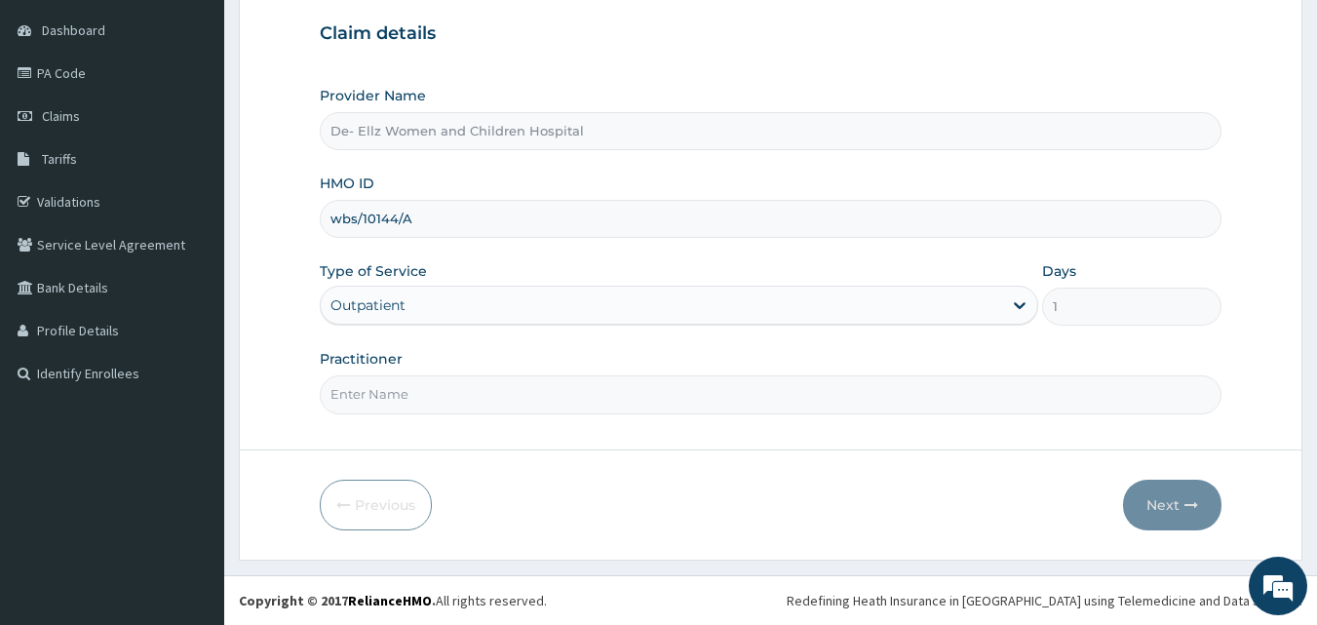
click at [400, 385] on input "Practitioner" at bounding box center [771, 394] width 903 height 38
type input "DR [PERSON_NAME]"
click at [1151, 503] on button "Next" at bounding box center [1172, 505] width 98 height 51
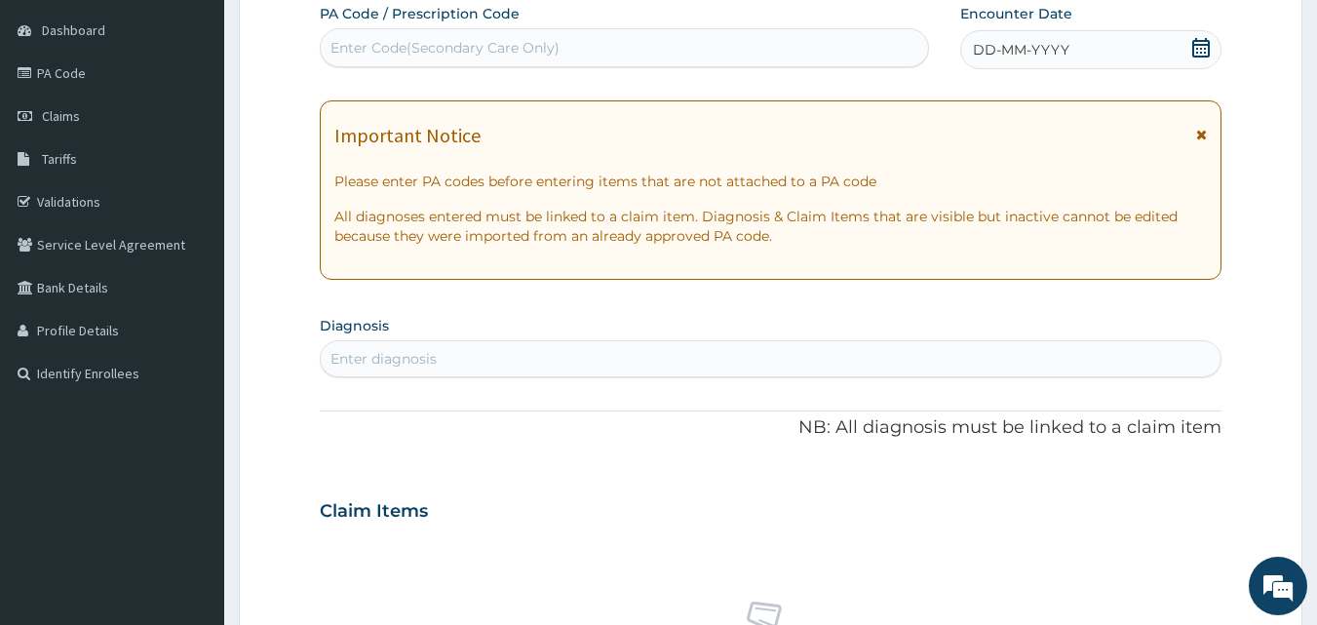
click at [564, 42] on div "Enter Code(Secondary Care Only)" at bounding box center [625, 47] width 608 height 31
type input "PA/F18B7E"
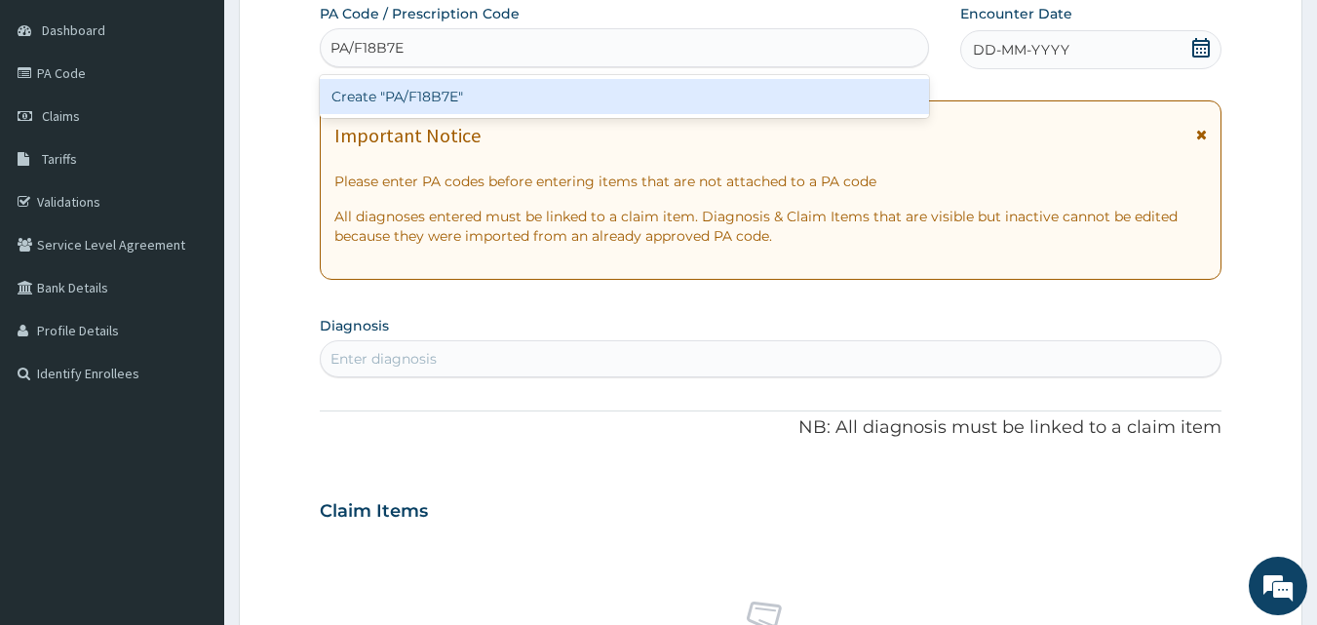
click at [567, 110] on div "Create "PA/F18B7E"" at bounding box center [625, 96] width 610 height 35
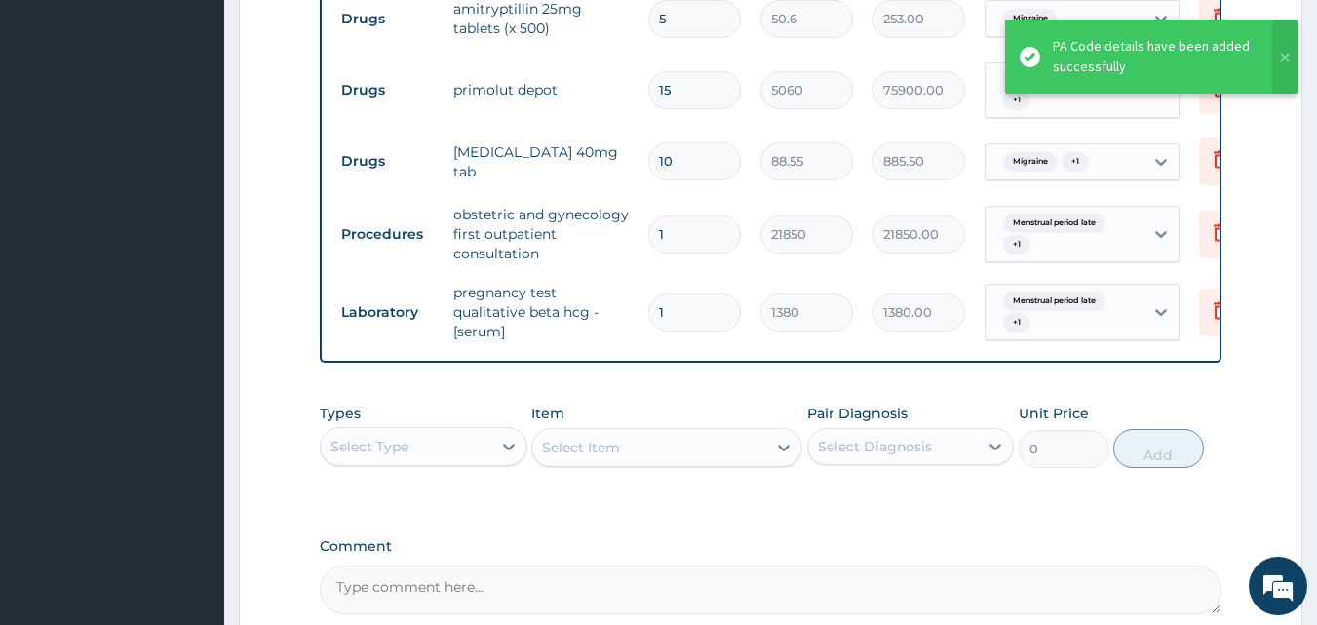
scroll to position [1001, 0]
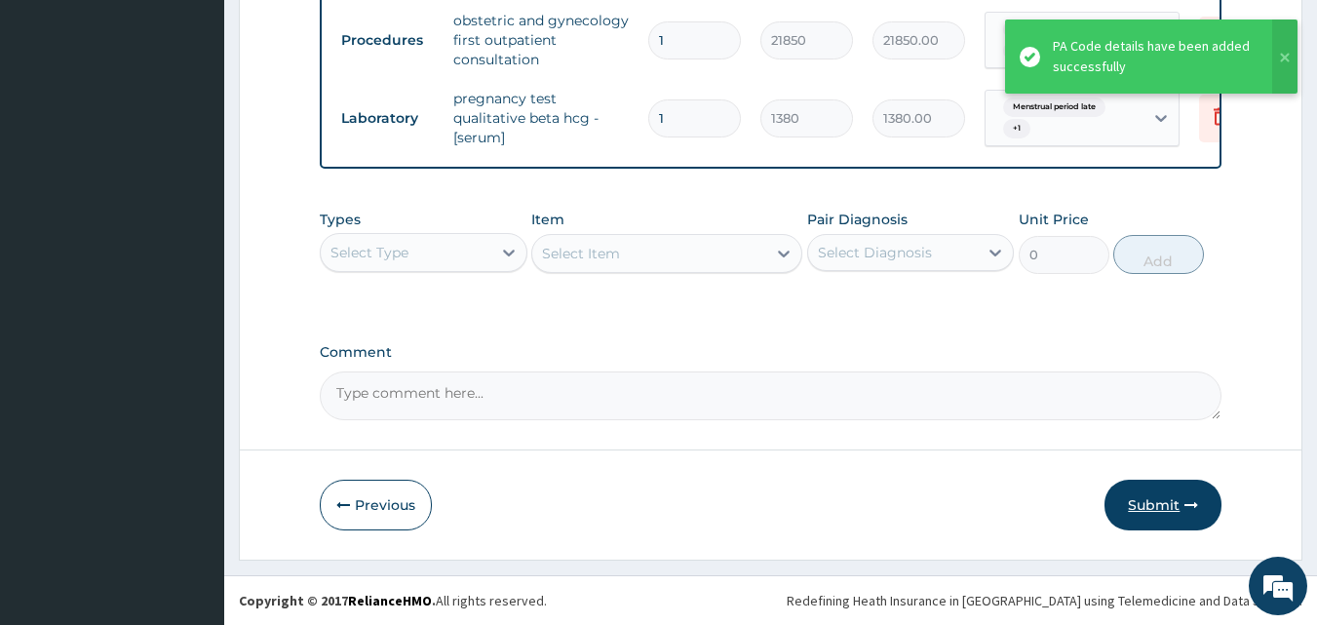
click at [1165, 504] on button "Submit" at bounding box center [1163, 505] width 117 height 51
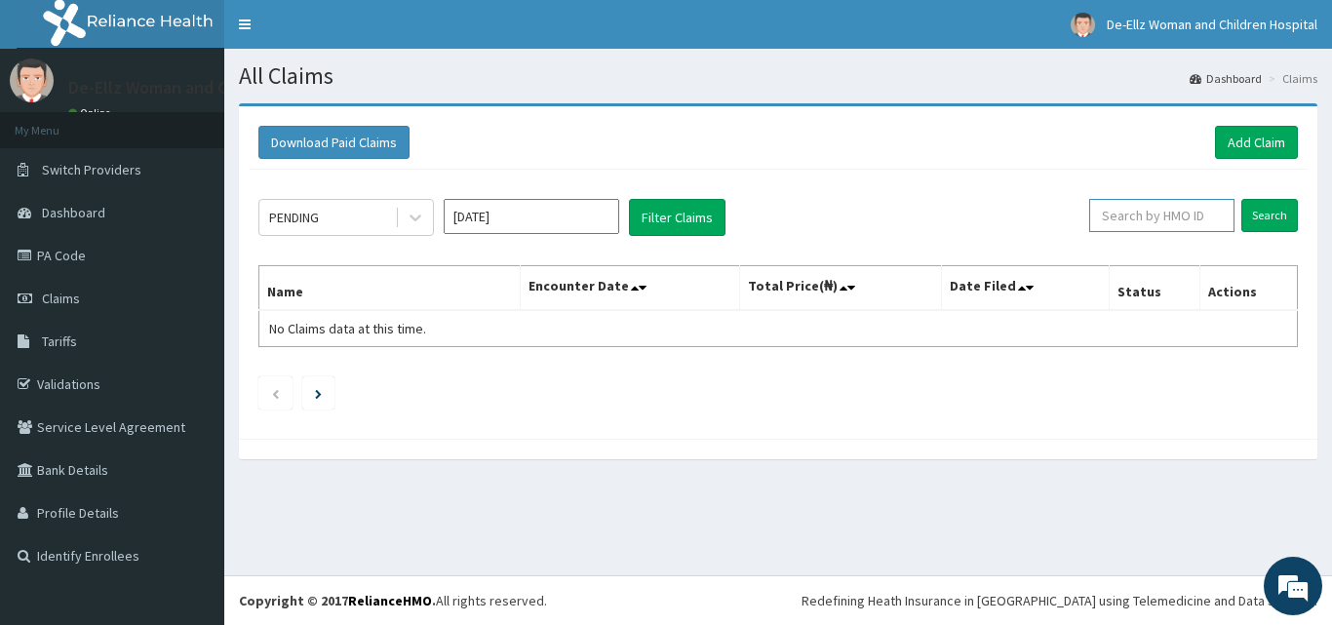
click at [1175, 214] on input "text" at bounding box center [1161, 215] width 145 height 33
type input "W"
click at [1257, 143] on link "Add Claim" at bounding box center [1256, 142] width 83 height 33
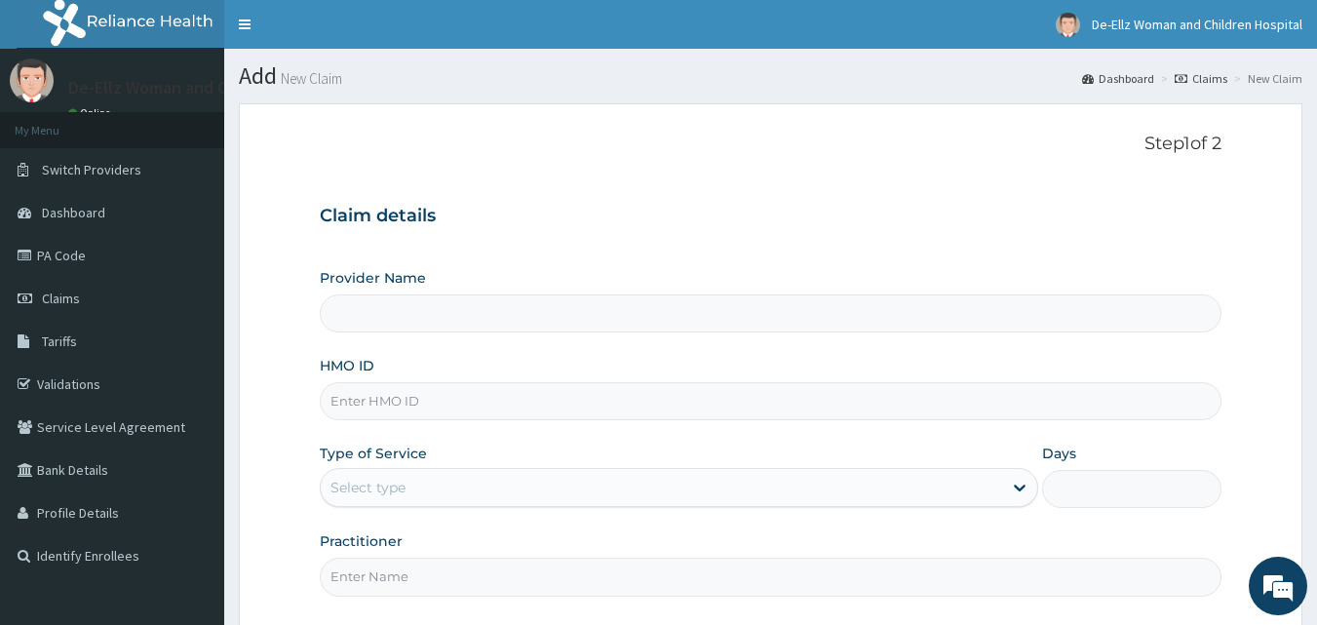
type input "De- Ellz Women and Children Hospital"
click at [473, 402] on input "HMO ID" at bounding box center [771, 401] width 903 height 38
type input "wbs/10144/b"
click at [464, 479] on div "Select type" at bounding box center [661, 487] width 681 height 31
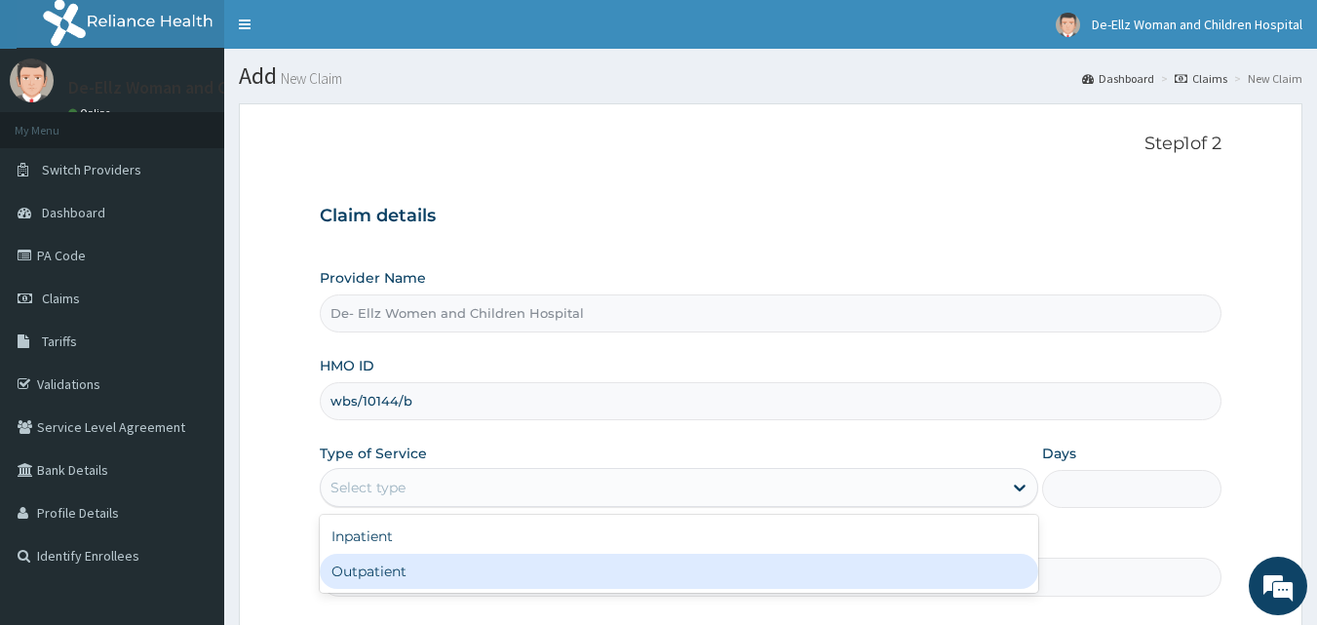
click at [408, 571] on div "Outpatient" at bounding box center [679, 571] width 719 height 35
type input "1"
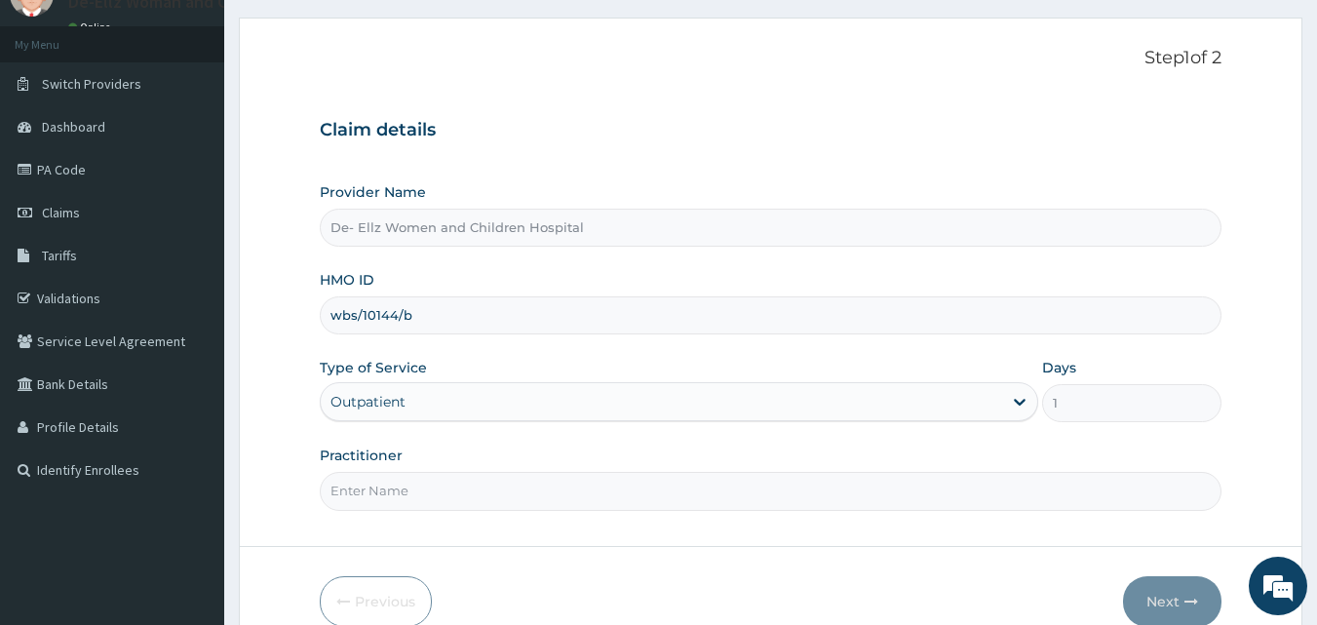
scroll to position [97, 0]
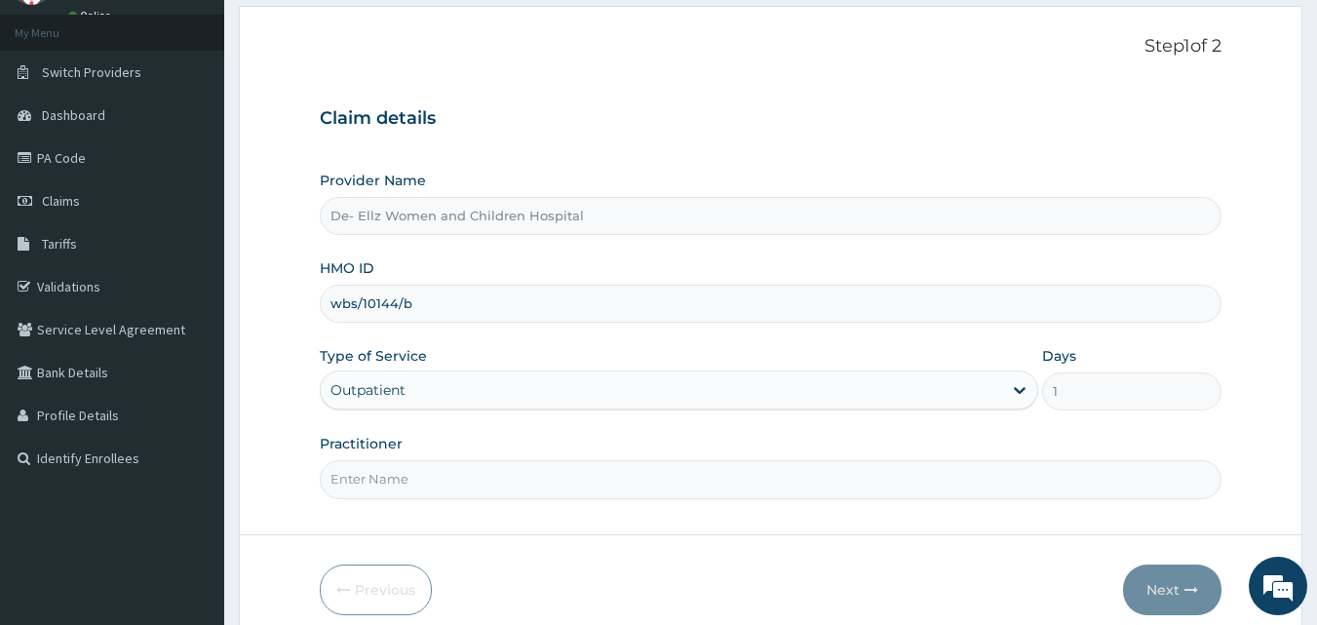
click at [416, 481] on input "Practitioner" at bounding box center [771, 479] width 903 height 38
type input "DR EKUJUMI"
click at [1182, 584] on button "Next" at bounding box center [1172, 590] width 98 height 51
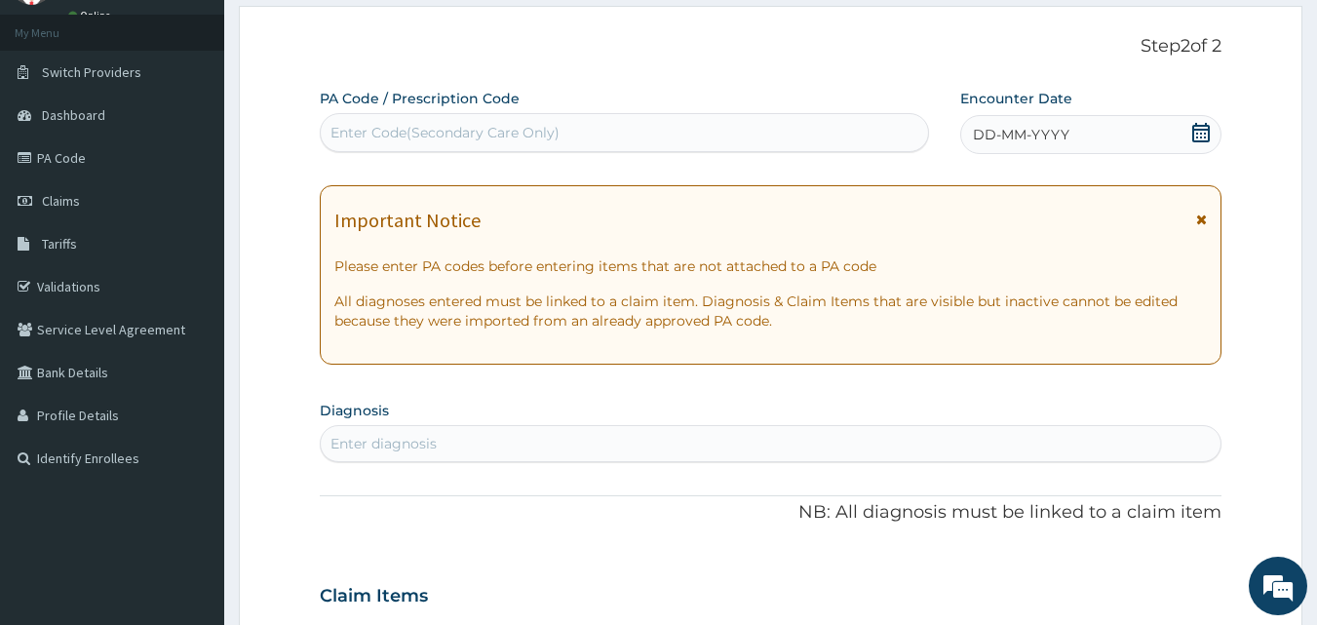
click at [507, 138] on div "Enter Code(Secondary Care Only)" at bounding box center [445, 132] width 229 height 19
type input "PA/FB1805"
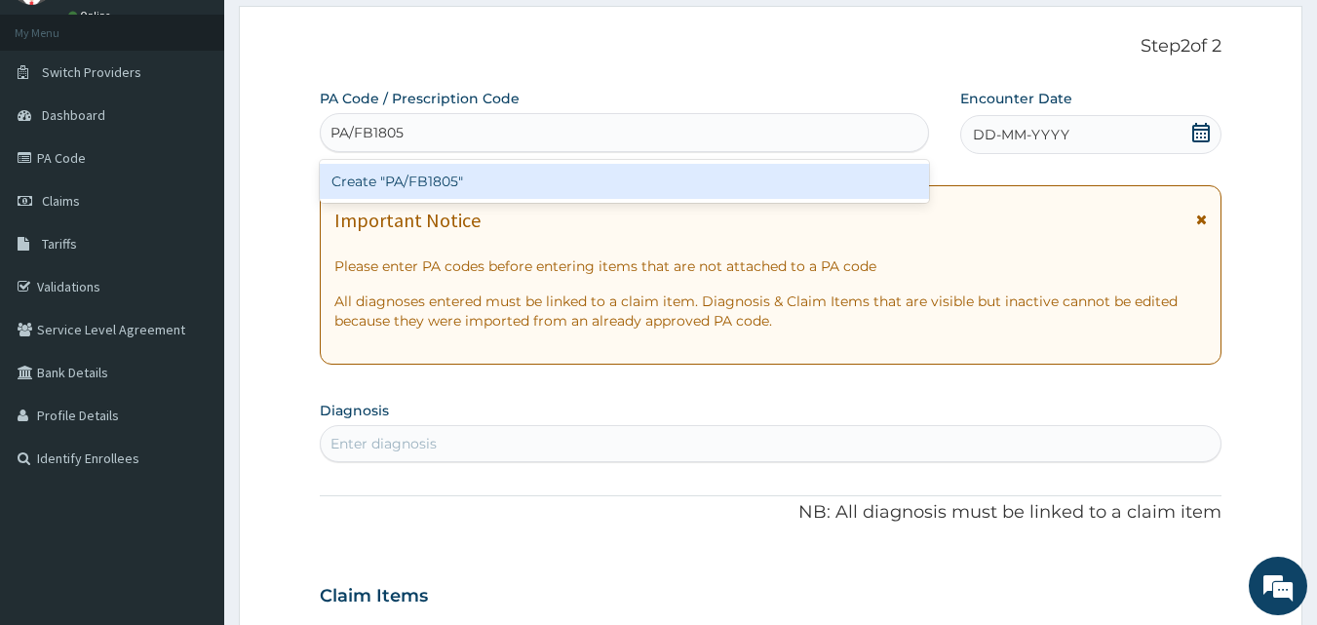
click at [475, 183] on div "Create "PA/FB1805"" at bounding box center [625, 181] width 610 height 35
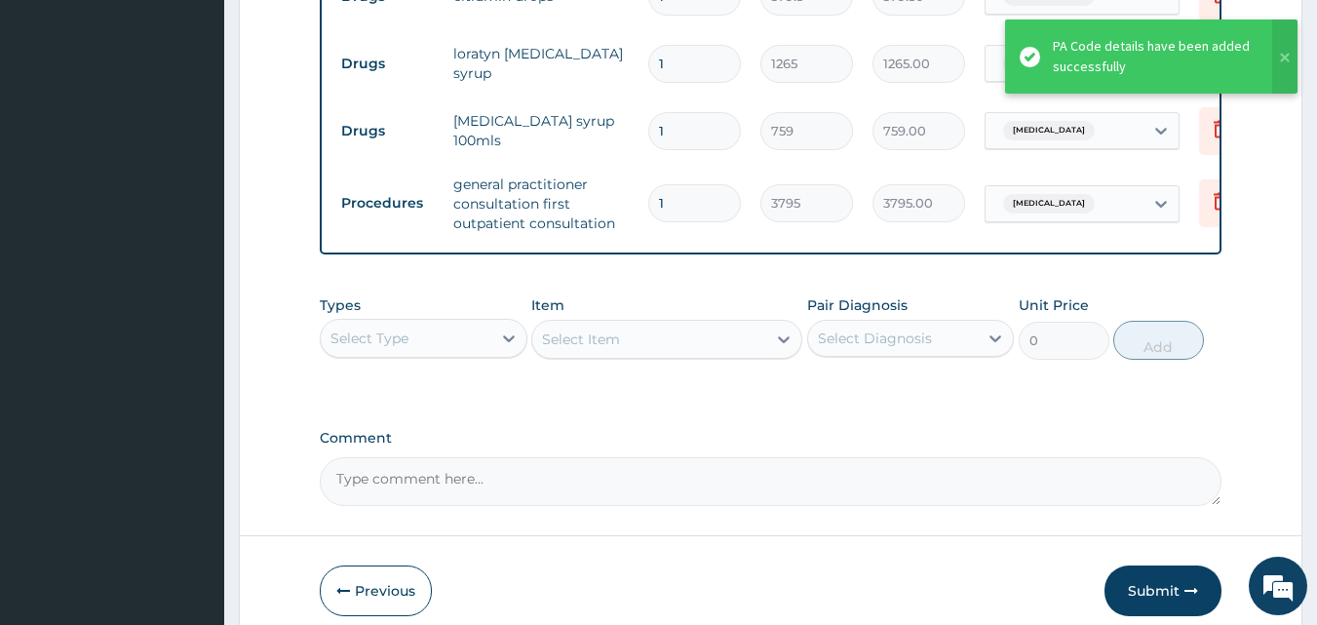
scroll to position [983, 0]
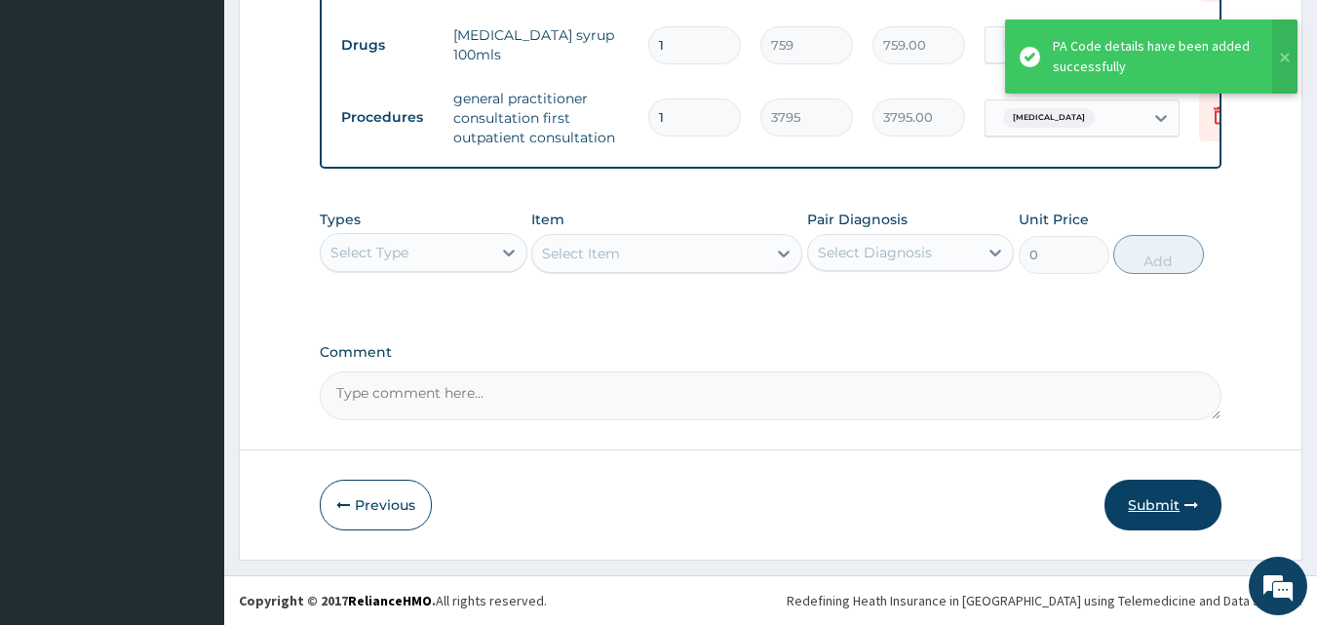
click at [1150, 509] on button "Submit" at bounding box center [1163, 505] width 117 height 51
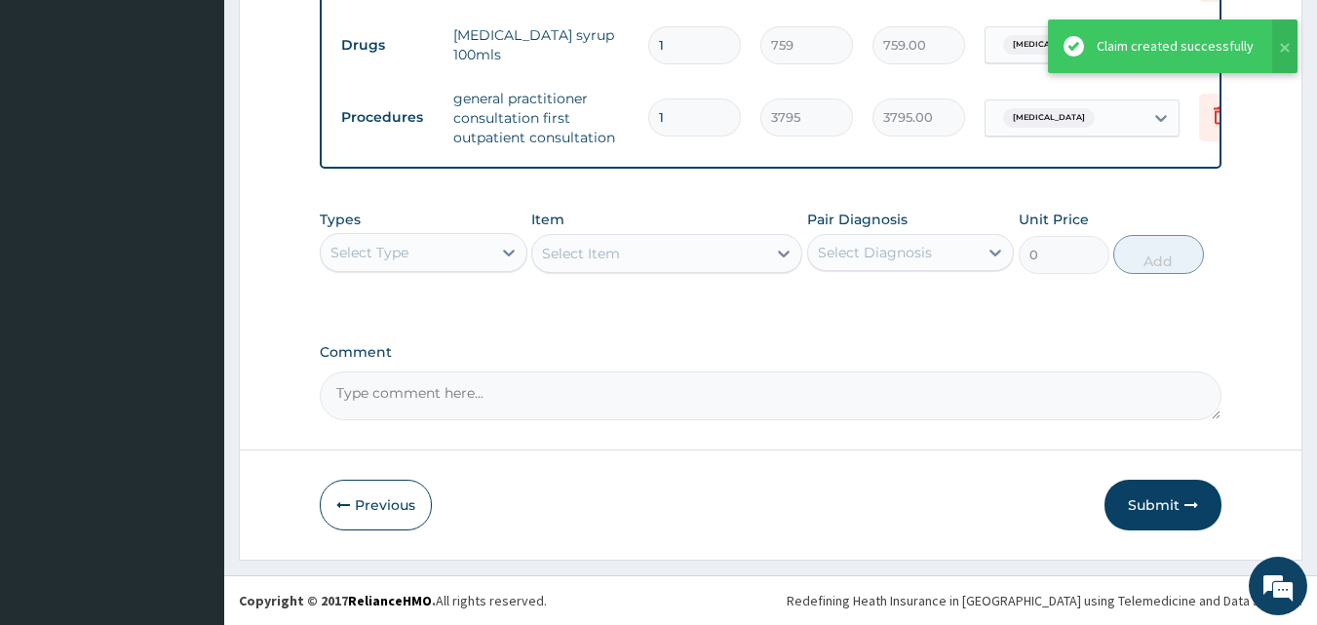
click at [1149, 510] on button "Submit" at bounding box center [1163, 505] width 117 height 51
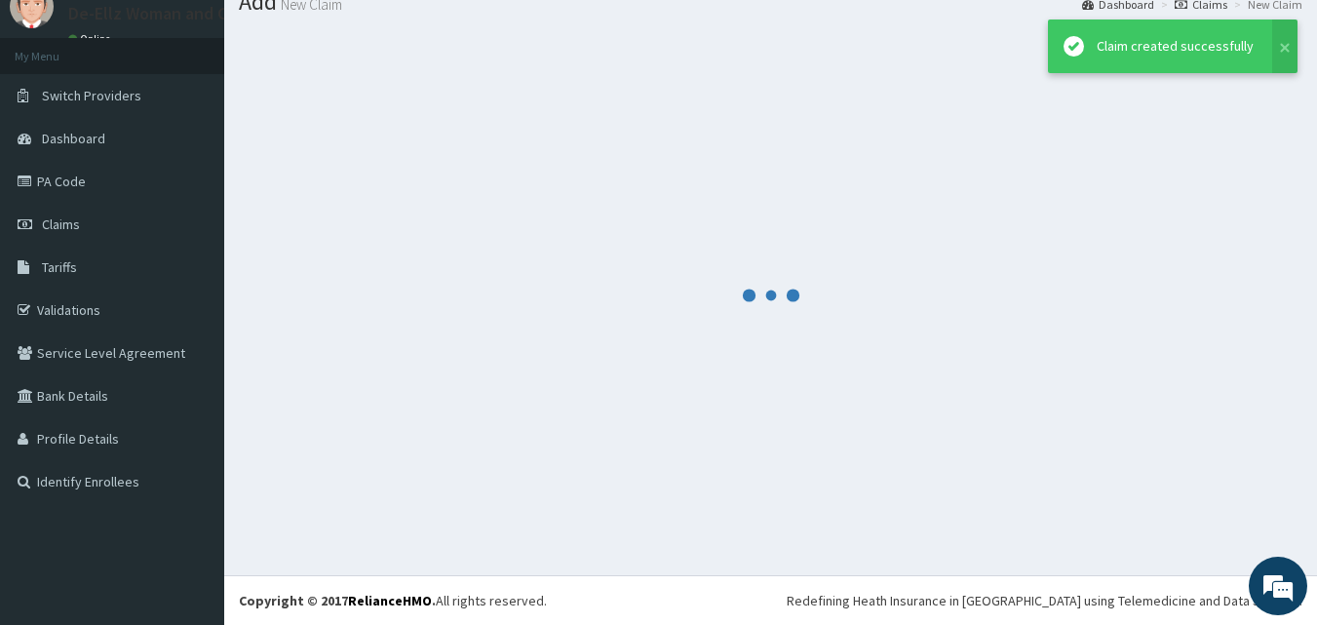
scroll to position [74, 0]
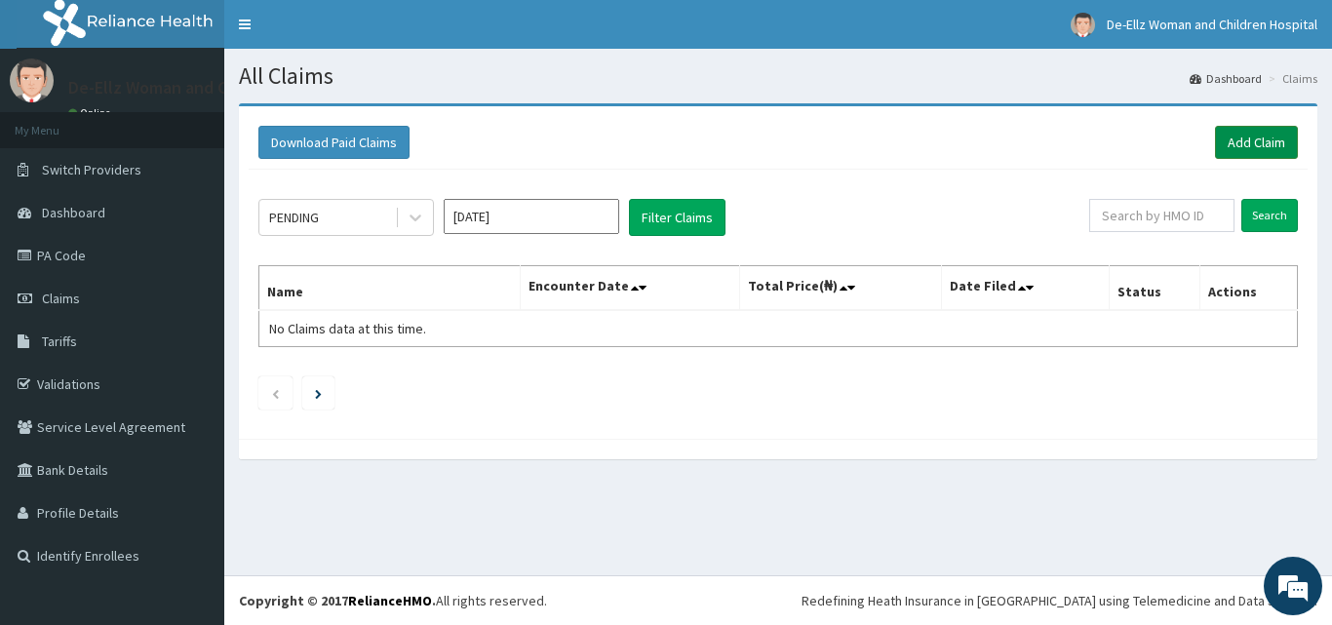
click at [1247, 146] on link "Add Claim" at bounding box center [1256, 142] width 83 height 33
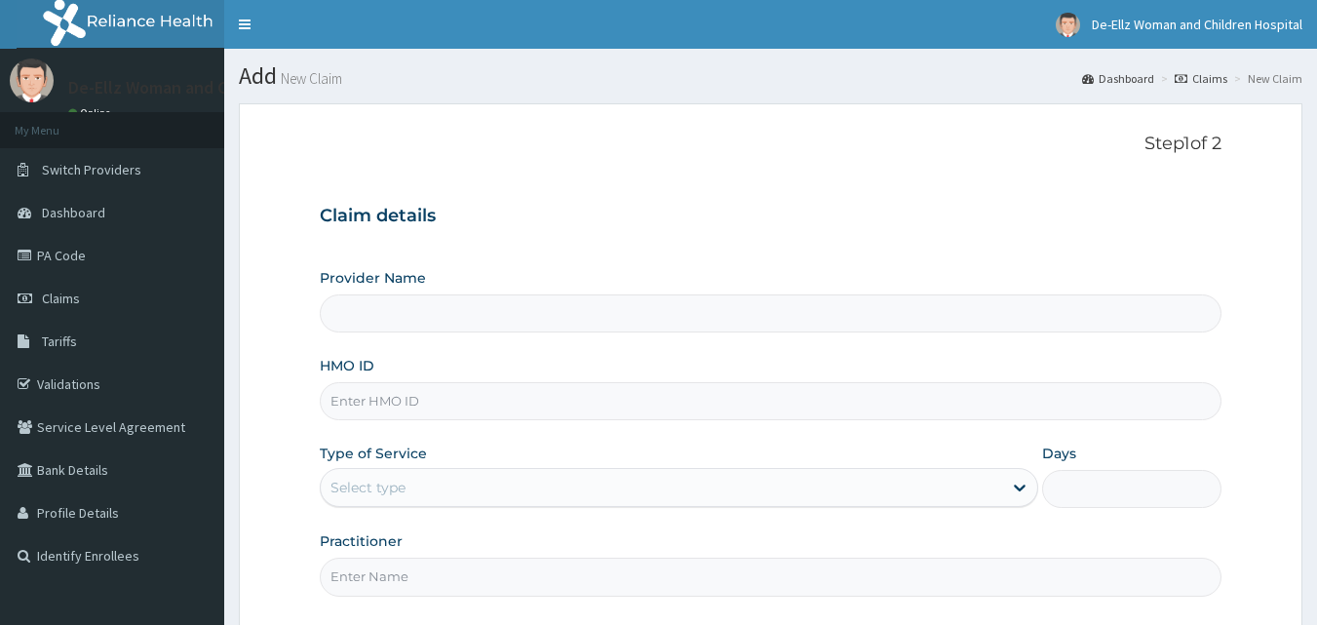
type input "De- Ellz Women and Children Hospital"
click at [652, 392] on input "HMO ID" at bounding box center [771, 401] width 903 height 38
type input "TZA/10037/A"
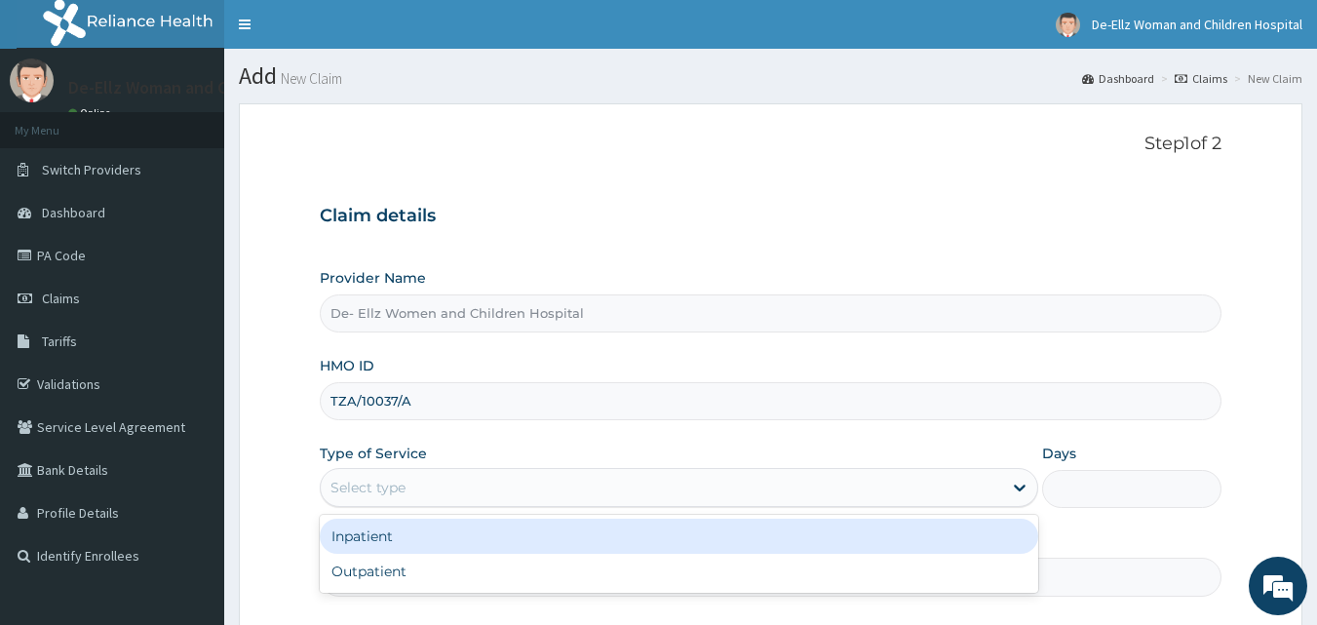
click at [502, 491] on div "Select type" at bounding box center [661, 487] width 681 height 31
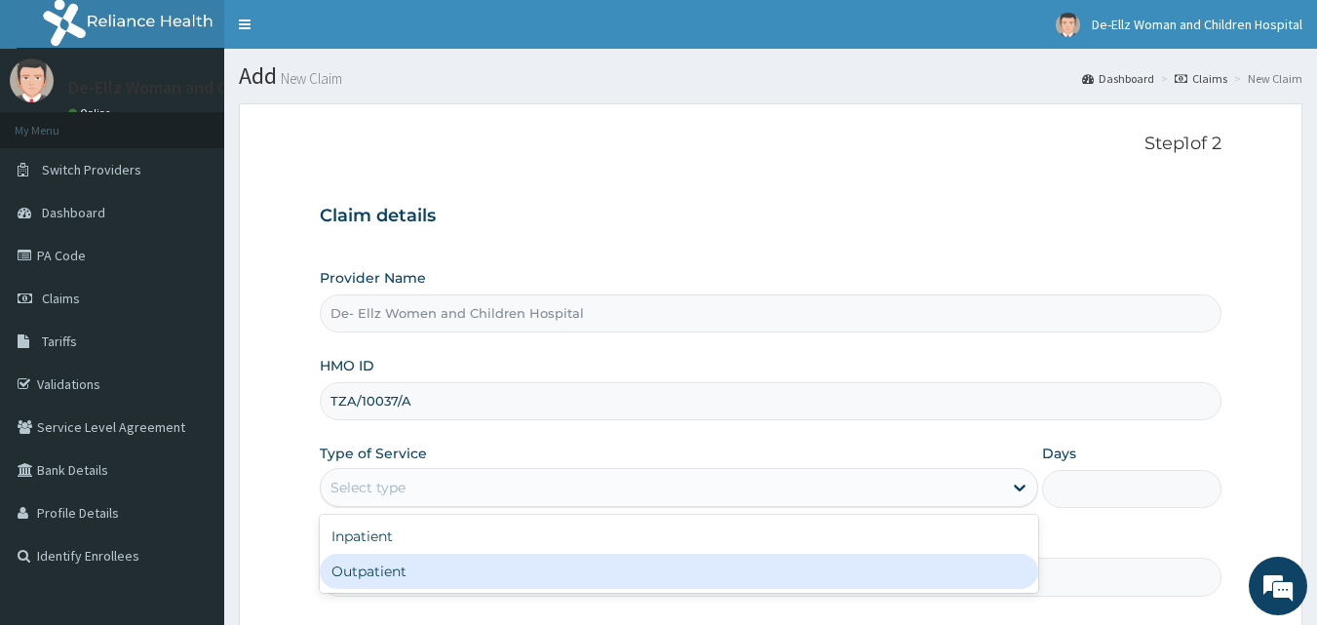
click at [473, 577] on div "Outpatient" at bounding box center [679, 571] width 719 height 35
type input "1"
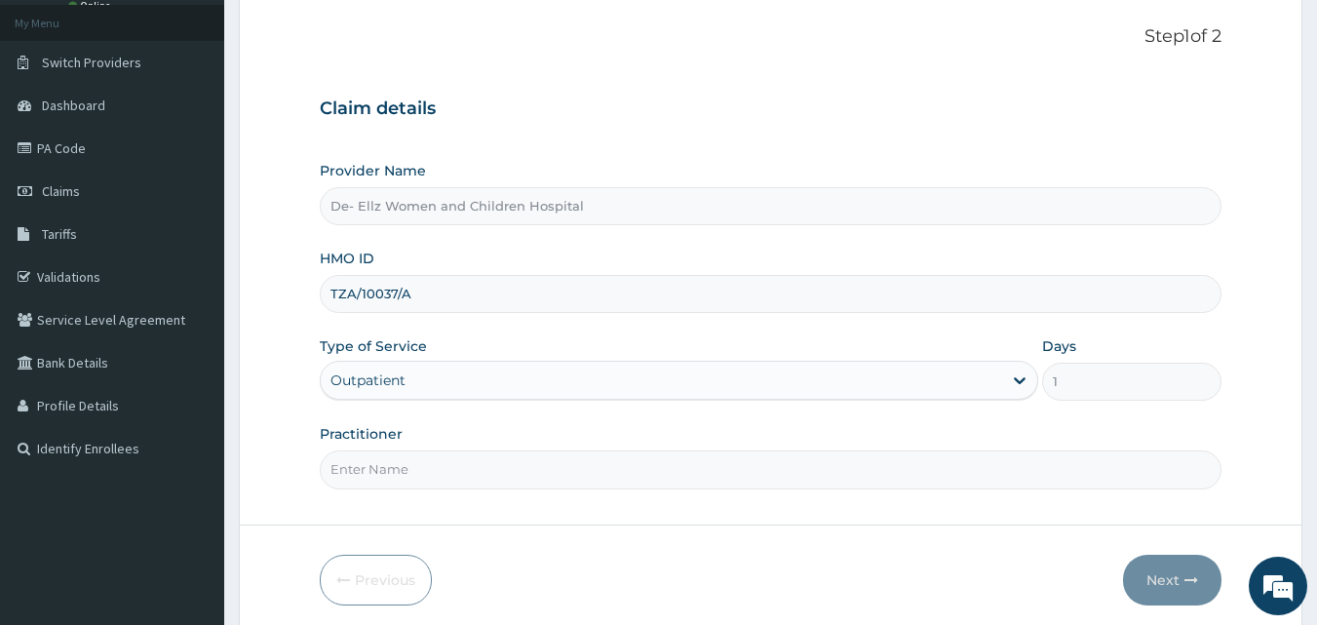
scroll to position [182, 0]
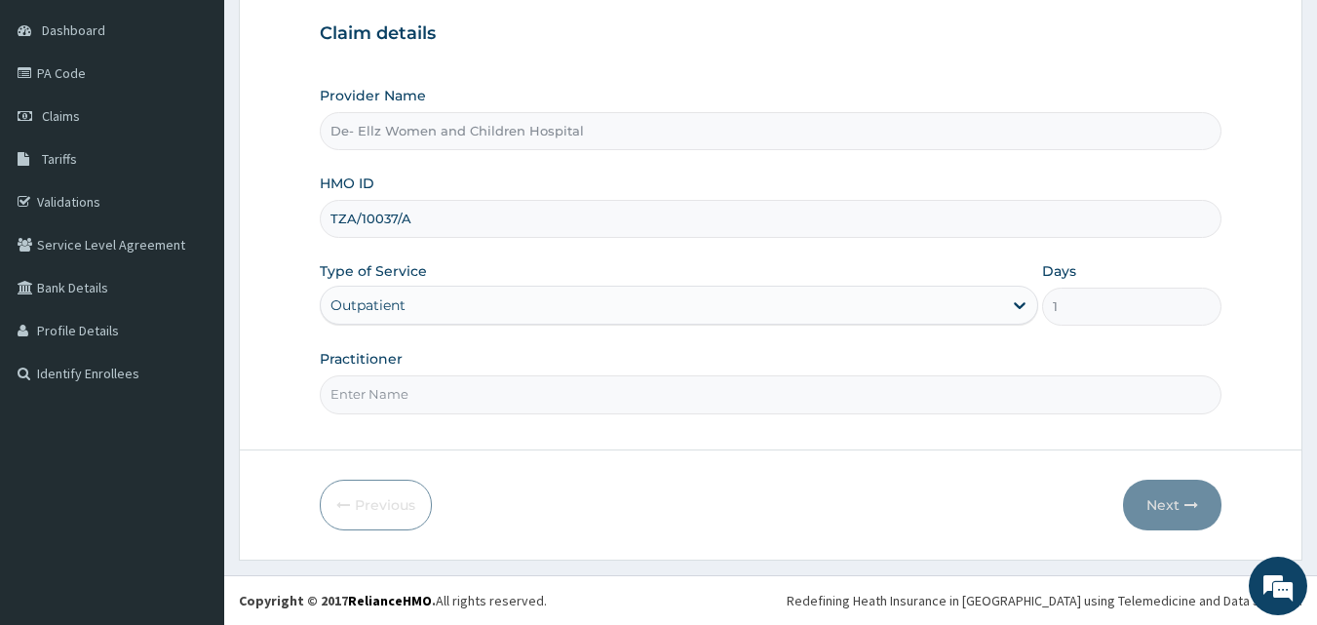
click at [432, 397] on input "Practitioner" at bounding box center [771, 394] width 903 height 38
type input "DR VICTOR"
click at [1175, 509] on button "Next" at bounding box center [1172, 505] width 98 height 51
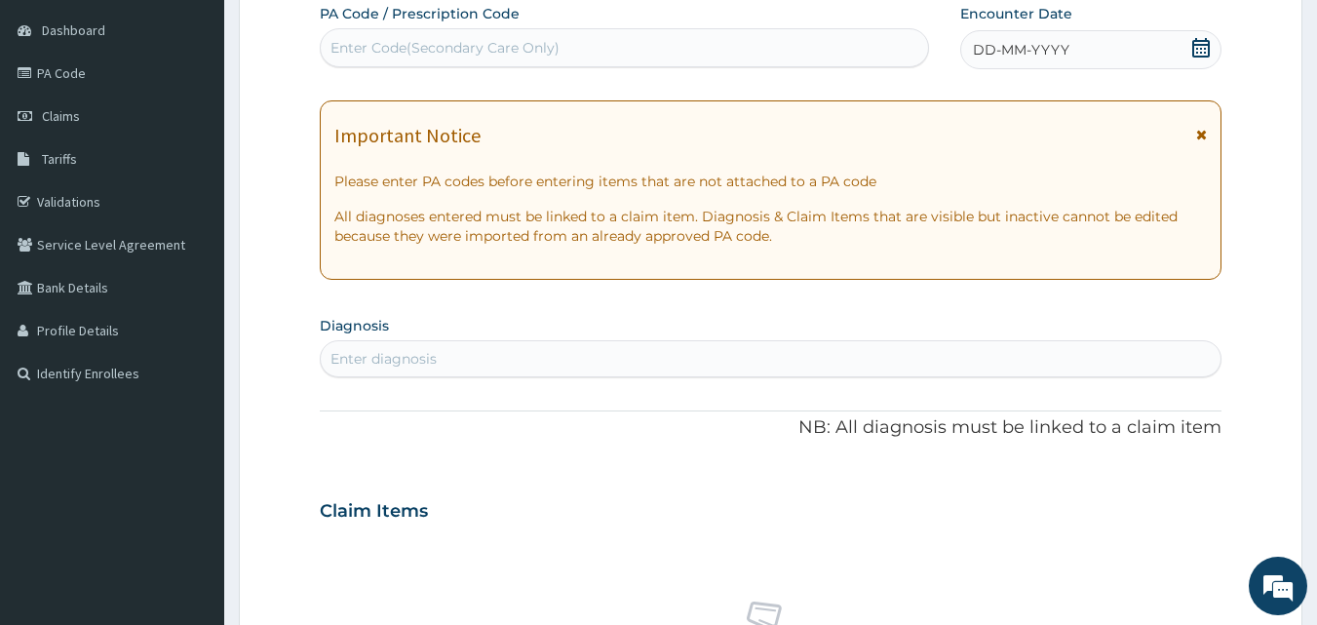
click at [403, 38] on div "Enter Code(Secondary Care Only)" at bounding box center [445, 47] width 229 height 19
type input "PA/19AA5A"
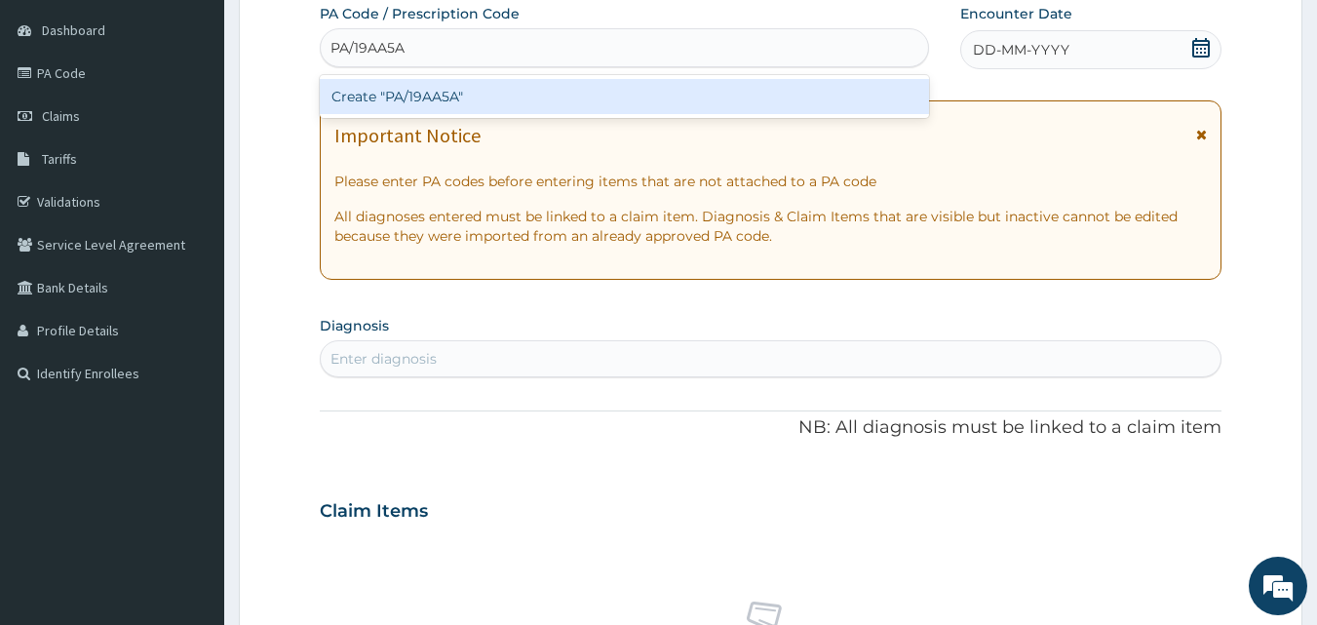
click at [427, 97] on div "Create "PA/19AA5A"" at bounding box center [625, 96] width 610 height 35
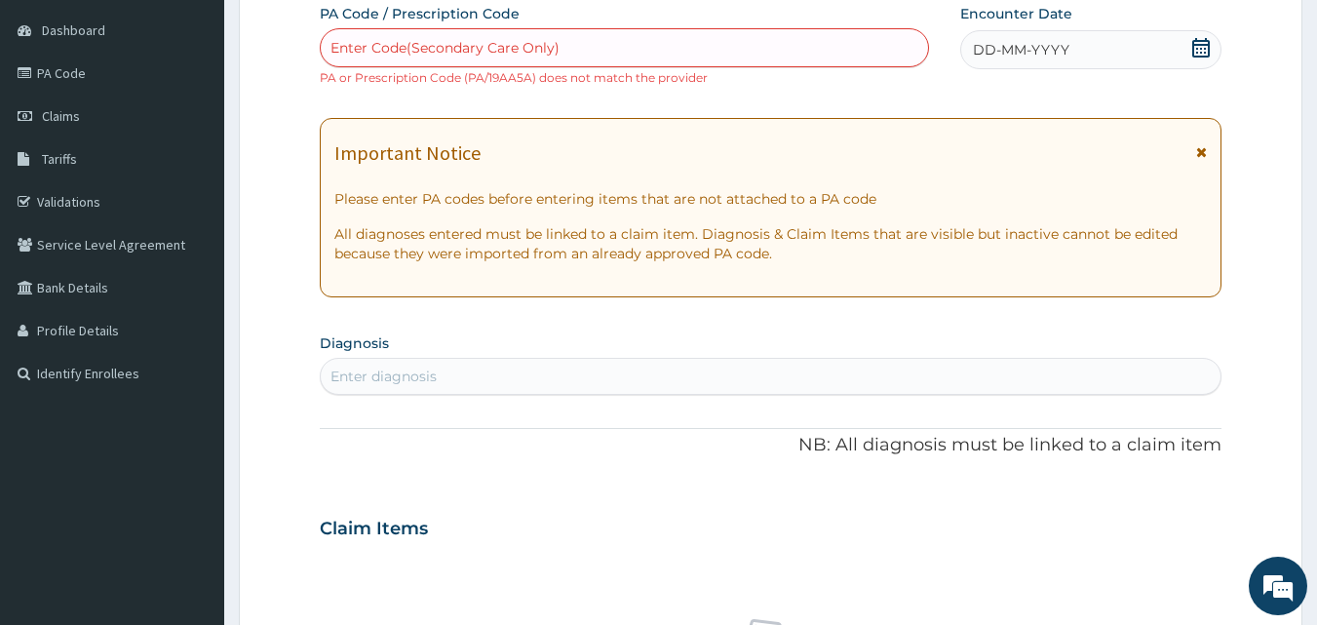
click at [573, 40] on div "Enter Code(Secondary Care Only)" at bounding box center [625, 47] width 608 height 31
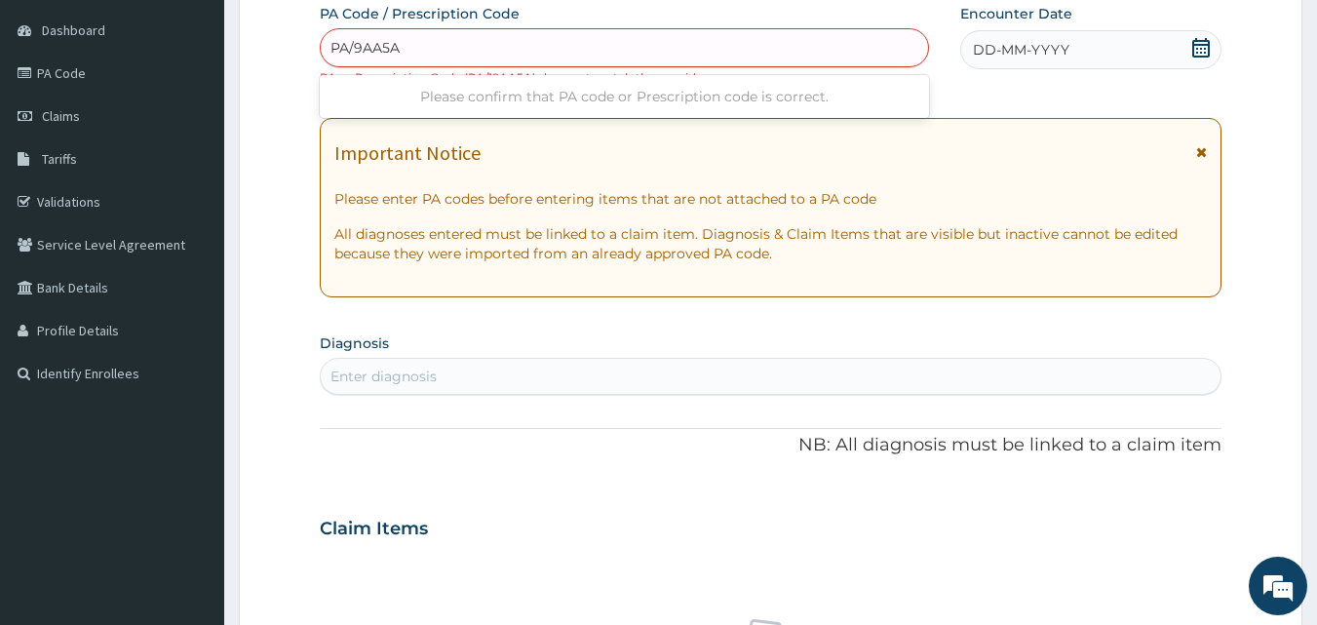
click at [406, 102] on div "Please confirm that PA code or Prescription code is correct." at bounding box center [625, 96] width 610 height 35
click at [355, 43] on input "PA/9AA5A" at bounding box center [366, 47] width 71 height 19
type input "PA/19AA5A"
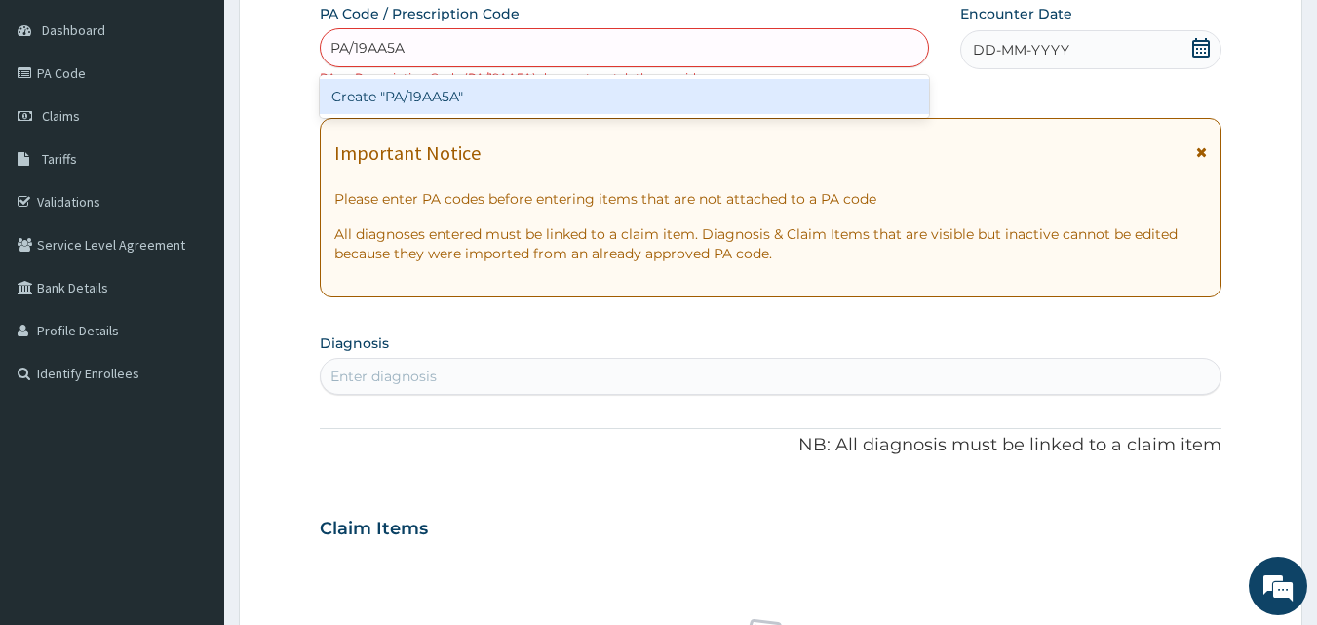
click at [455, 100] on div "Create "PA/19AA5A"" at bounding box center [625, 96] width 610 height 35
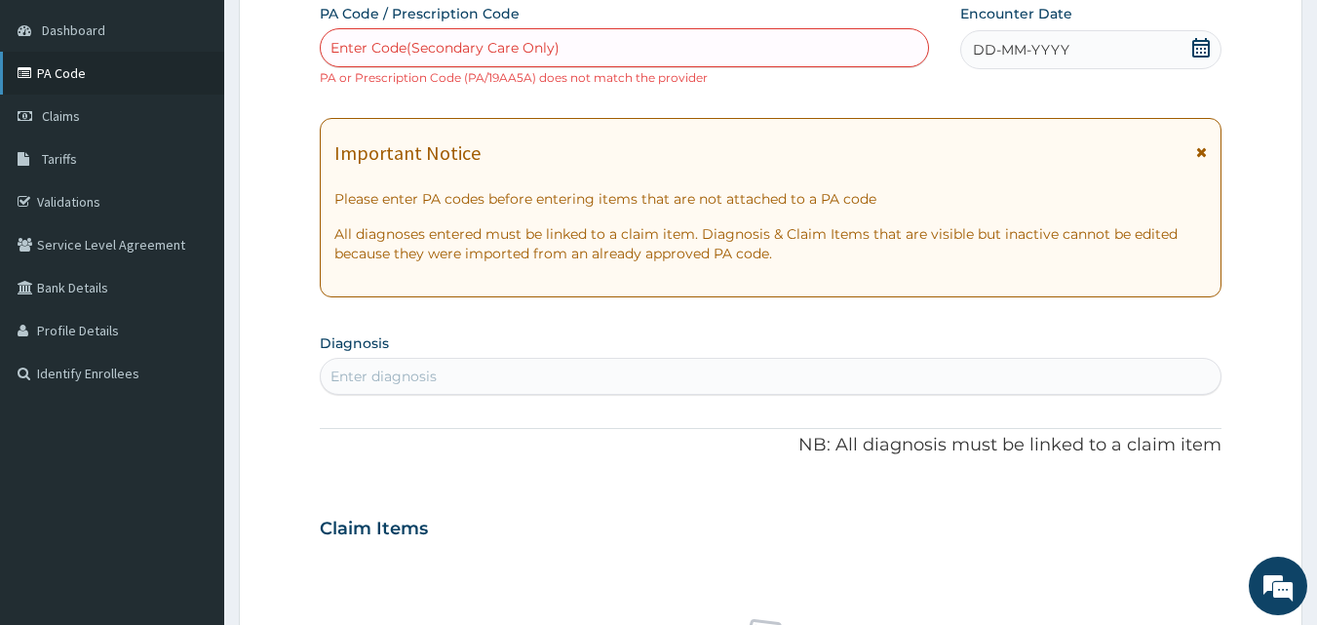
click at [67, 65] on link "PA Code" at bounding box center [112, 73] width 224 height 43
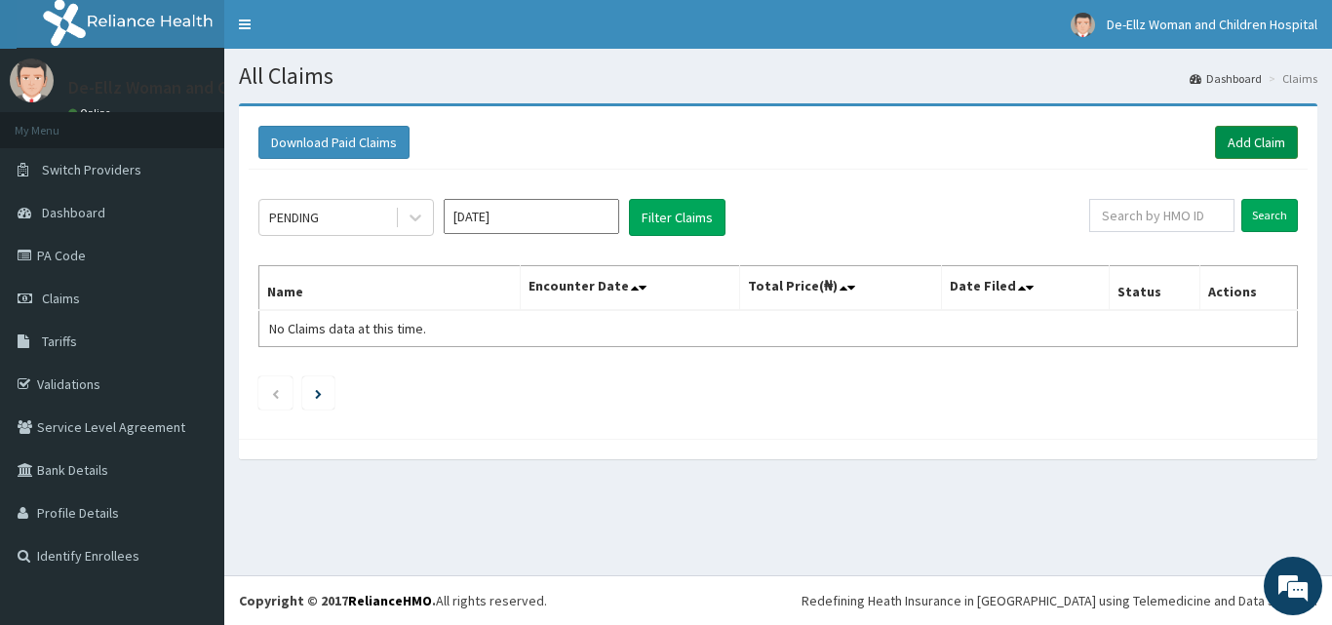
click at [1241, 142] on link "Add Claim" at bounding box center [1256, 142] width 83 height 33
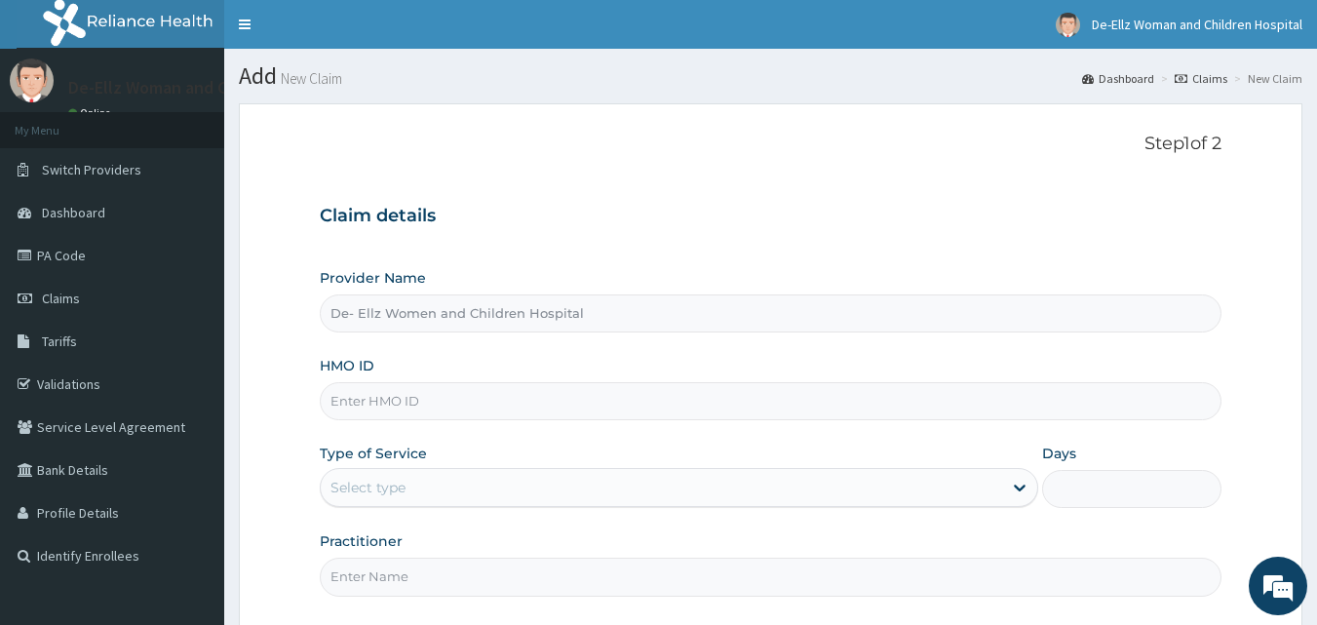
type input "De- Ellz Women and Children Hospital"
click at [504, 410] on input "HMO ID" at bounding box center [771, 401] width 903 height 38
type input "TZA/10037/A"
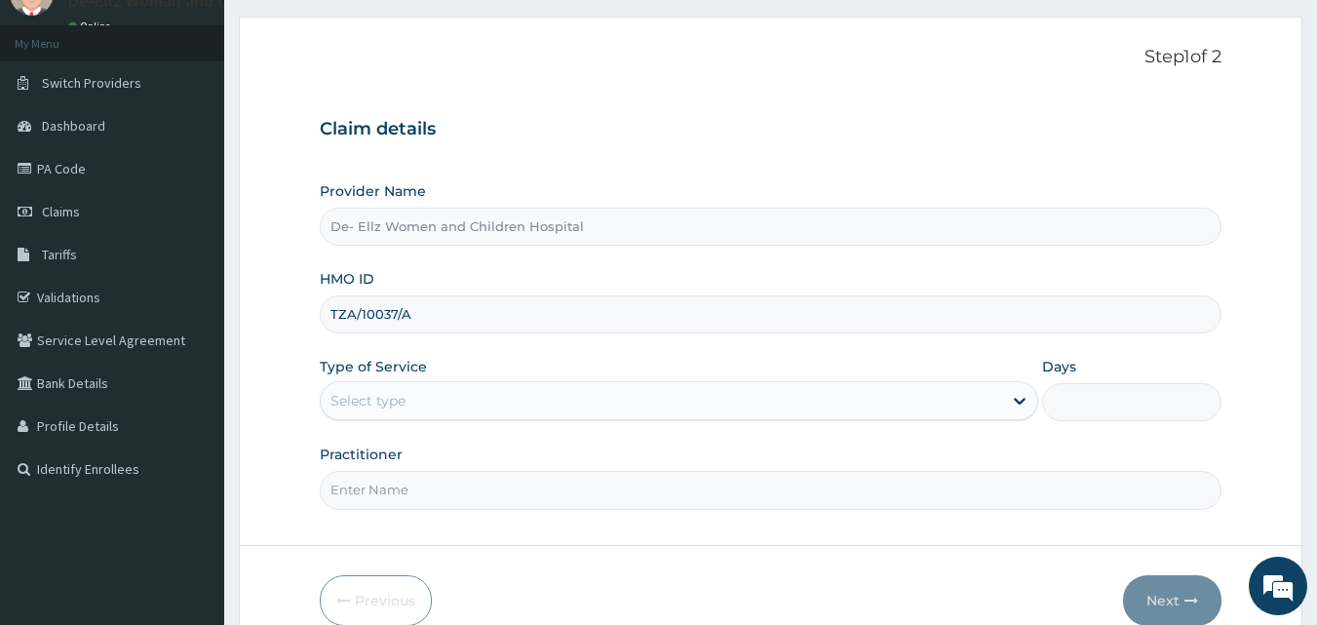
scroll to position [97, 0]
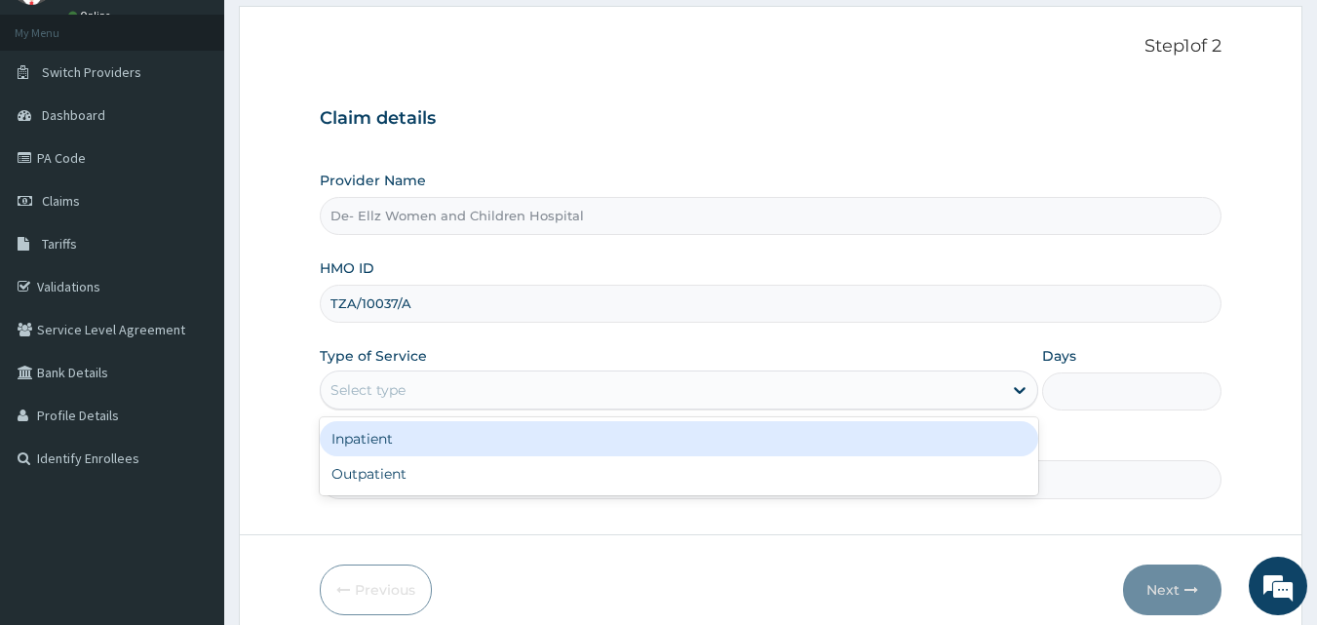
click at [467, 385] on div "Select type" at bounding box center [661, 389] width 681 height 31
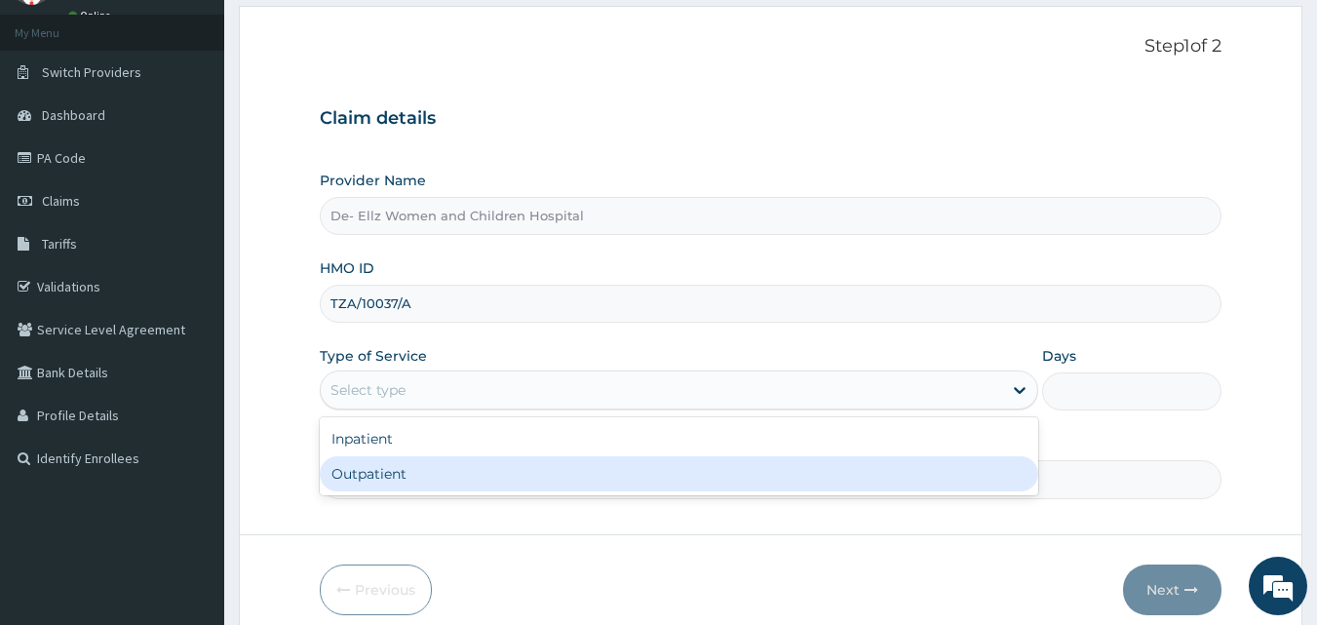
click at [448, 473] on div "Outpatient" at bounding box center [679, 473] width 719 height 35
type input "1"
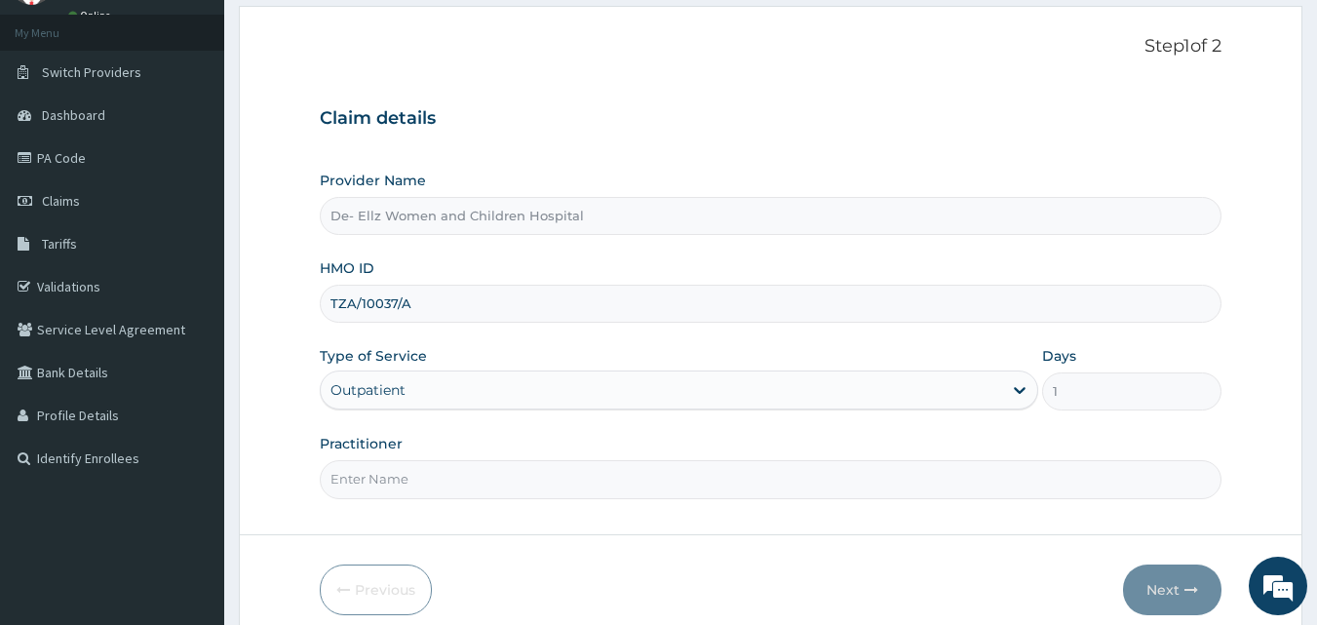
click at [451, 486] on input "Practitioner" at bounding box center [771, 479] width 903 height 38
type input "DR [PERSON_NAME]"
click at [1159, 583] on button "Next" at bounding box center [1172, 590] width 98 height 51
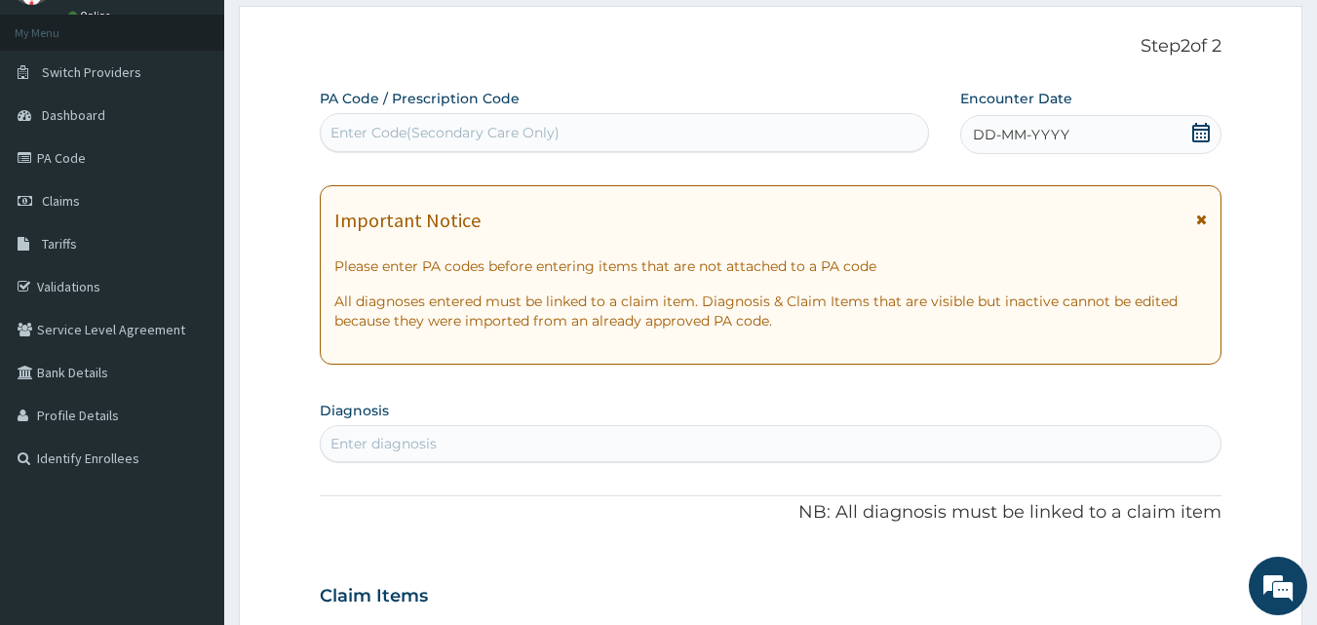
click at [430, 123] on div "Enter Code(Secondary Care Only)" at bounding box center [445, 132] width 229 height 19
type input "PA/C9AA5A"
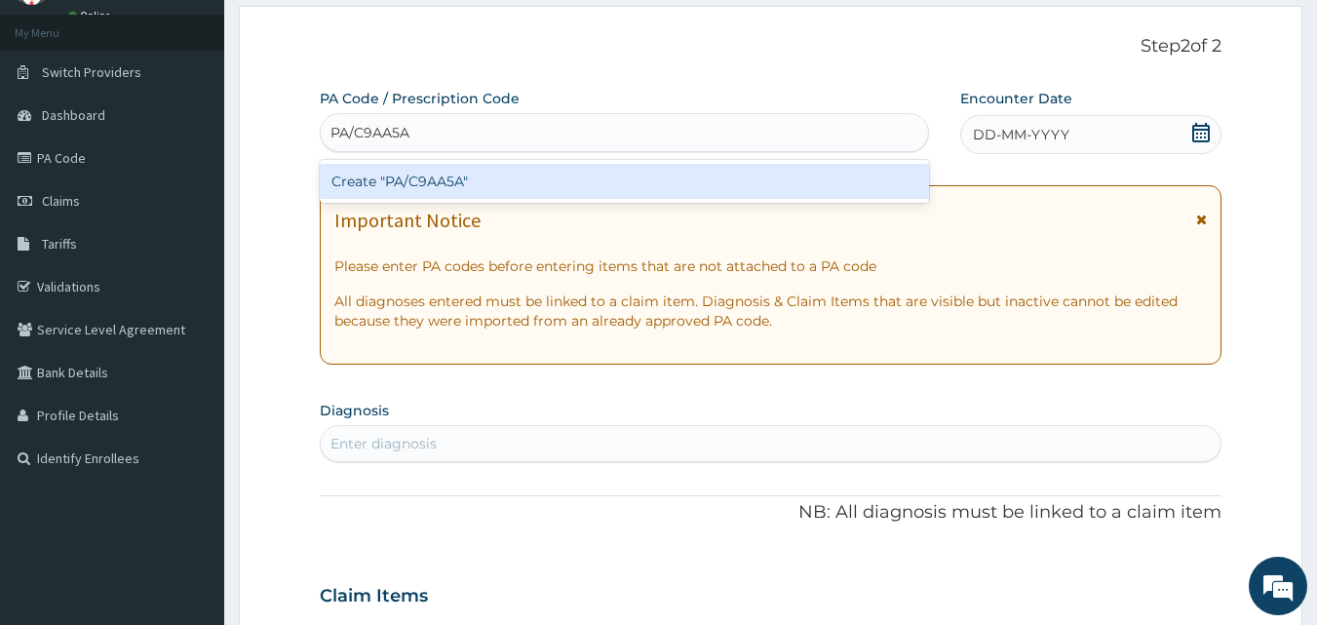
click at [434, 183] on div "Create "PA/C9AA5A"" at bounding box center [625, 181] width 610 height 35
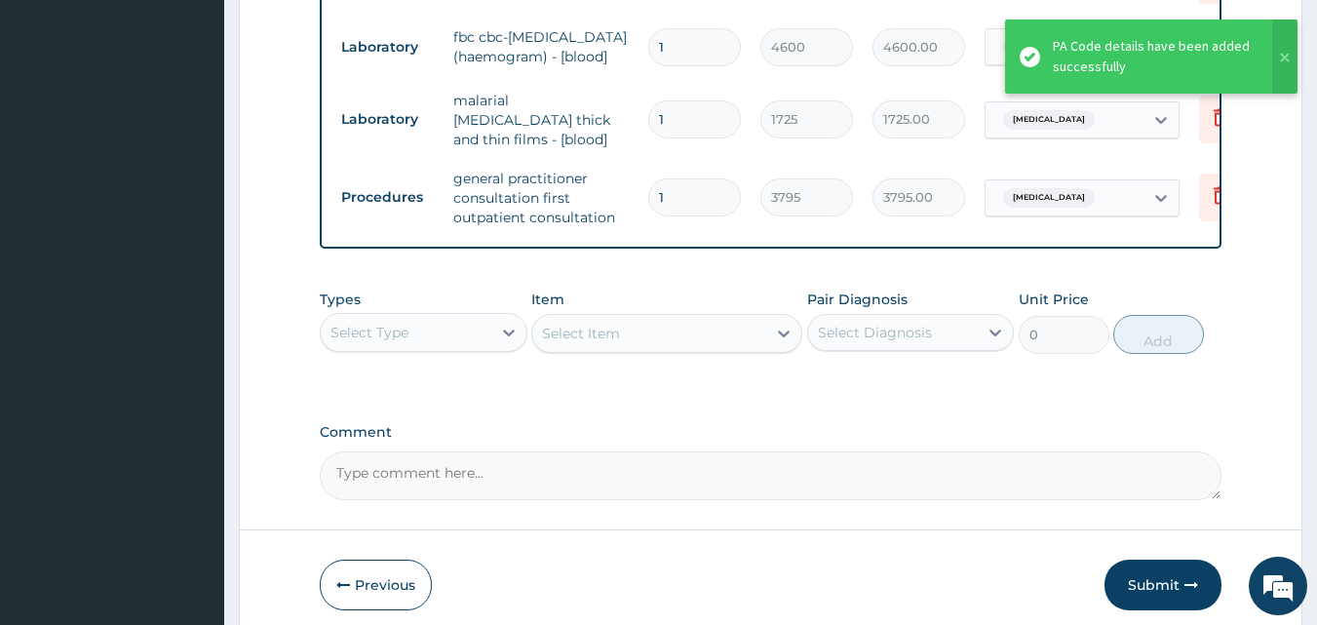
scroll to position [1061, 0]
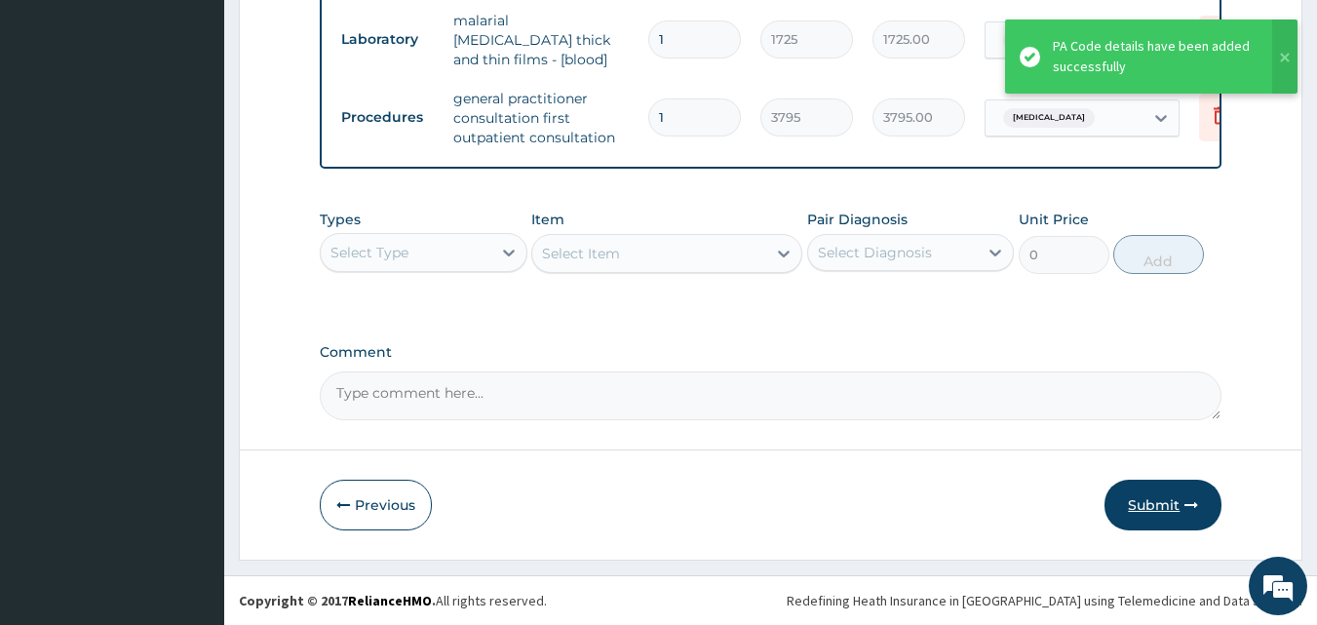
click at [1159, 509] on button "Submit" at bounding box center [1163, 505] width 117 height 51
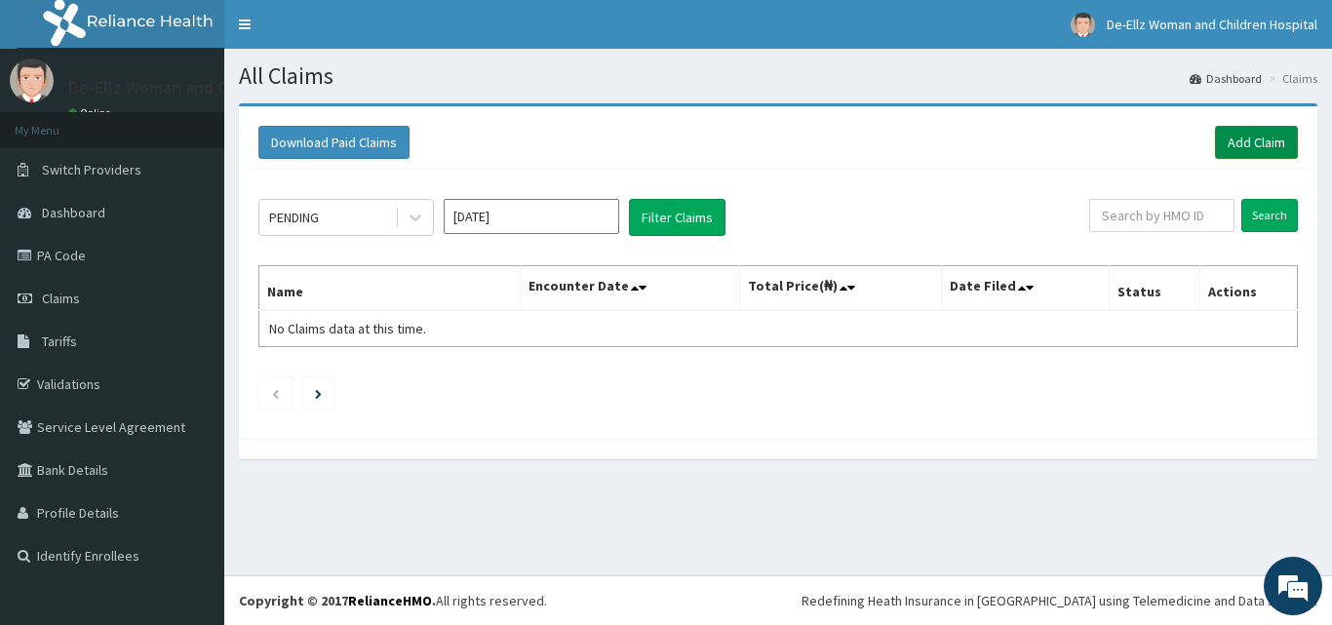
click at [1249, 140] on link "Add Claim" at bounding box center [1256, 142] width 83 height 33
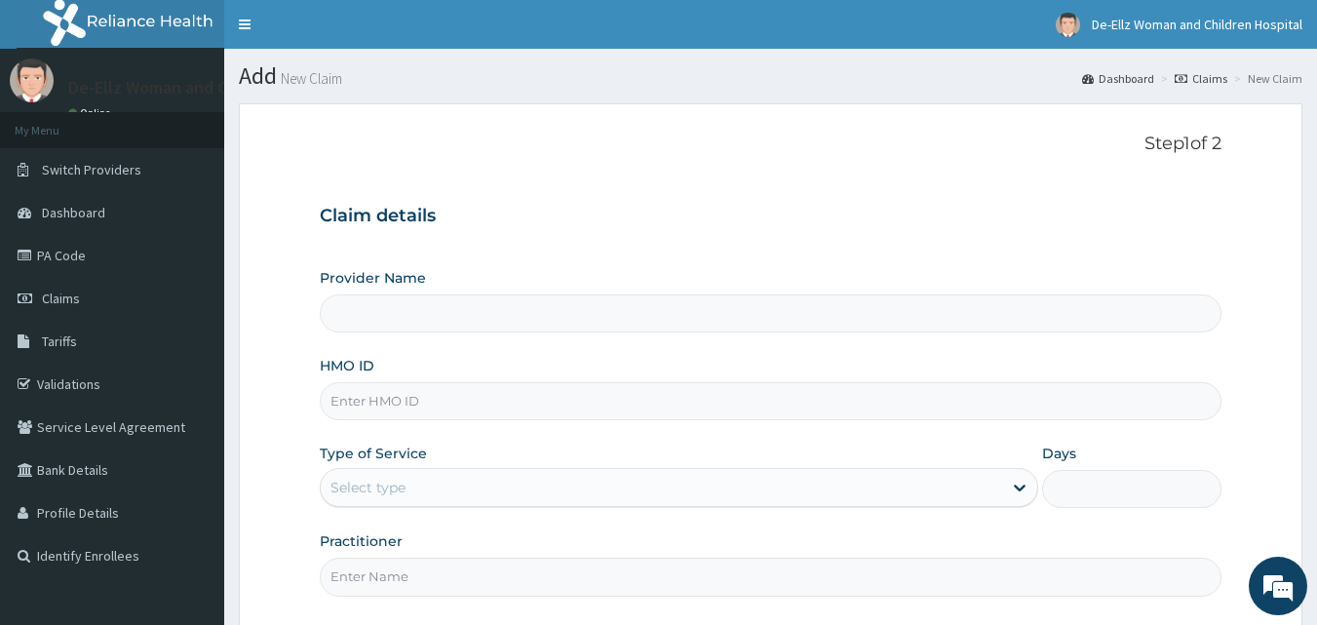
type input "De- Ellz Women and Children Hospital"
click at [529, 402] on input "HMO ID" at bounding box center [771, 401] width 903 height 38
type input "IOD/10076/A"
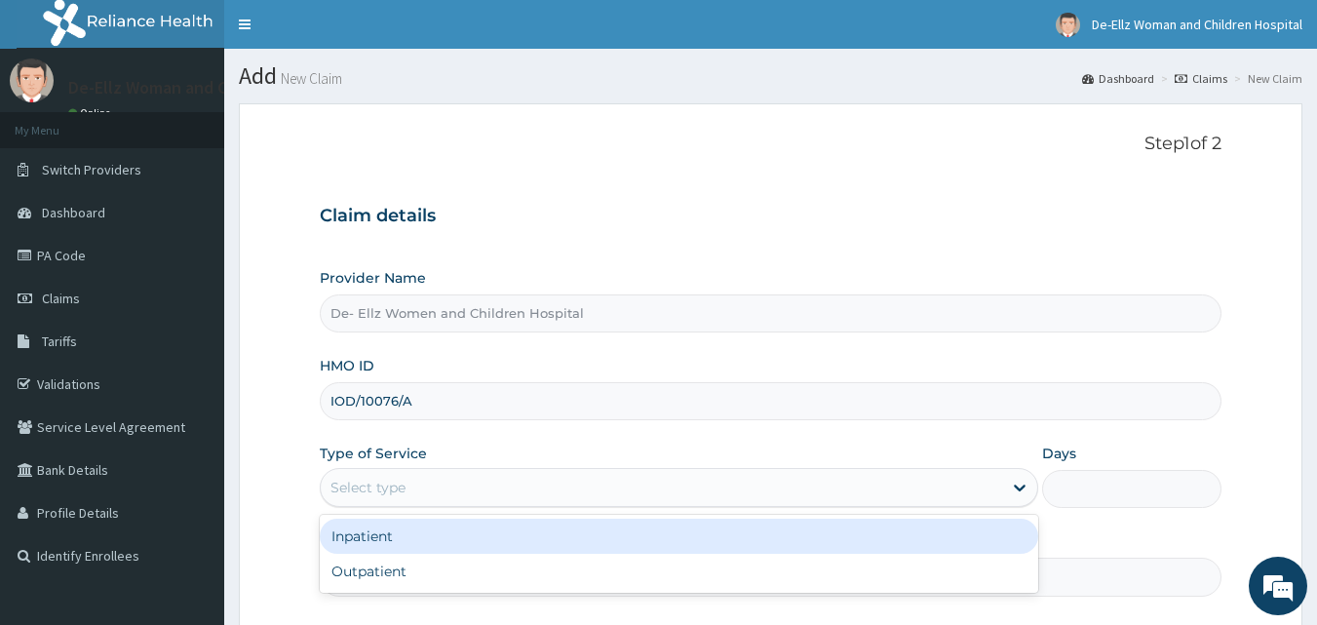
click at [431, 489] on div "Select type" at bounding box center [661, 487] width 681 height 31
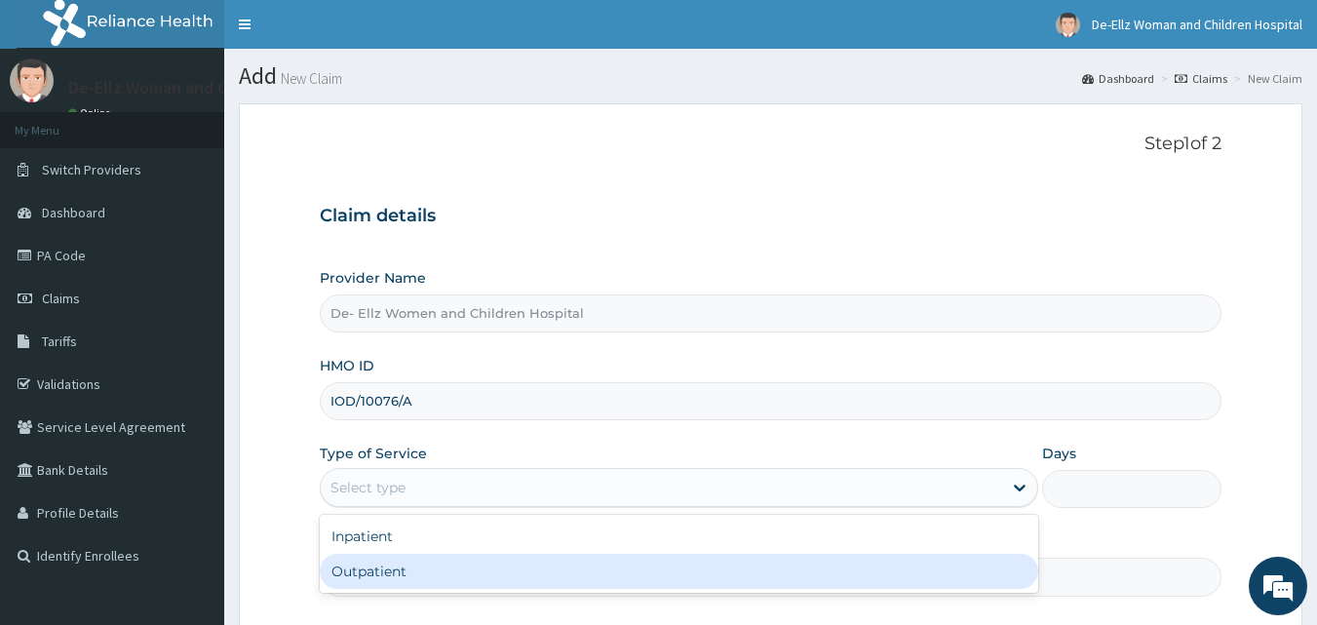
click at [393, 576] on div "Outpatient" at bounding box center [679, 571] width 719 height 35
type input "1"
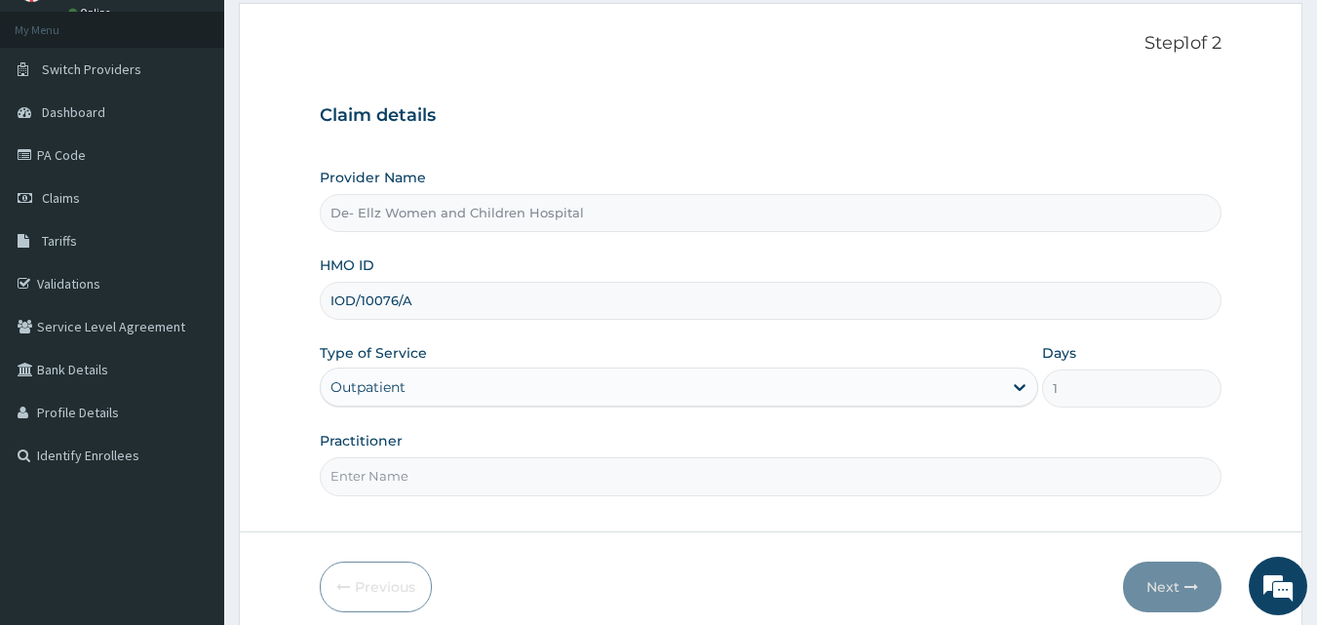
scroll to position [182, 0]
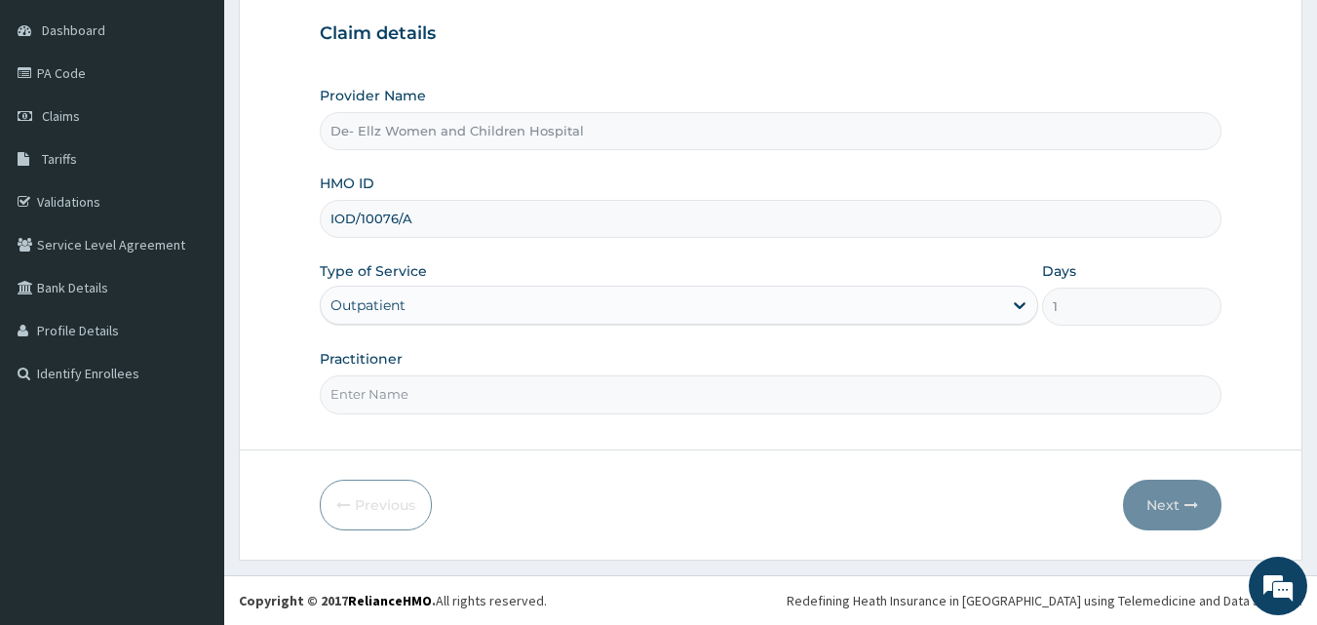
click at [379, 396] on input "Practitioner" at bounding box center [771, 394] width 903 height 38
type input "DR [PERSON_NAME]"
click at [1167, 498] on button "Next" at bounding box center [1172, 505] width 98 height 51
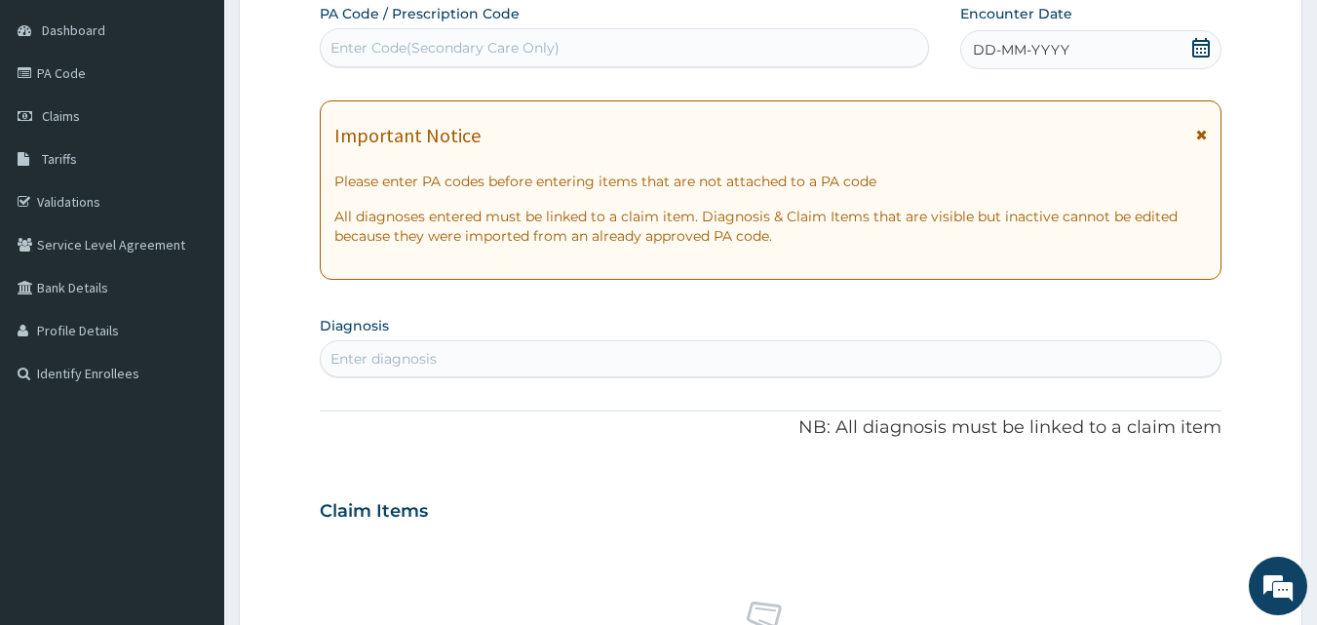
click at [481, 53] on div "Enter Code(Secondary Care Only)" at bounding box center [445, 47] width 229 height 19
type input "PA/C77014"
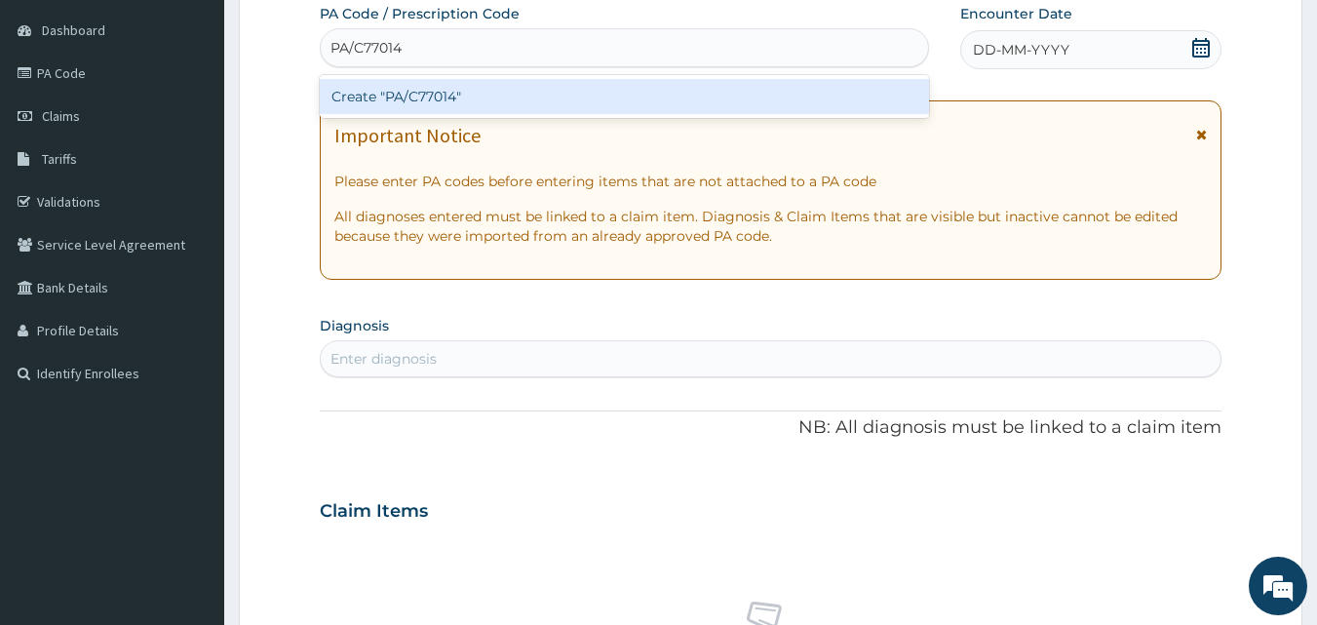
click at [478, 97] on div "Create "PA/C77014"" at bounding box center [625, 96] width 610 height 35
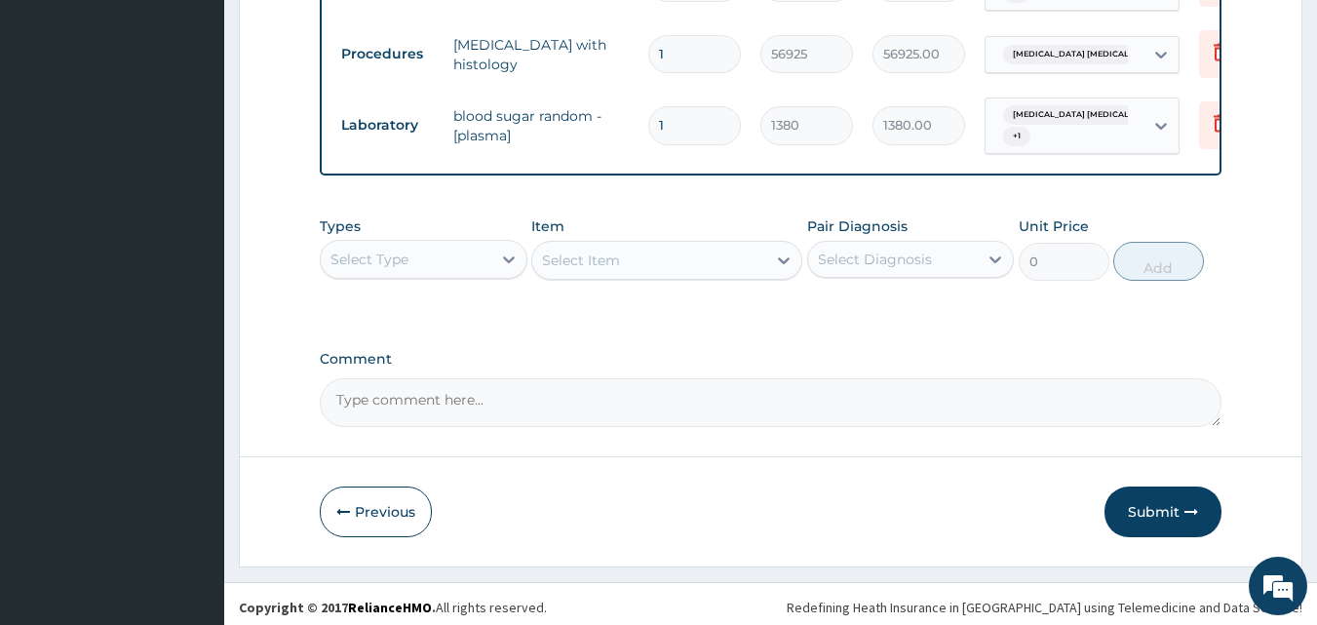
scroll to position [1282, 0]
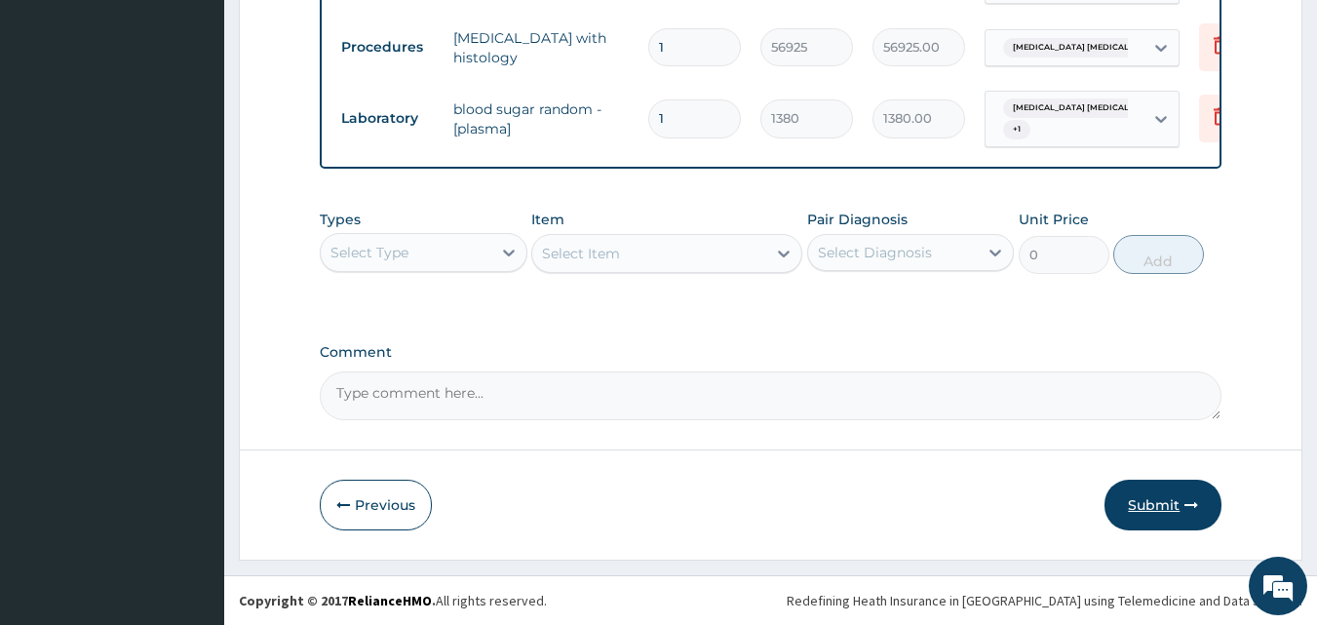
click at [1146, 516] on button "Submit" at bounding box center [1163, 505] width 117 height 51
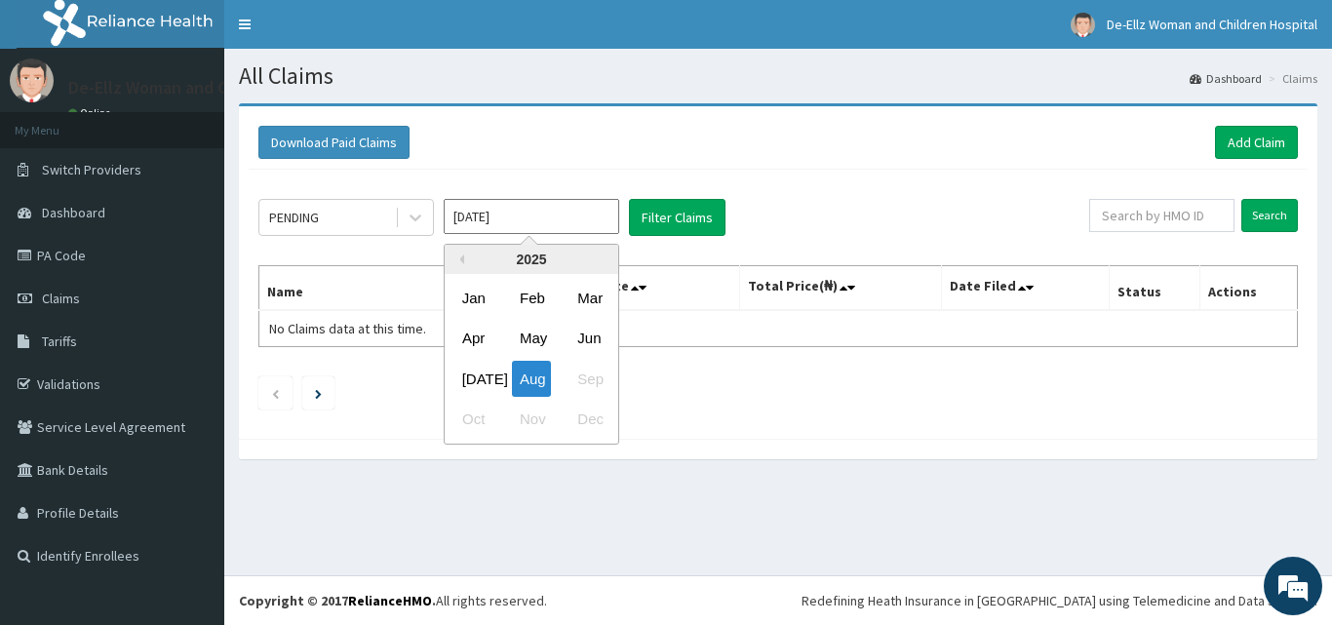
click at [531, 228] on input "Aug 2025" at bounding box center [531, 216] width 175 height 35
click at [475, 376] on div "[DATE]" at bounding box center [473, 379] width 39 height 36
type input "[DATE]"
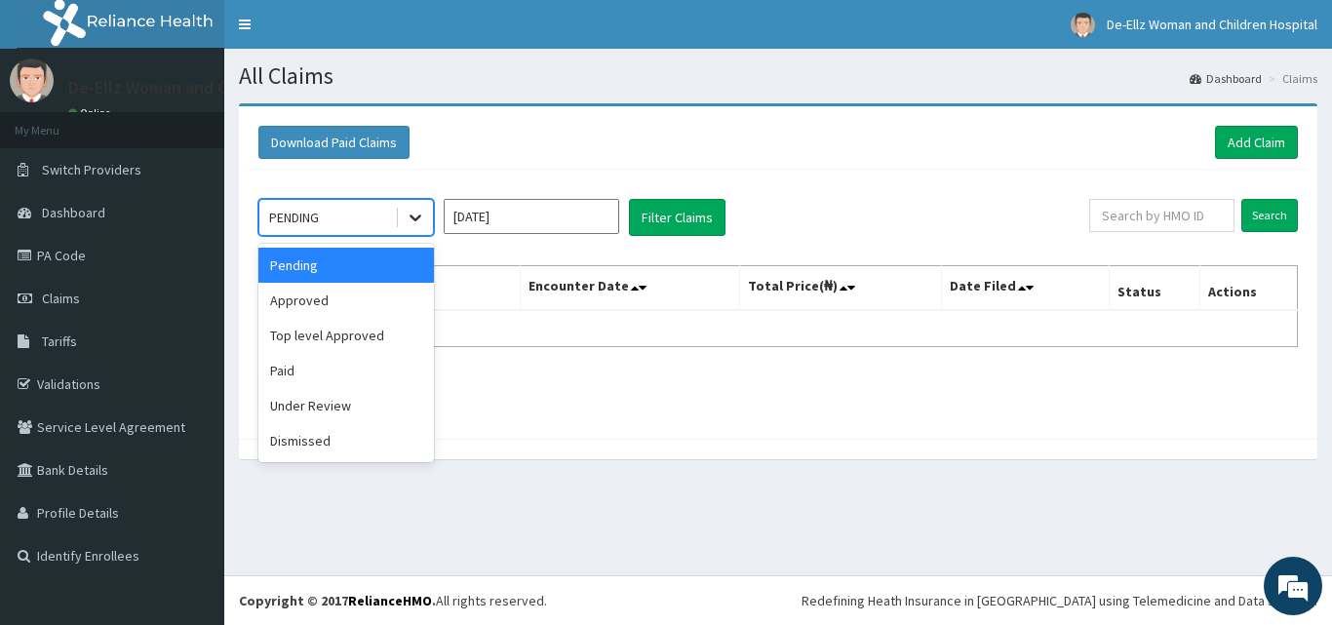
click at [408, 214] on icon at bounding box center [415, 217] width 19 height 19
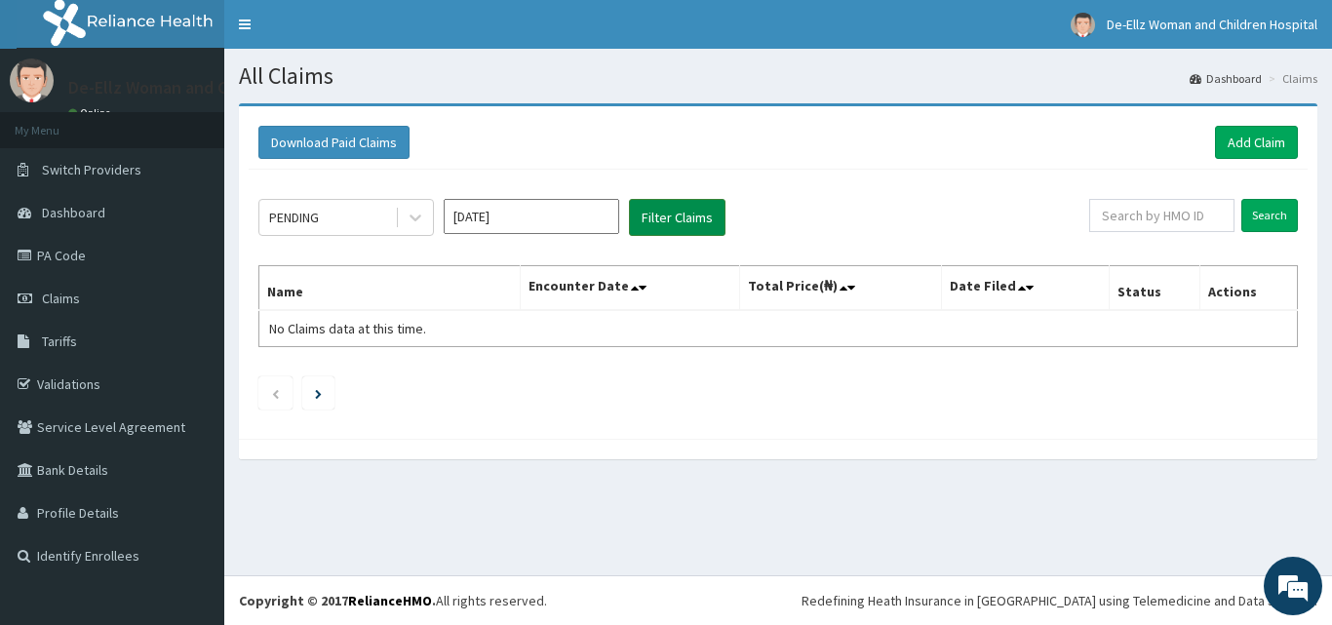
click at [657, 215] on button "Filter Claims" at bounding box center [677, 217] width 97 height 37
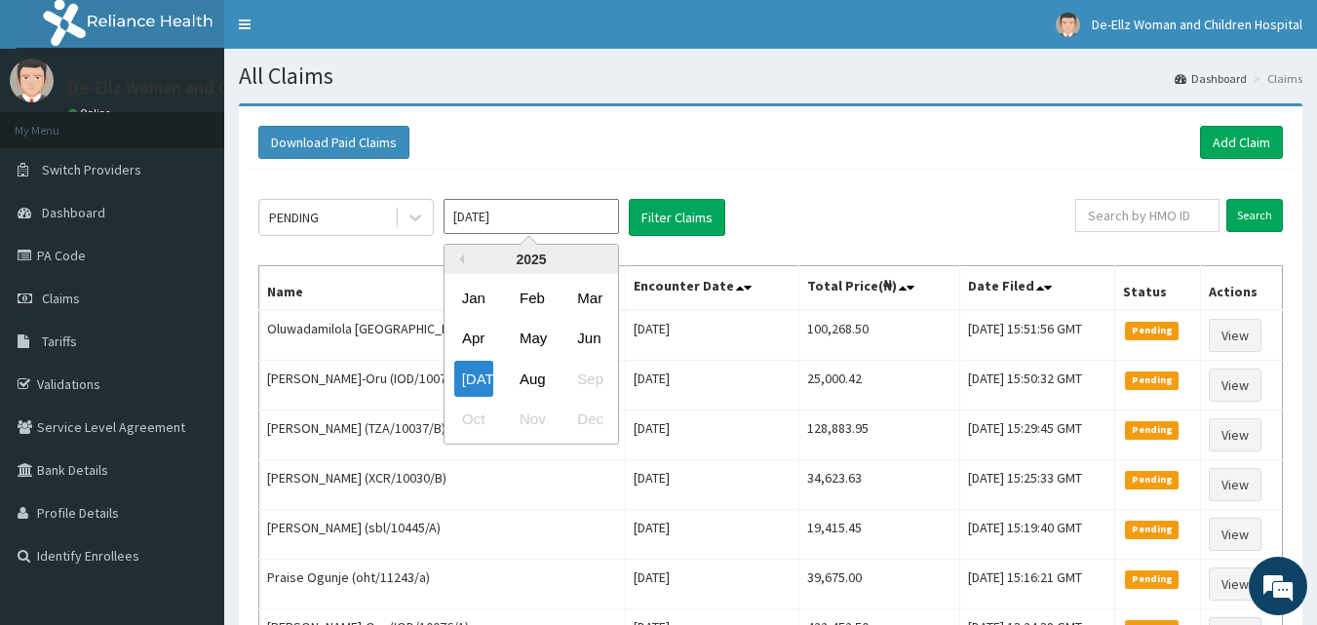
click at [502, 215] on input "Jul 2025" at bounding box center [531, 216] width 175 height 35
click at [416, 220] on icon at bounding box center [415, 218] width 12 height 7
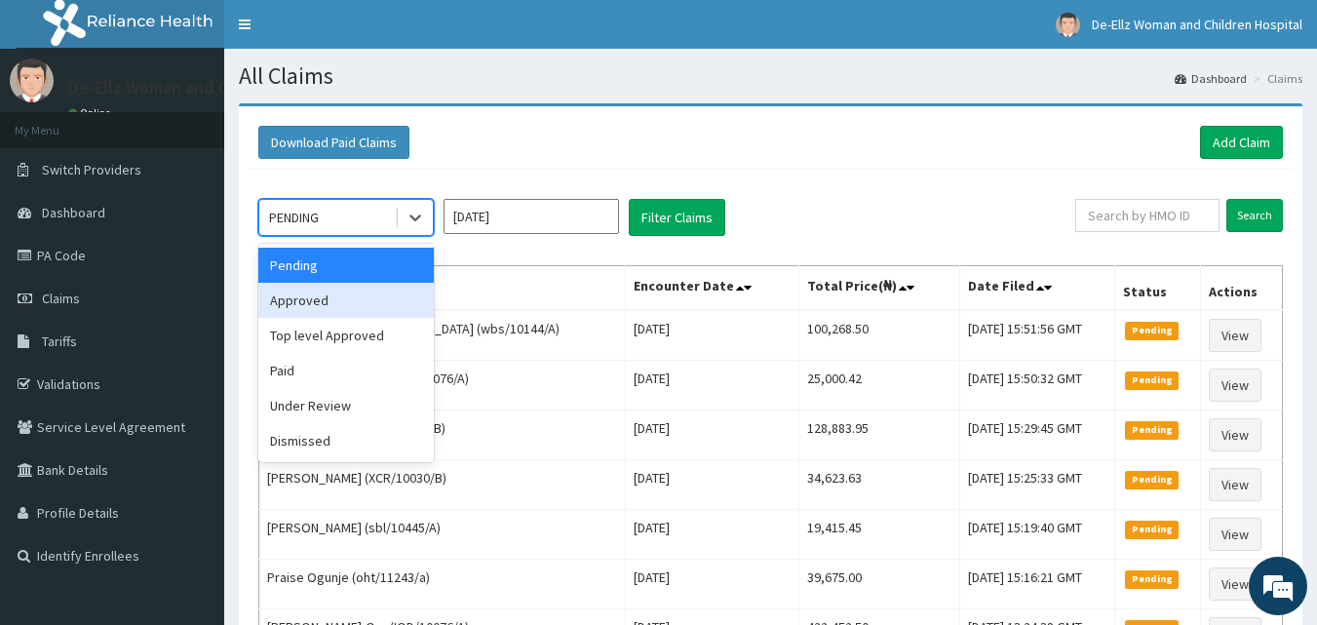
click at [323, 302] on div "Approved" at bounding box center [345, 300] width 175 height 35
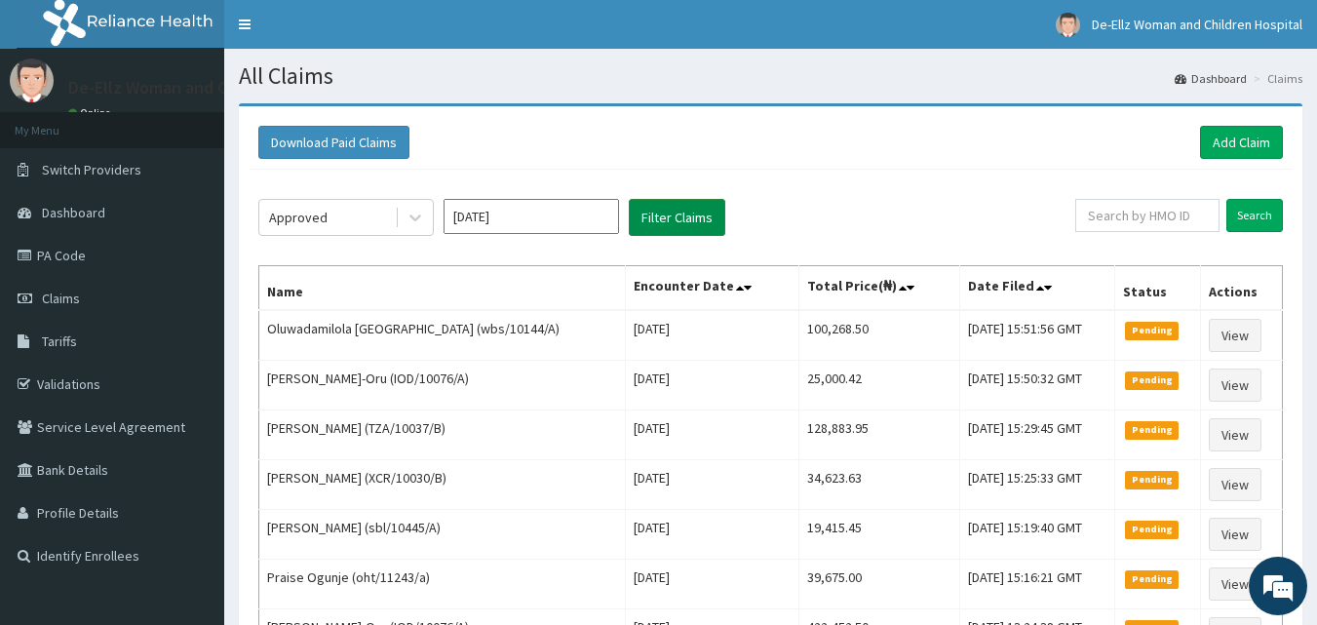
click at [667, 213] on button "Filter Claims" at bounding box center [677, 217] width 97 height 37
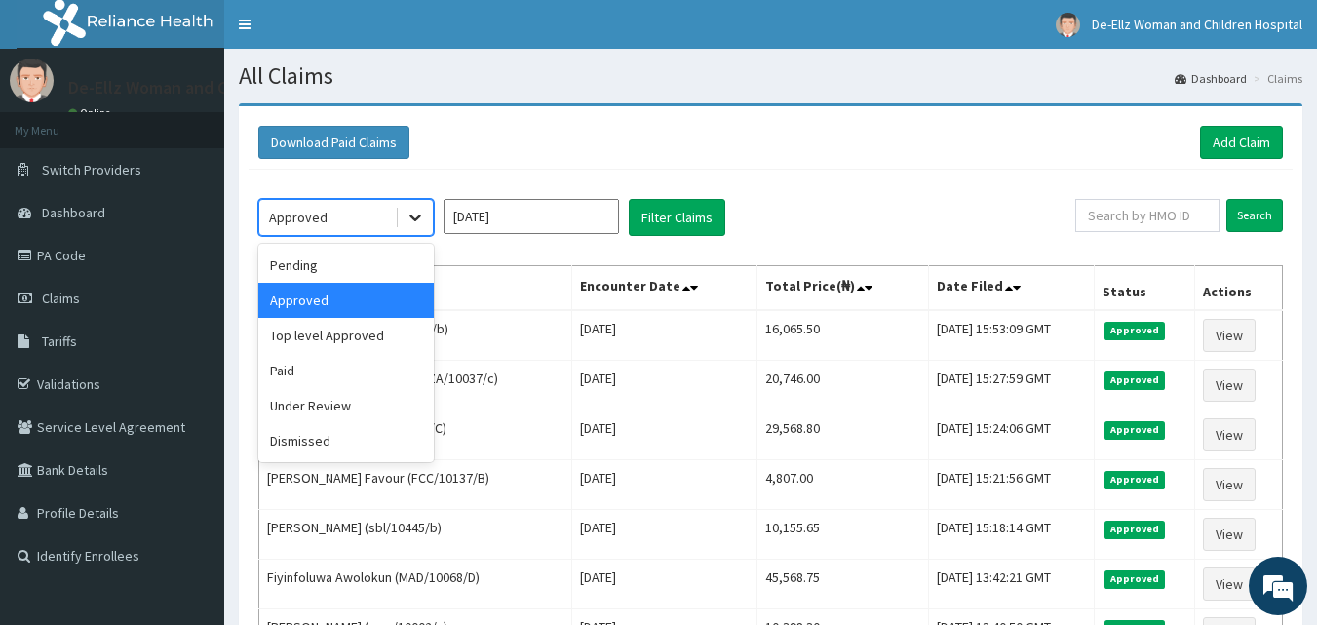
click at [423, 219] on icon at bounding box center [415, 217] width 19 height 19
click at [342, 331] on div "Top level Approved" at bounding box center [345, 335] width 175 height 35
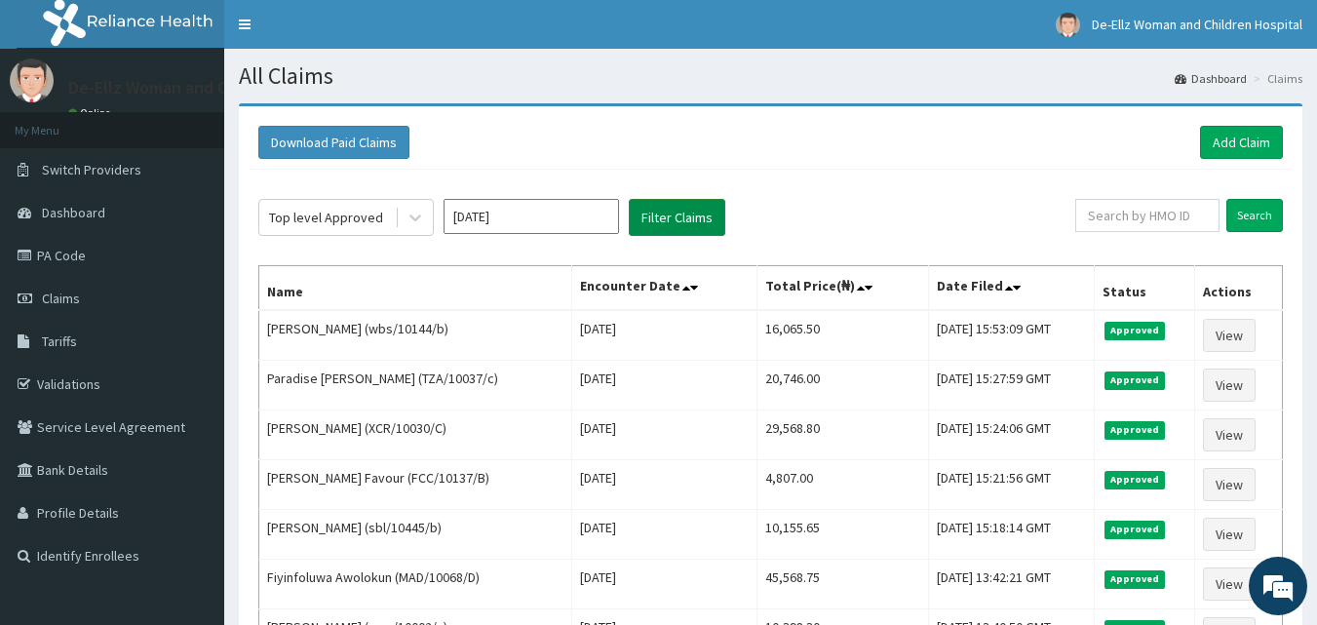
click at [650, 215] on button "Filter Claims" at bounding box center [677, 217] width 97 height 37
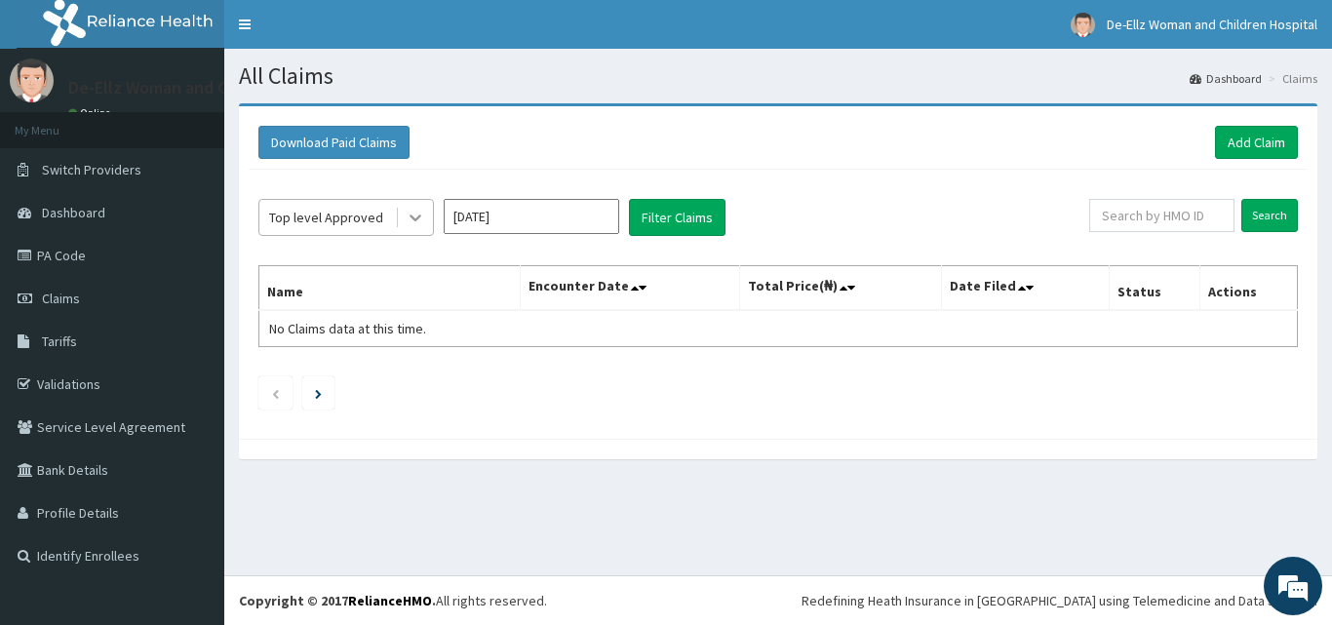
click at [409, 217] on icon at bounding box center [415, 217] width 19 height 19
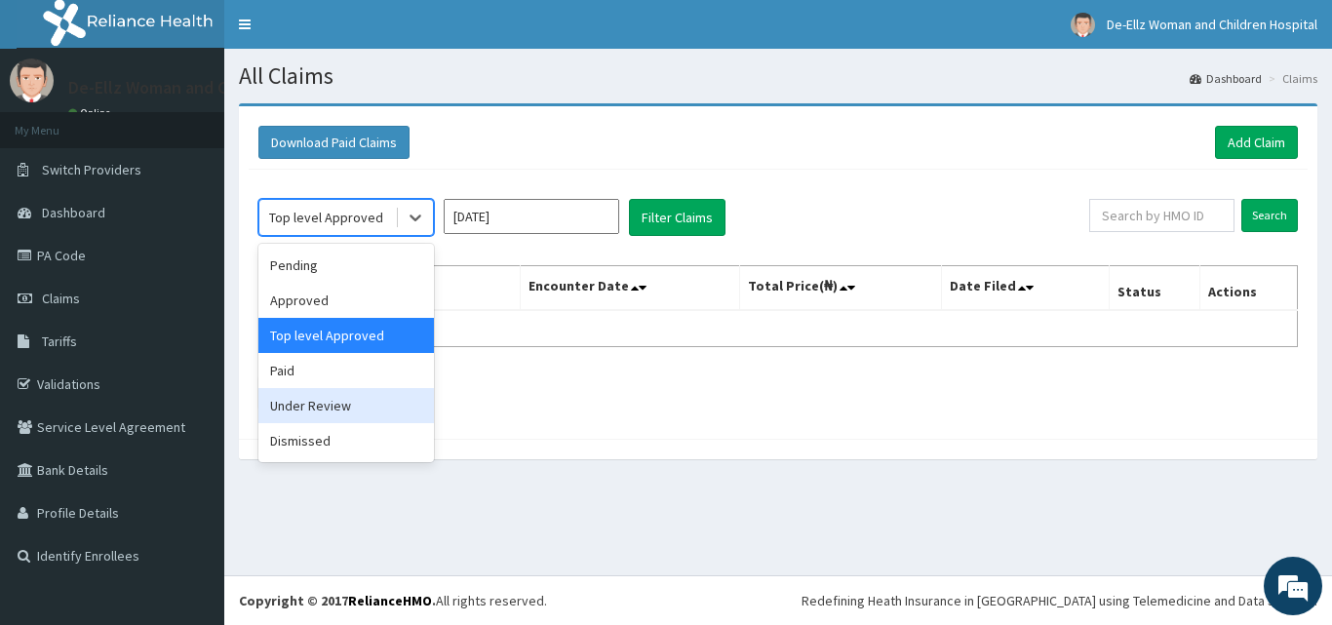
click at [326, 403] on div "Under Review" at bounding box center [345, 405] width 175 height 35
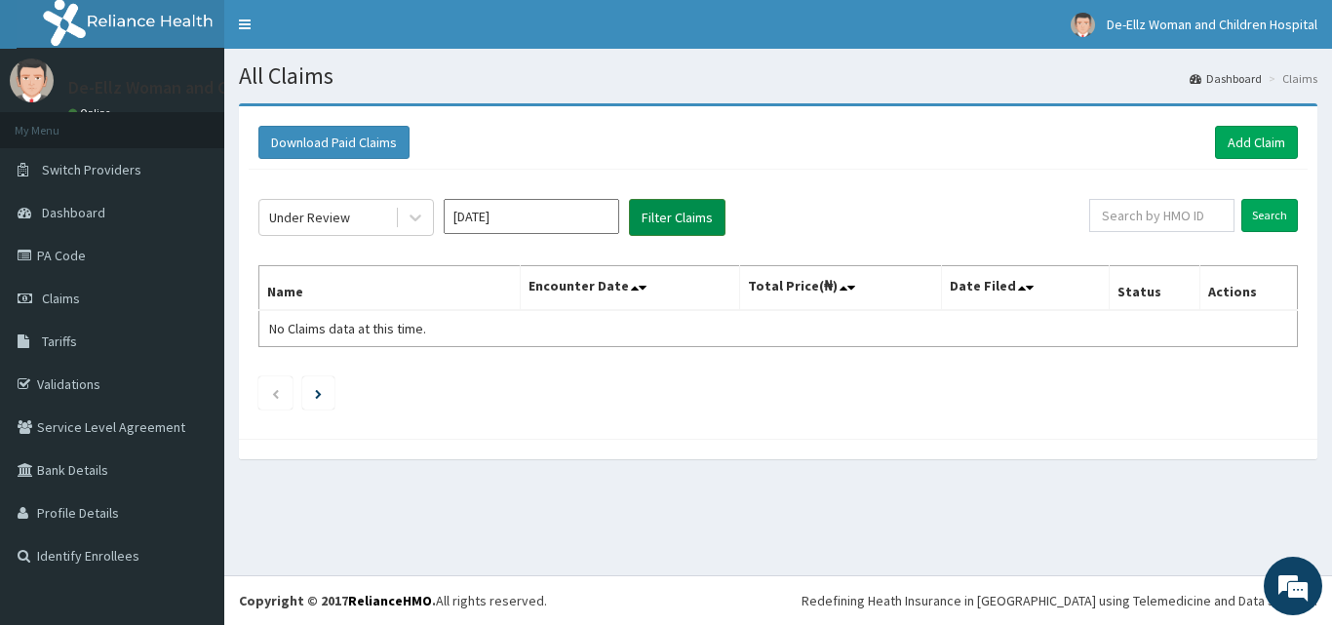
click at [654, 214] on button "Filter Claims" at bounding box center [677, 217] width 97 height 37
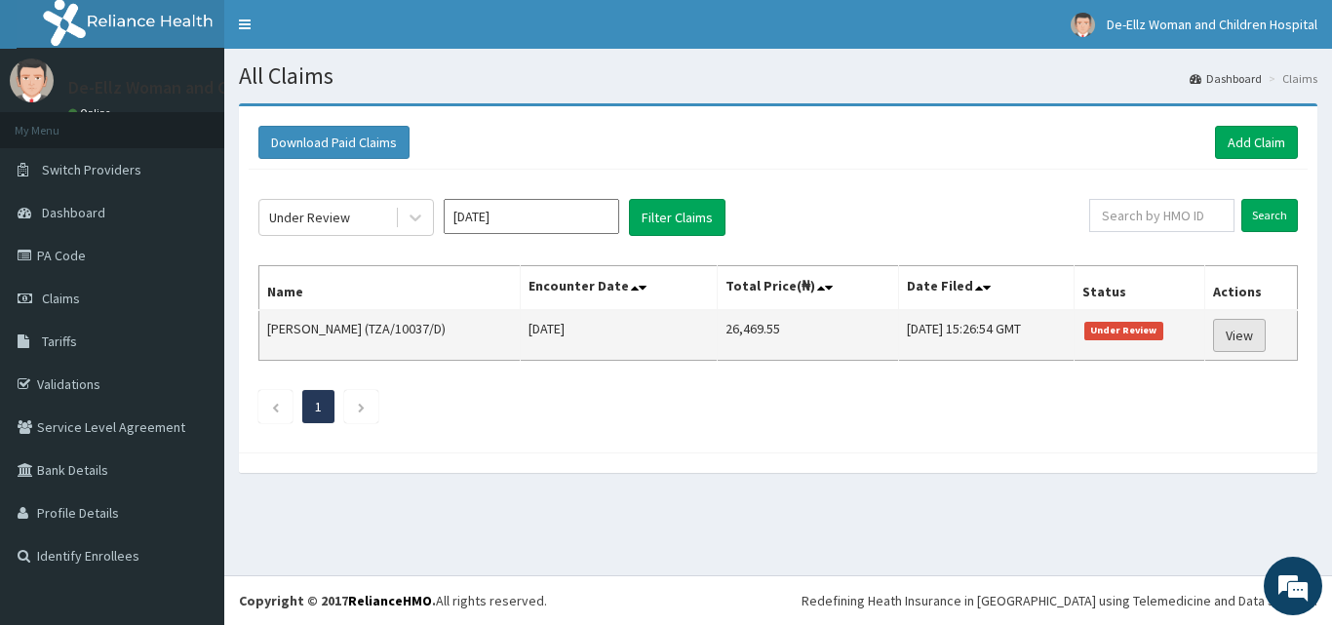
click at [1245, 335] on link "View" at bounding box center [1239, 335] width 53 height 33
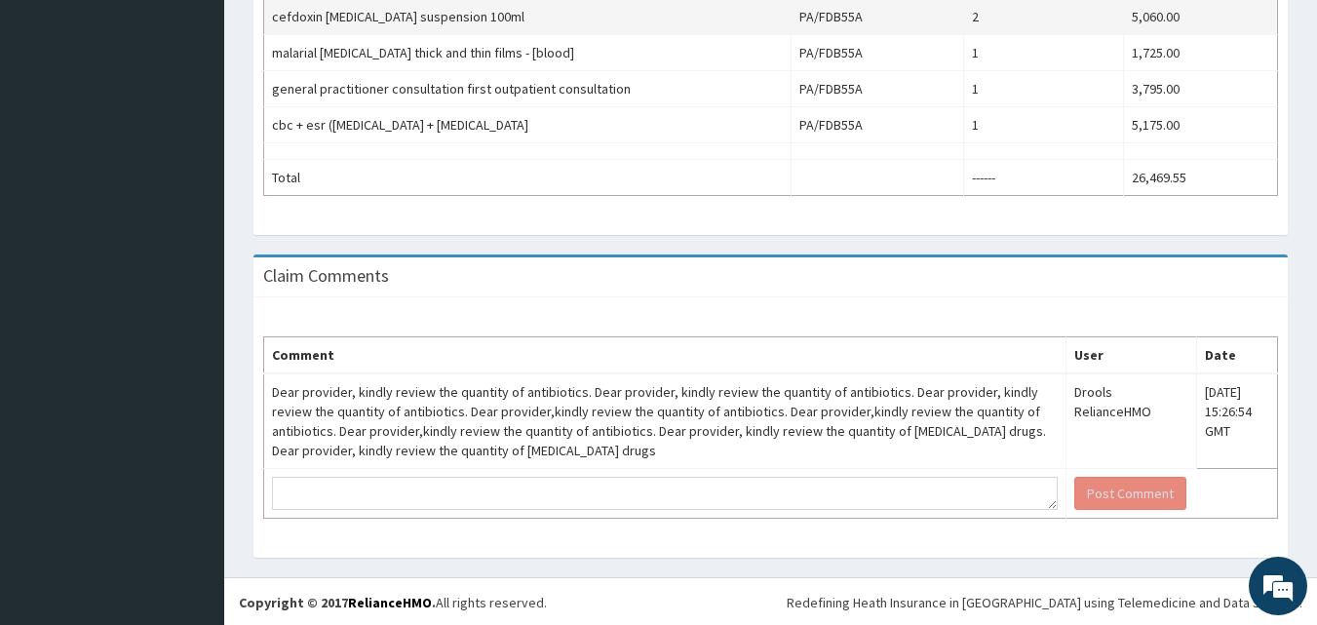
scroll to position [839, 0]
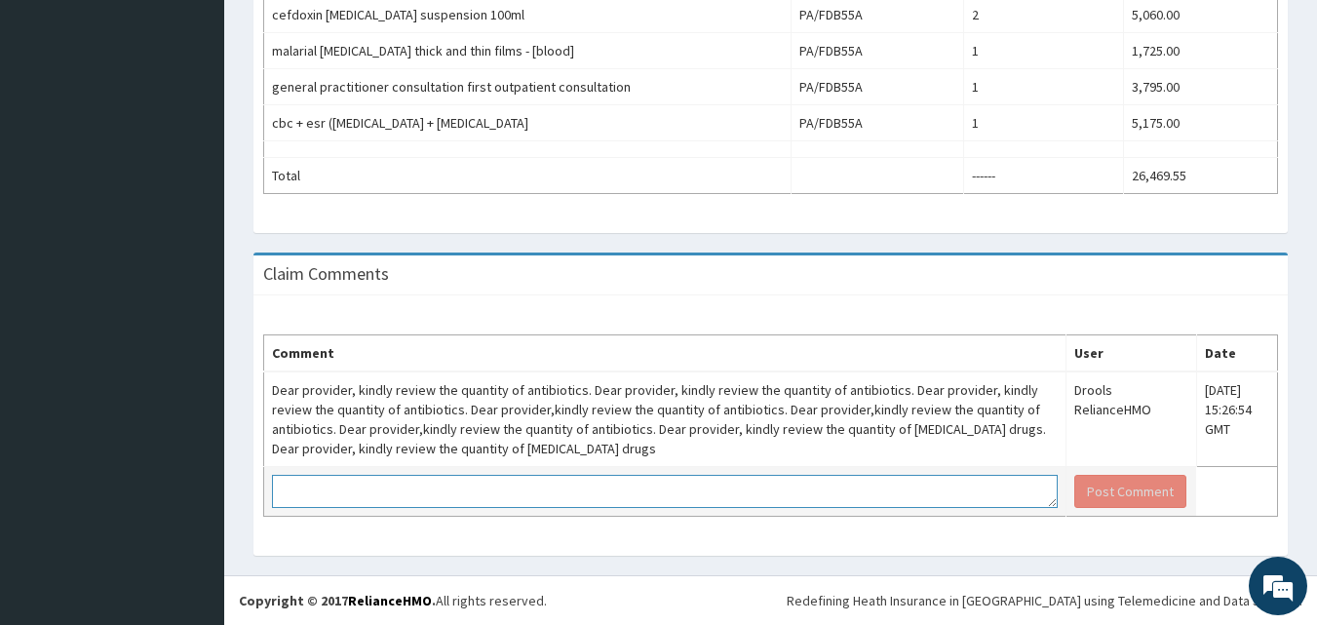
click at [599, 485] on textarea at bounding box center [665, 491] width 786 height 33
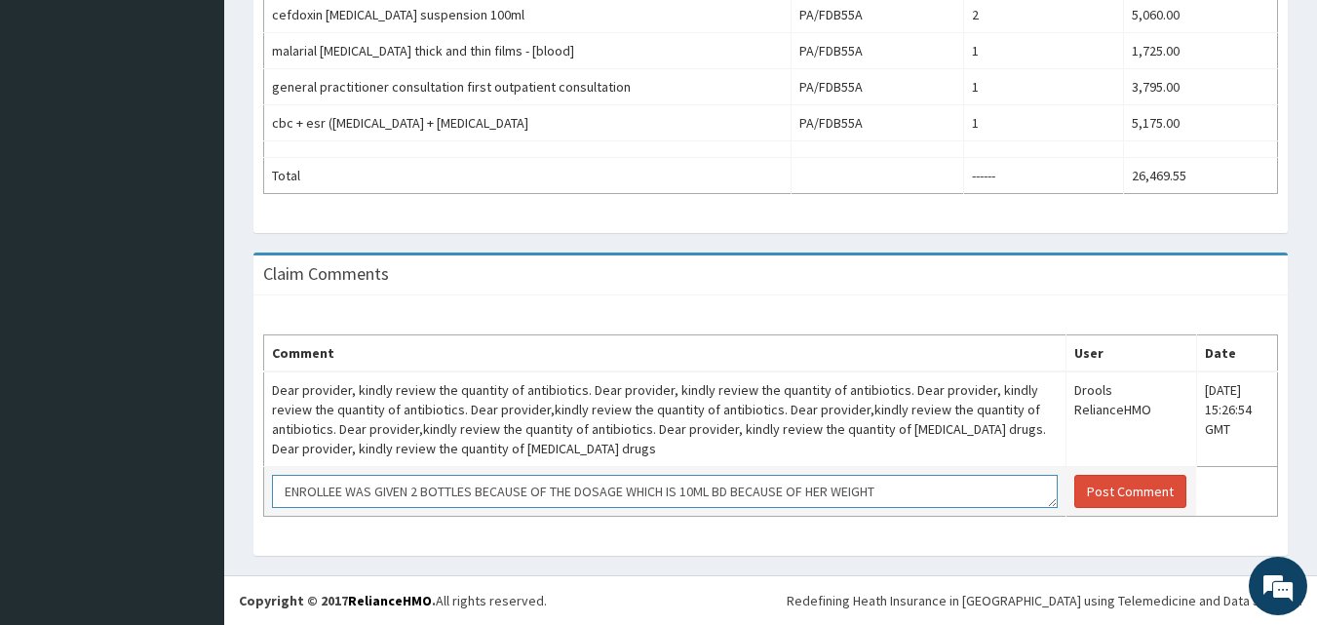
drag, startPoint x: 738, startPoint y: 487, endPoint x: 750, endPoint y: 512, distance: 27.0
click at [740, 491] on textarea "ENROLLEE WAS GIVEN 2 BOTTLES BECAUSE OF THE DOSAGE WHICH IS 10ML BD BECAUSE OF …" at bounding box center [665, 491] width 786 height 33
type textarea "ENROLLEE WAS GIVEN 2 BOTTLES BECAUSE OF THE DOSAGE WHICH IS 10ML BD FOR 7DAYS B…"
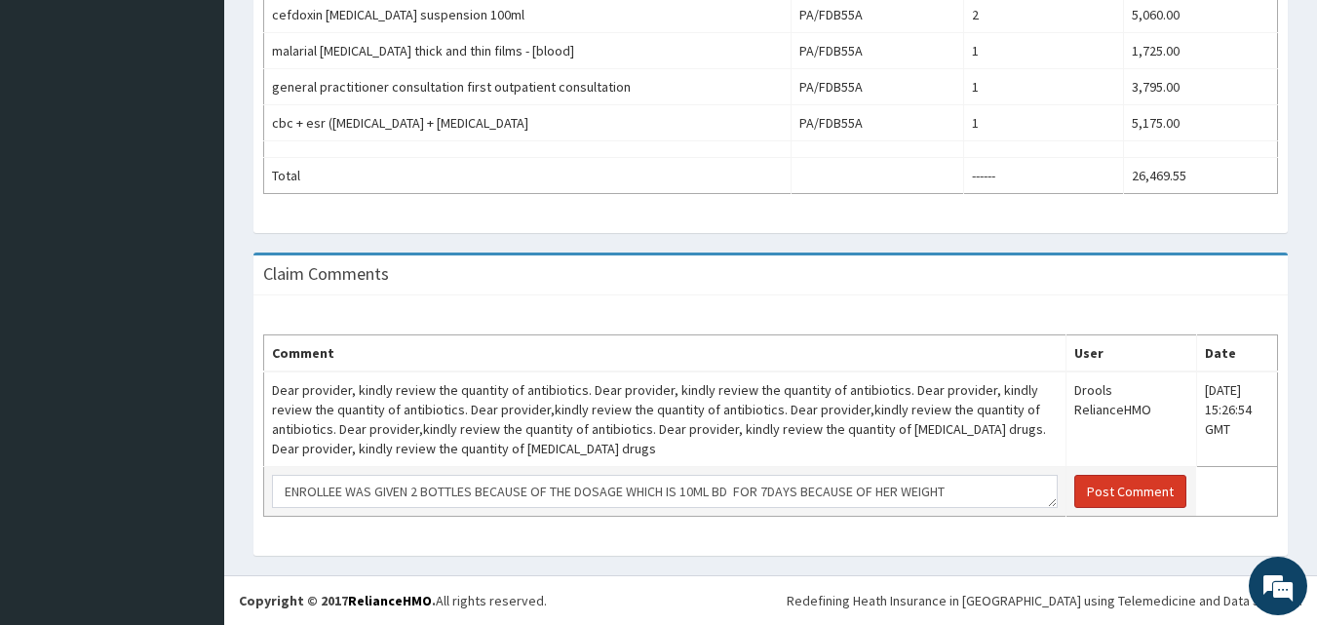
click at [1108, 493] on button "Post Comment" at bounding box center [1130, 491] width 112 height 33
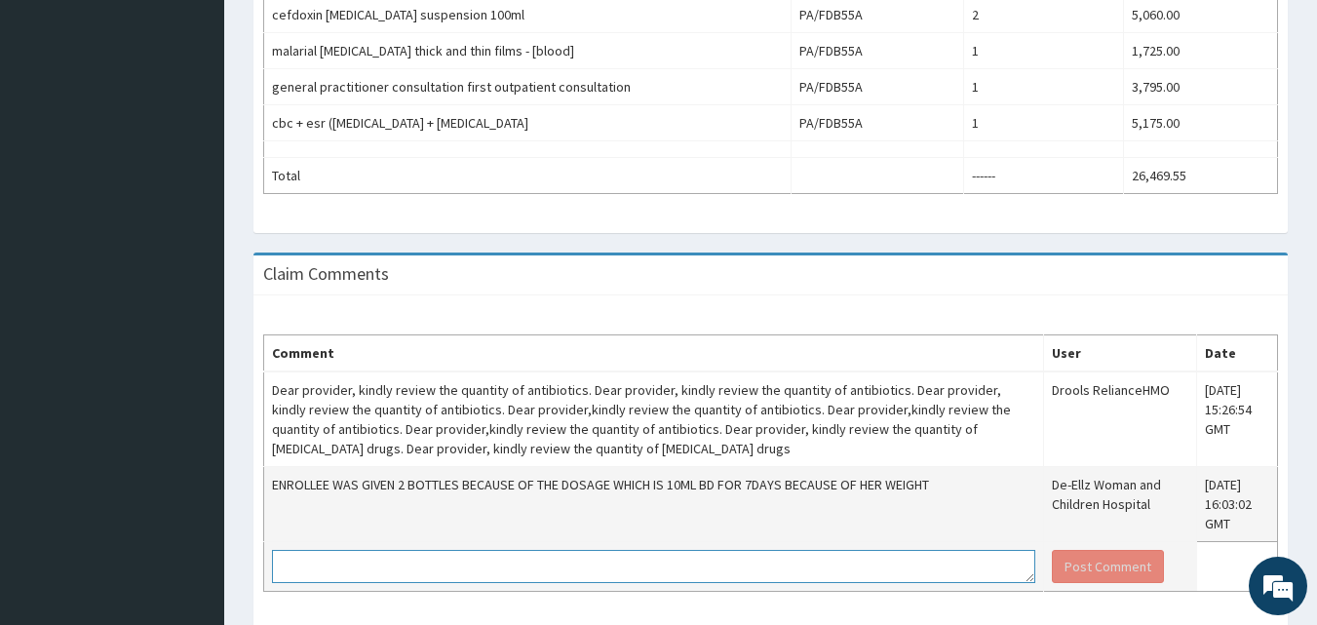
click at [800, 573] on textarea at bounding box center [653, 566] width 763 height 33
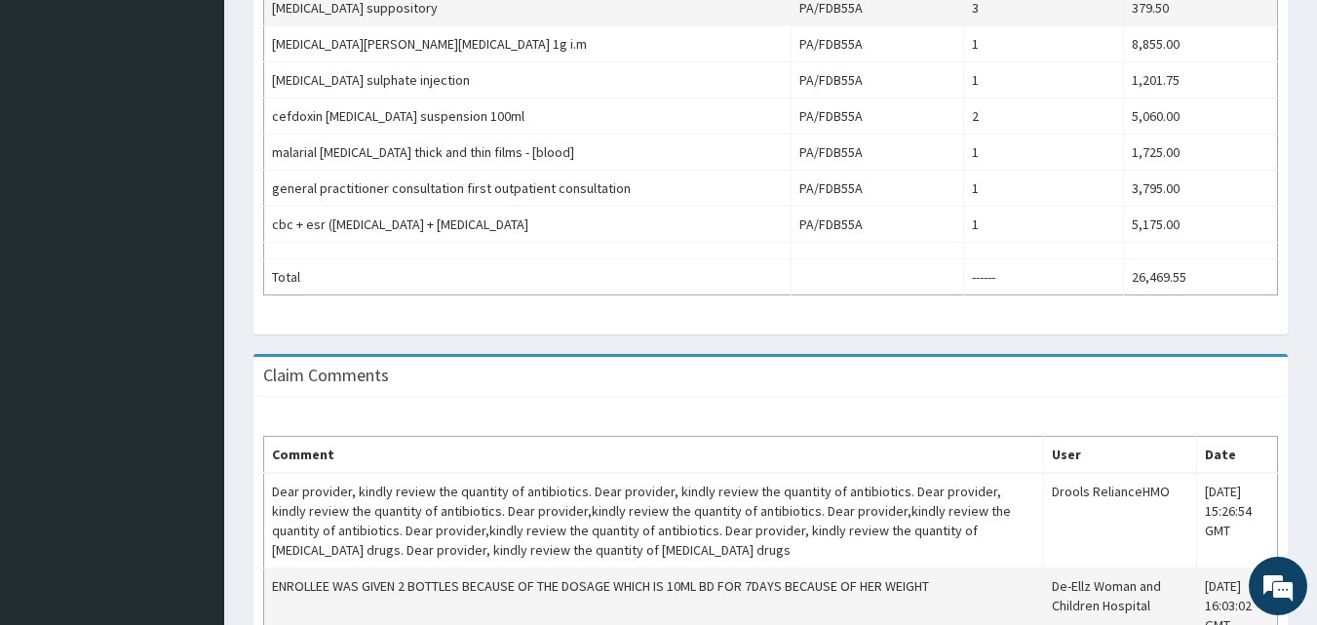
scroll to position [915, 0]
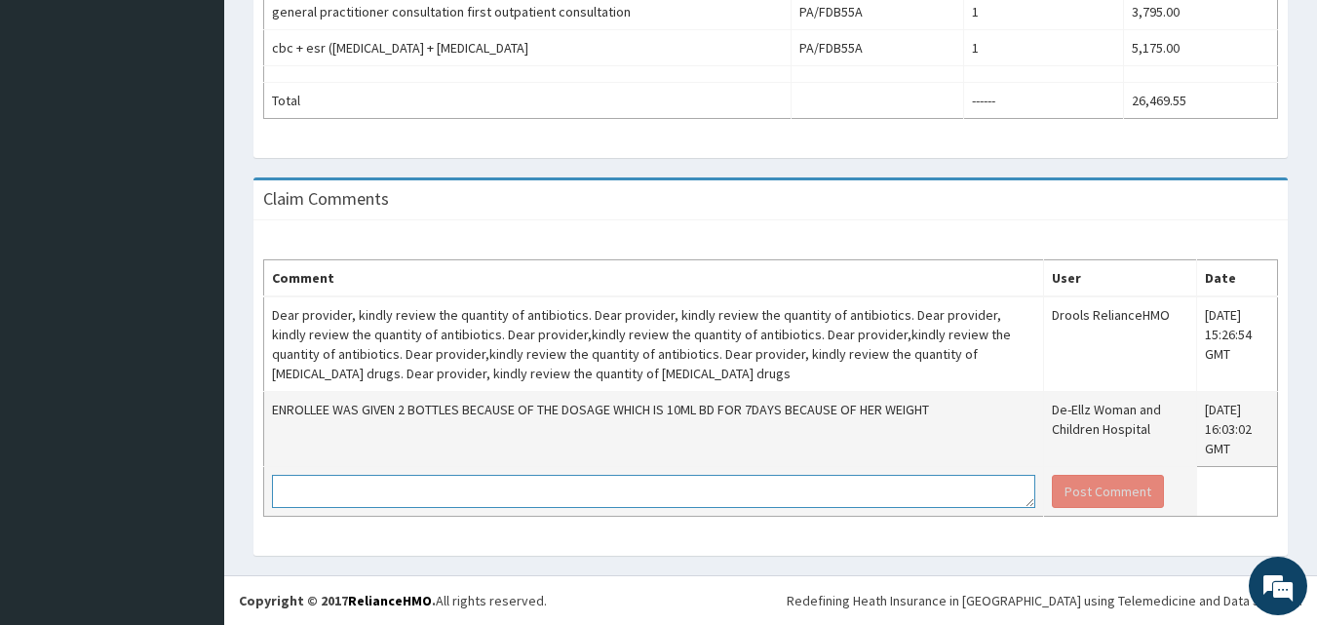
click at [587, 492] on textarea at bounding box center [653, 491] width 763 height 33
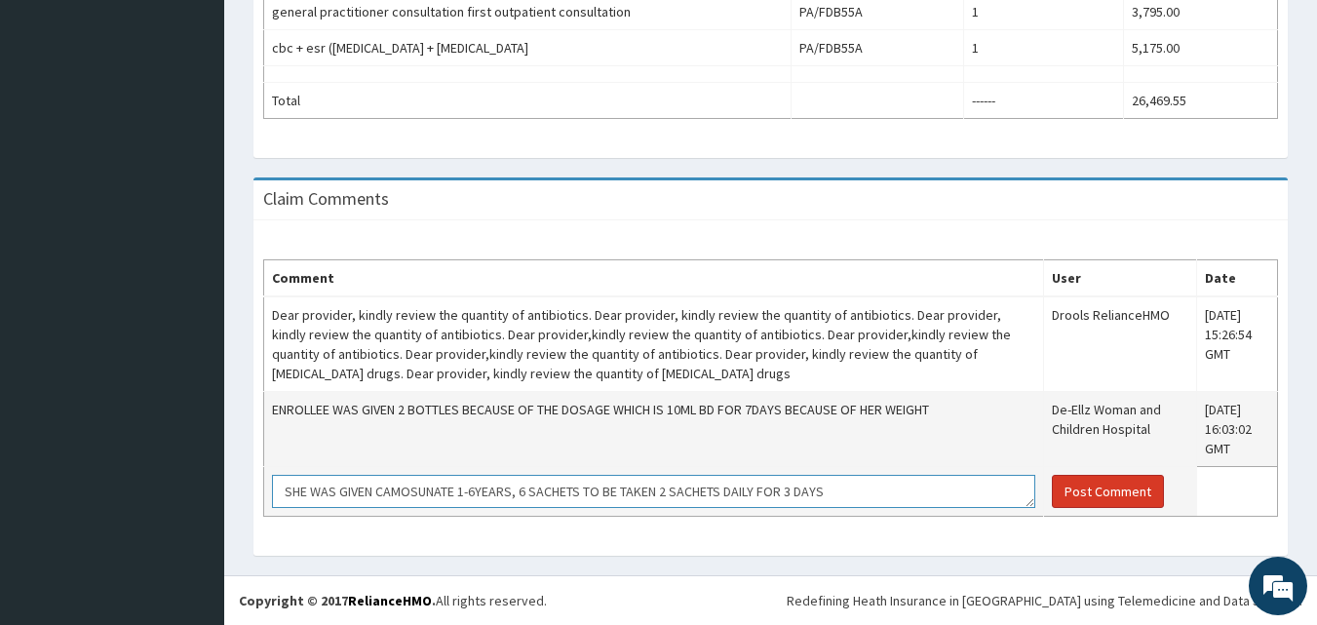
type textarea "SHE WAS GIVEN CAMOSUNATE 1-6YEARS, 6 SACHETS TO BE TAKEN 2 SACHETS DAILY FOR 3 …"
click at [1078, 505] on button "Post Comment" at bounding box center [1108, 491] width 112 height 33
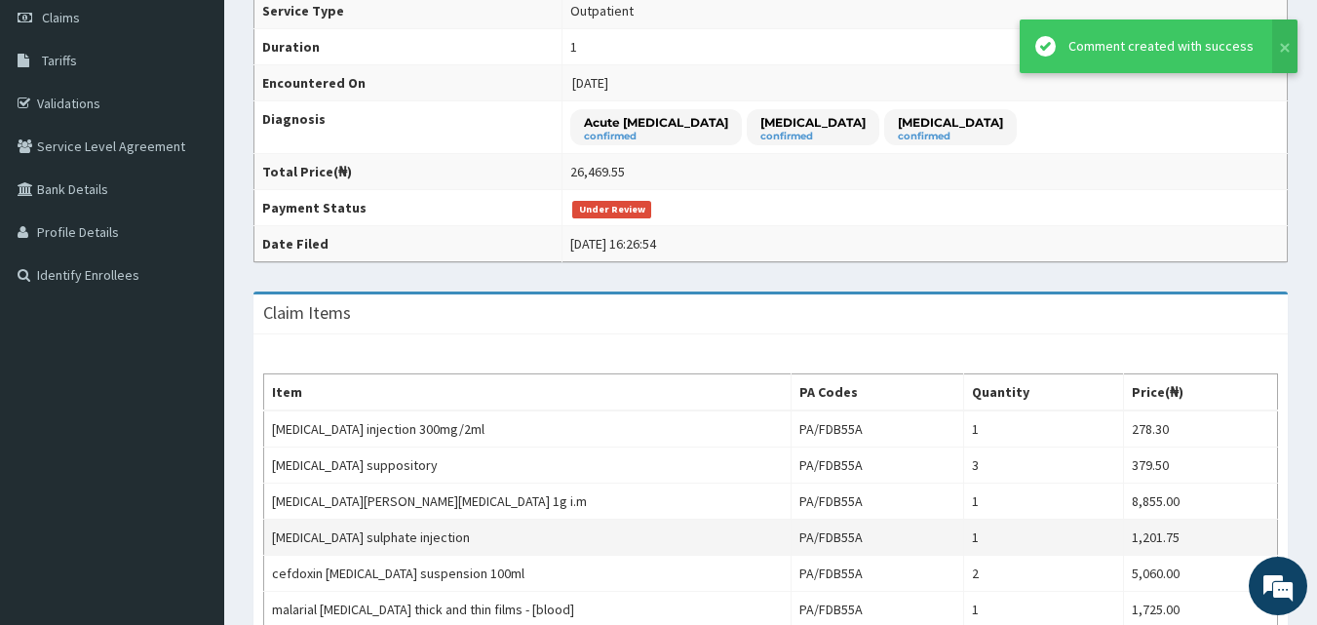
scroll to position [232, 0]
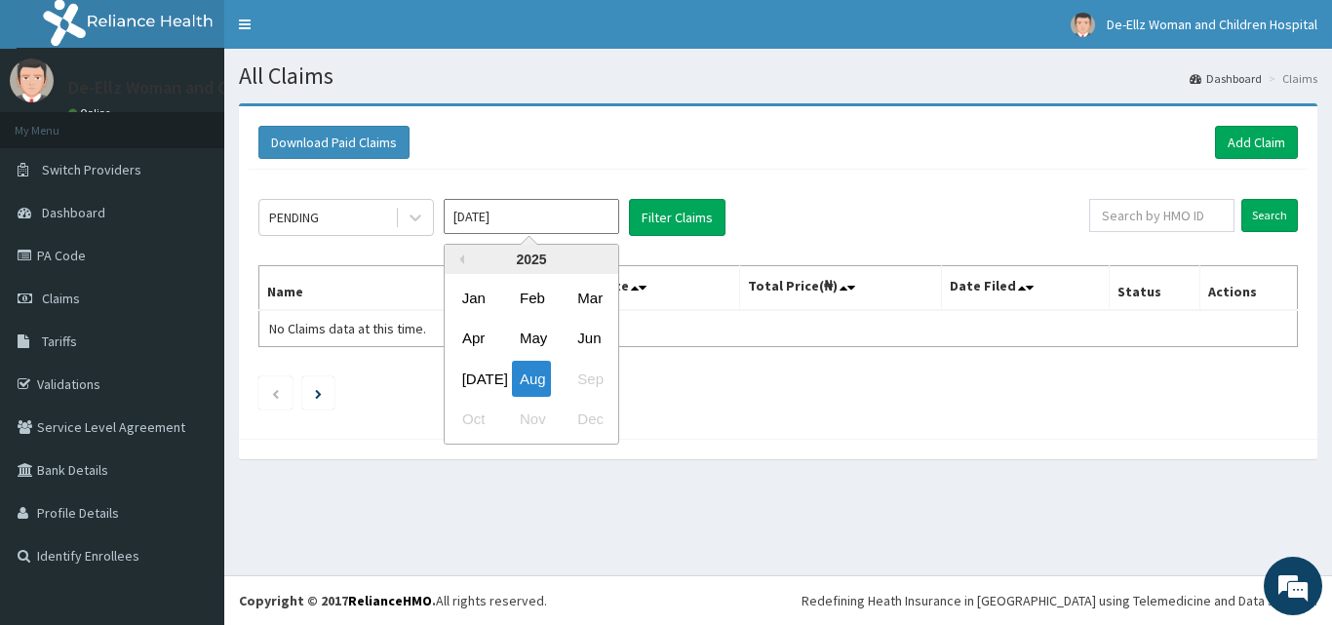
click at [541, 212] on input "[DATE]" at bounding box center [531, 216] width 175 height 35
click at [472, 374] on div "[DATE]" at bounding box center [473, 379] width 39 height 36
type input "[DATE]"
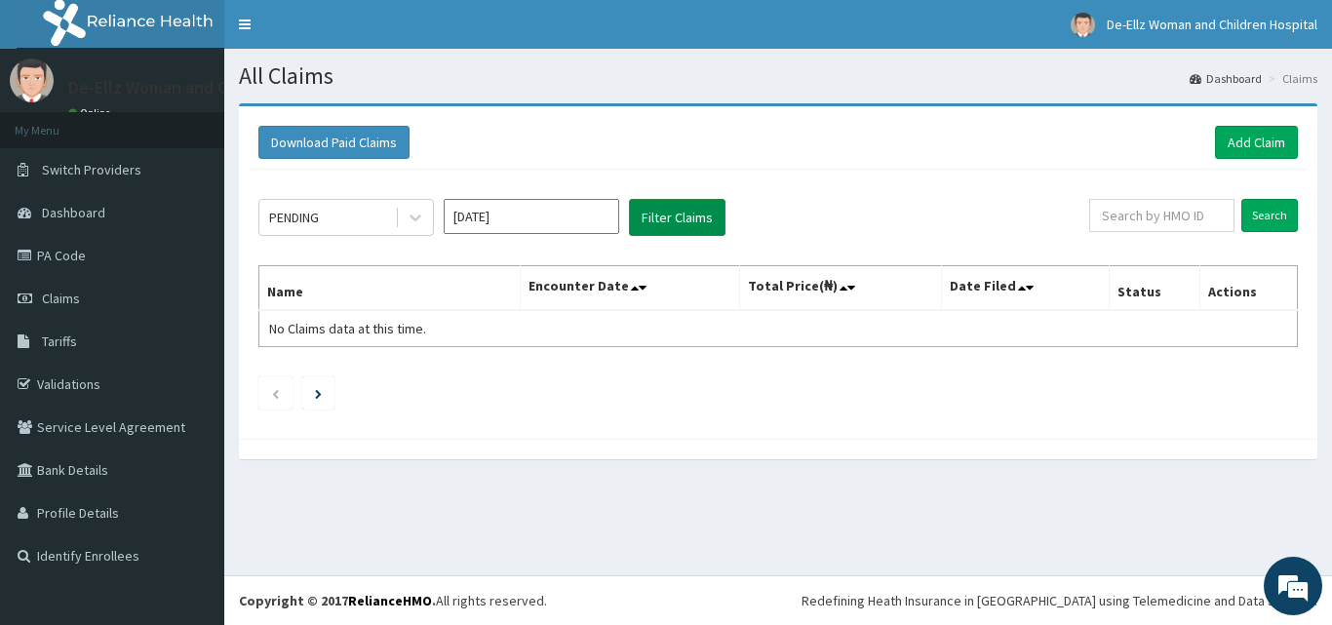
click at [672, 214] on button "Filter Claims" at bounding box center [677, 217] width 97 height 37
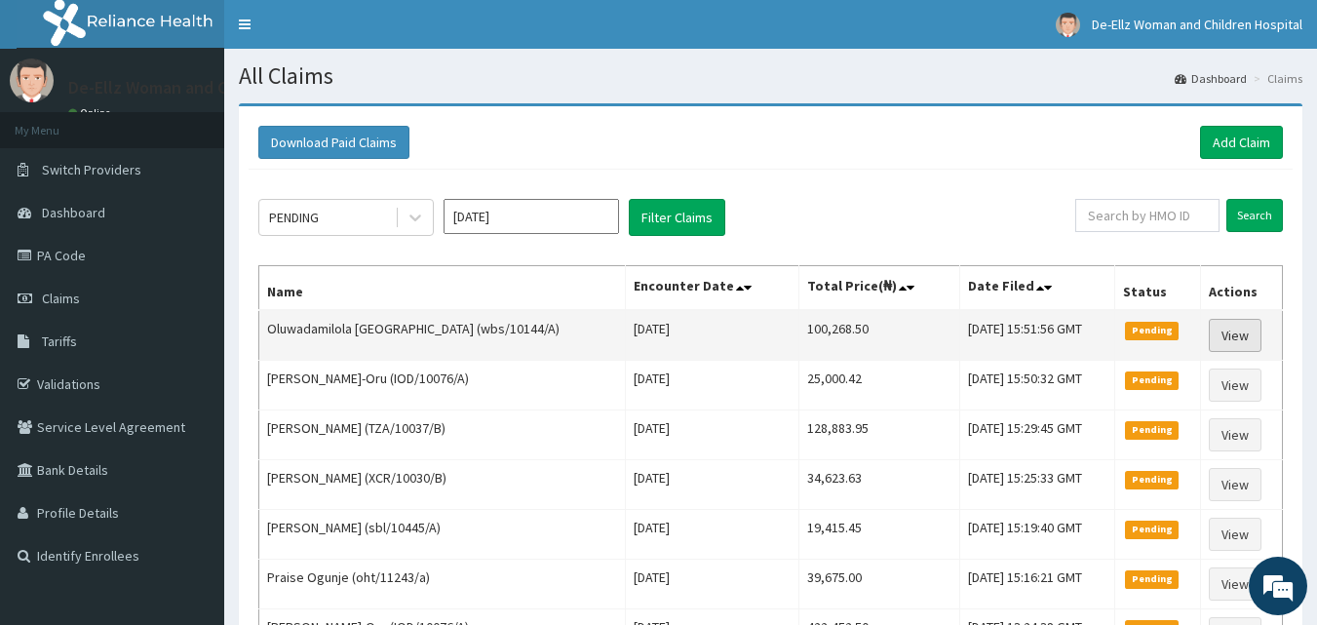
click at [1238, 332] on link "View" at bounding box center [1235, 335] width 53 height 33
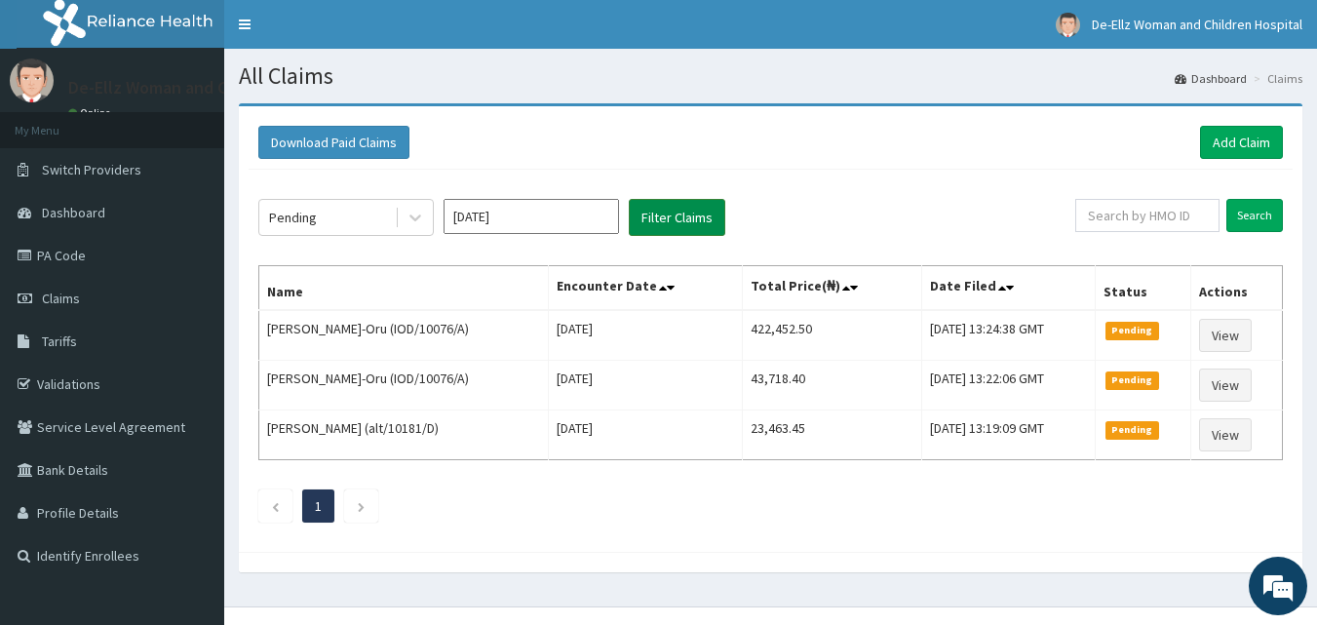
click at [681, 221] on button "Filter Claims" at bounding box center [677, 217] width 97 height 37
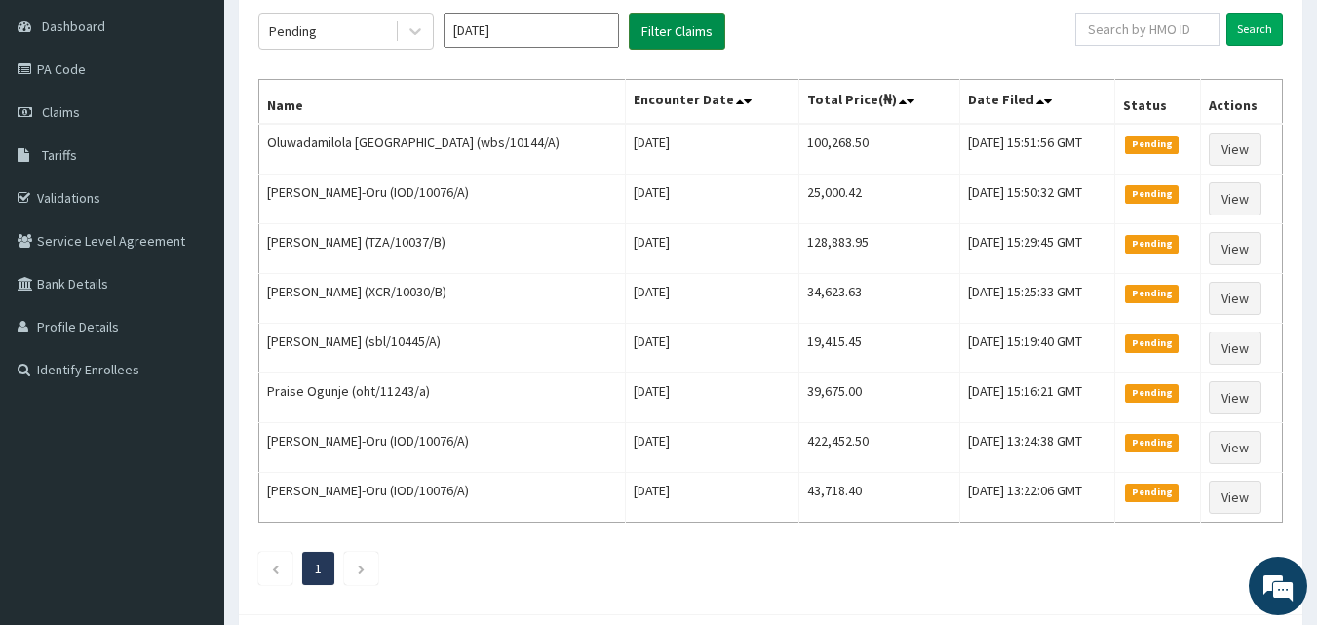
scroll to position [195, 0]
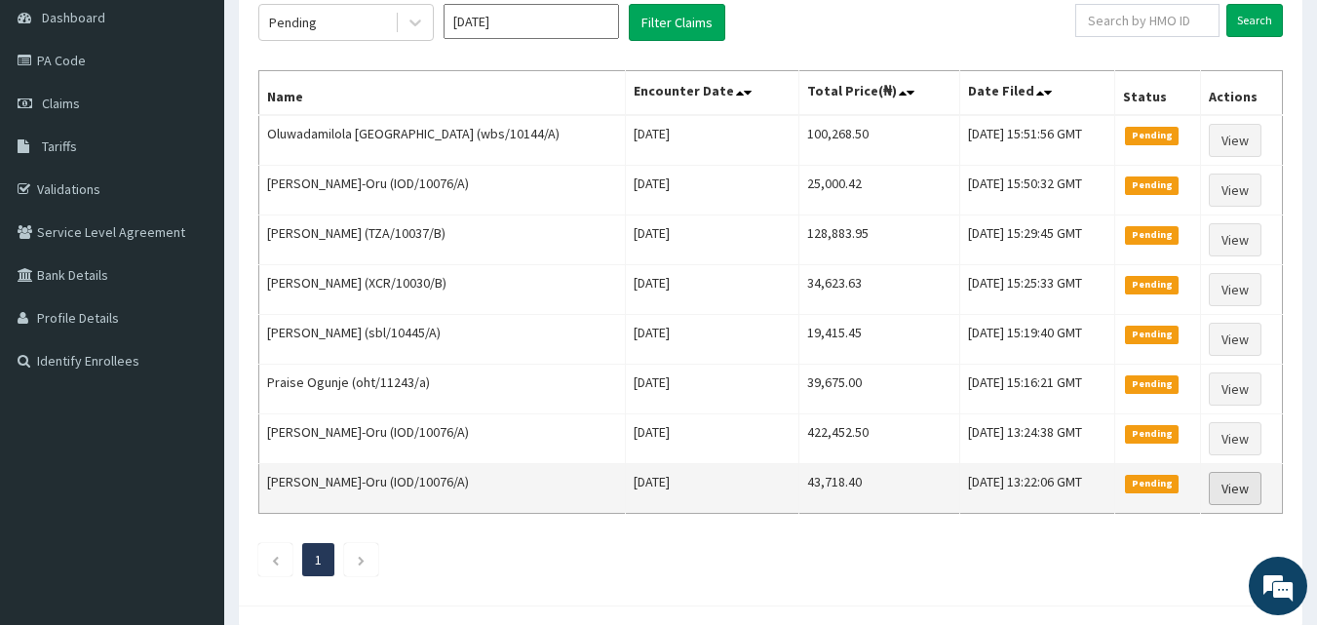
click at [1247, 491] on link "View" at bounding box center [1235, 488] width 53 height 33
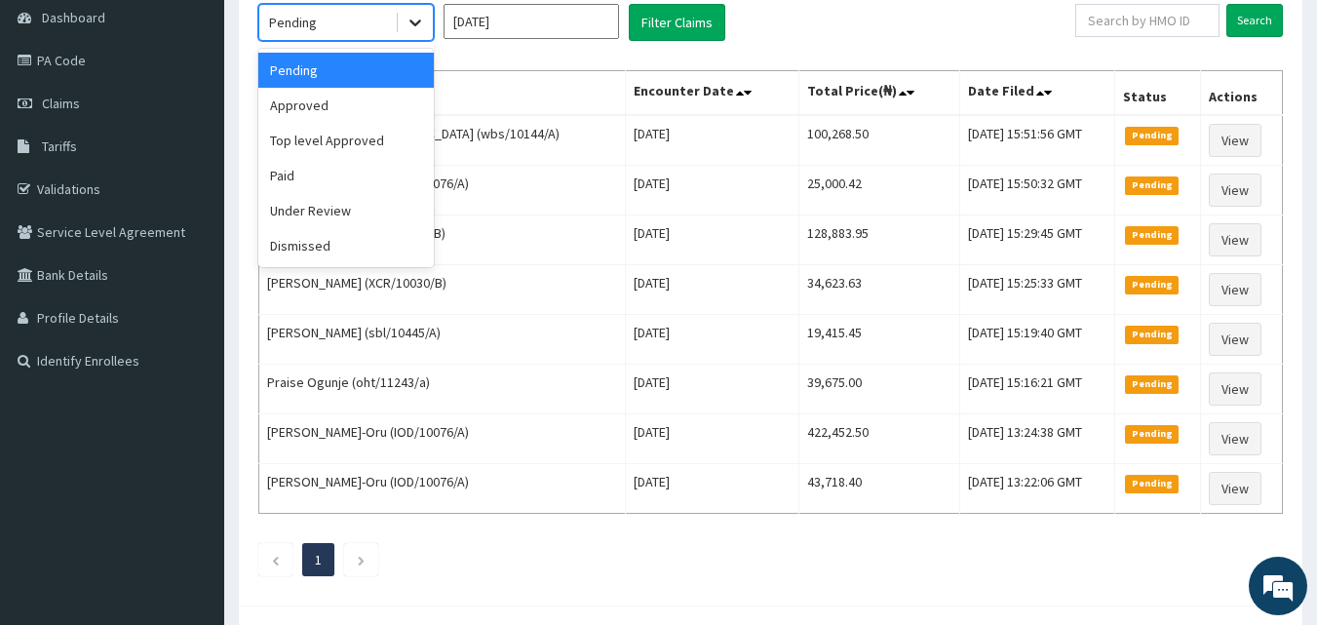
click at [418, 24] on icon at bounding box center [415, 22] width 19 height 19
click at [330, 209] on div "Under Review" at bounding box center [345, 210] width 175 height 35
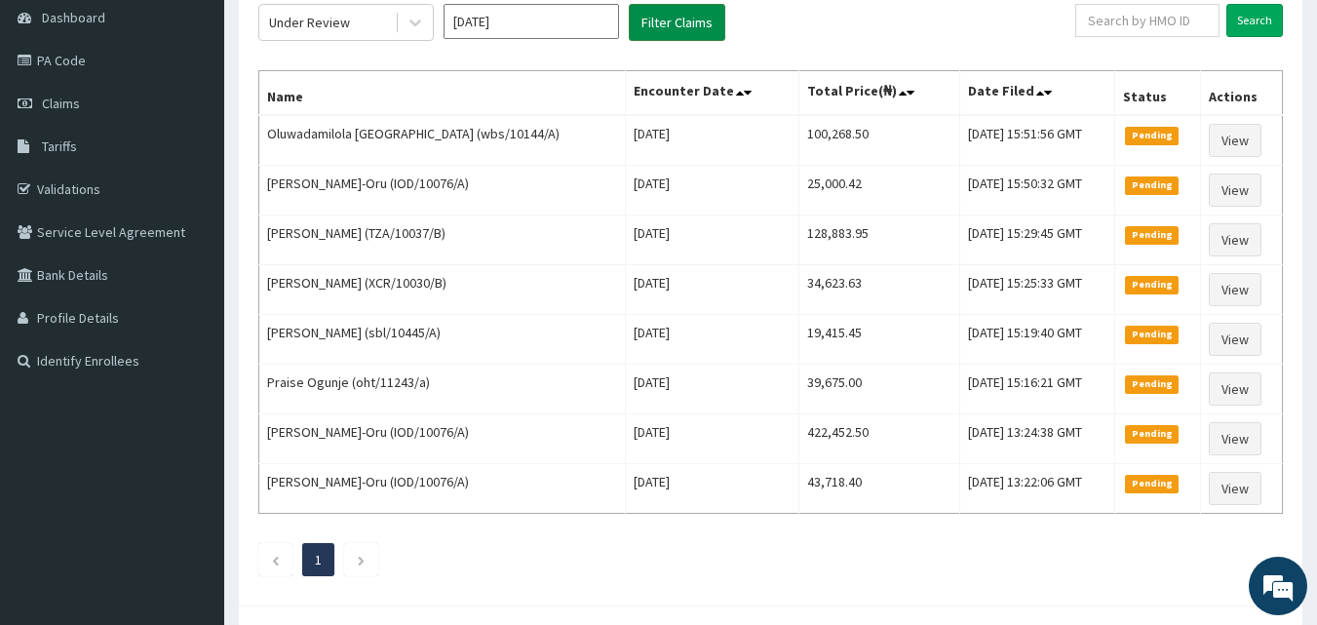
click at [646, 20] on button "Filter Claims" at bounding box center [677, 22] width 97 height 37
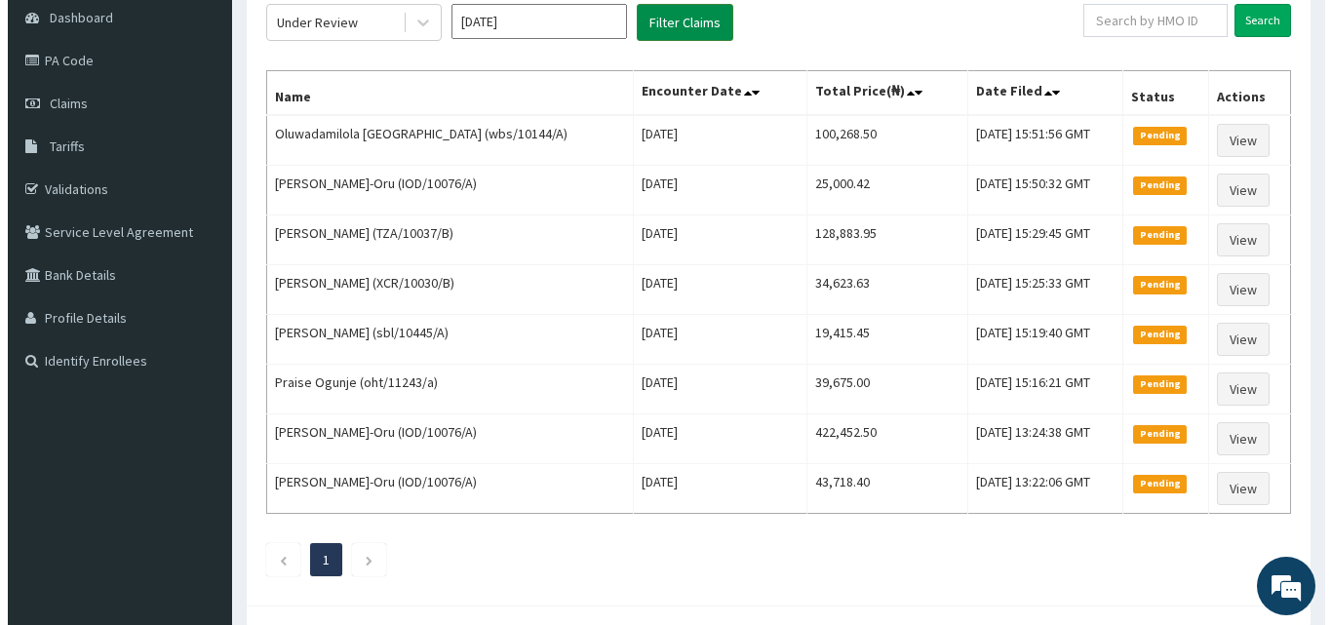
scroll to position [0, 0]
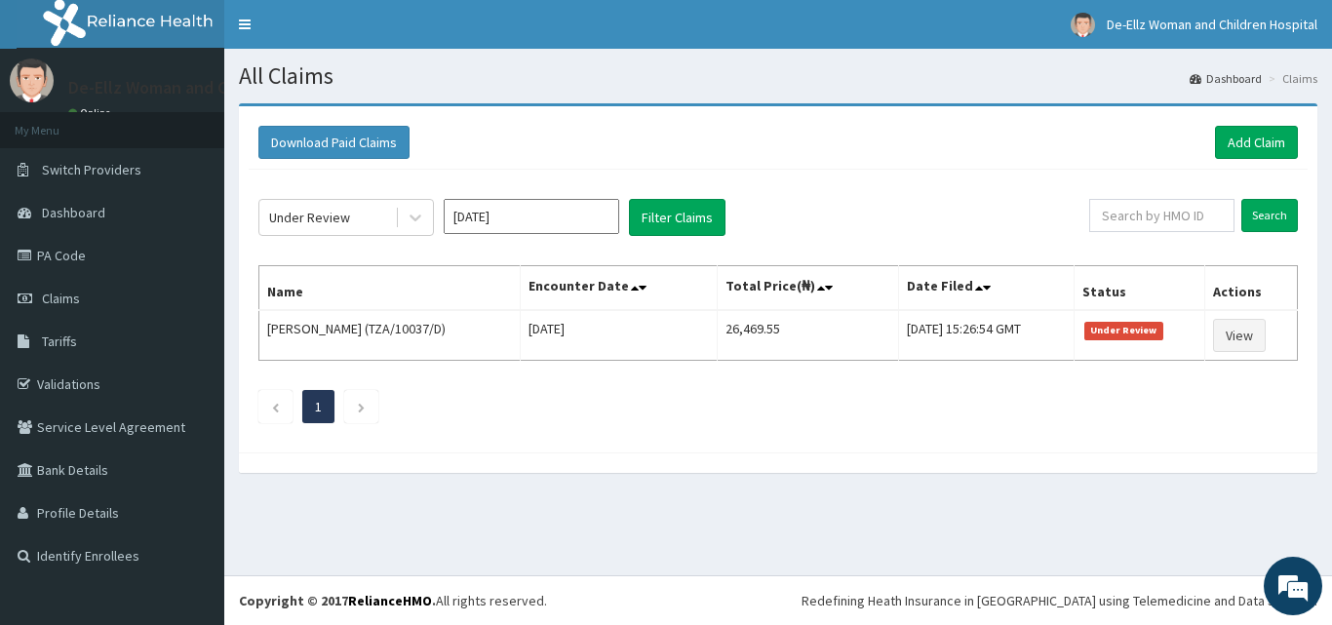
click at [515, 218] on input "Jul 2025" at bounding box center [531, 216] width 175 height 35
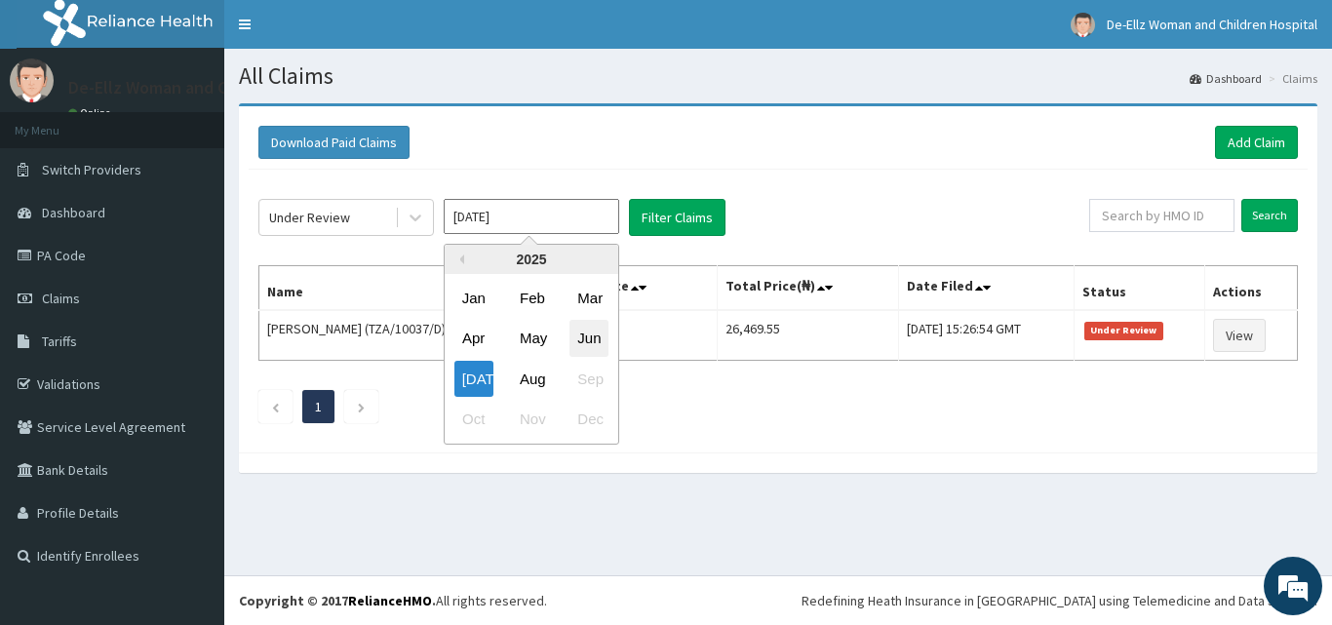
click at [589, 331] on div "Jun" at bounding box center [588, 339] width 39 height 36
type input "Jun 2025"
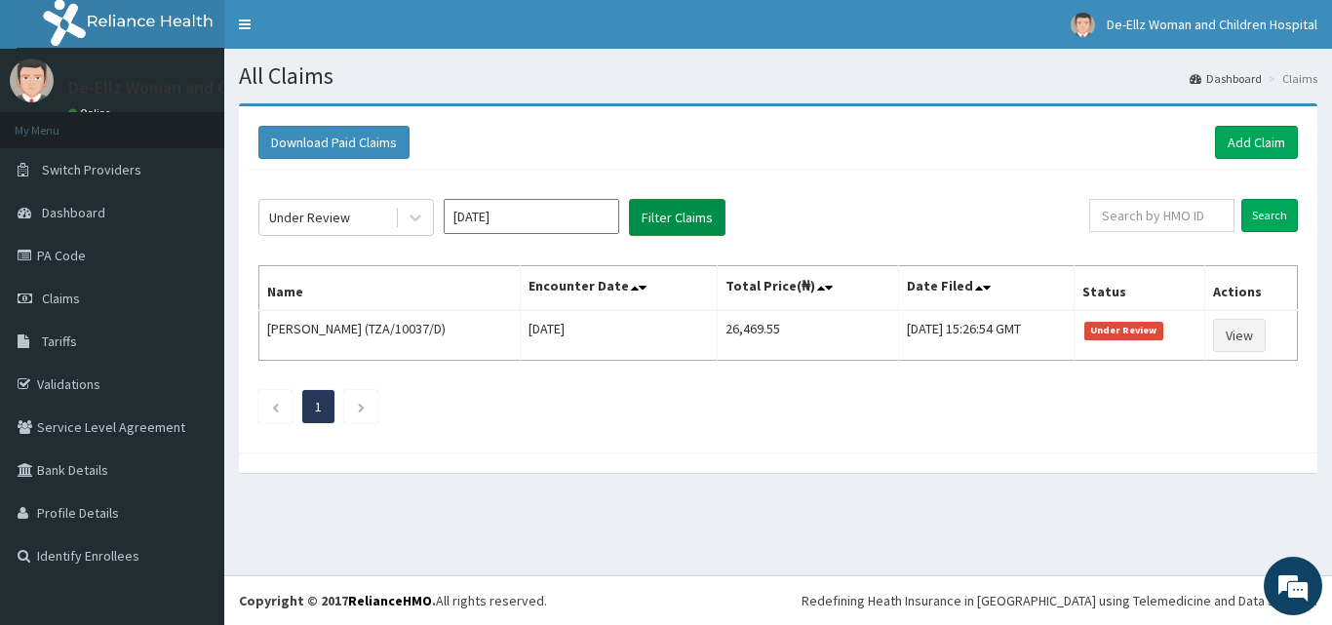
click at [648, 216] on button "Filter Claims" at bounding box center [677, 217] width 97 height 37
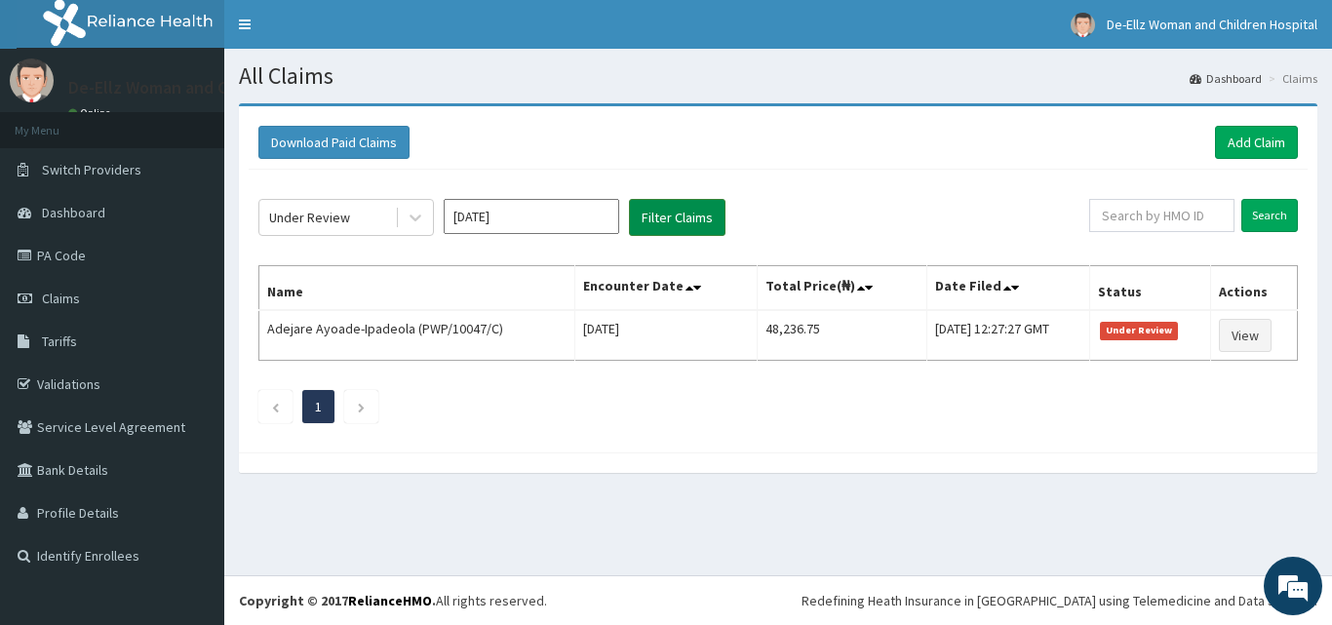
click at [647, 214] on button "Filter Claims" at bounding box center [677, 217] width 97 height 37
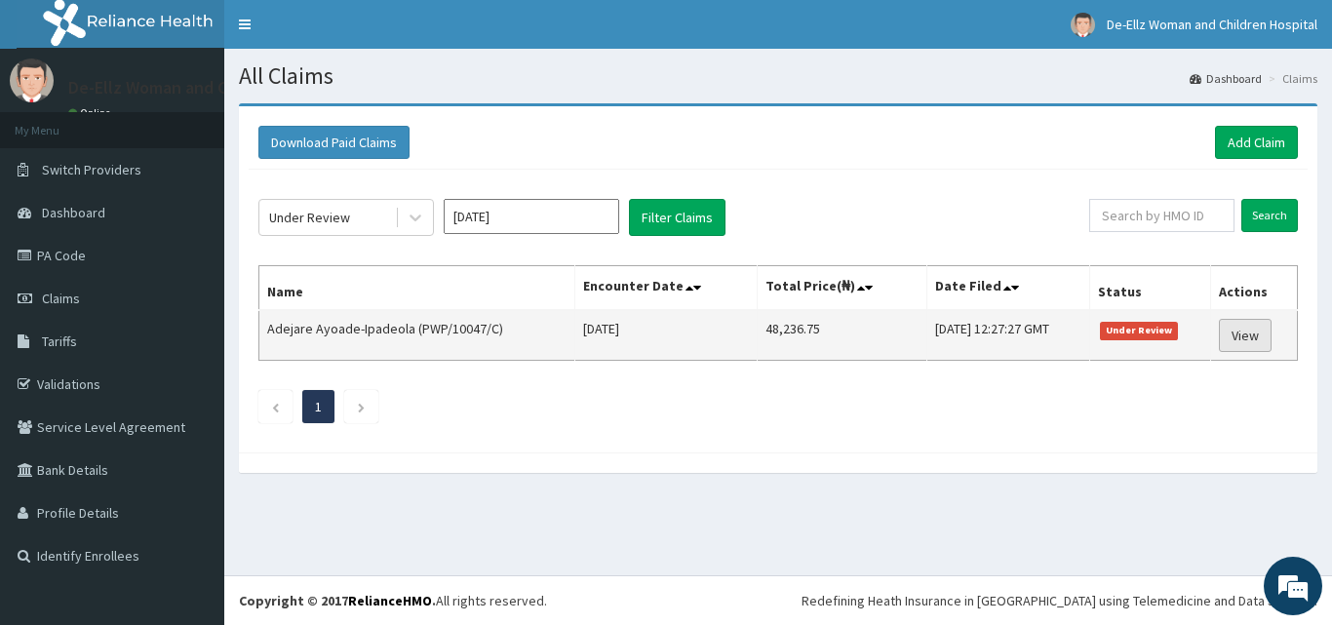
click at [1248, 332] on link "View" at bounding box center [1245, 335] width 53 height 33
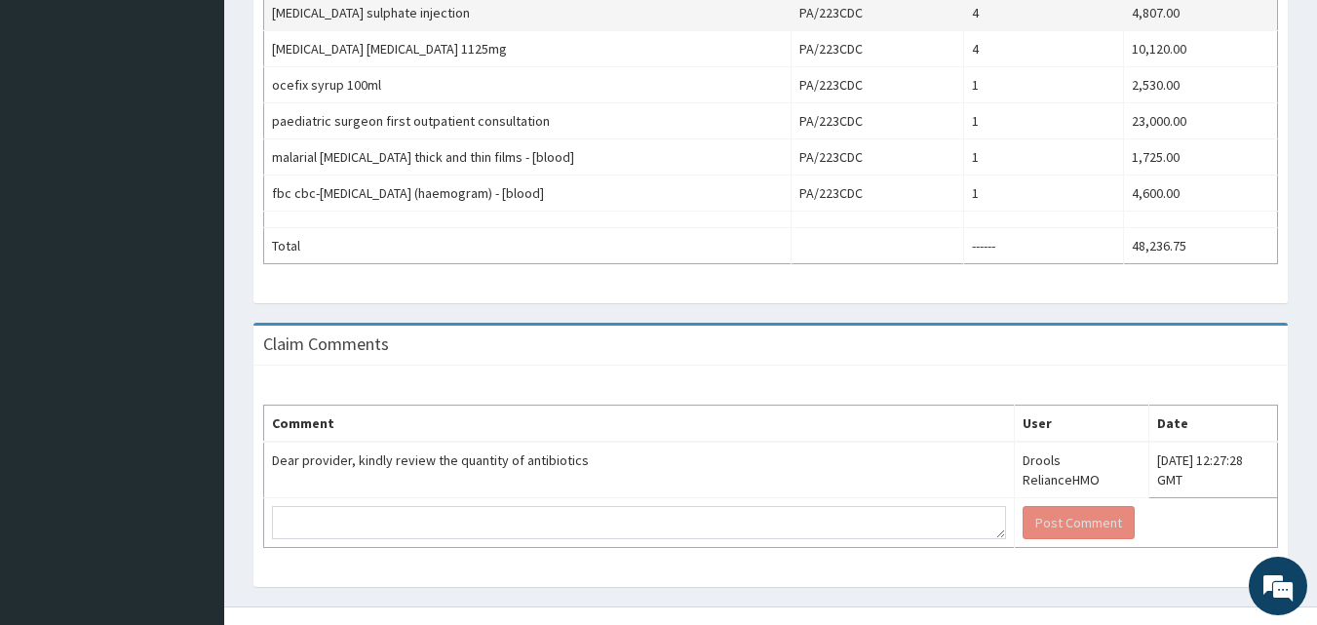
scroll to position [781, 0]
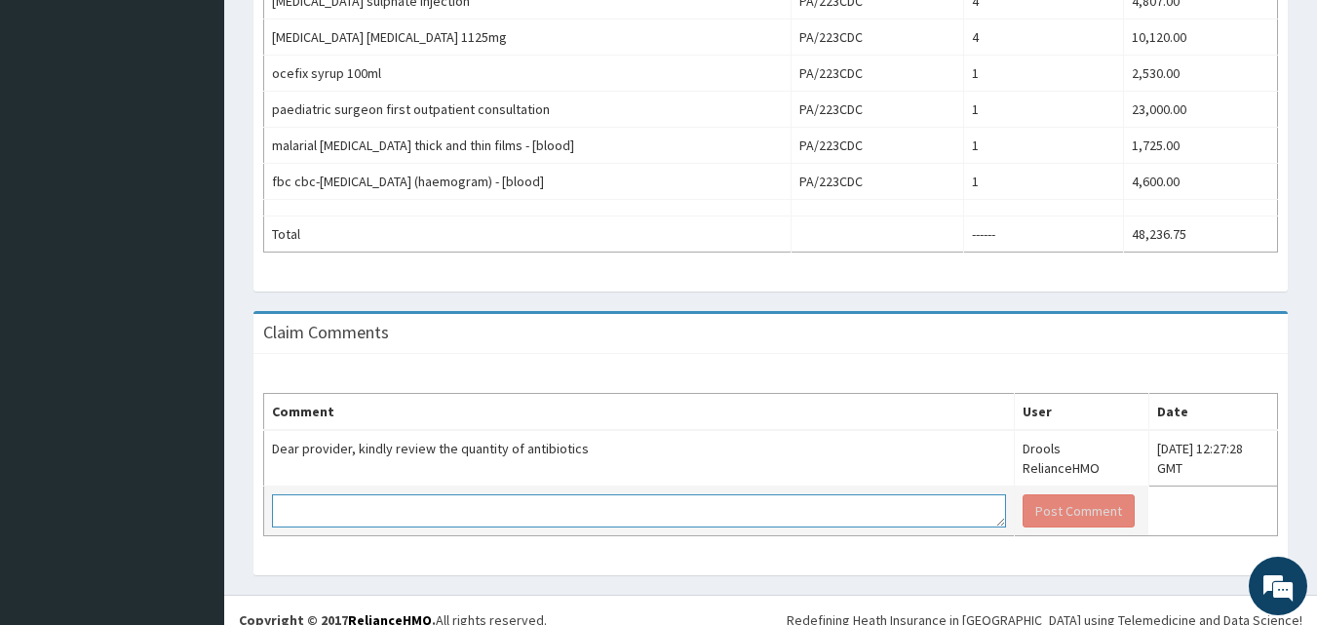
click at [537, 494] on textarea at bounding box center [639, 510] width 734 height 33
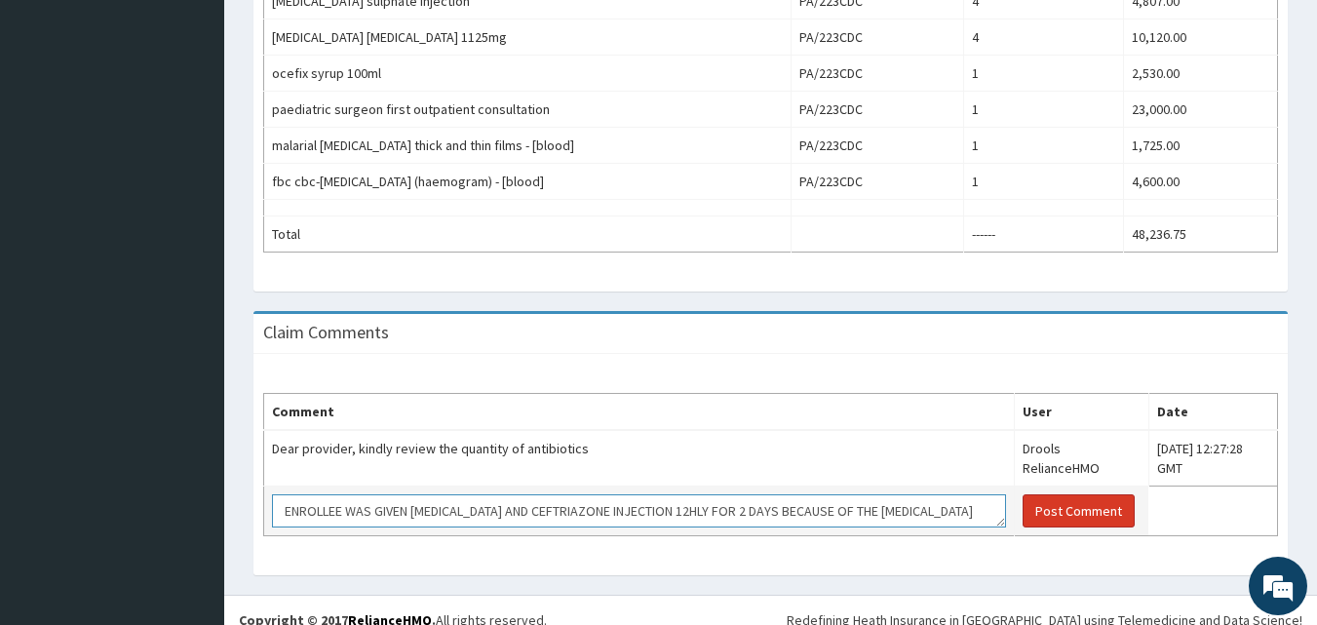
type textarea "ENROLLEE WAS GIVEN [MEDICAL_DATA] AND CEFTRIAZONE INJECTION 12HLY FOR 2 DAYS BE…"
click at [1023, 494] on button "Post Comment" at bounding box center [1079, 510] width 112 height 33
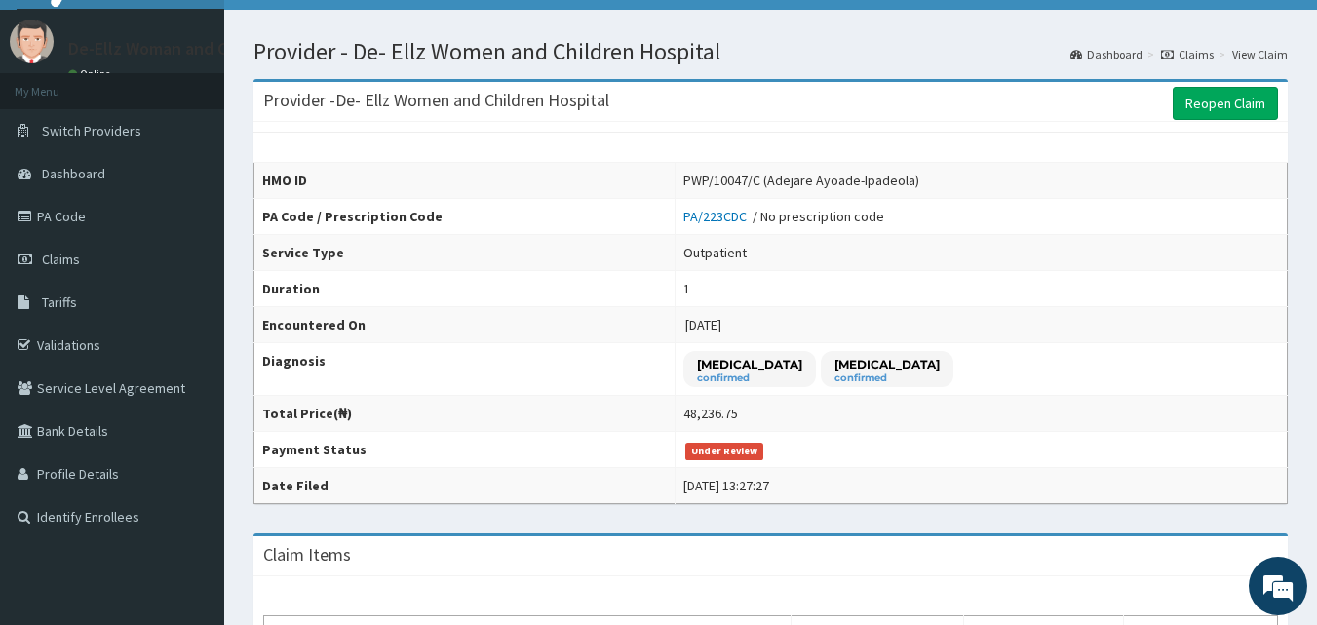
scroll to position [0, 0]
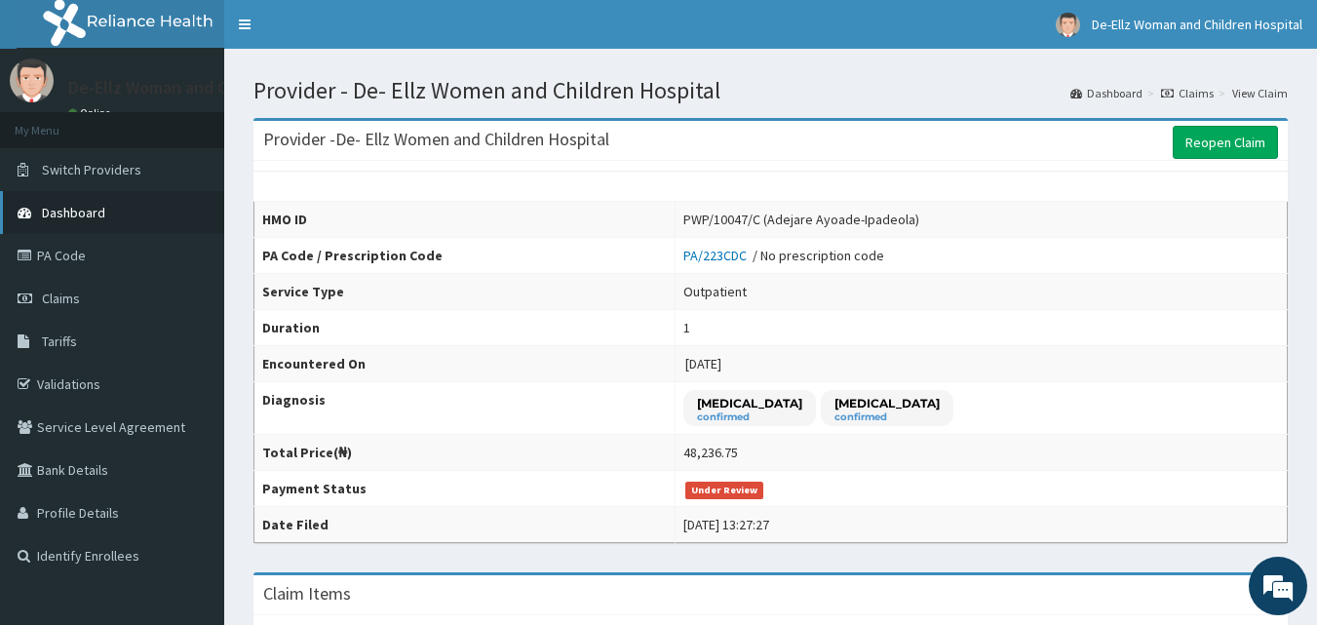
click at [72, 216] on span "Dashboard" at bounding box center [73, 213] width 63 height 18
